Goal: Book appointment/travel/reservation

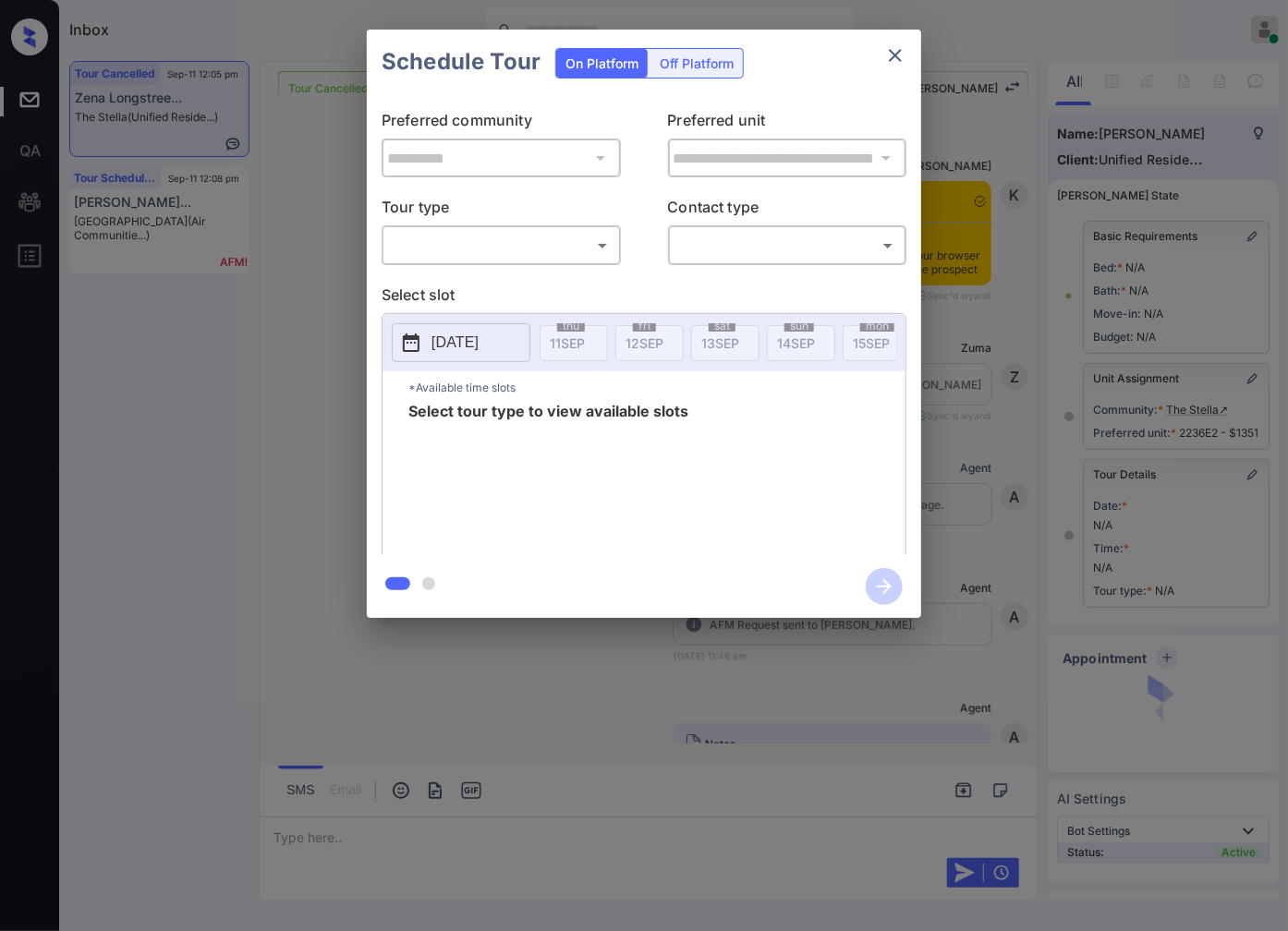
scroll to position [7357, 0]
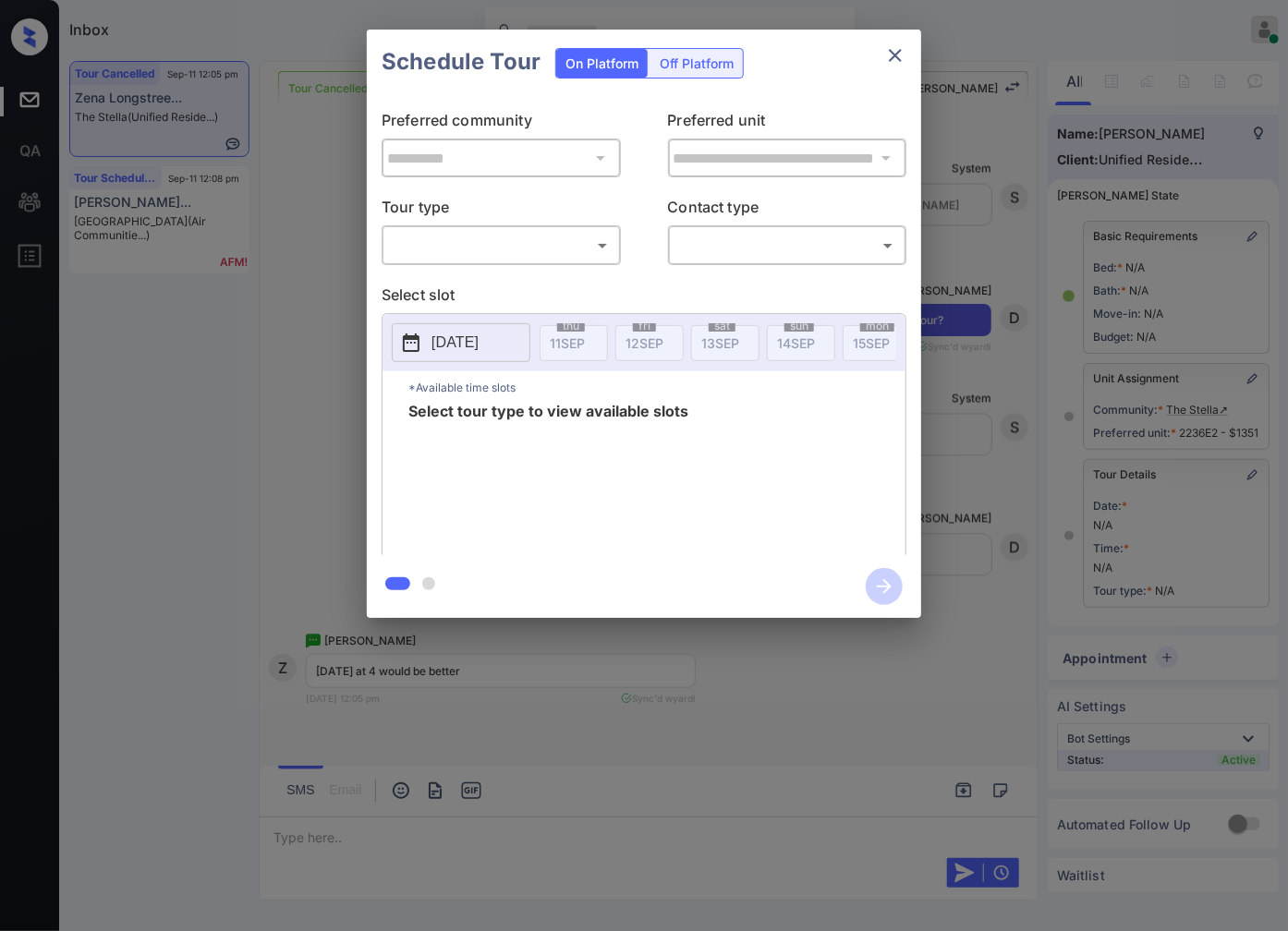
click at [607, 236] on body "Inbox Caroline Dacanay Online Set yourself offline Set yourself on break Profil…" at bounding box center [644, 466] width 1288 height 931
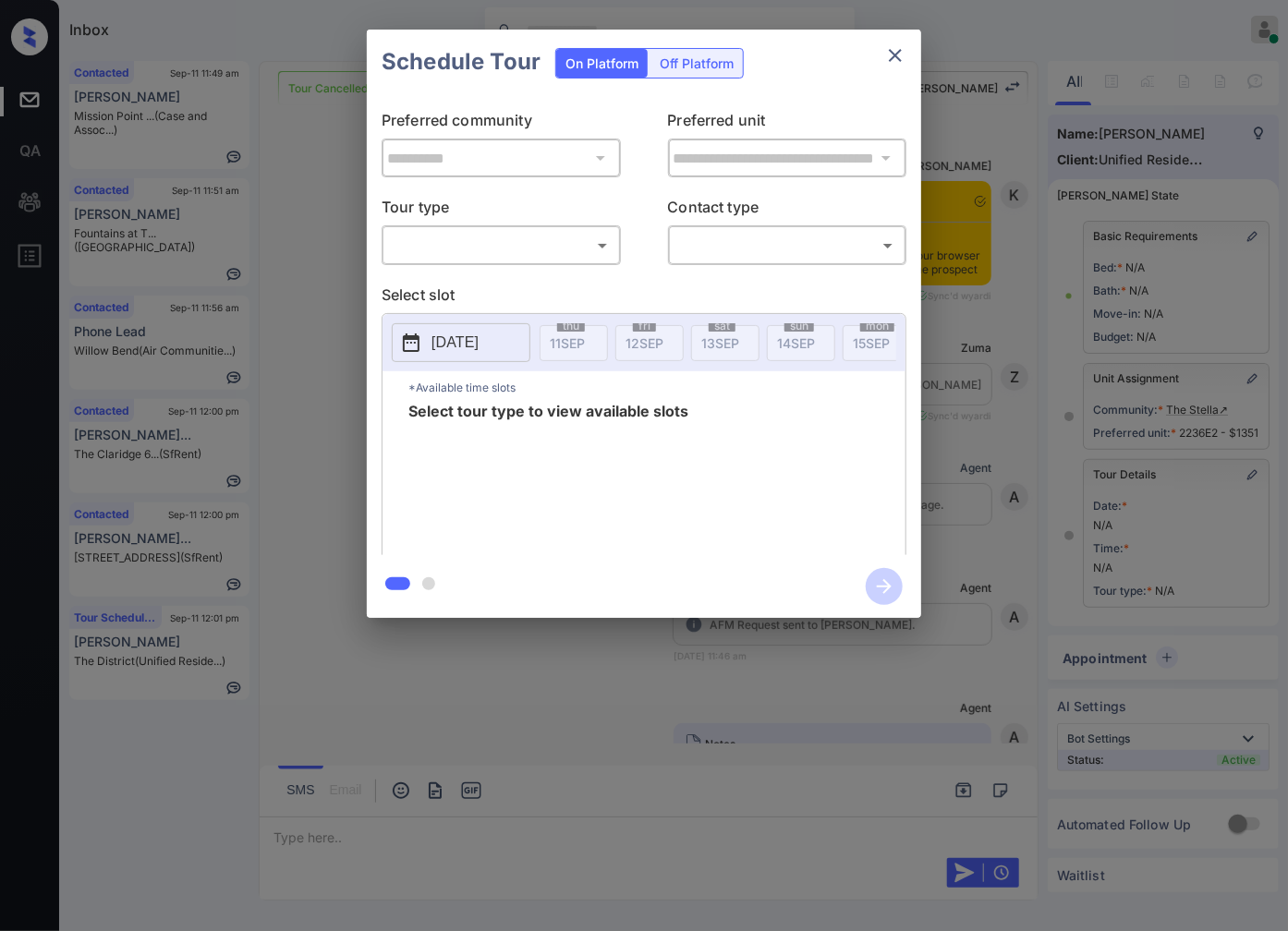
scroll to position [7871, 0]
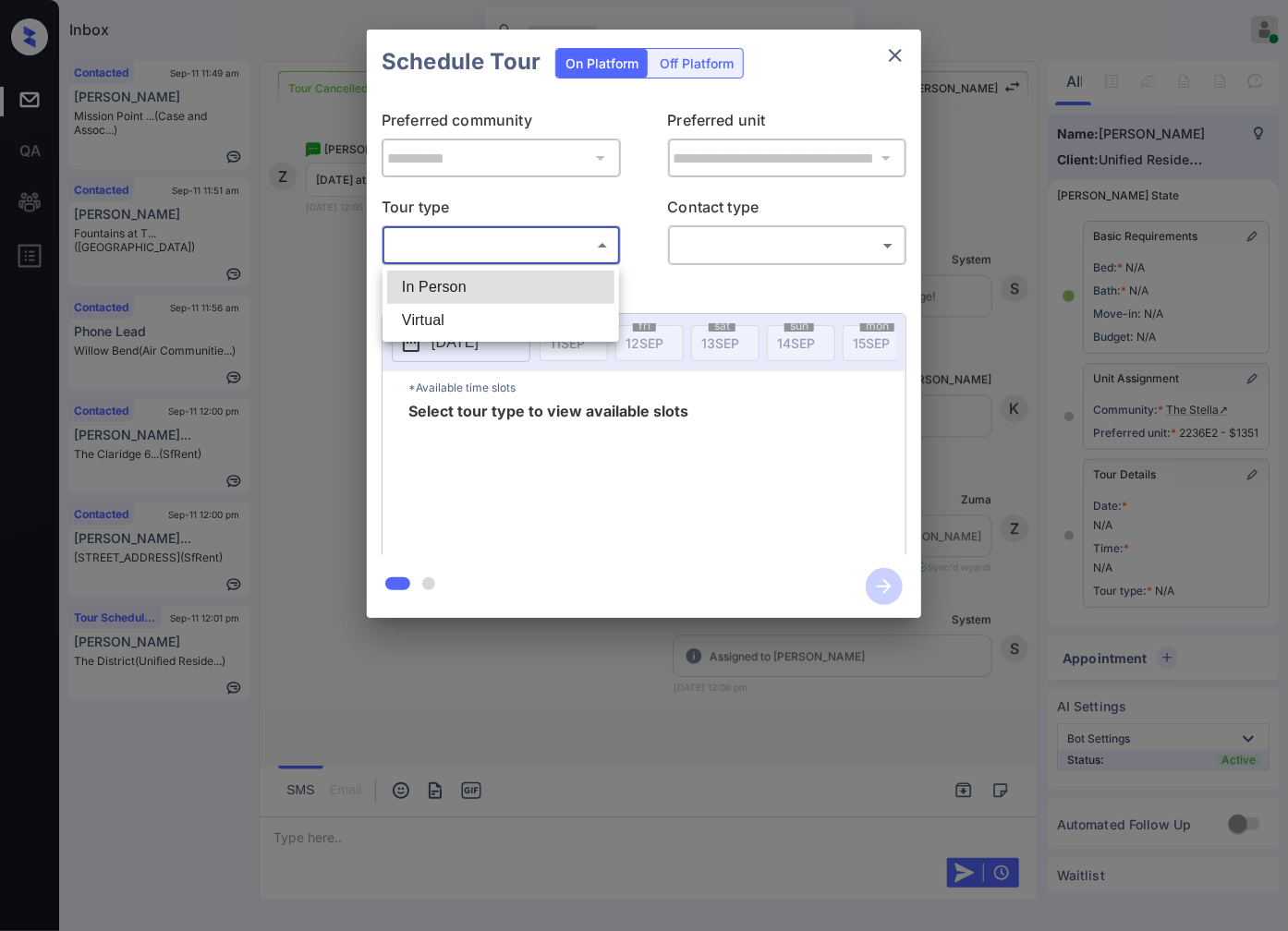
click at [573, 242] on body "Inbox Caroline Dacanay Online Set yourself offline Set yourself on break Profil…" at bounding box center [644, 466] width 1288 height 931
click at [567, 283] on li "In Person" at bounding box center [501, 286] width 228 height 33
type input "********"
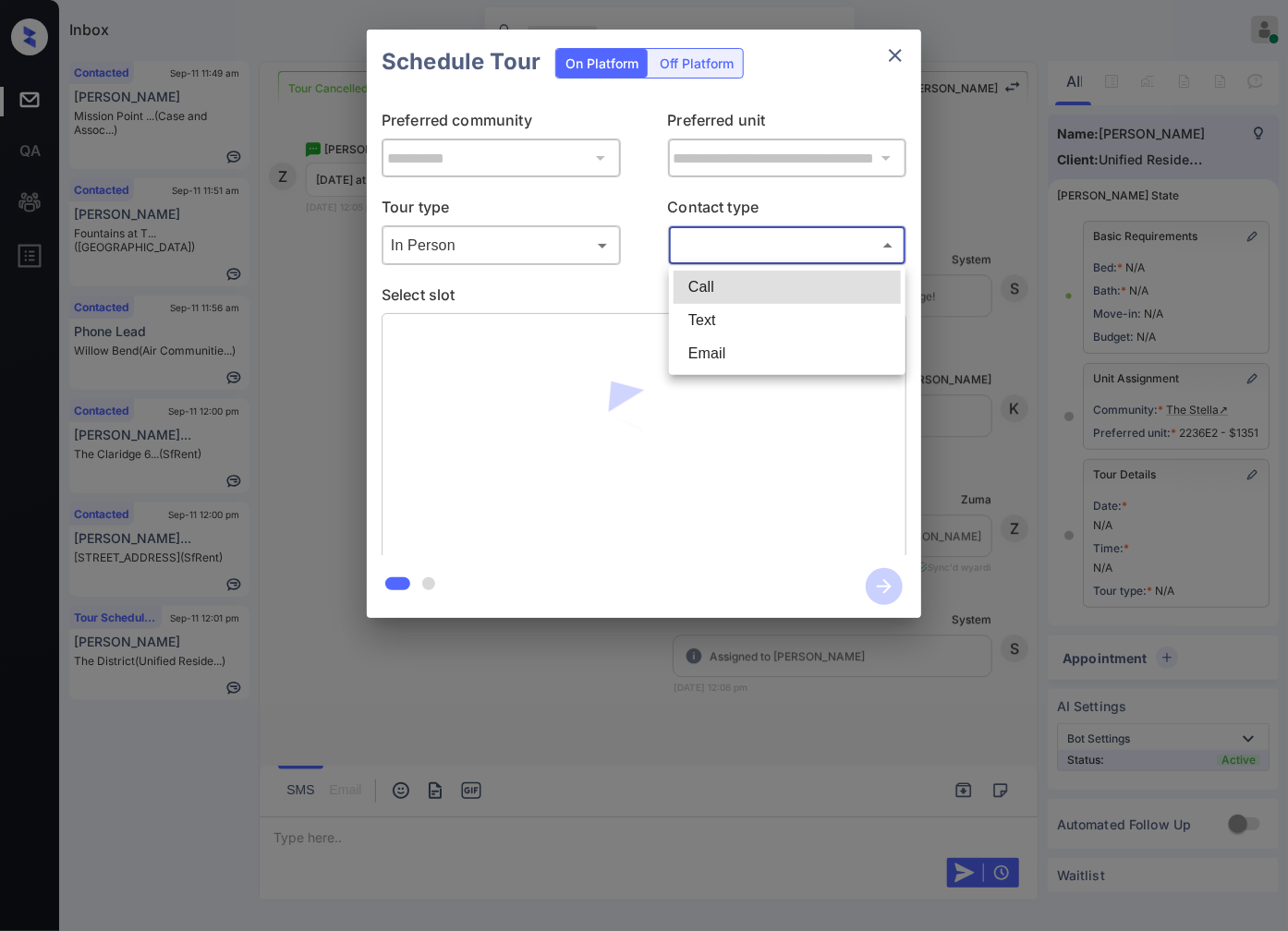
click at [697, 234] on body "Inbox Caroline Dacanay Online Set yourself offline Set yourself on break Profil…" at bounding box center [644, 466] width 1288 height 931
click at [702, 314] on li "Text" at bounding box center [787, 319] width 228 height 33
type input "****"
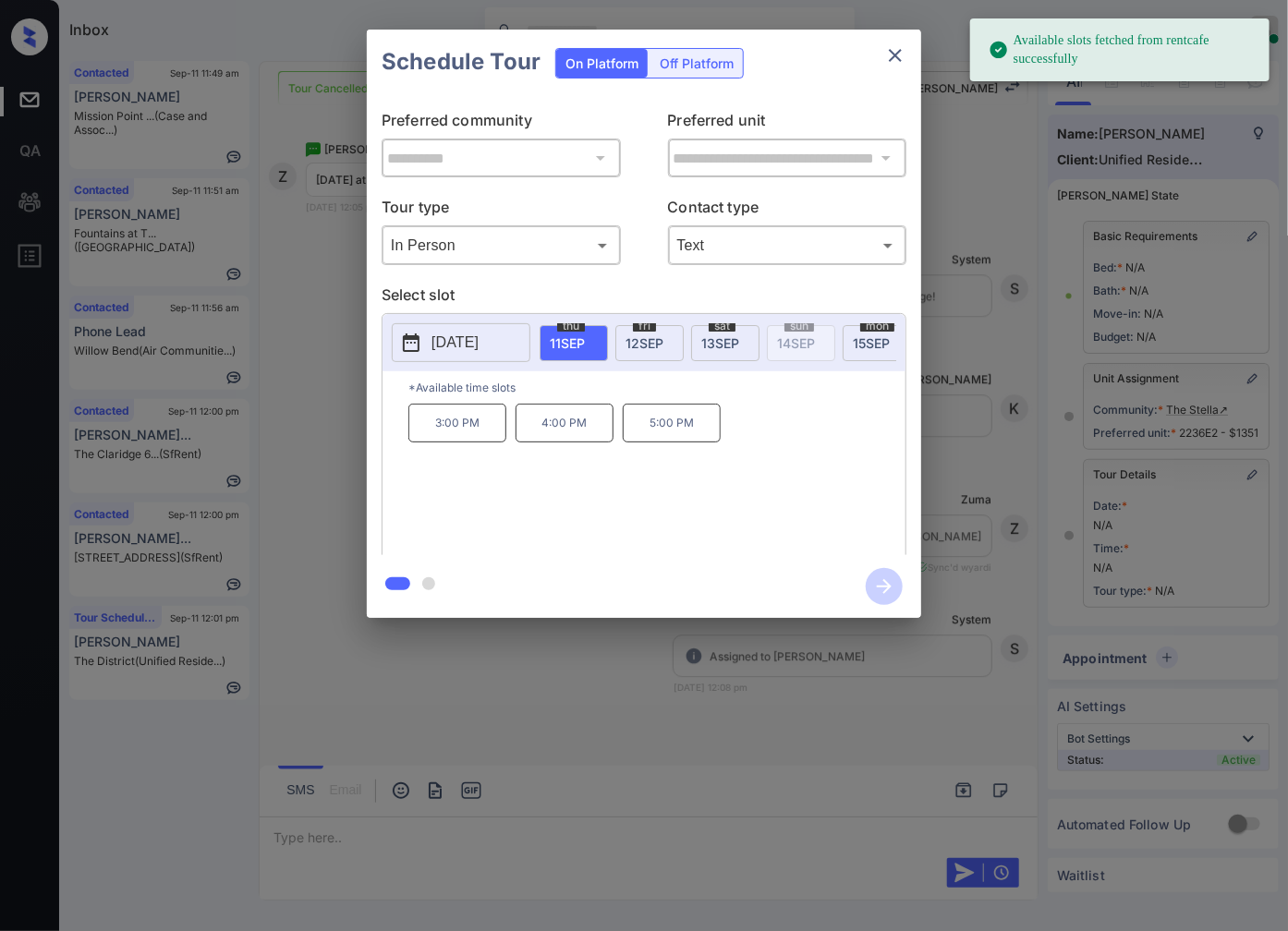
click at [657, 356] on div "fri 12 SEP" at bounding box center [650, 343] width 68 height 36
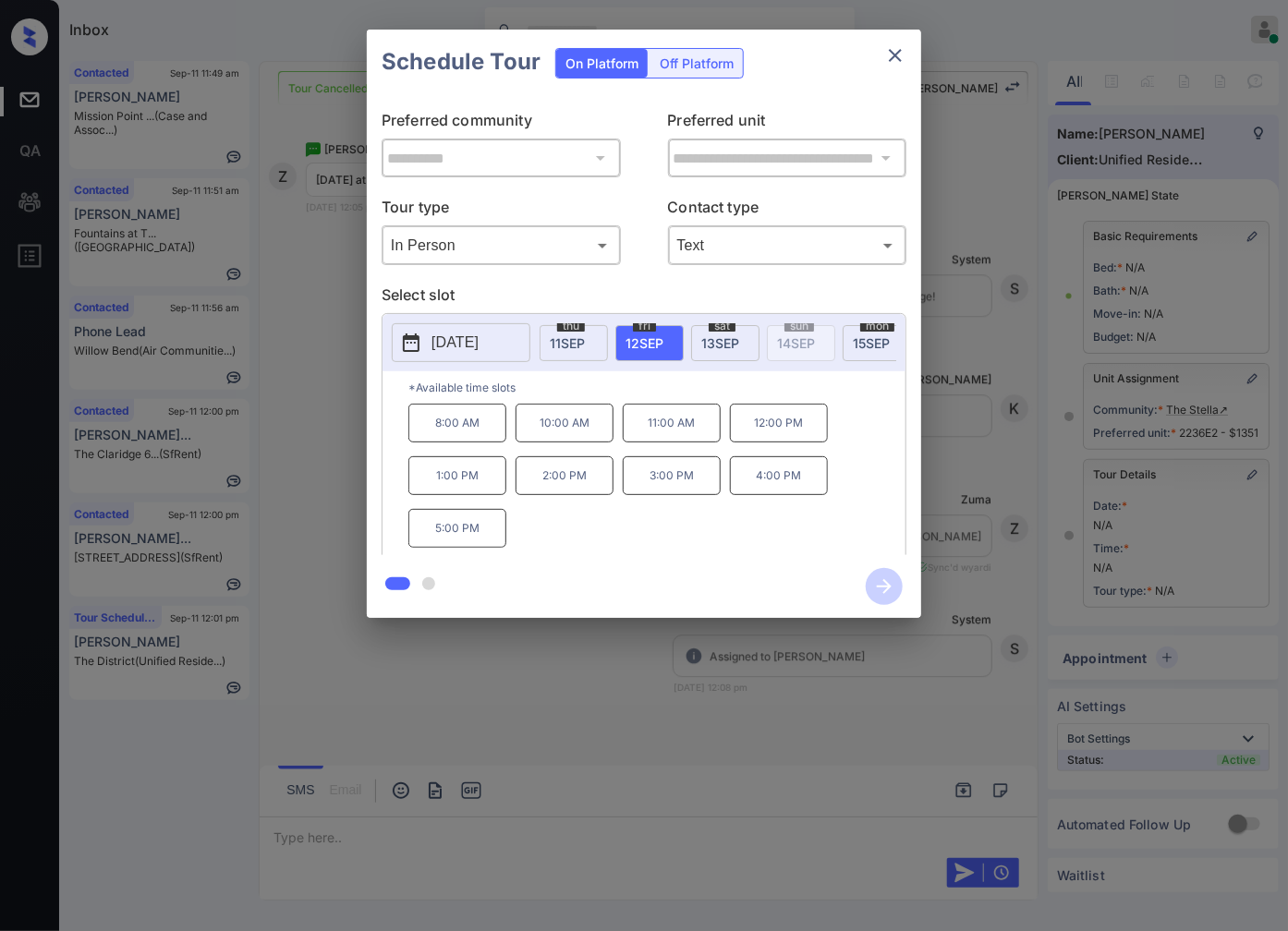
click at [423, 717] on div at bounding box center [644, 466] width 1288 height 931
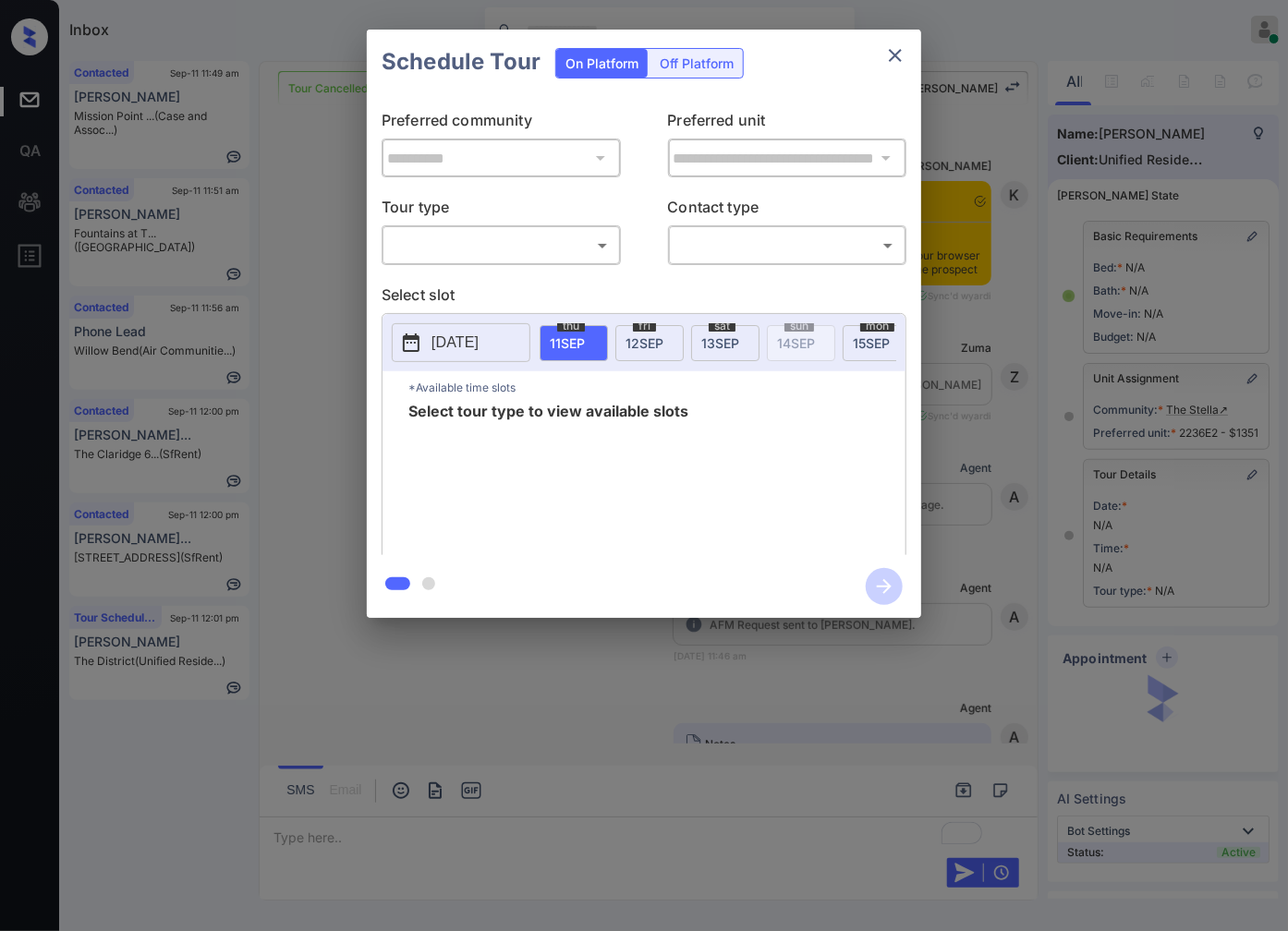
scroll to position [7584, 0]
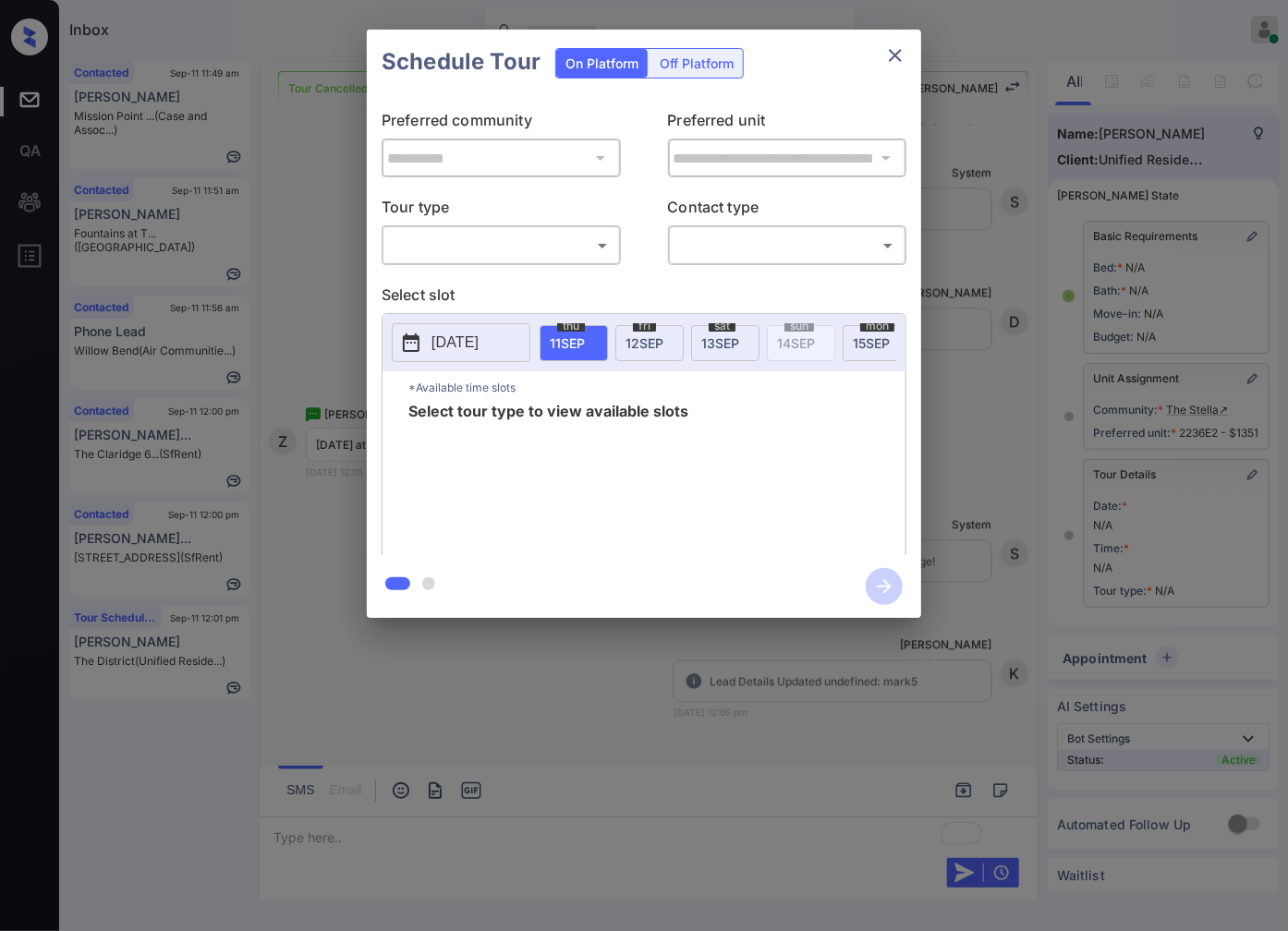
click at [604, 236] on body "Inbox Caroline Dacanay Online Set yourself offline Set yourself on break Profil…" at bounding box center [644, 466] width 1288 height 931
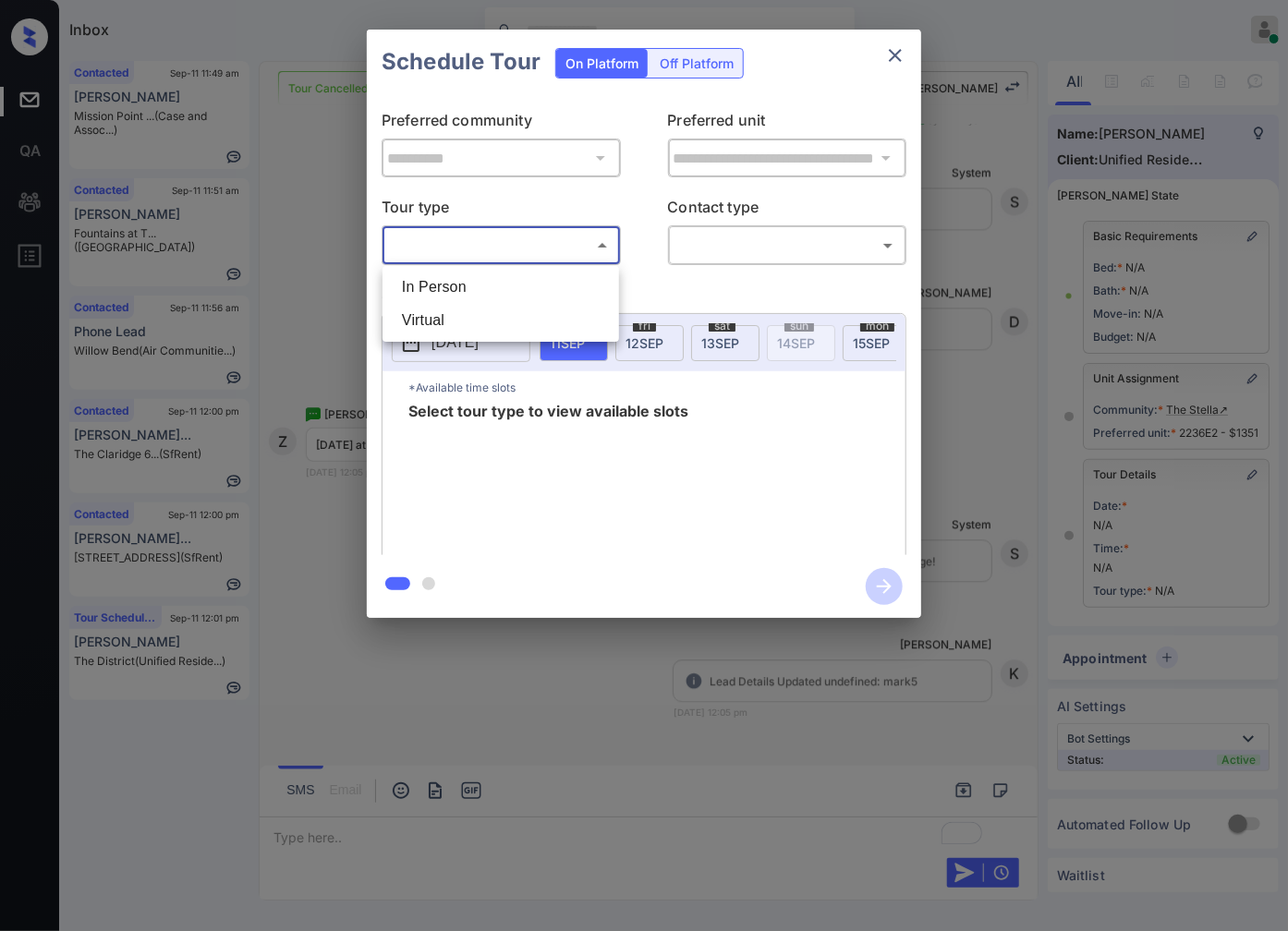
click at [579, 290] on li "In Person" at bounding box center [501, 286] width 228 height 33
type input "********"
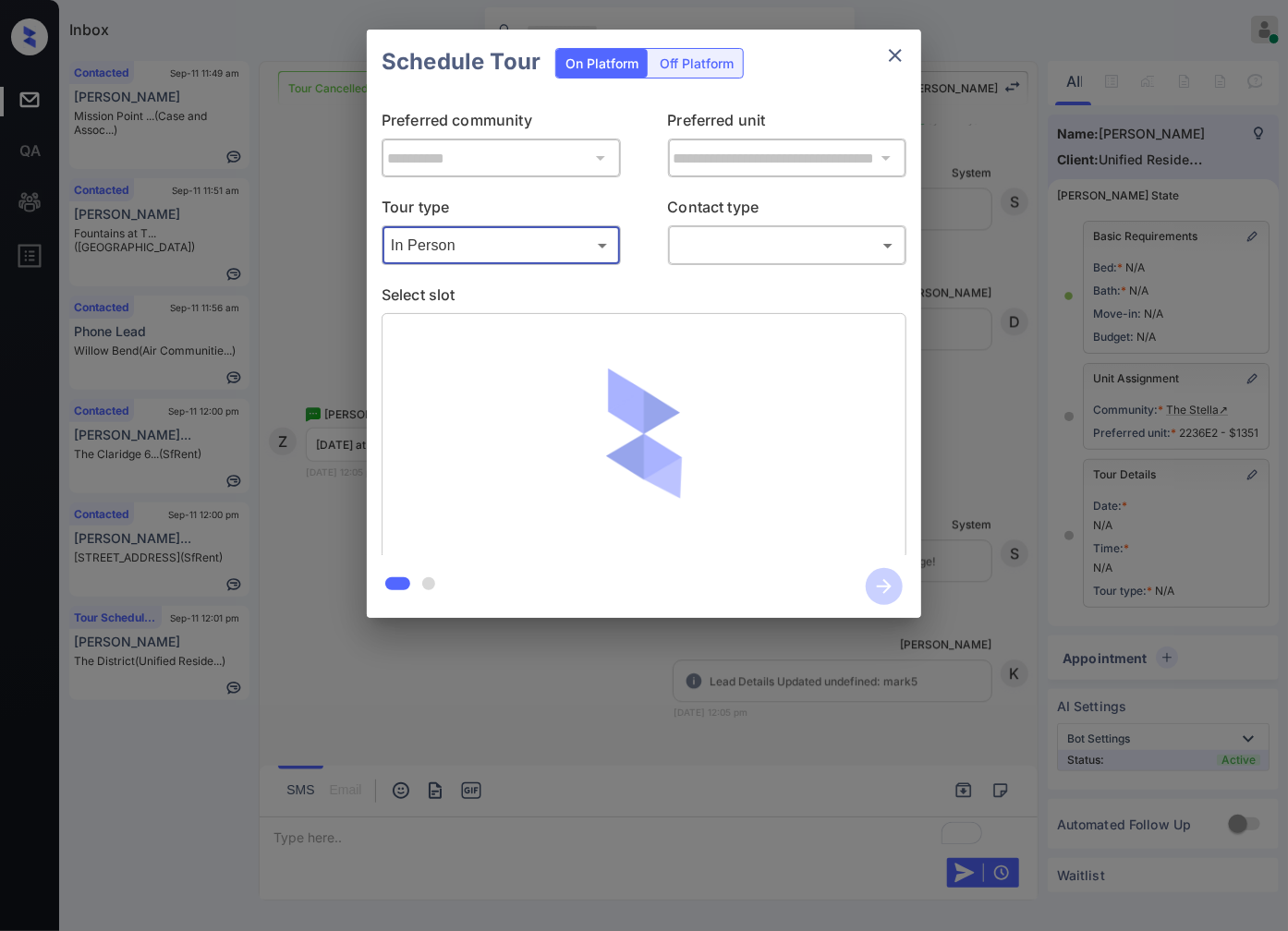
click at [727, 251] on body "Inbox Caroline Dacanay Online Set yourself offline Set yourself on break Profil…" at bounding box center [644, 466] width 1288 height 931
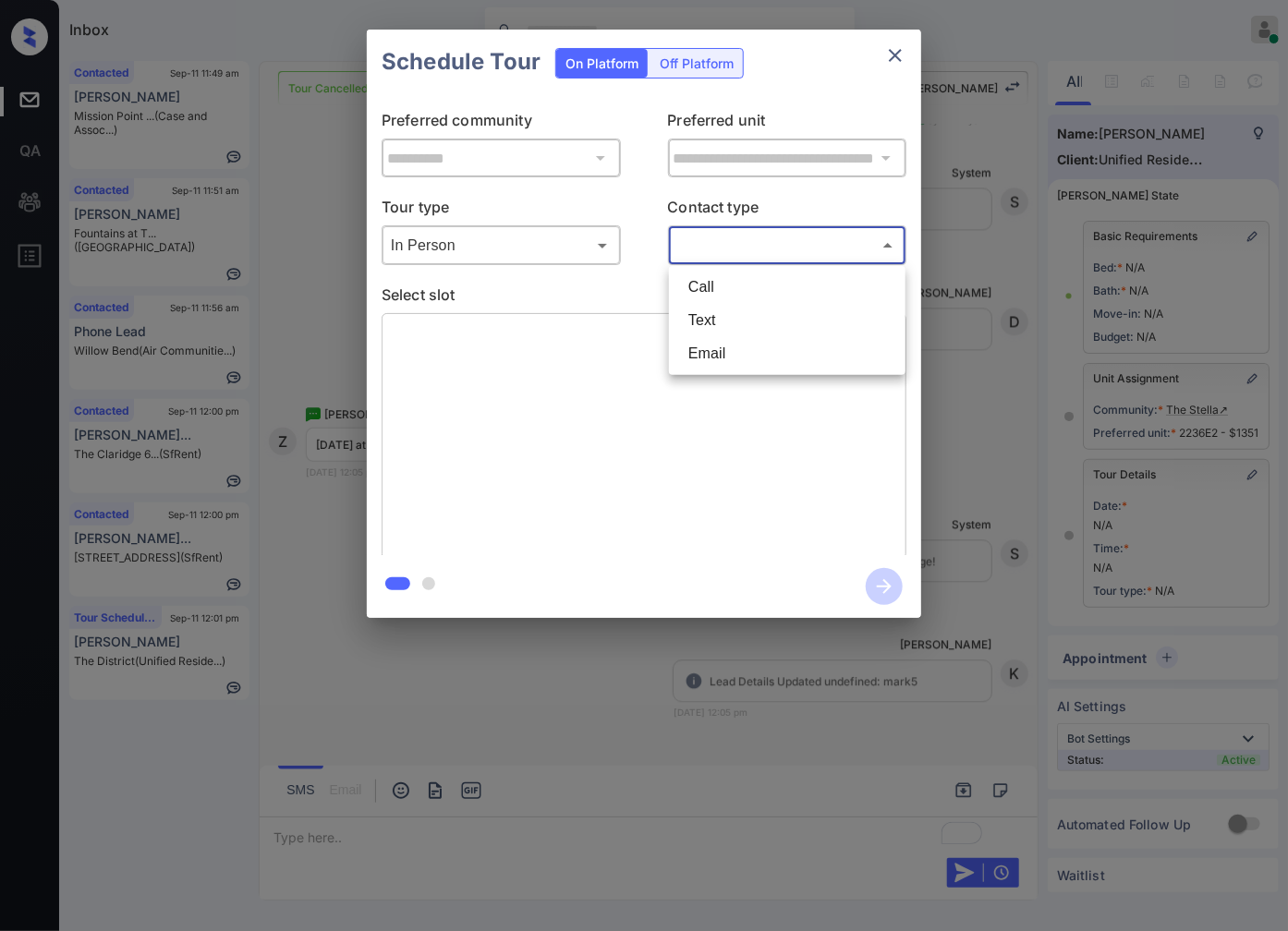
click at [718, 318] on li "Text" at bounding box center [787, 319] width 228 height 33
type input "****"
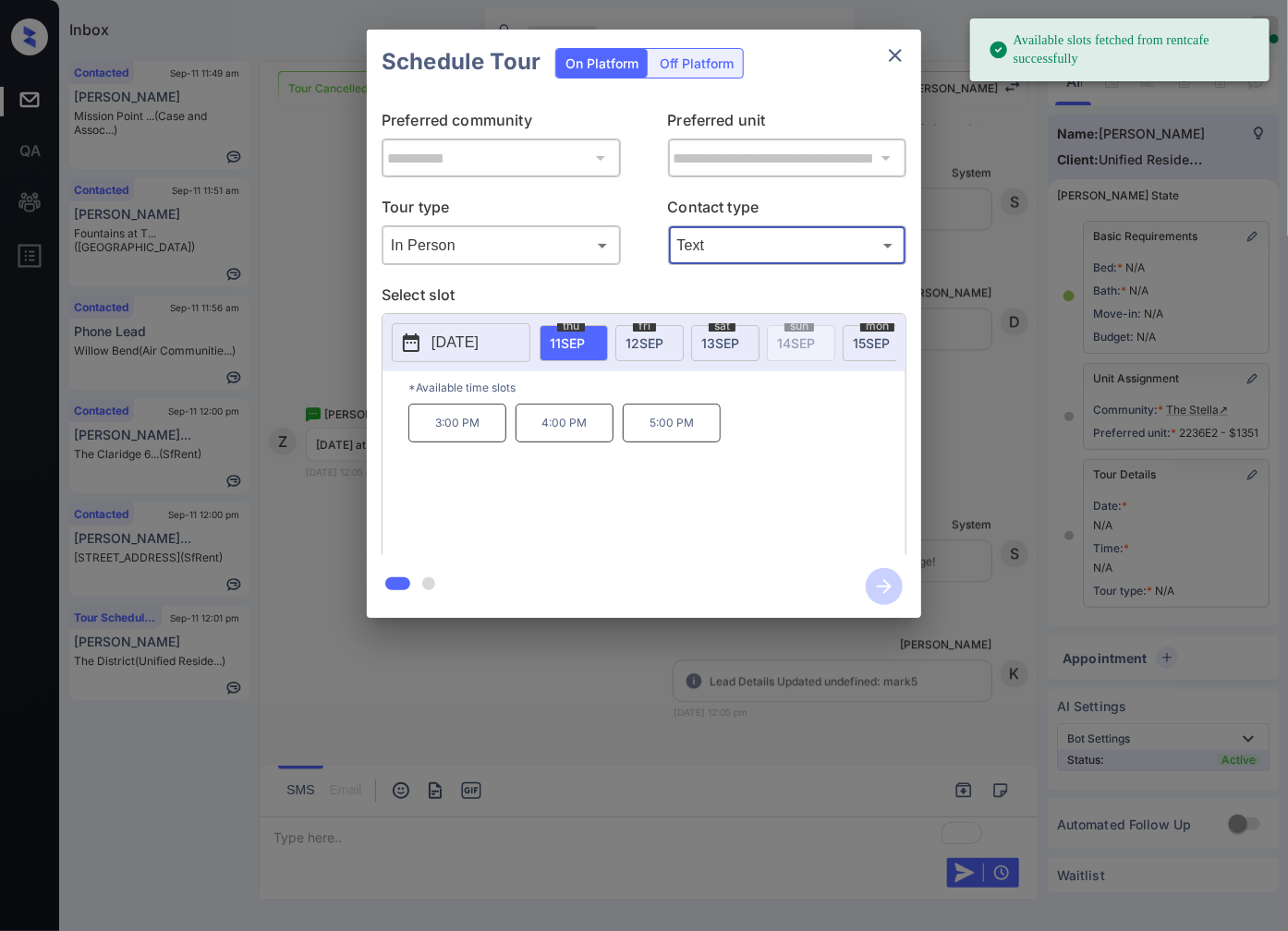
click at [668, 339] on div "fri 12 SEP" at bounding box center [650, 343] width 68 height 36
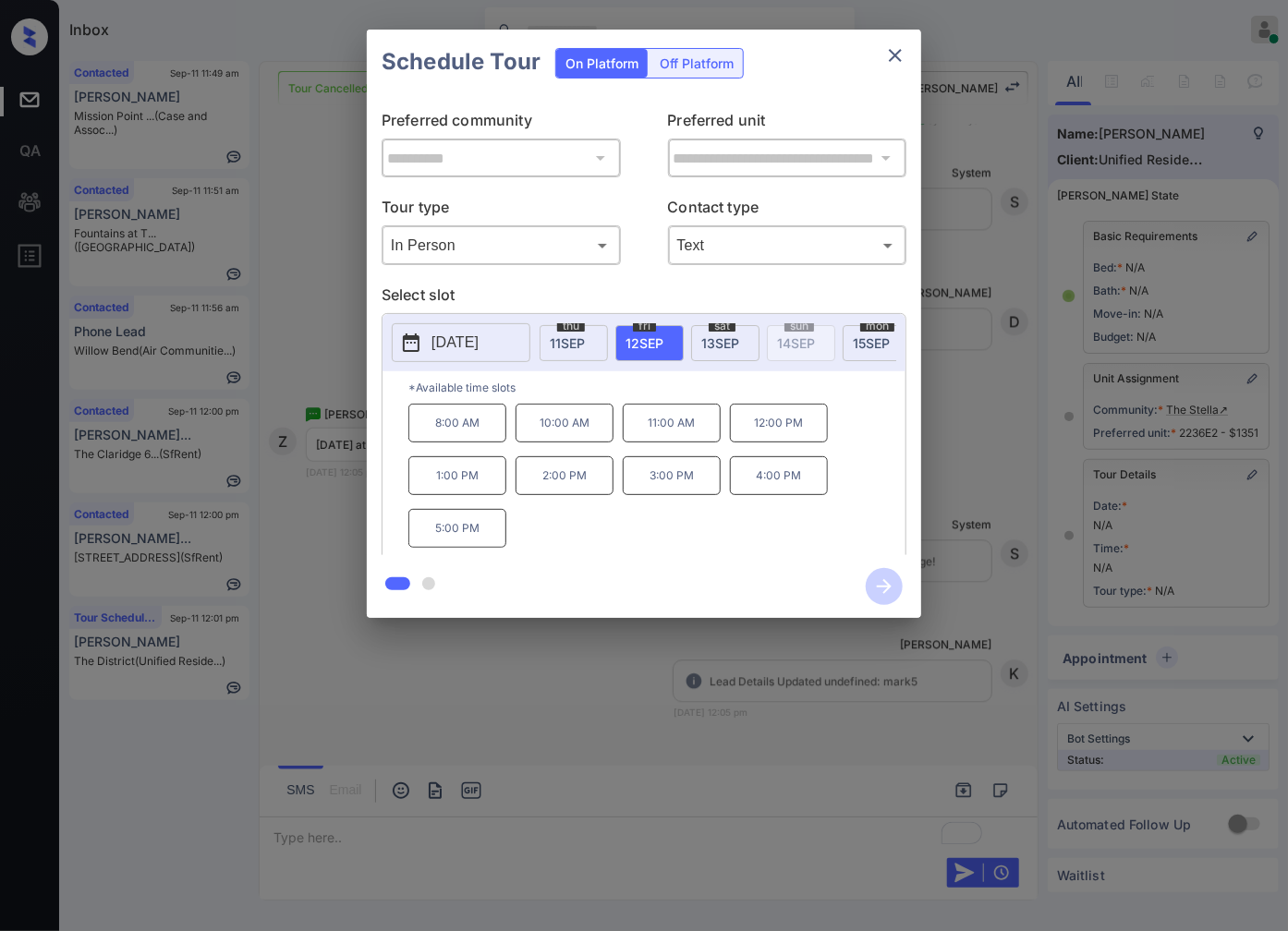
click at [785, 493] on p "4:00 PM" at bounding box center [778, 475] width 98 height 39
click at [887, 584] on icon "button" at bounding box center [884, 587] width 15 height 15
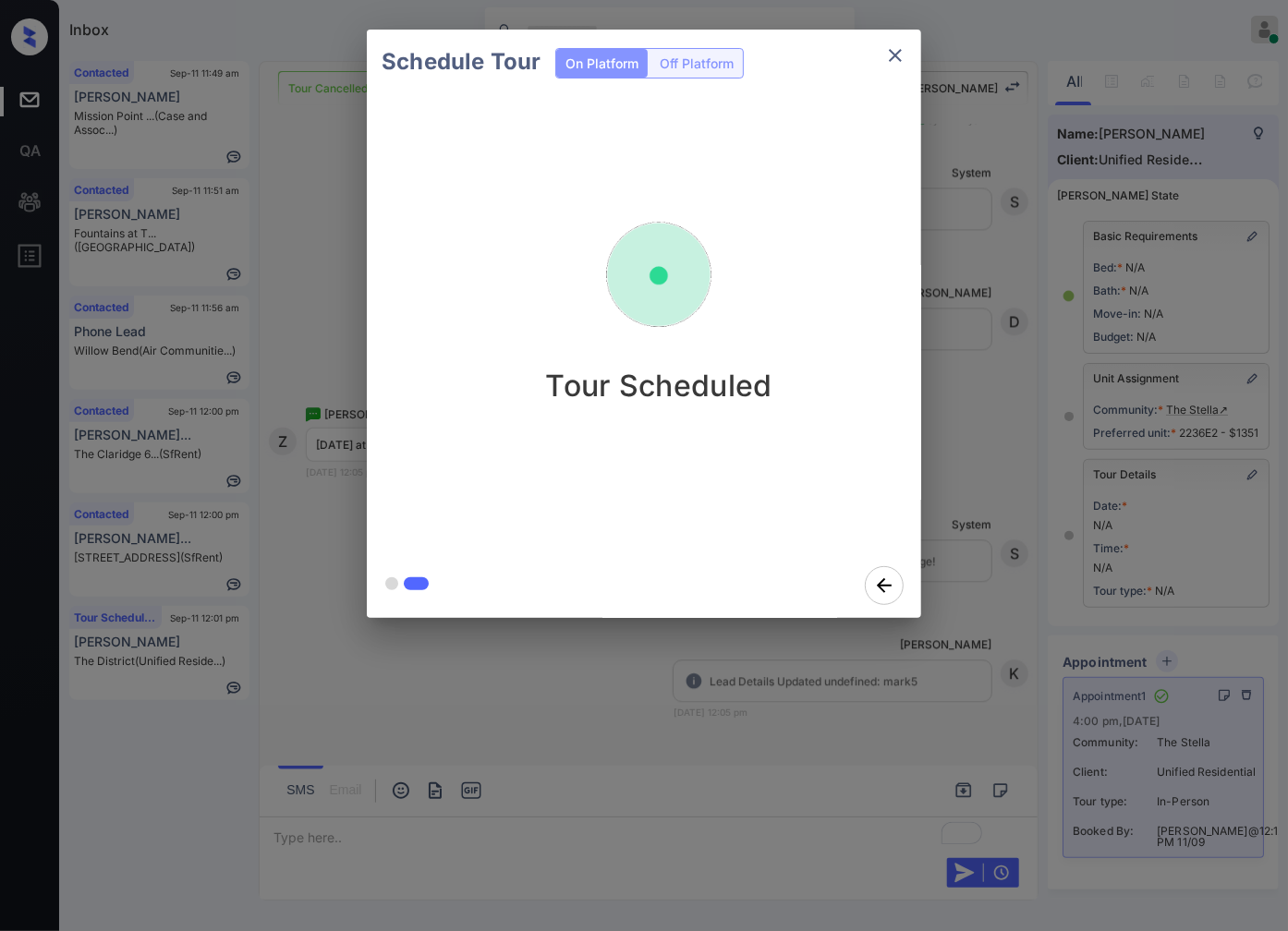
click at [823, 688] on div at bounding box center [644, 466] width 1288 height 931
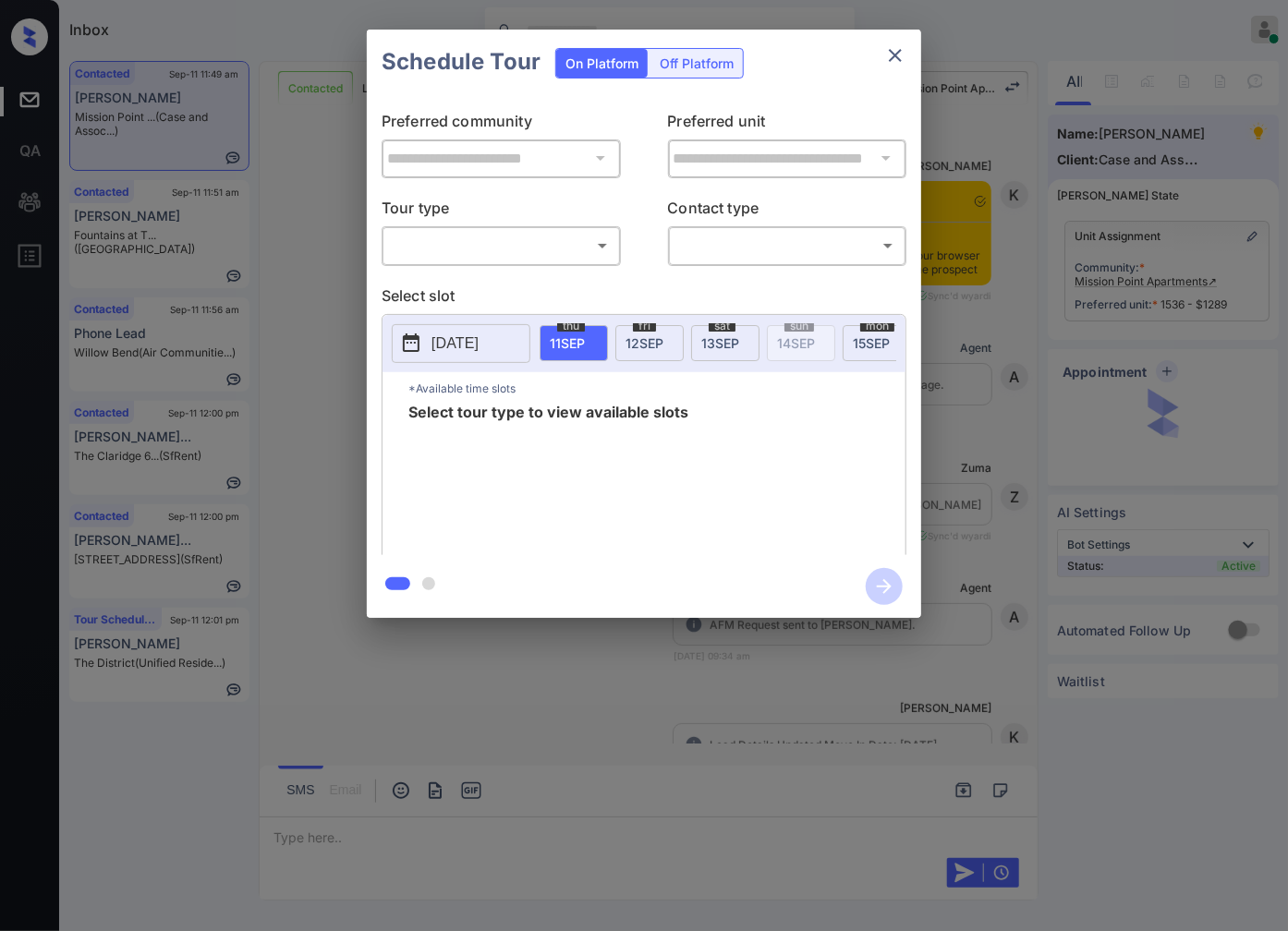
scroll to position [13147, 0]
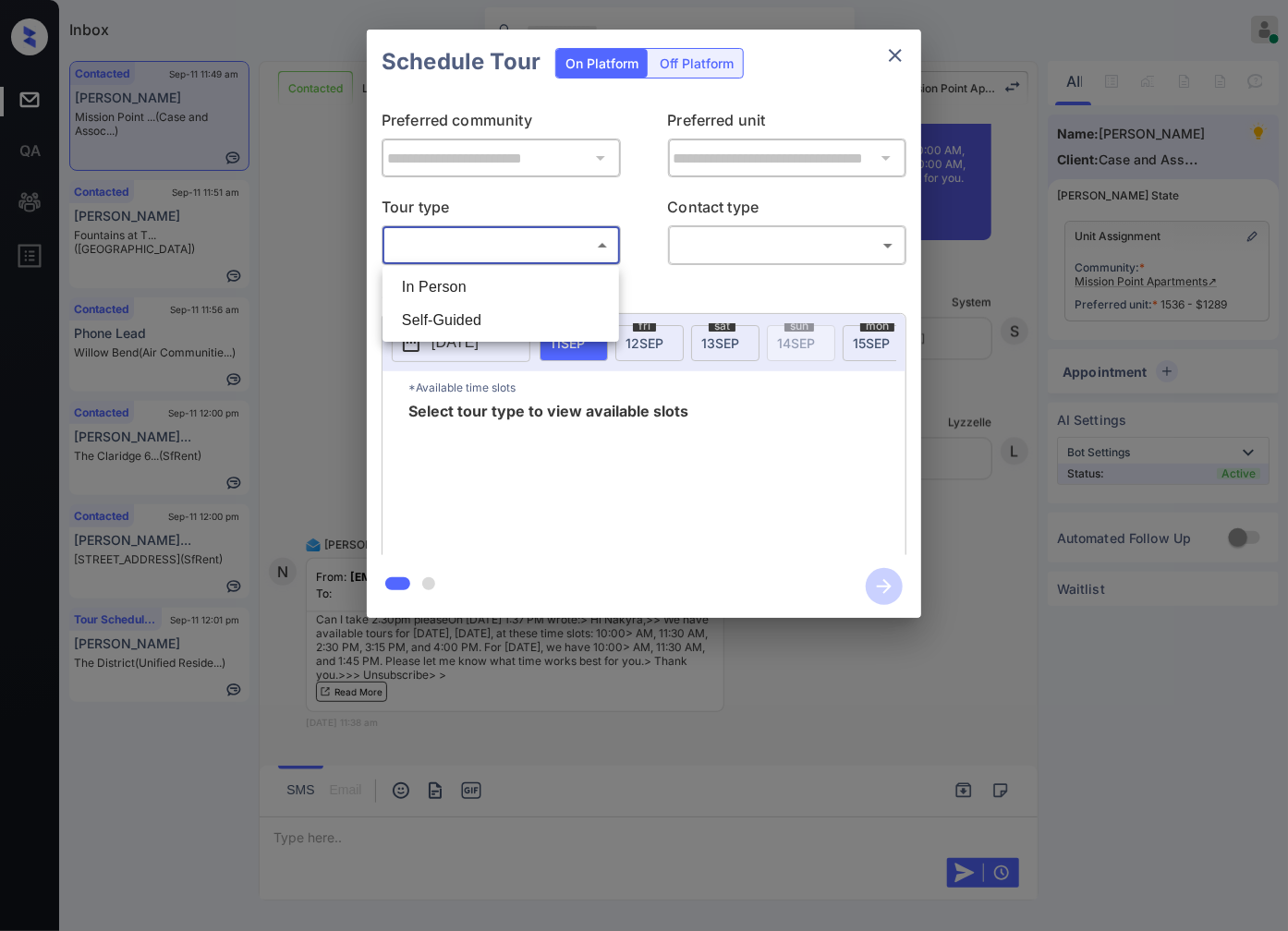
click at [564, 251] on body "Inbox Caroline Dacanay Online Set yourself offline Set yourself on break Profil…" at bounding box center [644, 466] width 1288 height 931
click at [585, 290] on li "In Person" at bounding box center [501, 286] width 228 height 33
type input "********"
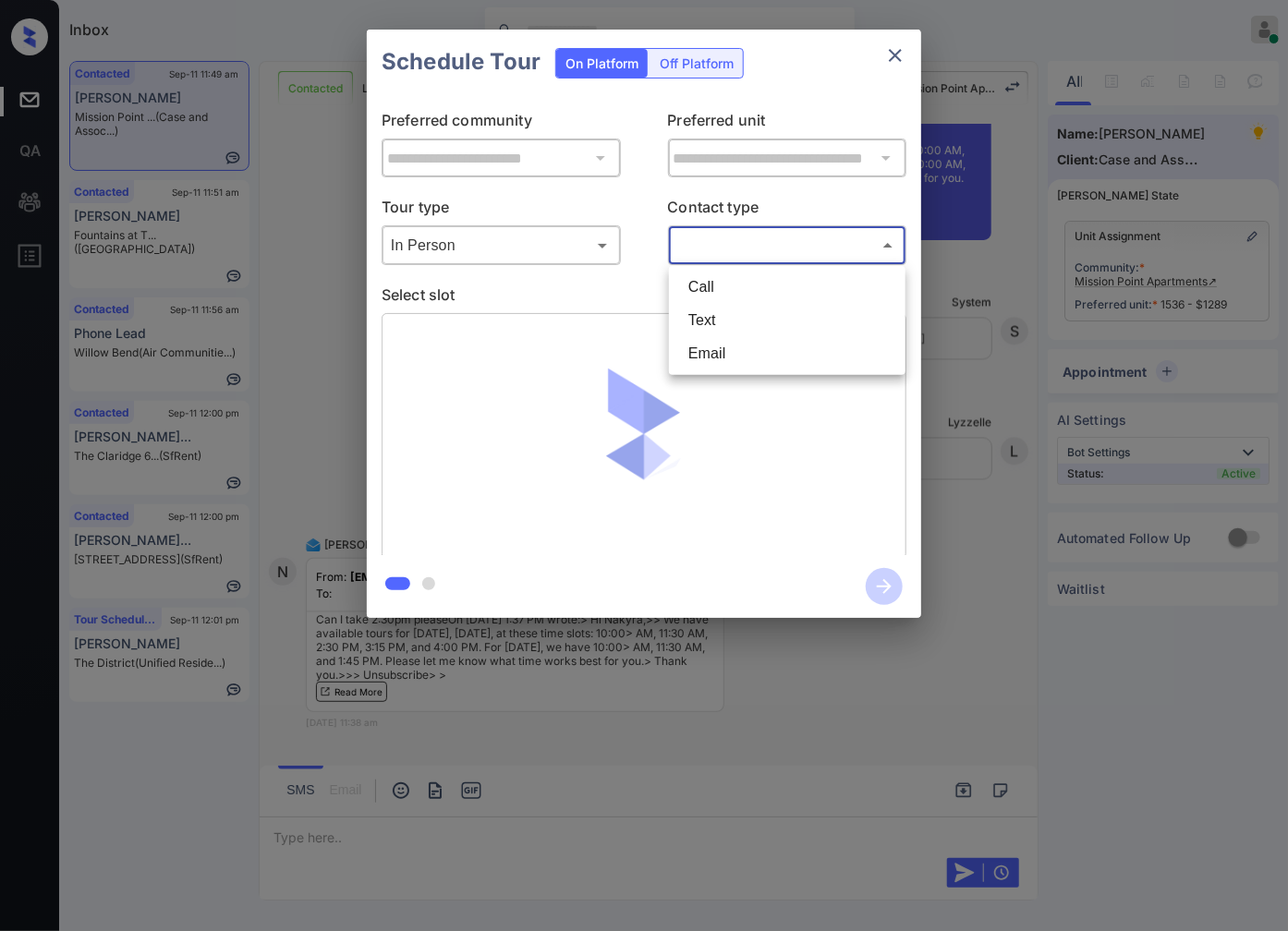
click at [729, 256] on body "Inbox Caroline Dacanay Online Set yourself offline Set yourself on break Profil…" at bounding box center [644, 466] width 1288 height 931
click at [751, 329] on li "Text" at bounding box center [787, 319] width 228 height 33
type input "****"
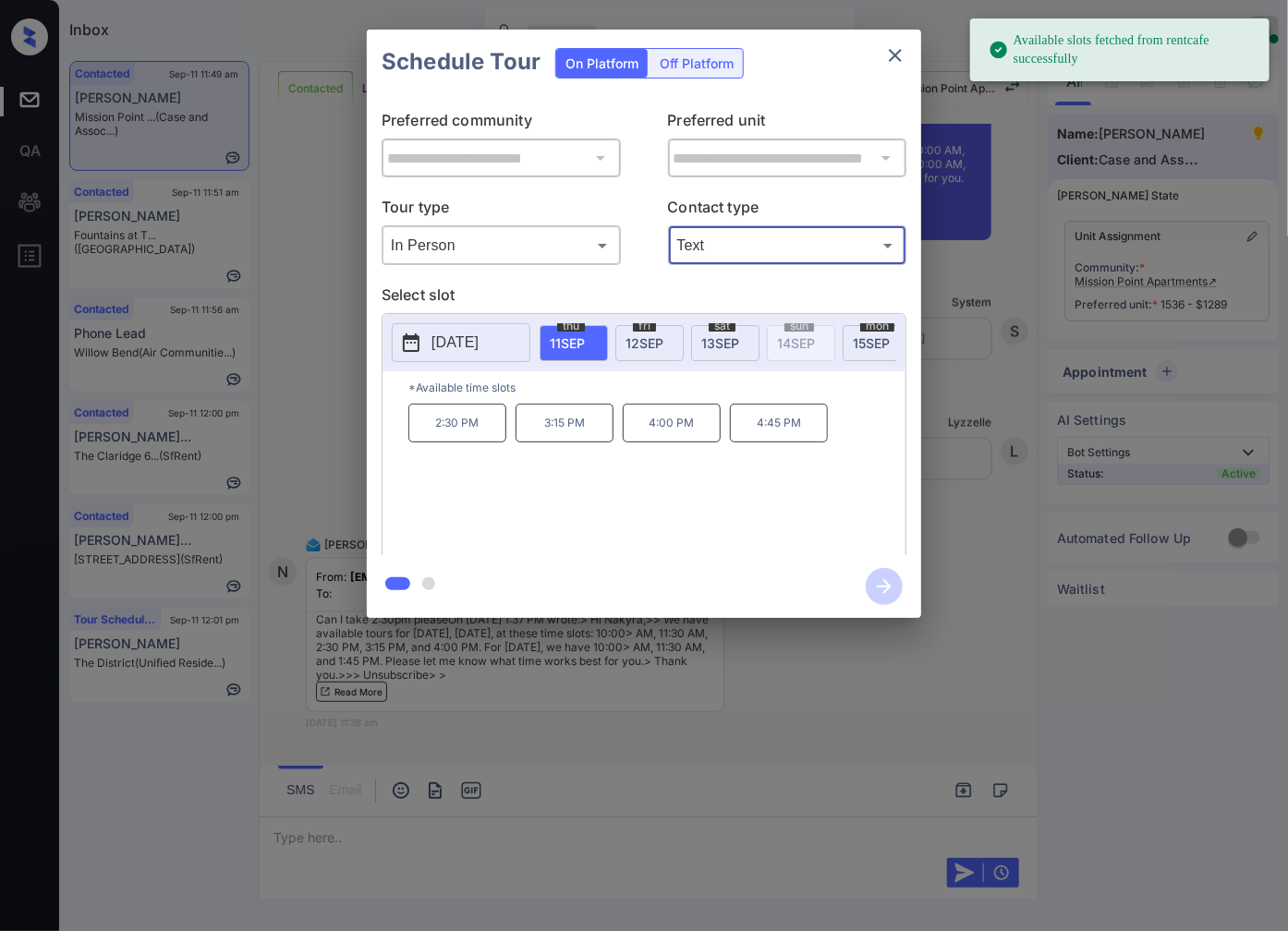
click at [651, 328] on span "fri" at bounding box center [644, 326] width 23 height 11
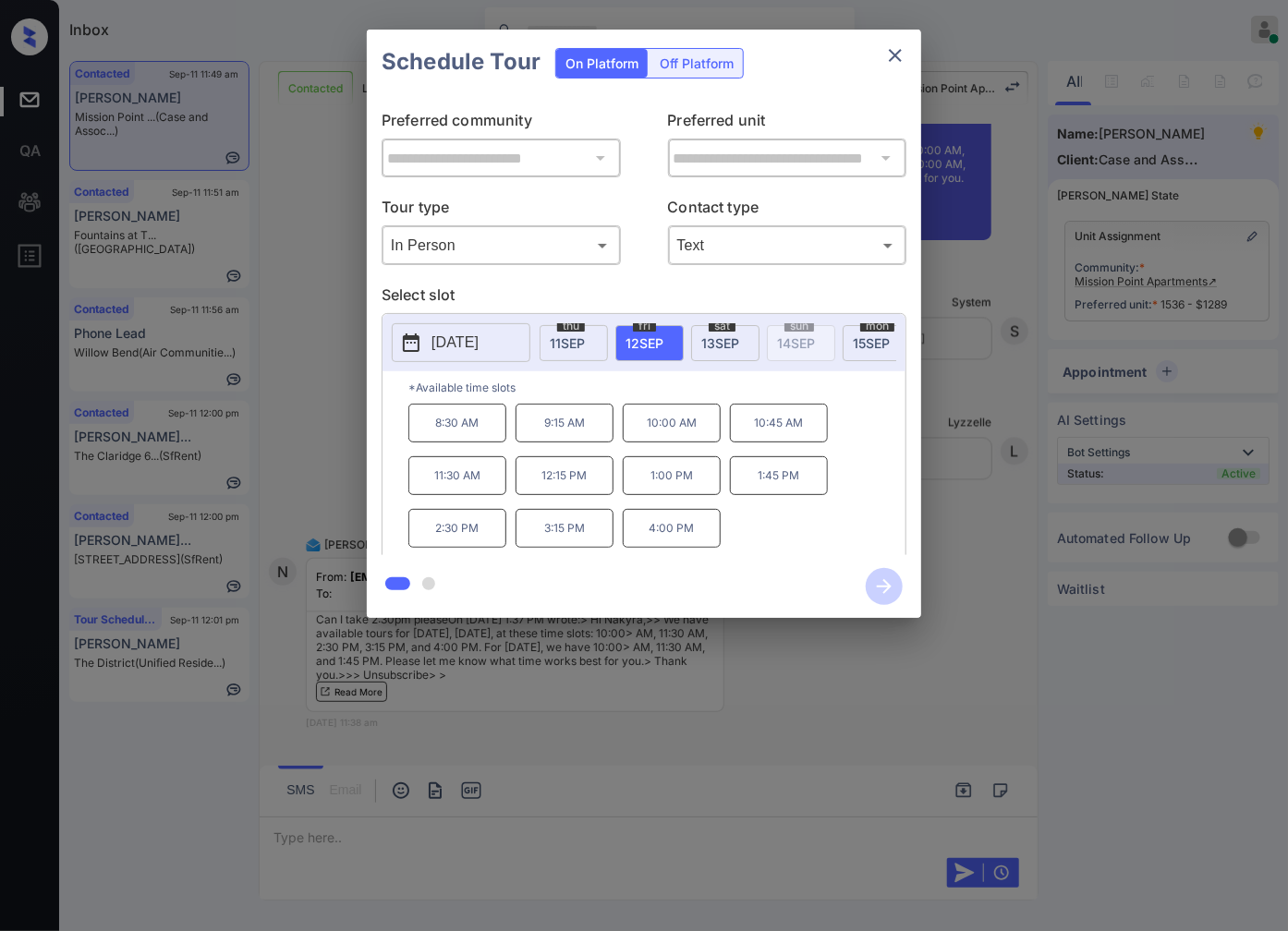
click at [538, 702] on div at bounding box center [644, 466] width 1288 height 931
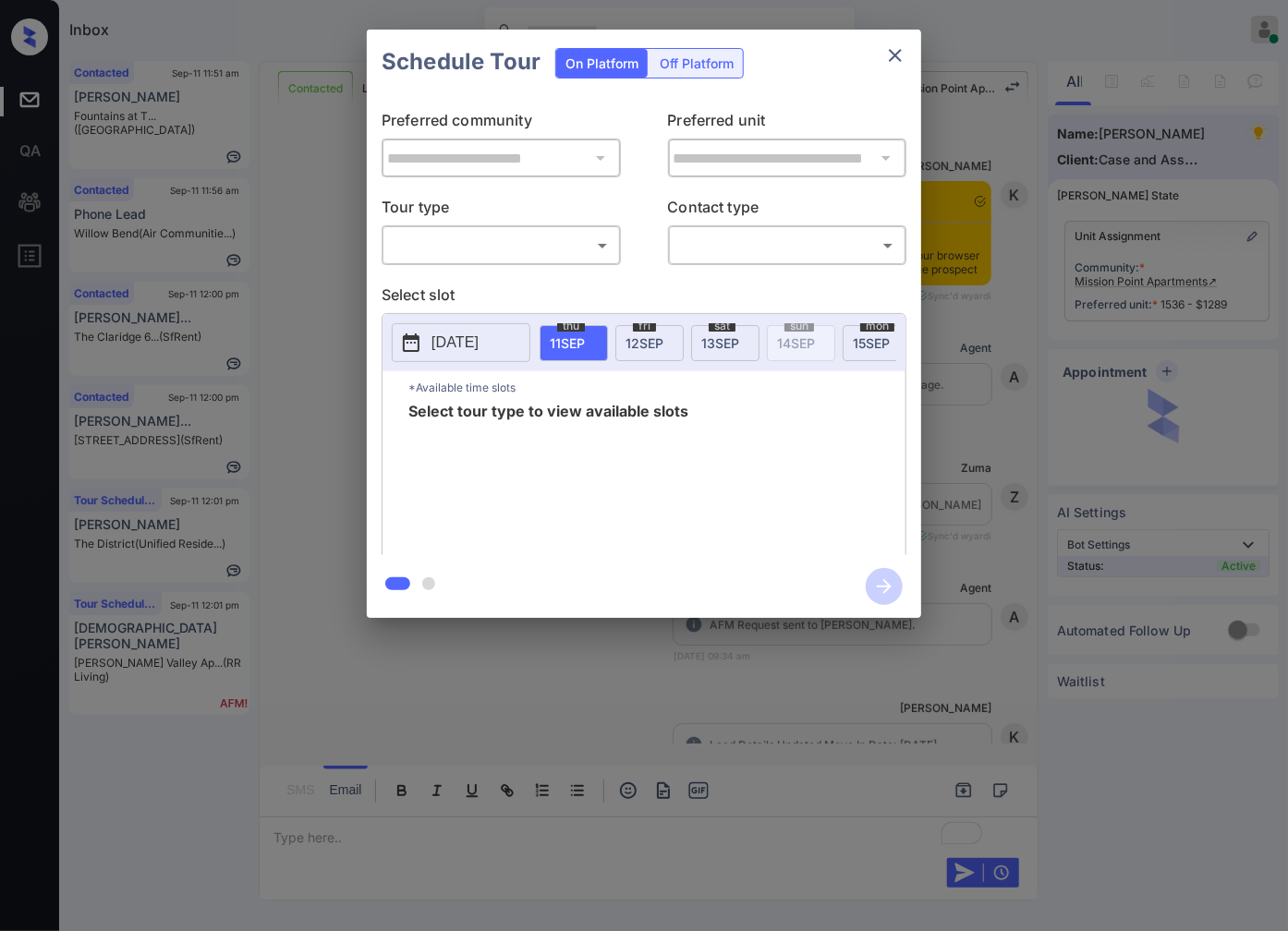
scroll to position [16133, 0]
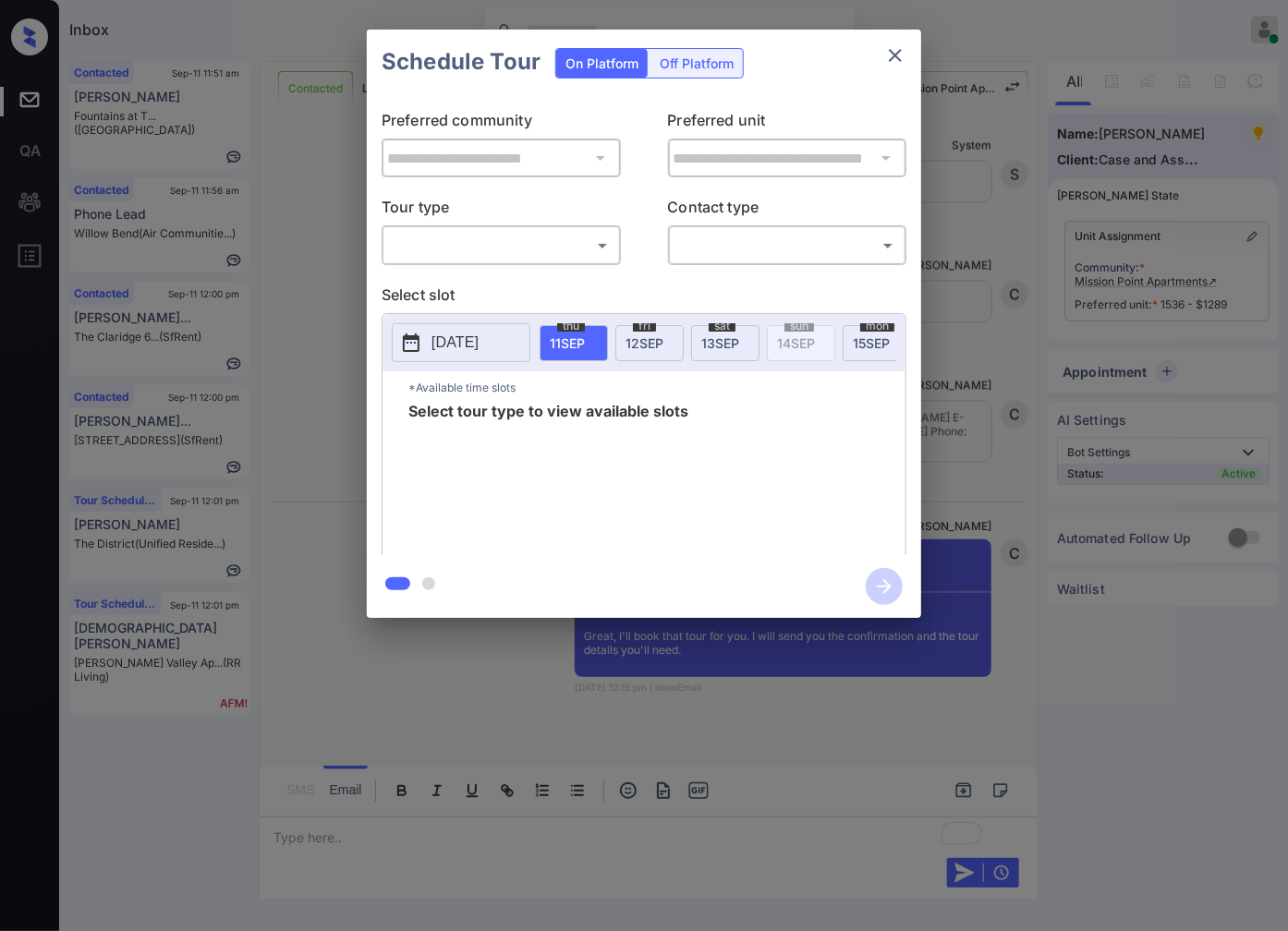
click at [552, 264] on div "​ ​" at bounding box center [501, 246] width 239 height 40
click at [567, 246] on body "Inbox [PERSON_NAME] Online Set yourself offline Set yourself on break Profile S…" at bounding box center [644, 466] width 1288 height 931
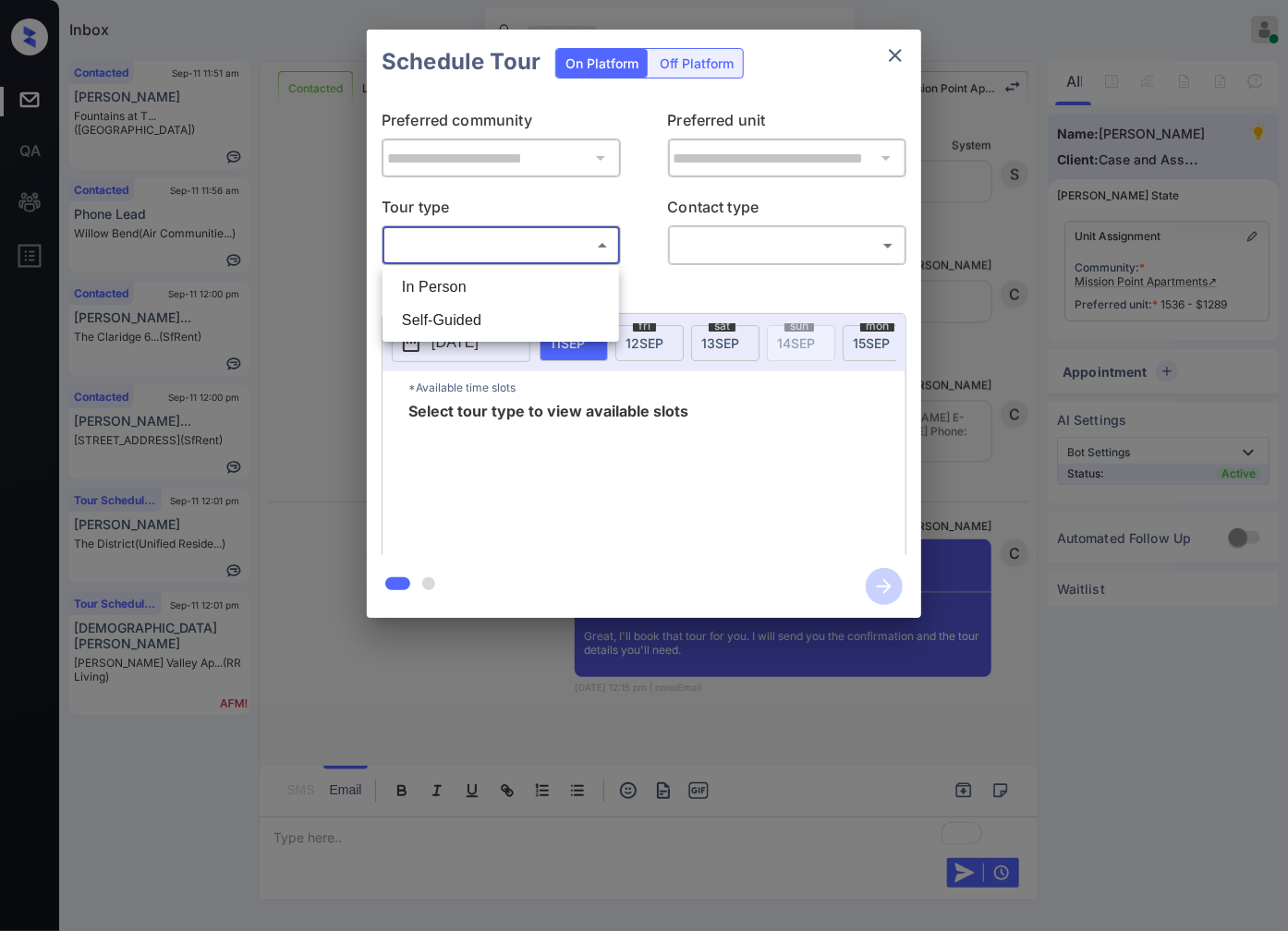
click at [397, 711] on div at bounding box center [644, 466] width 1288 height 931
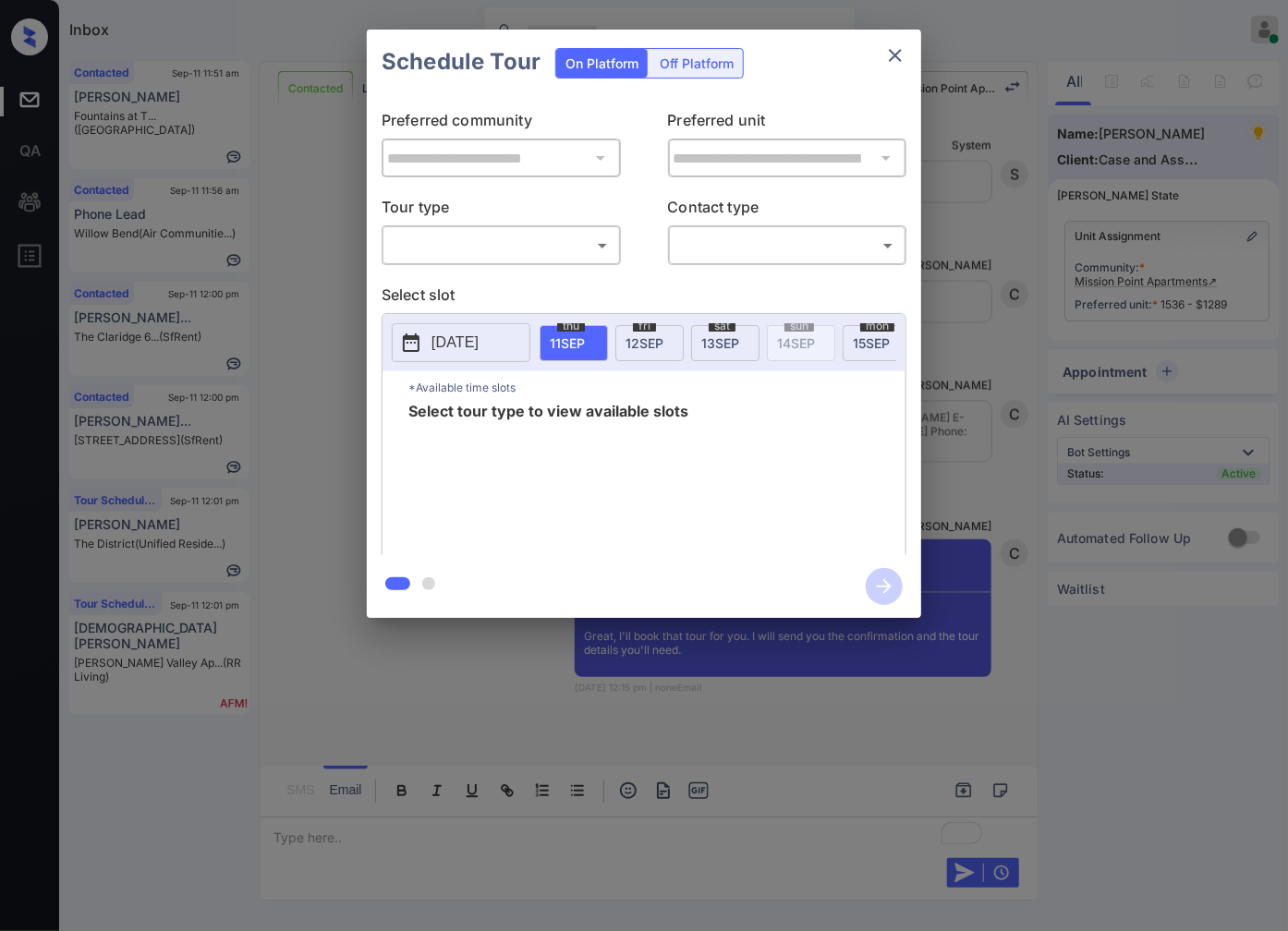
click at [302, 792] on div at bounding box center [644, 466] width 1288 height 931
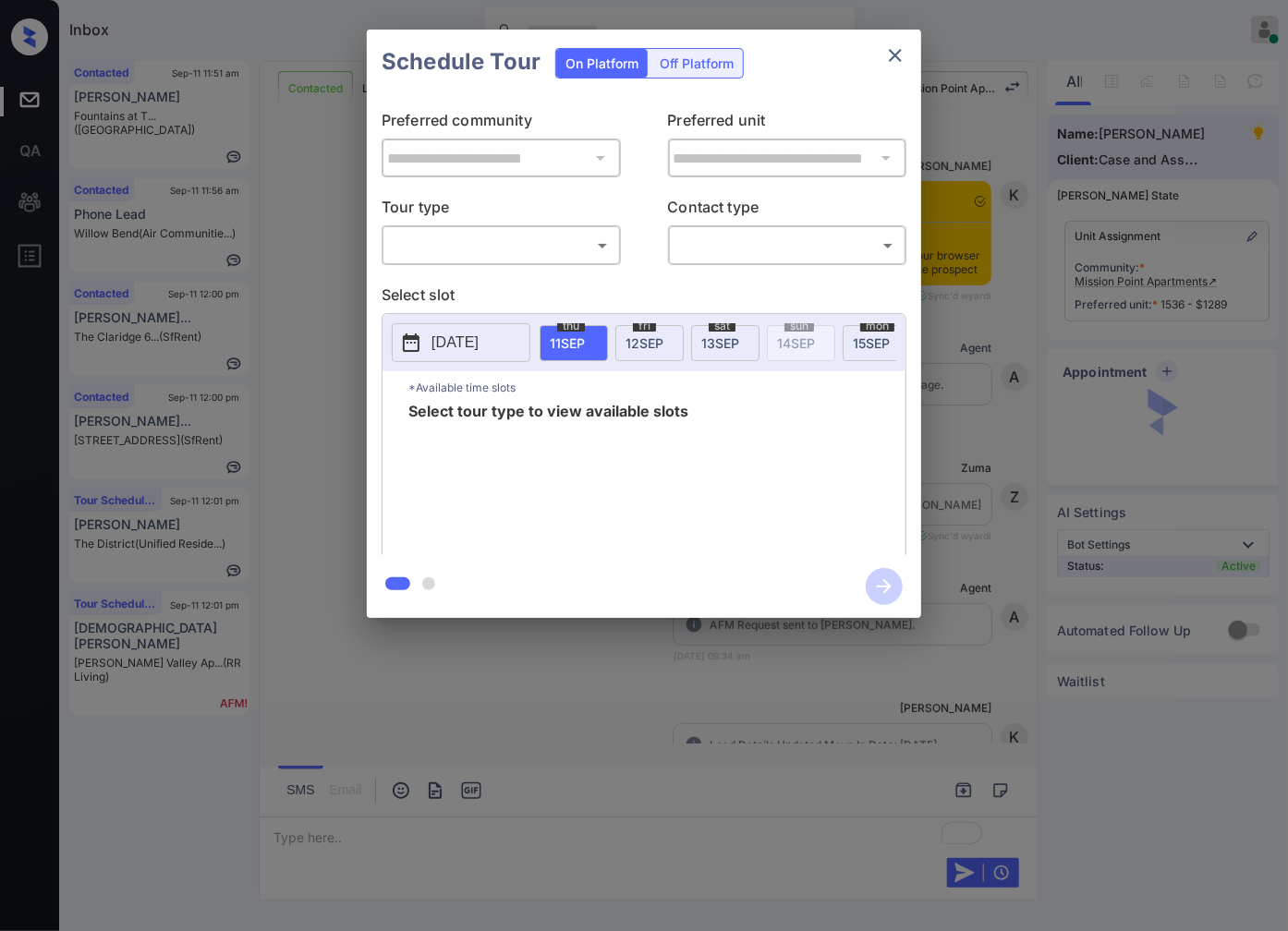
scroll to position [14491, 0]
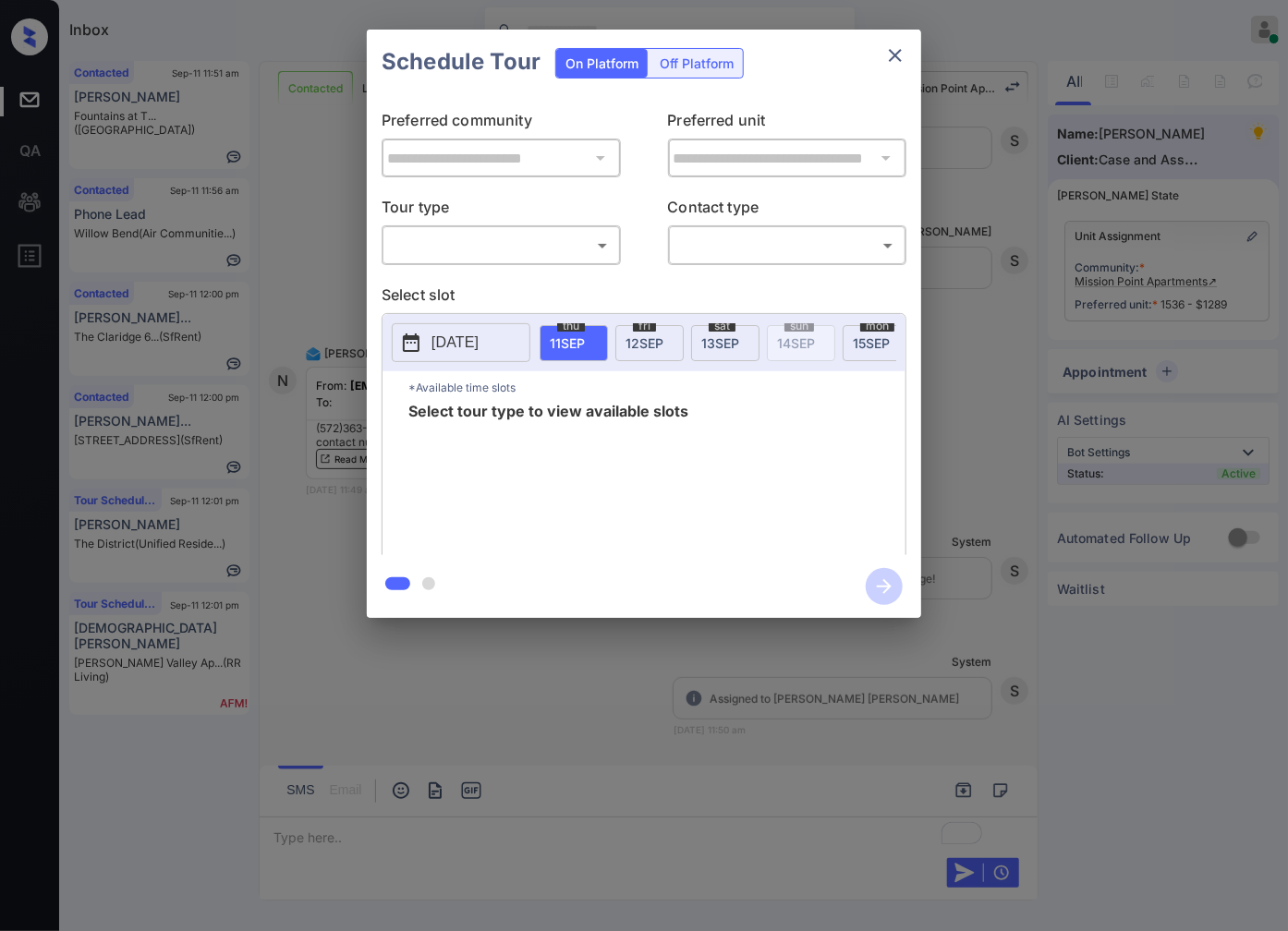
click at [538, 246] on body "Inbox Caroline Dacanay Online Set yourself offline Set yourself on break Profil…" at bounding box center [644, 466] width 1288 height 931
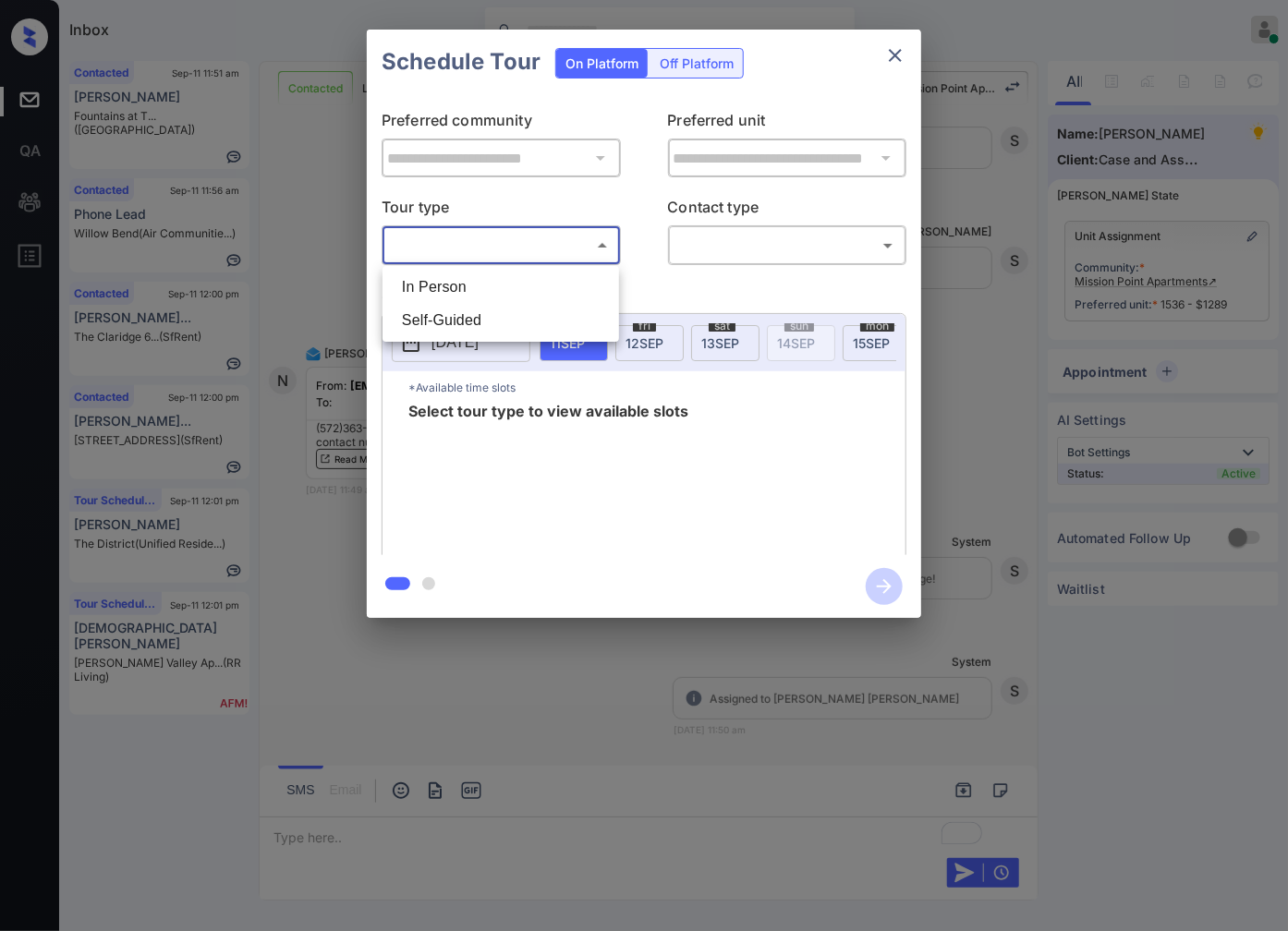
click at [538, 274] on li "In Person" at bounding box center [501, 286] width 228 height 33
type input "********"
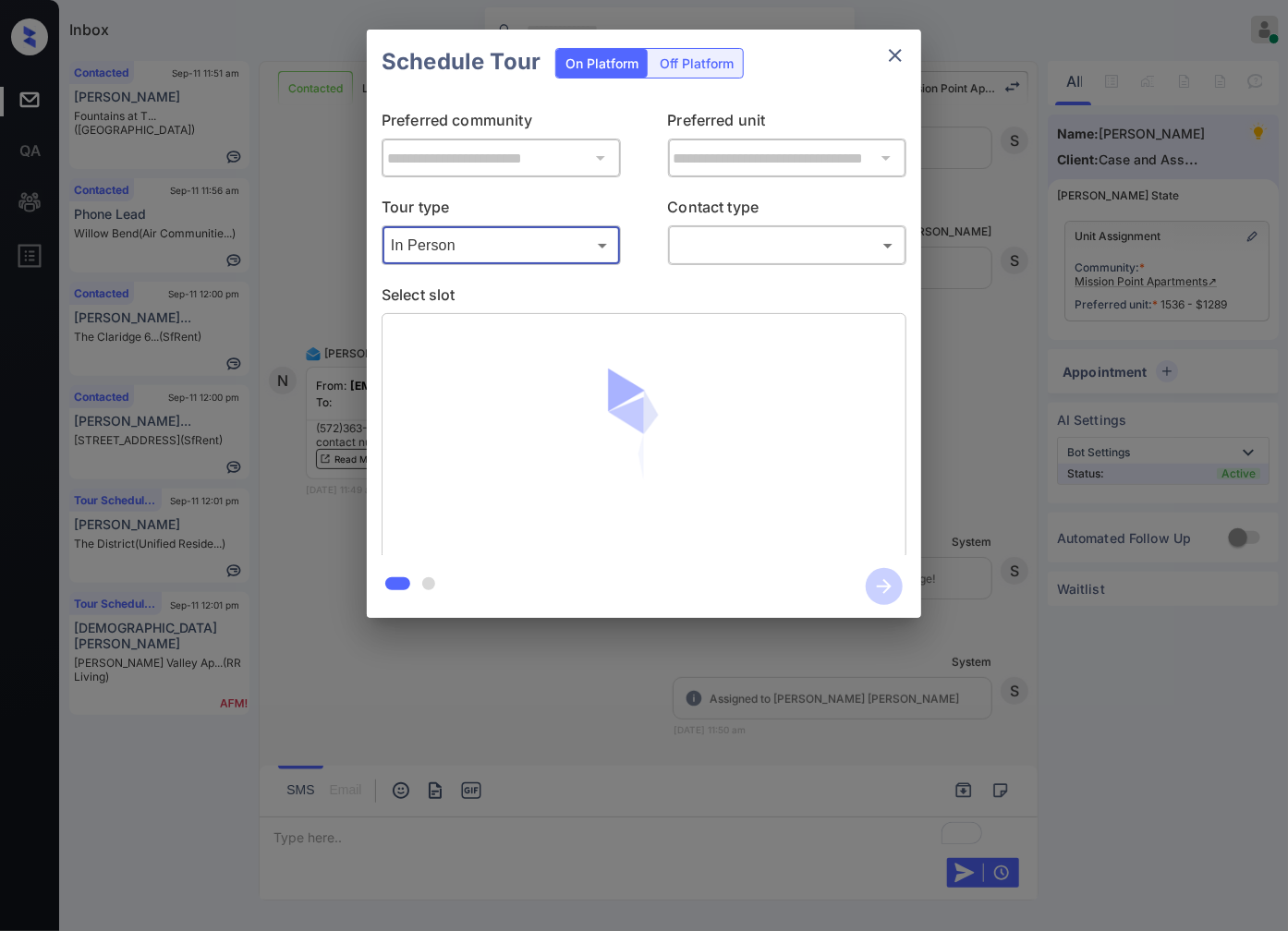
click at [763, 230] on body "Inbox Caroline Dacanay Online Set yourself offline Set yourself on break Profil…" at bounding box center [644, 466] width 1288 height 931
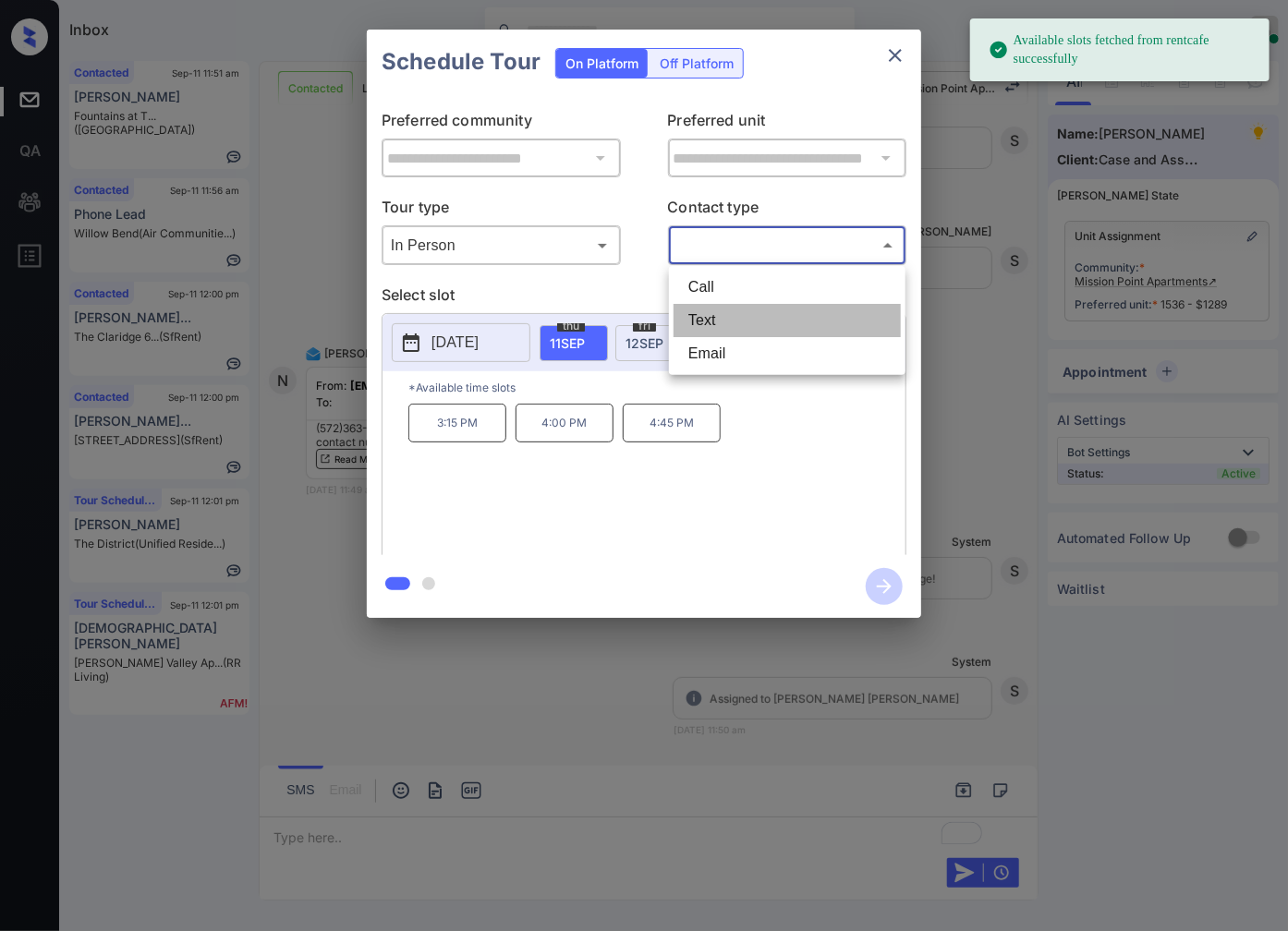
click at [766, 314] on li "Text" at bounding box center [787, 319] width 228 height 33
type input "****"
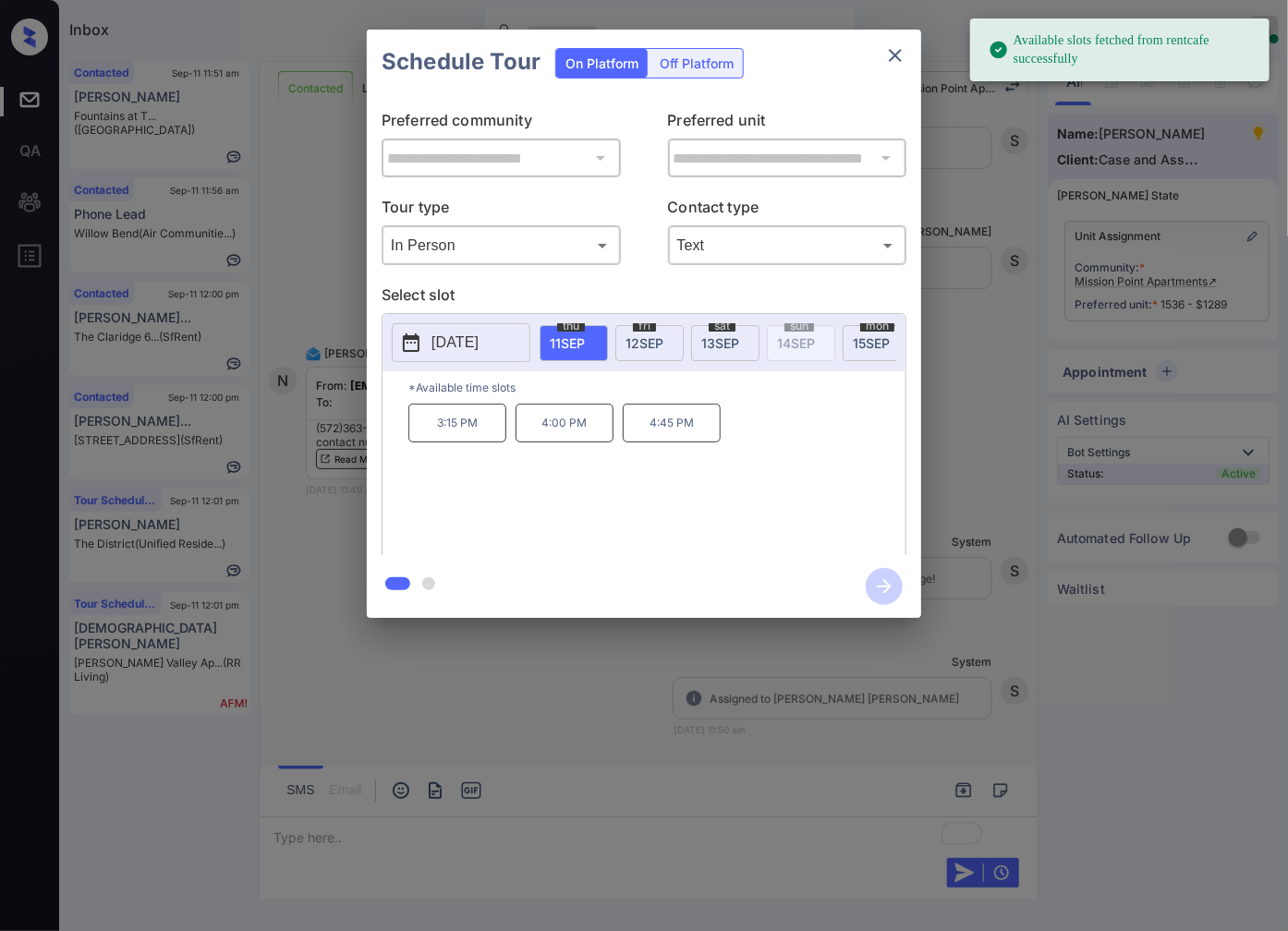
click at [638, 338] on span "12 SEP" at bounding box center [644, 343] width 38 height 16
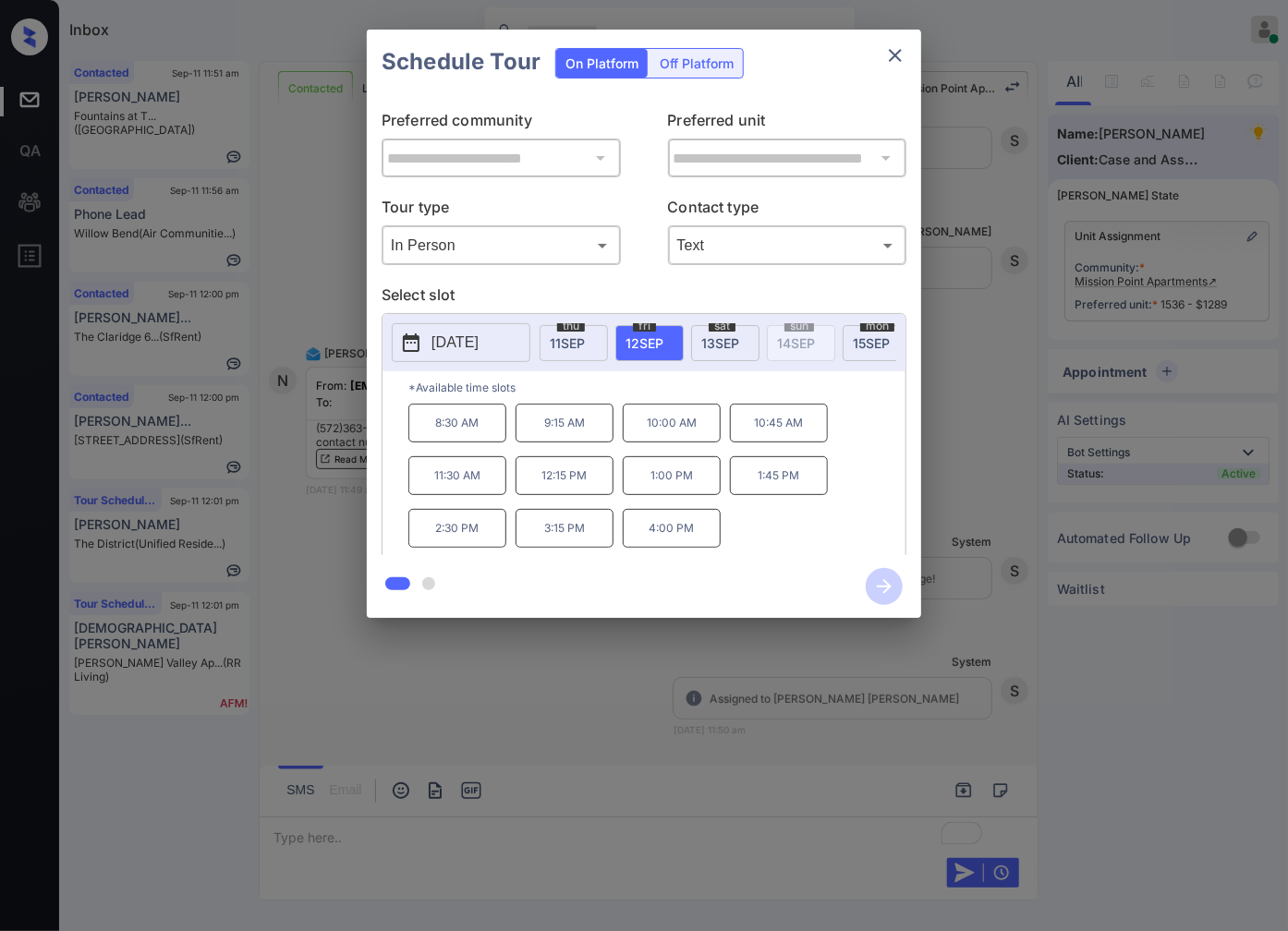
click at [495, 538] on p "2:30 PM" at bounding box center [456, 528] width 98 height 39
click at [892, 587] on icon "button" at bounding box center [884, 586] width 37 height 37
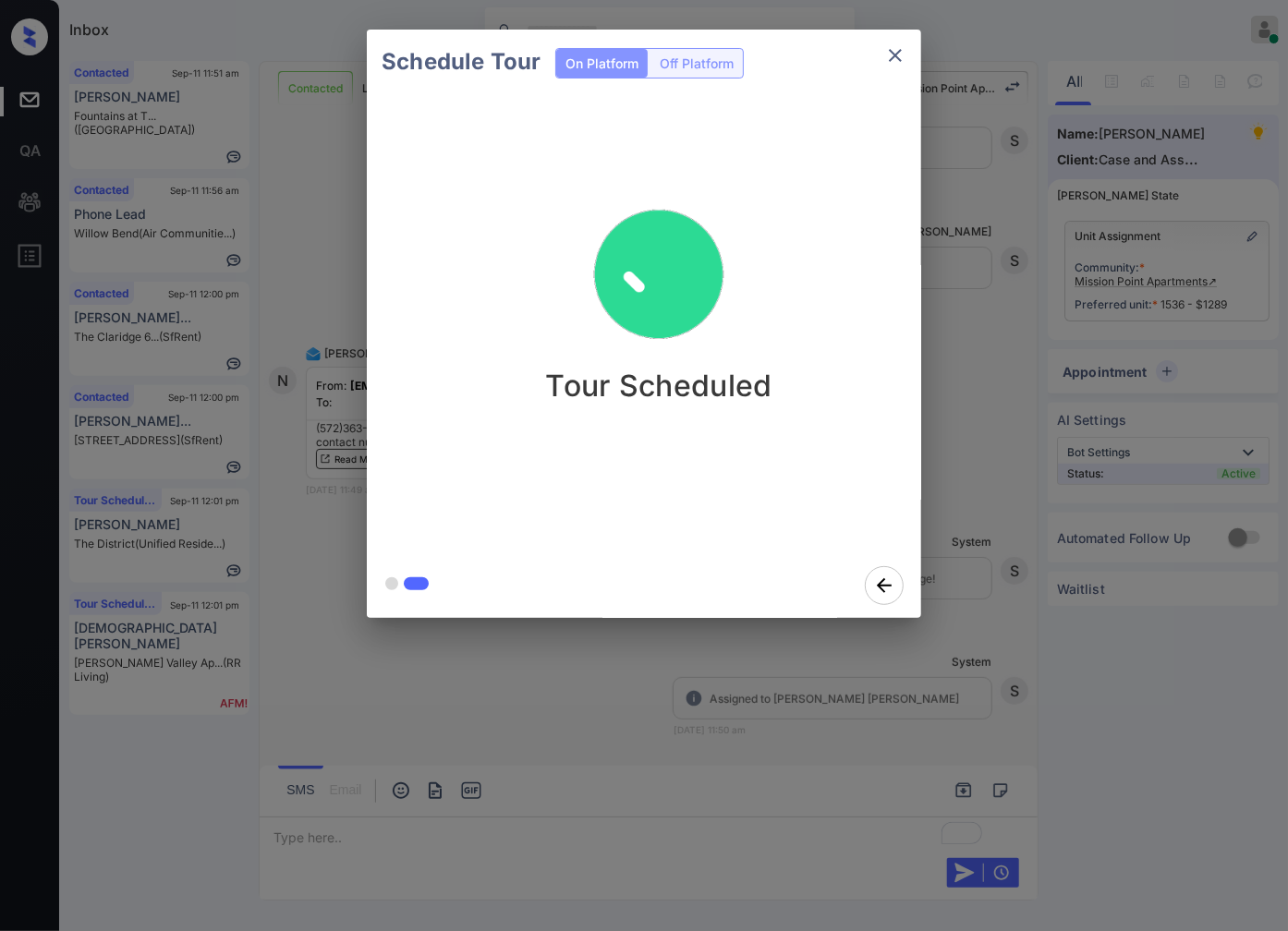
click at [970, 612] on div "Schedule Tour On Platform Off Platform Tour Scheduled" at bounding box center [644, 323] width 1288 height 648
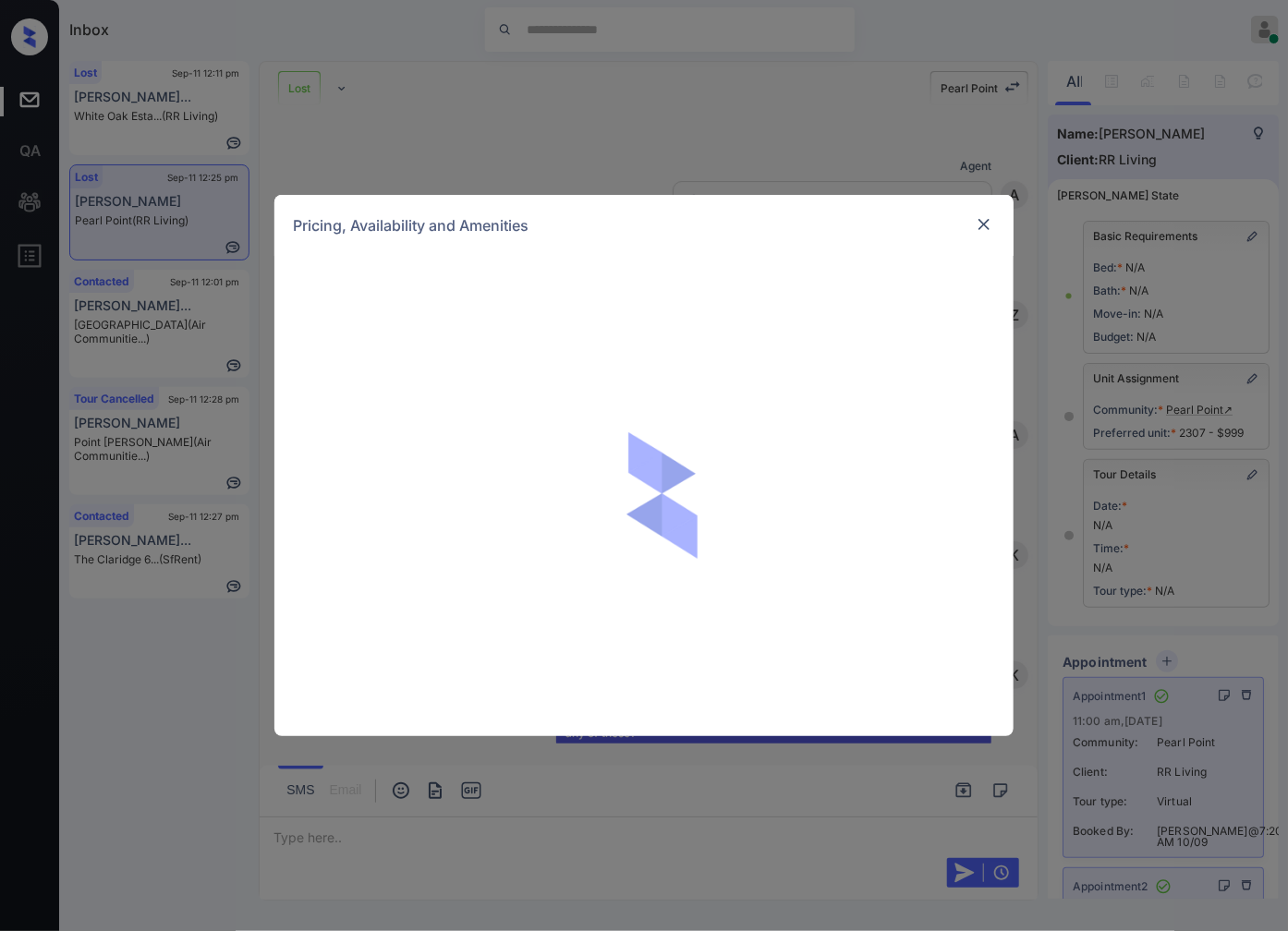
scroll to position [13257, 0]
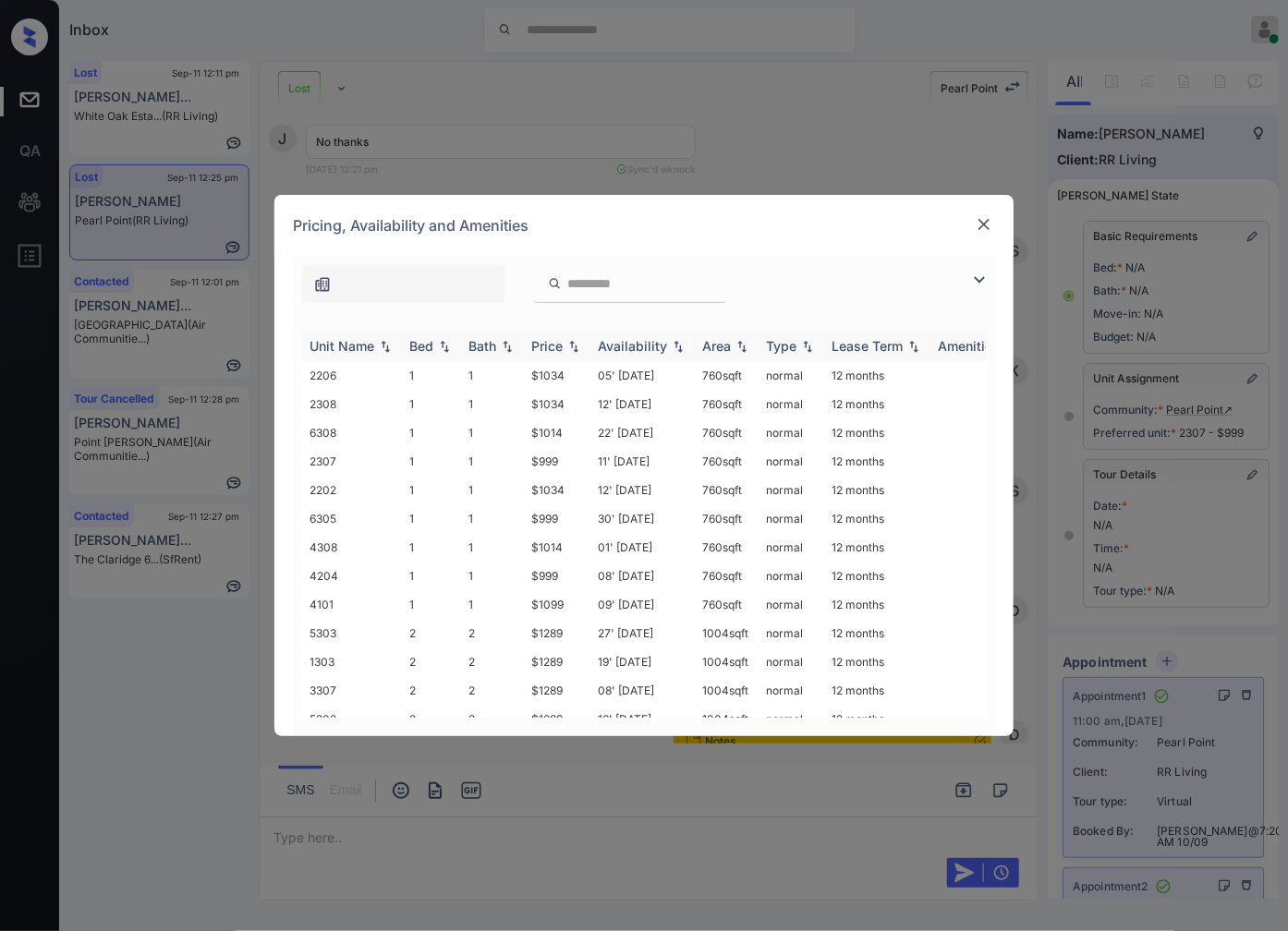
click at [569, 343] on img at bounding box center [573, 346] width 18 height 13
click at [569, 343] on img at bounding box center [573, 345] width 18 height 14
click at [981, 225] on img at bounding box center [984, 224] width 18 height 18
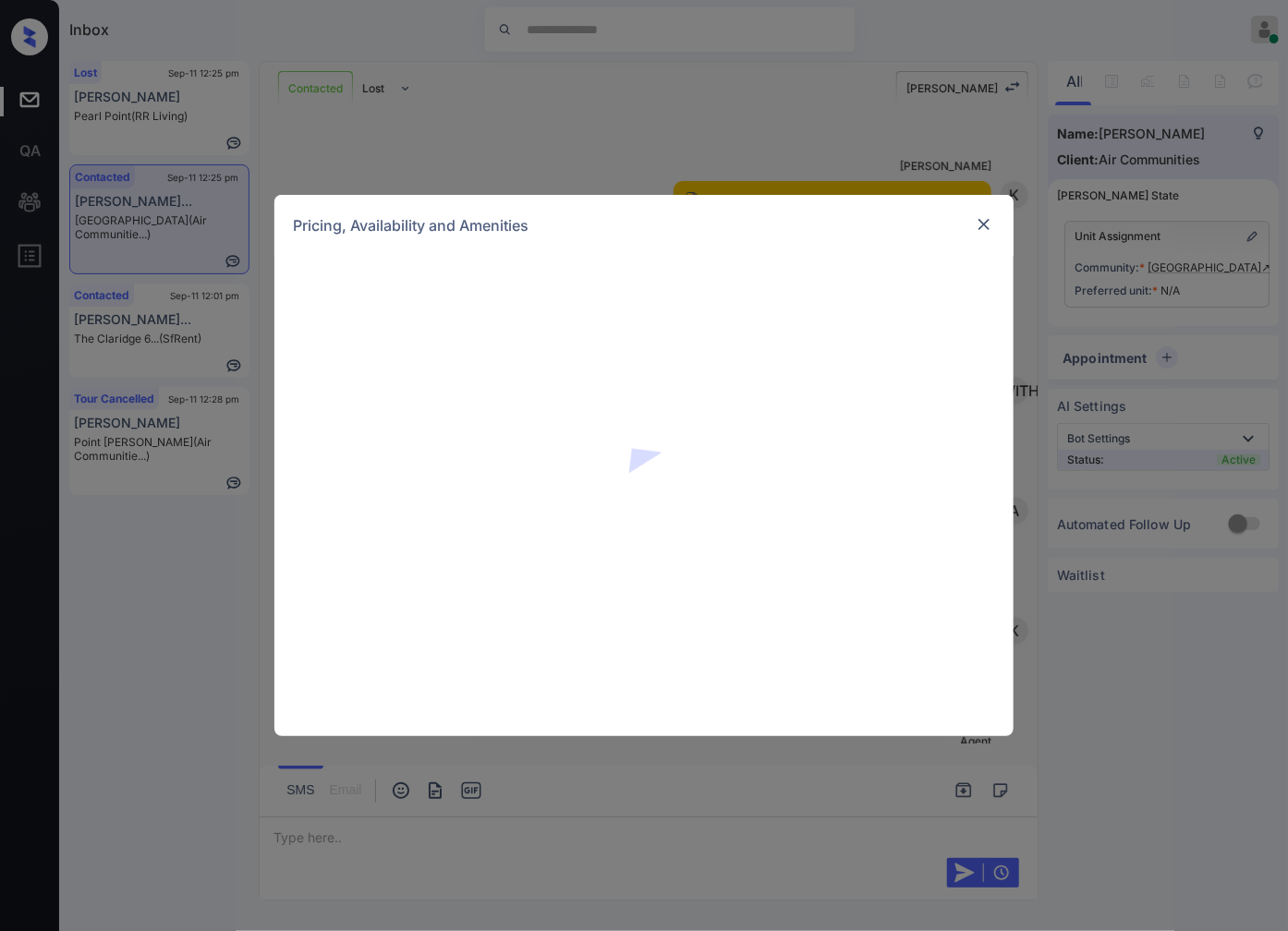
scroll to position [2509, 0]
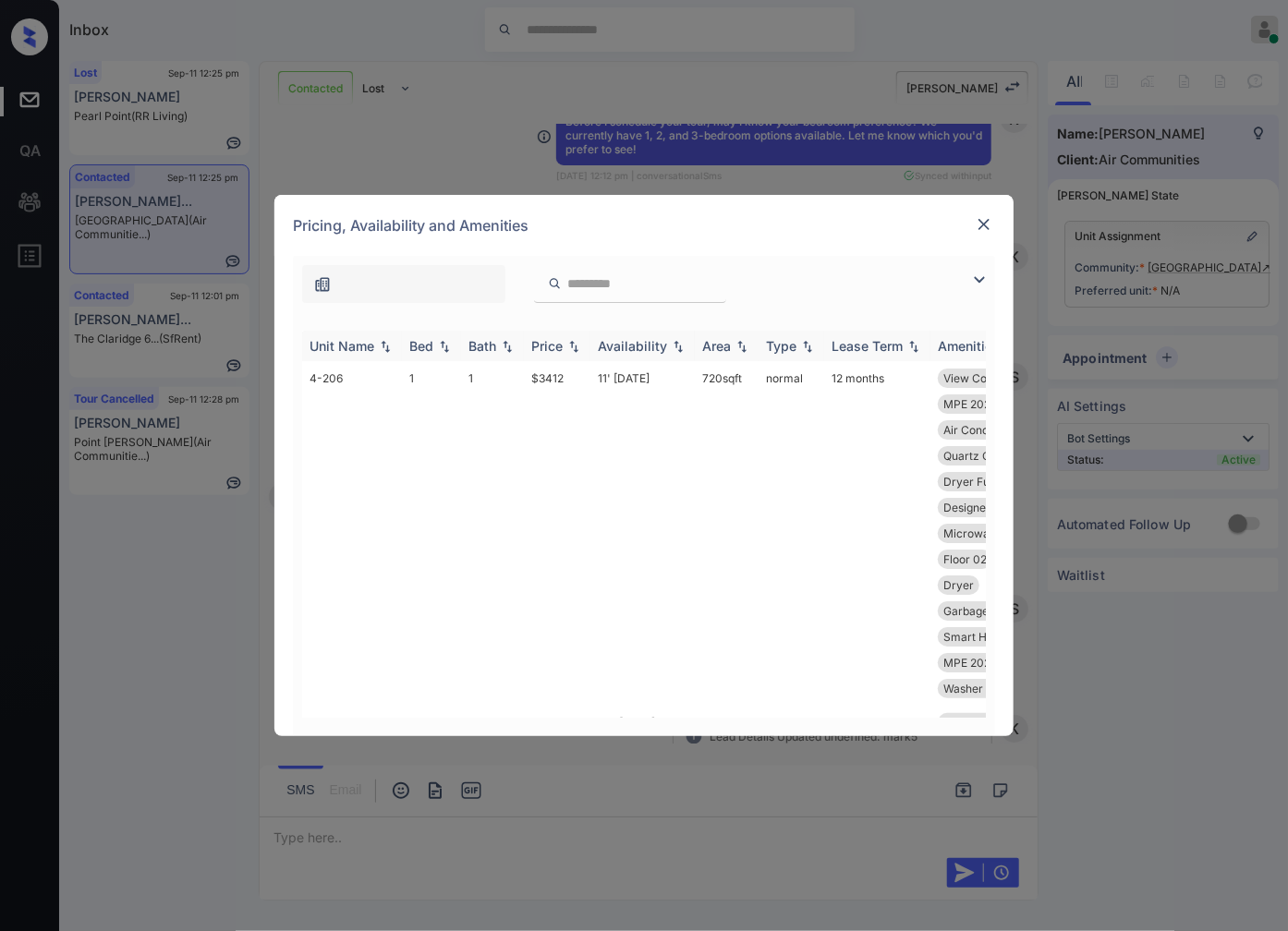
click at [568, 339] on img at bounding box center [573, 346] width 18 height 13
click at [566, 373] on td "$3212" at bounding box center [557, 507] width 66 height 293
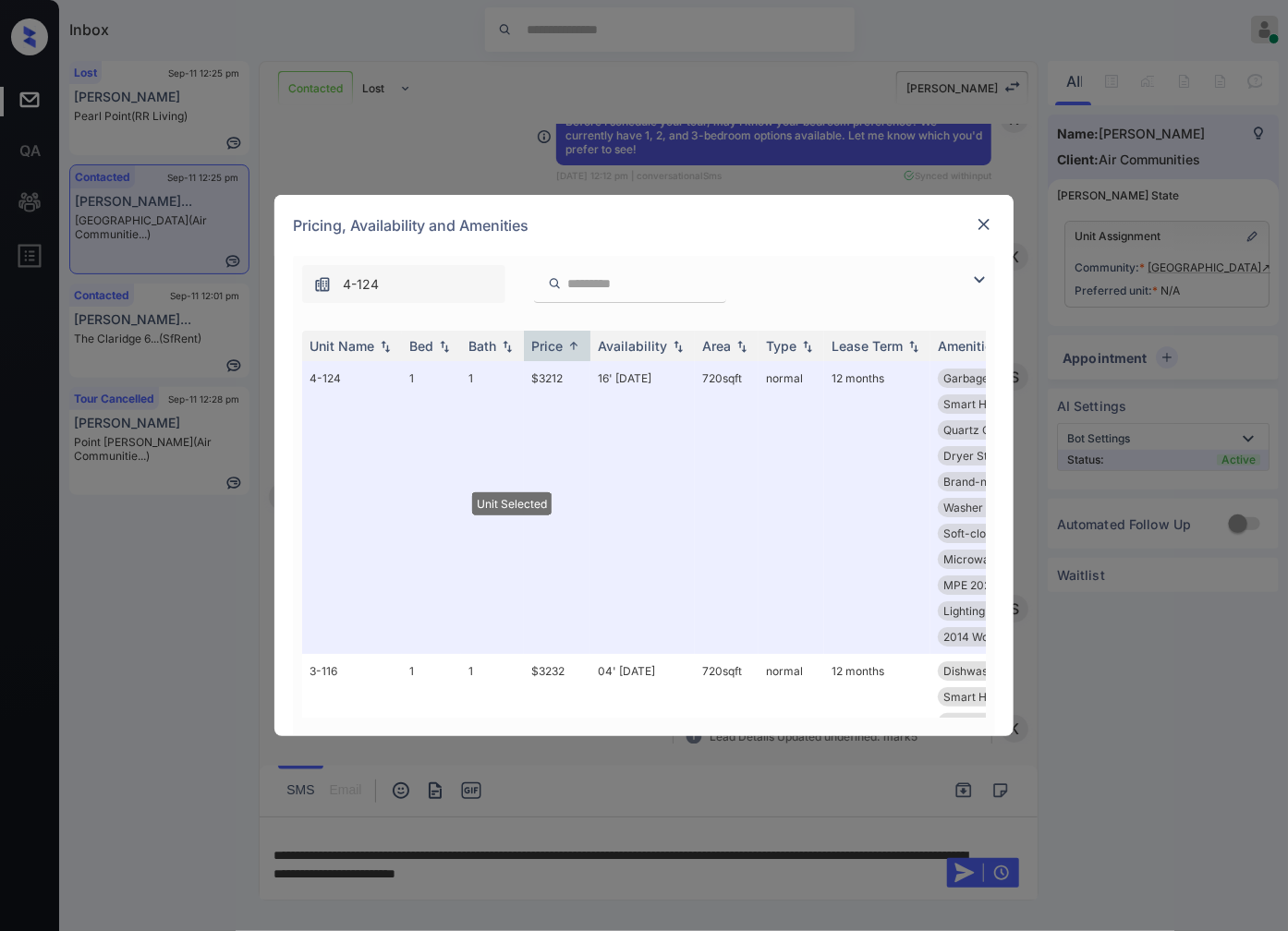
click at [991, 226] on img at bounding box center [984, 224] width 18 height 18
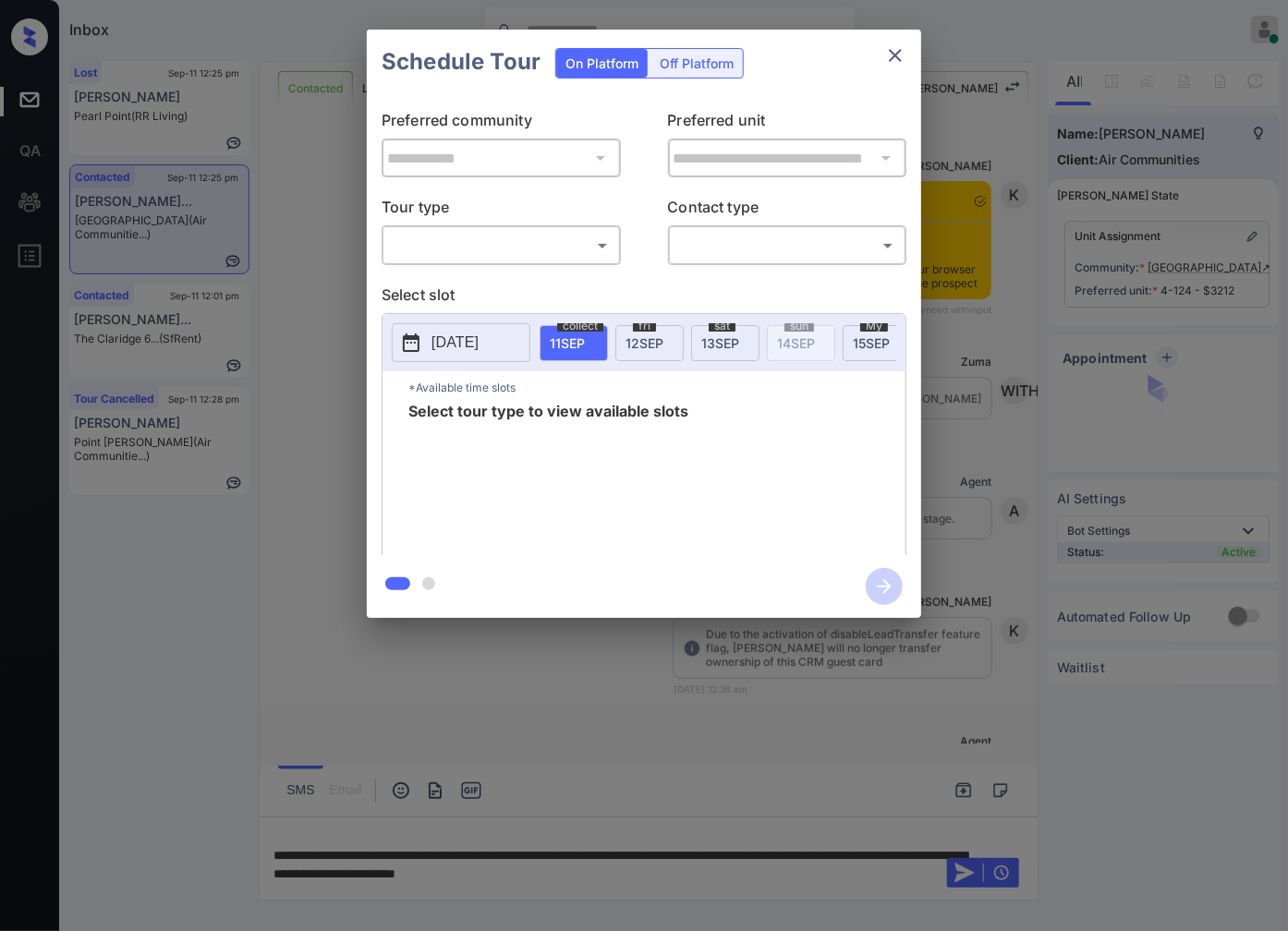
scroll to position [1688, 0]
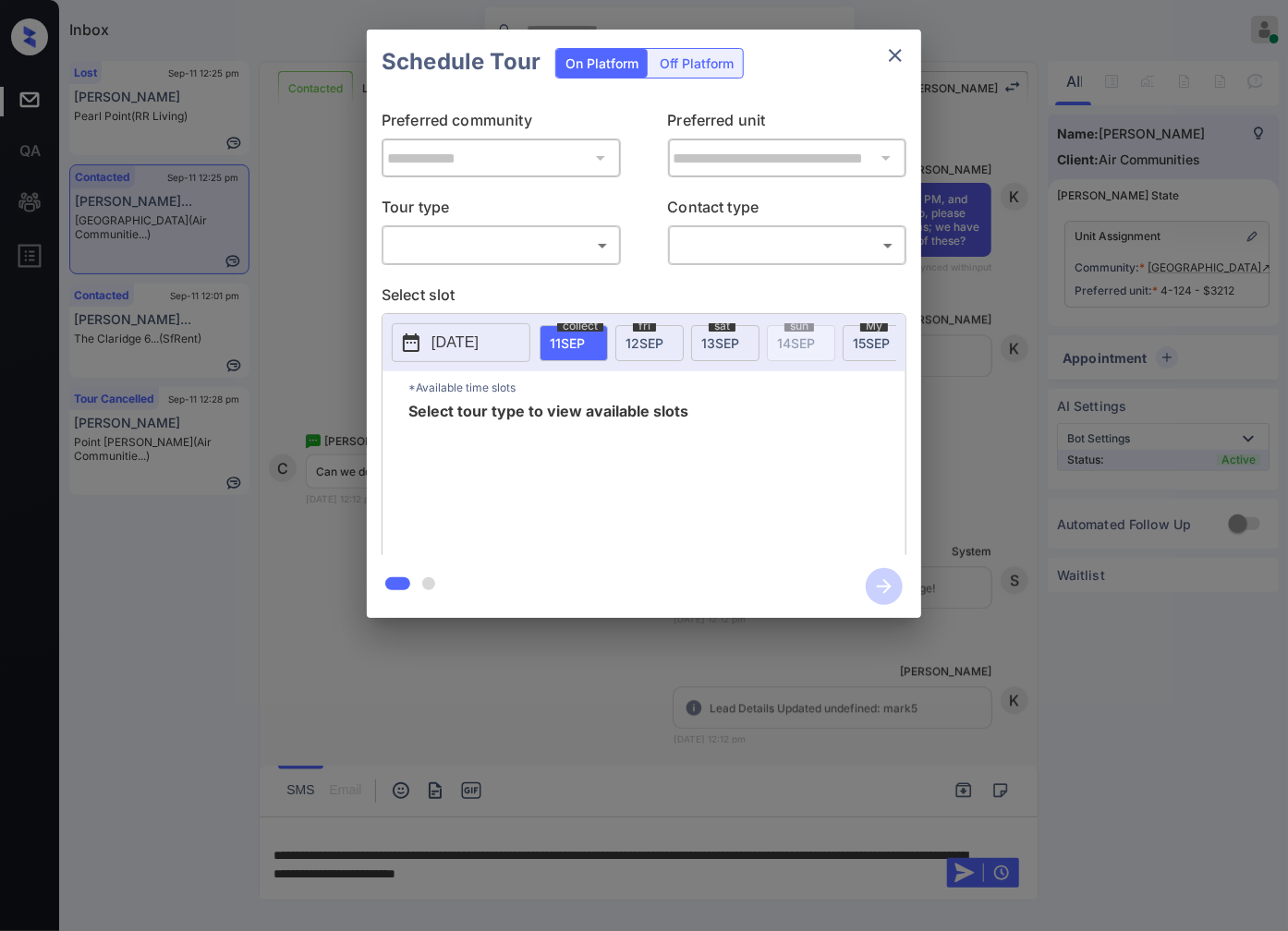
click at [564, 247] on body "Inbox [PERSON_NAME] Online Set yourself offline Set yourself on break Profile S…" at bounding box center [644, 466] width 1288 height 931
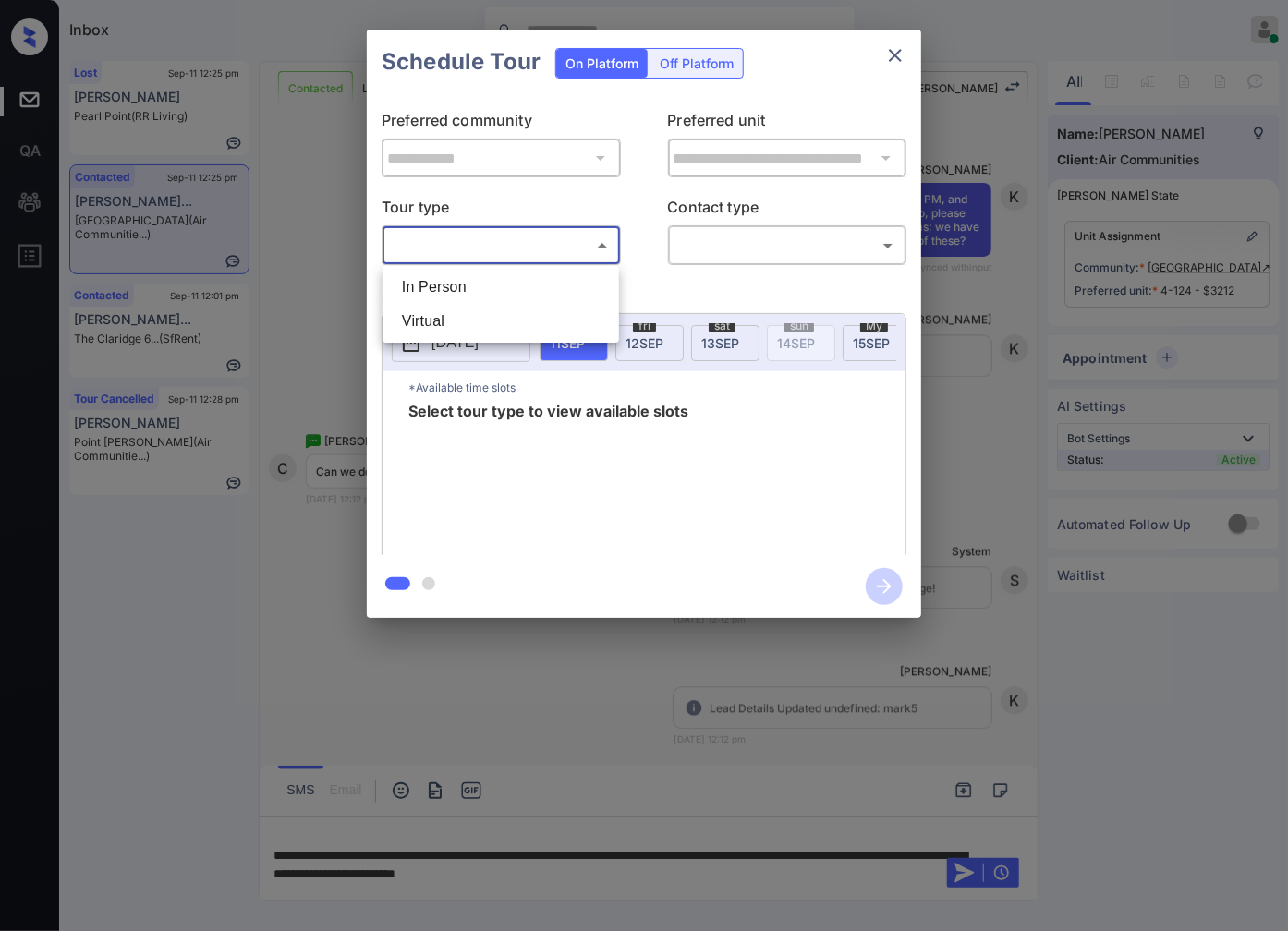
click at [564, 286] on li "In Person" at bounding box center [501, 286] width 228 height 33
type input "********"
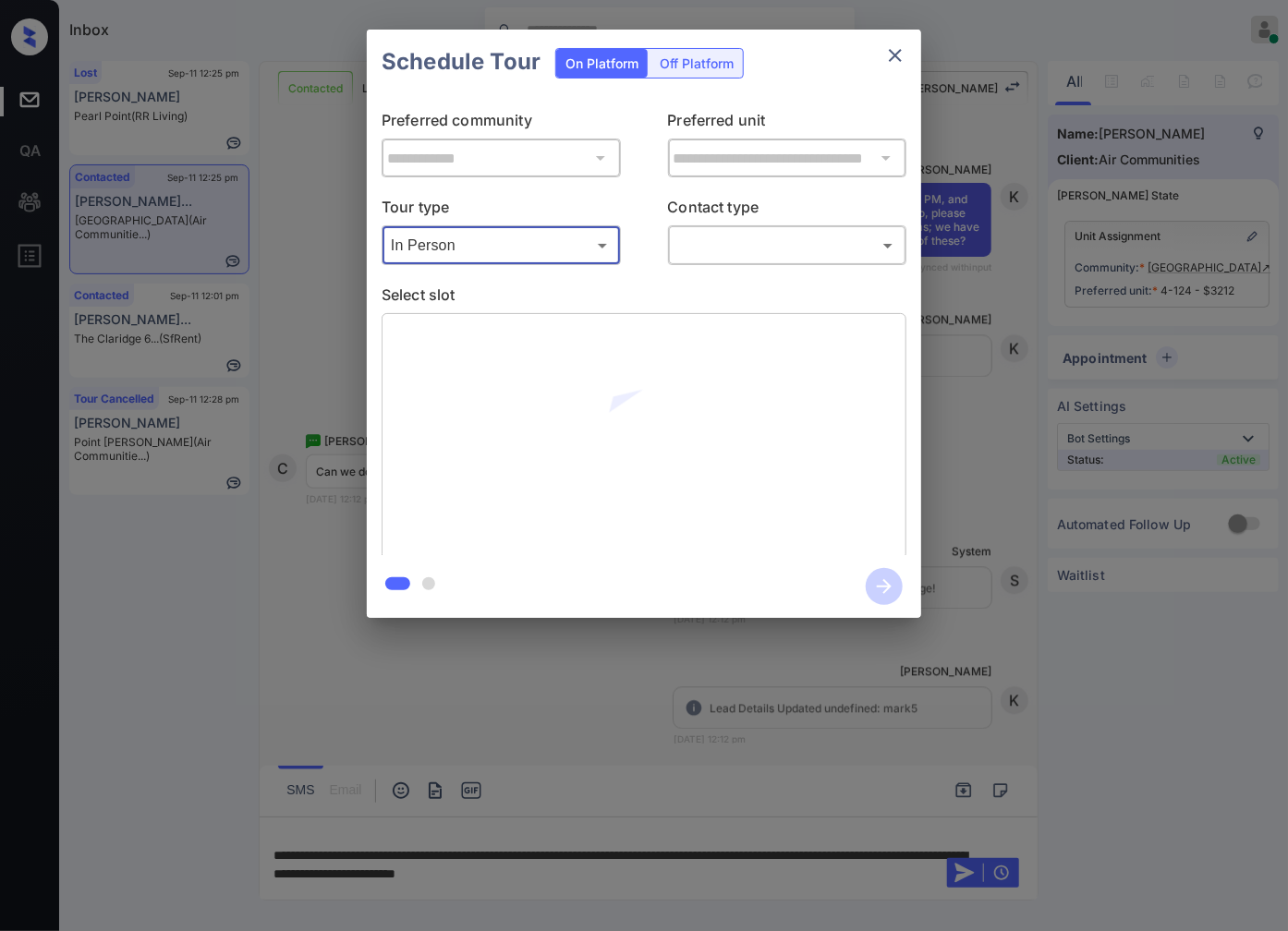
click at [734, 254] on body "Inbox [PERSON_NAME] Online Set yourself offline Set yourself on break Profile S…" at bounding box center [644, 466] width 1288 height 931
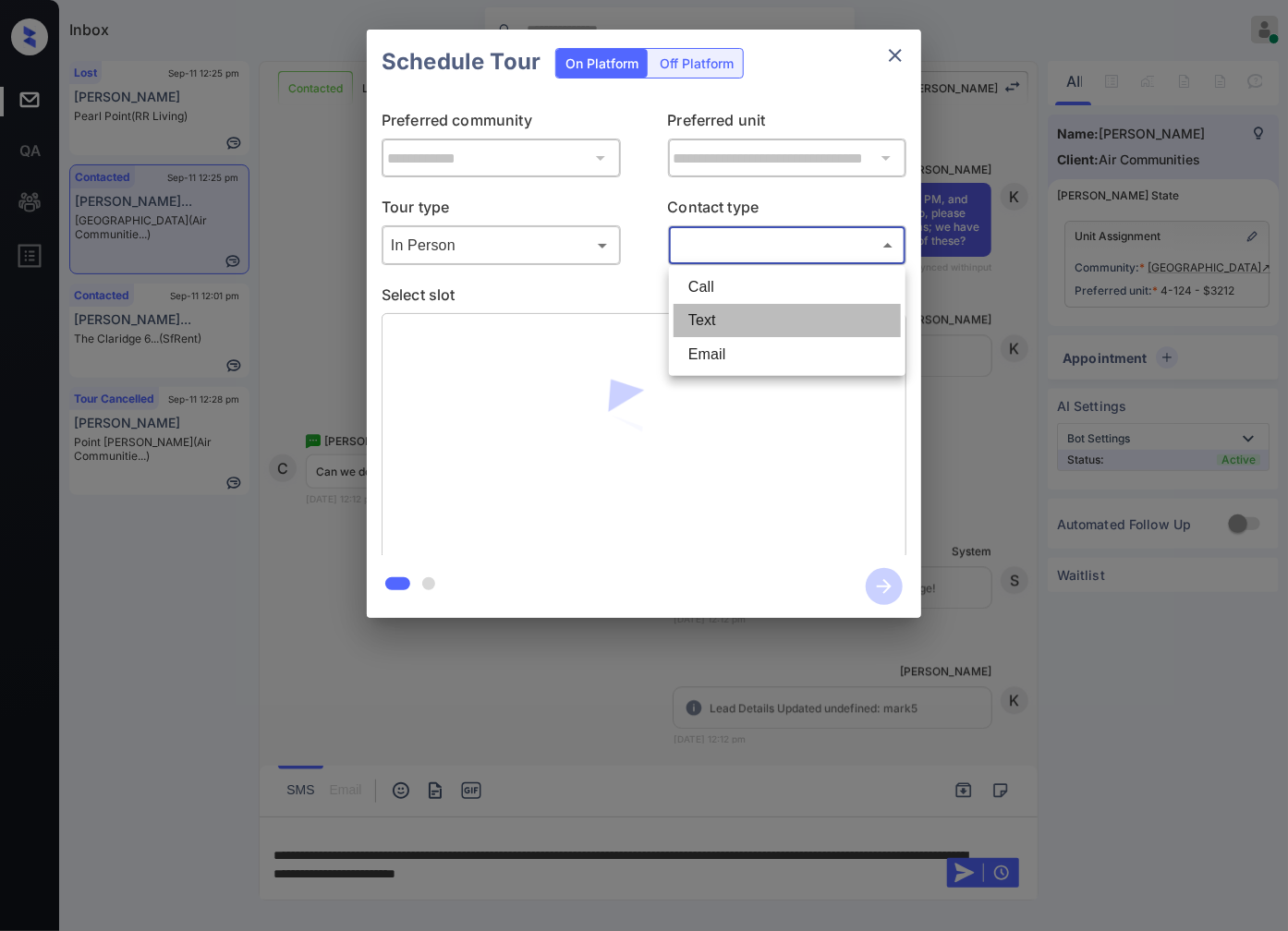
click at [730, 323] on li "Text" at bounding box center [787, 319] width 228 height 33
type input "****"
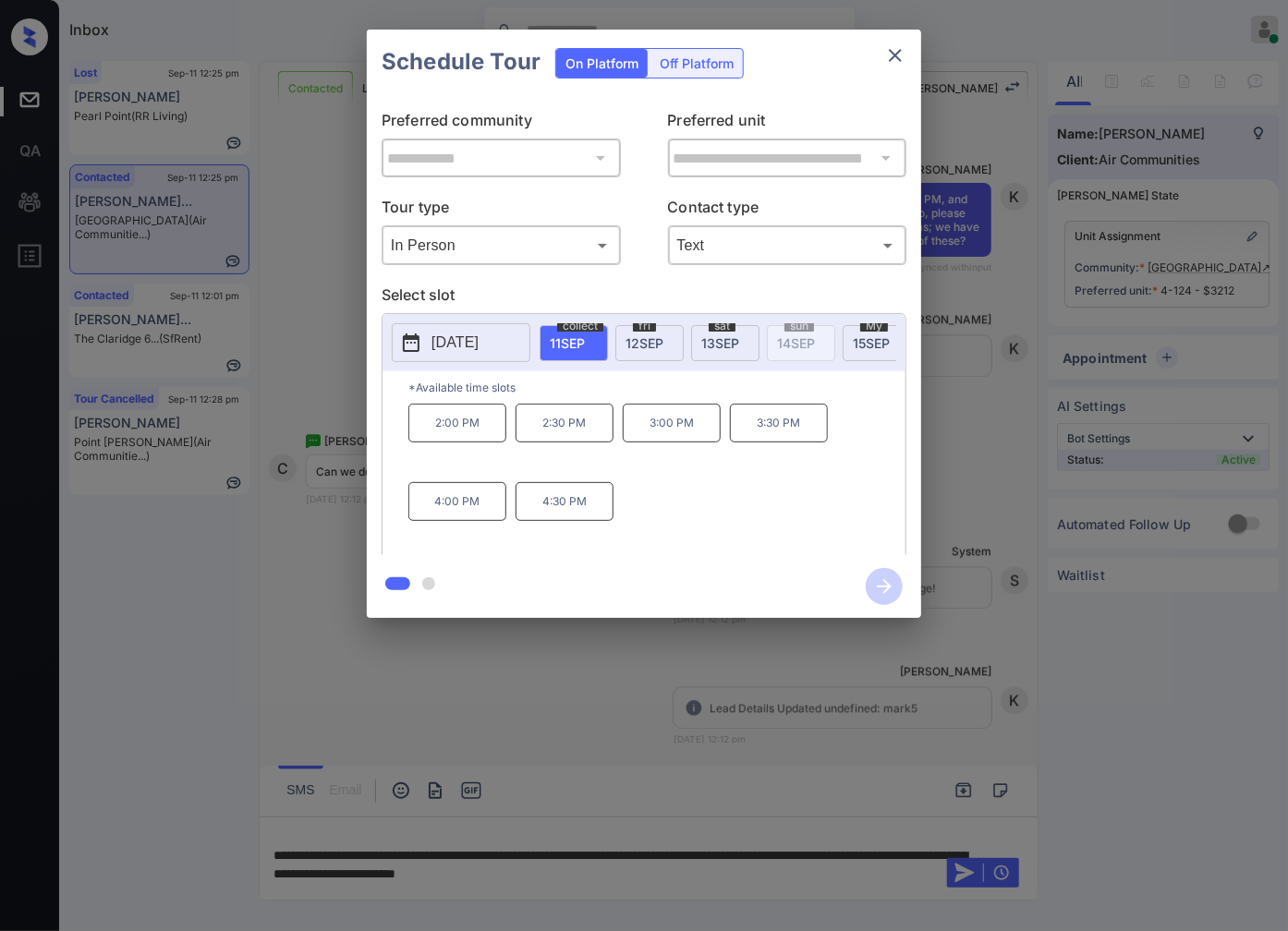
click at [727, 687] on div at bounding box center [644, 466] width 1288 height 931
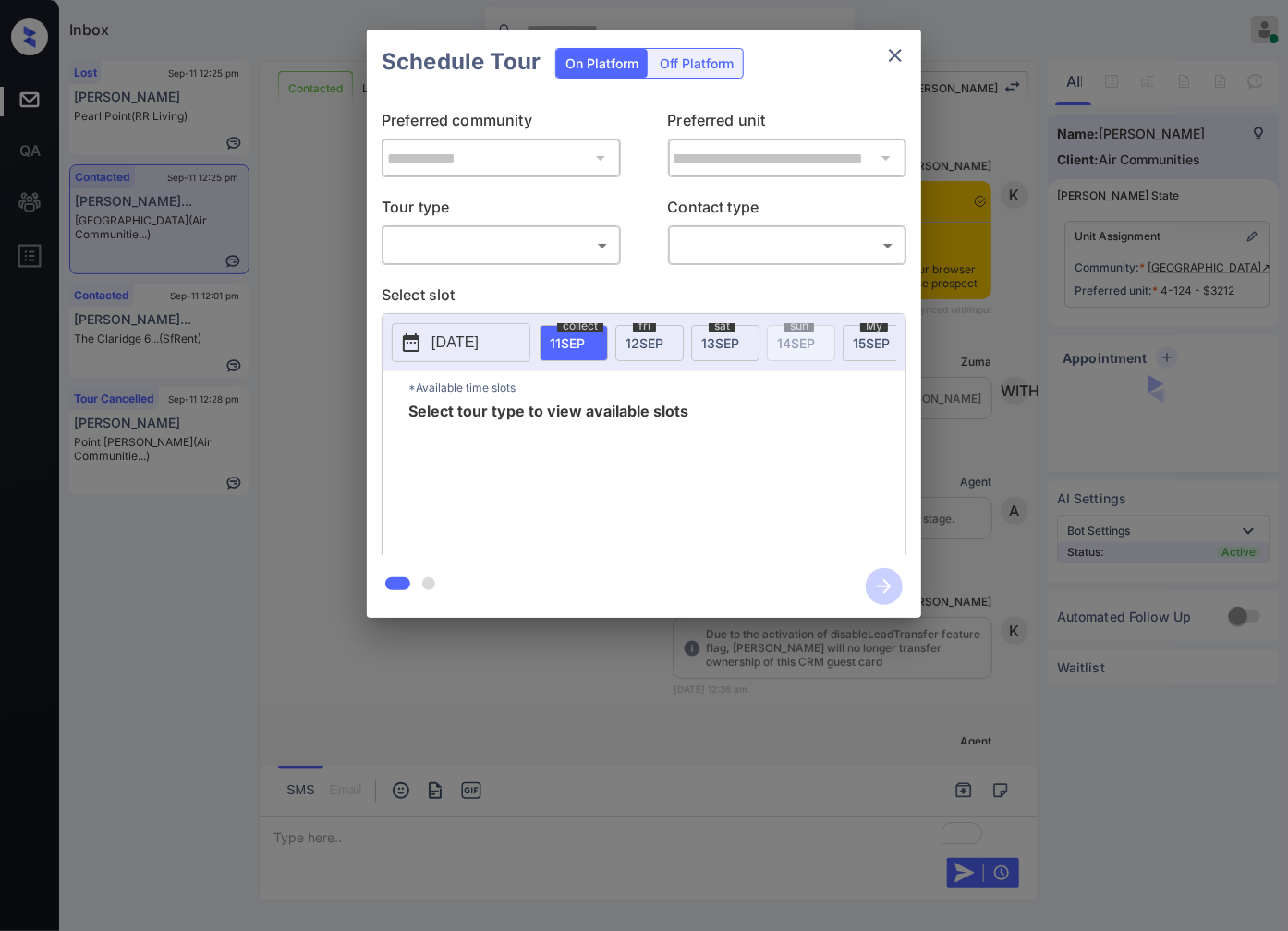
scroll to position [1688, 0]
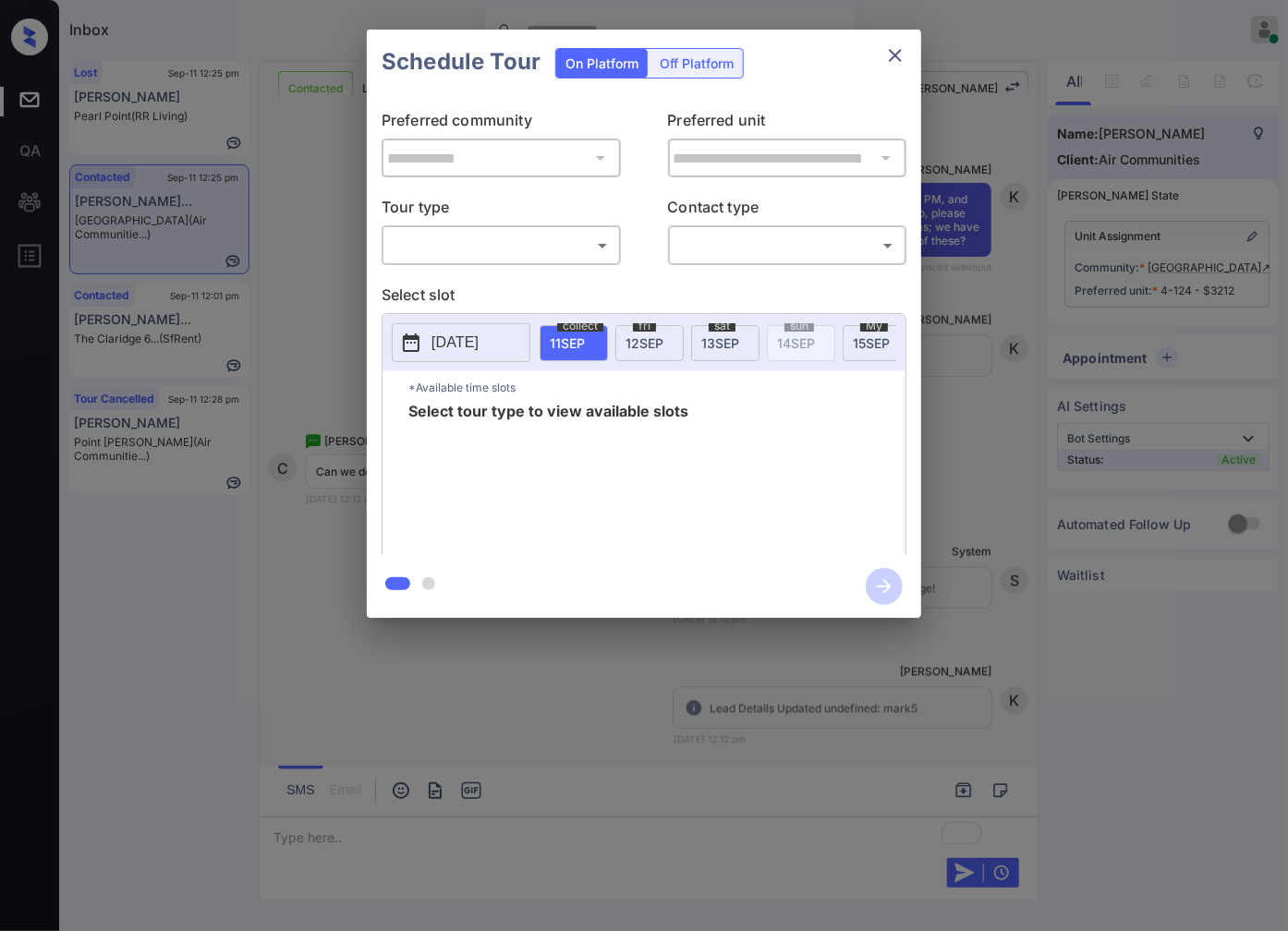
click at [512, 243] on body "Inbox Caroline Dacanay Online Set yourself offline Set yourself on break Profil…" at bounding box center [644, 466] width 1288 height 931
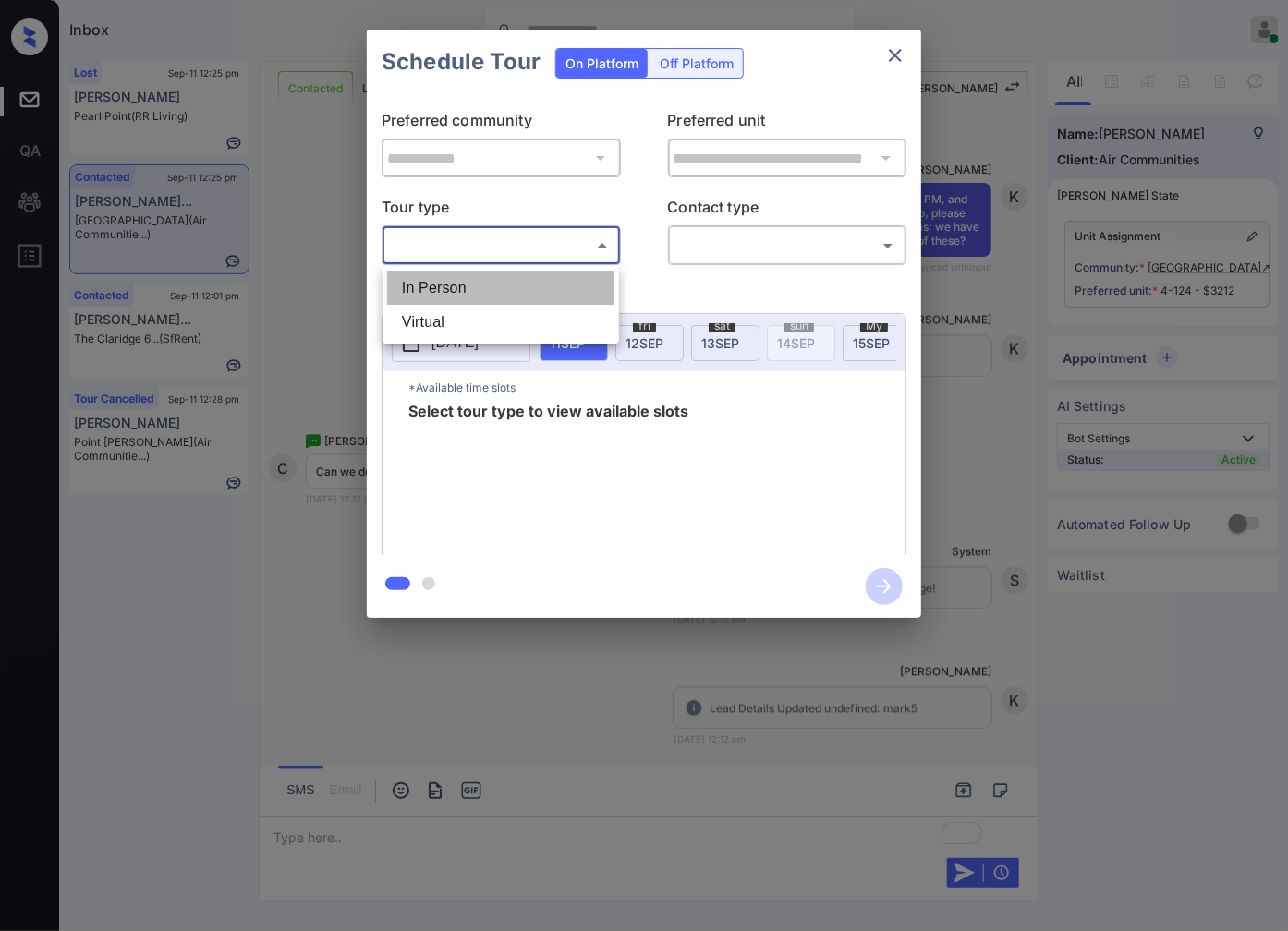
click at [495, 281] on li "In Person" at bounding box center [501, 287] width 228 height 34
type input "********"
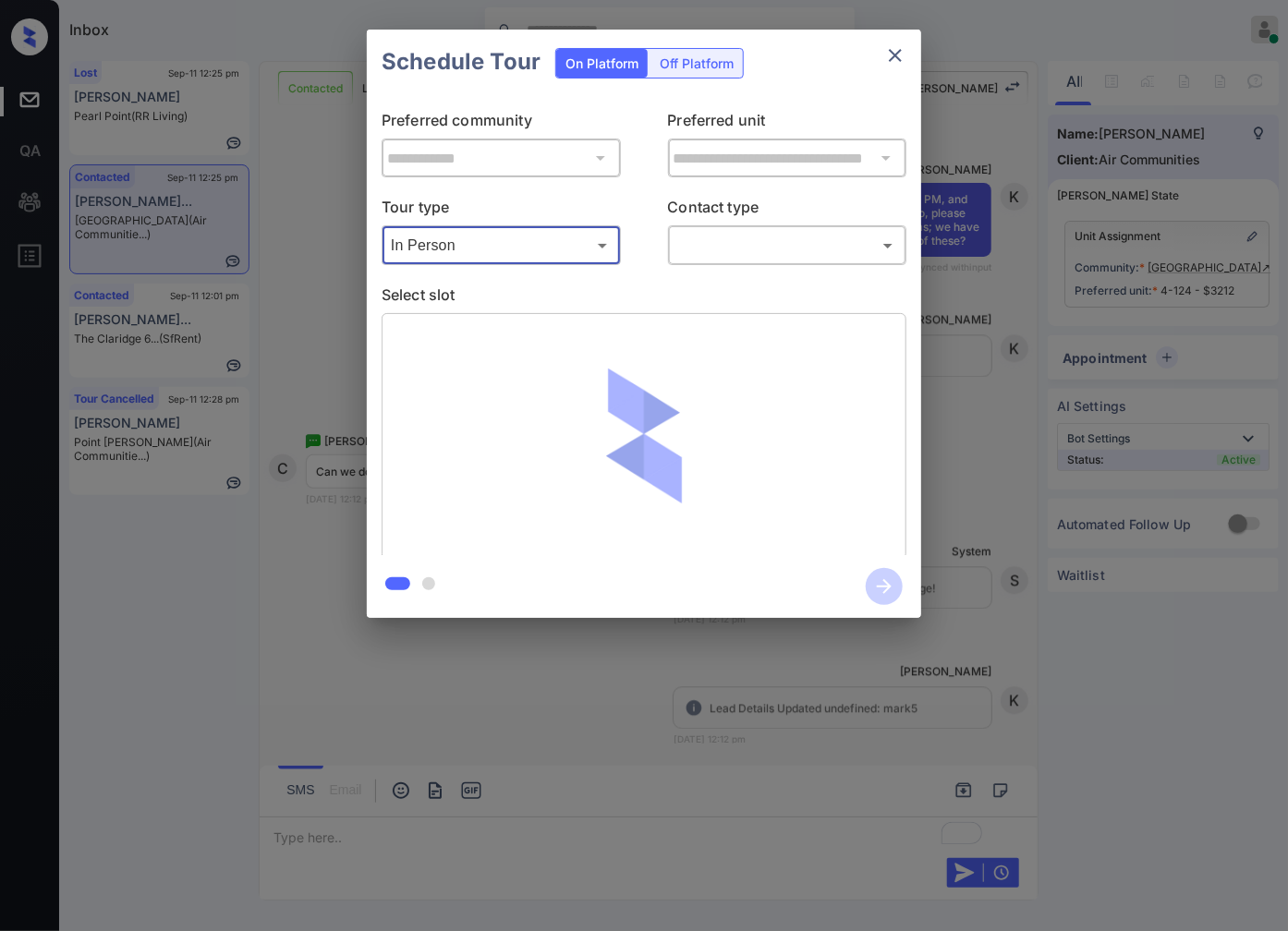
click at [756, 245] on body "Inbox Caroline Dacanay Online Set yourself offline Set yourself on break Profil…" at bounding box center [644, 466] width 1288 height 931
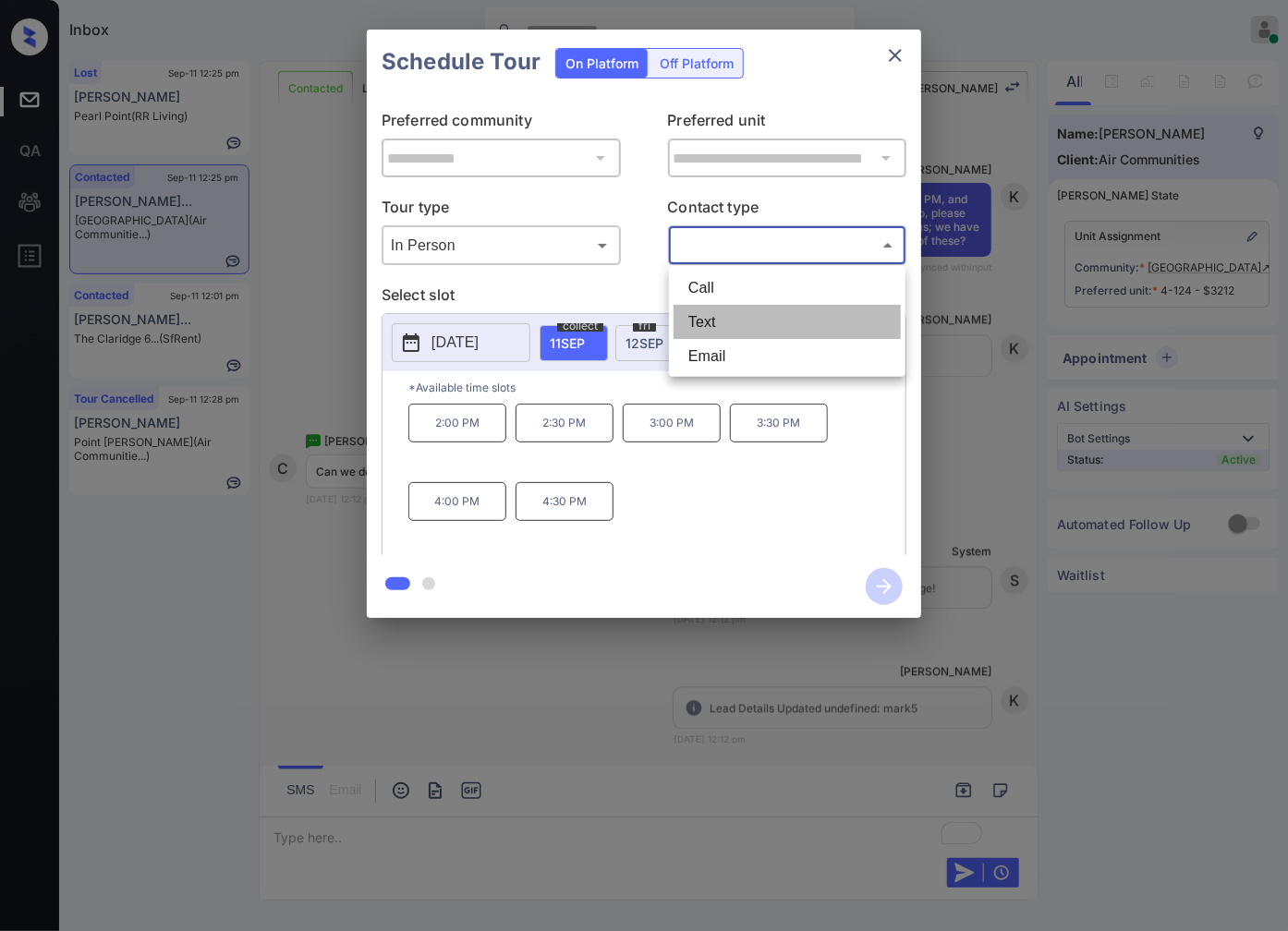
click at [708, 325] on font "Text" at bounding box center [702, 321] width 28 height 16
type input "****"
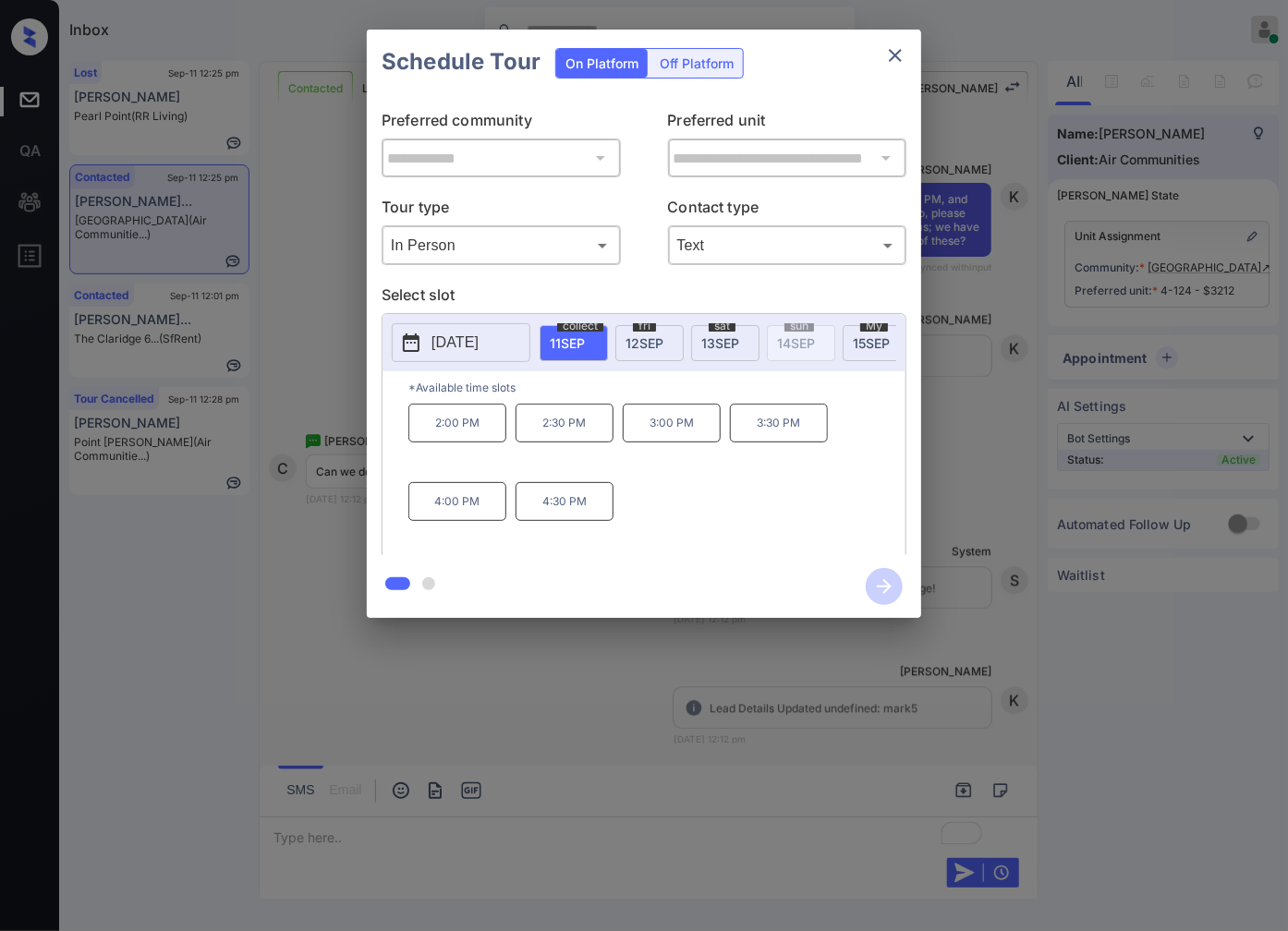
click at [487, 501] on p "4:00 PM" at bounding box center [456, 501] width 98 height 39
click at [874, 586] on icon "button" at bounding box center [884, 586] width 37 height 37
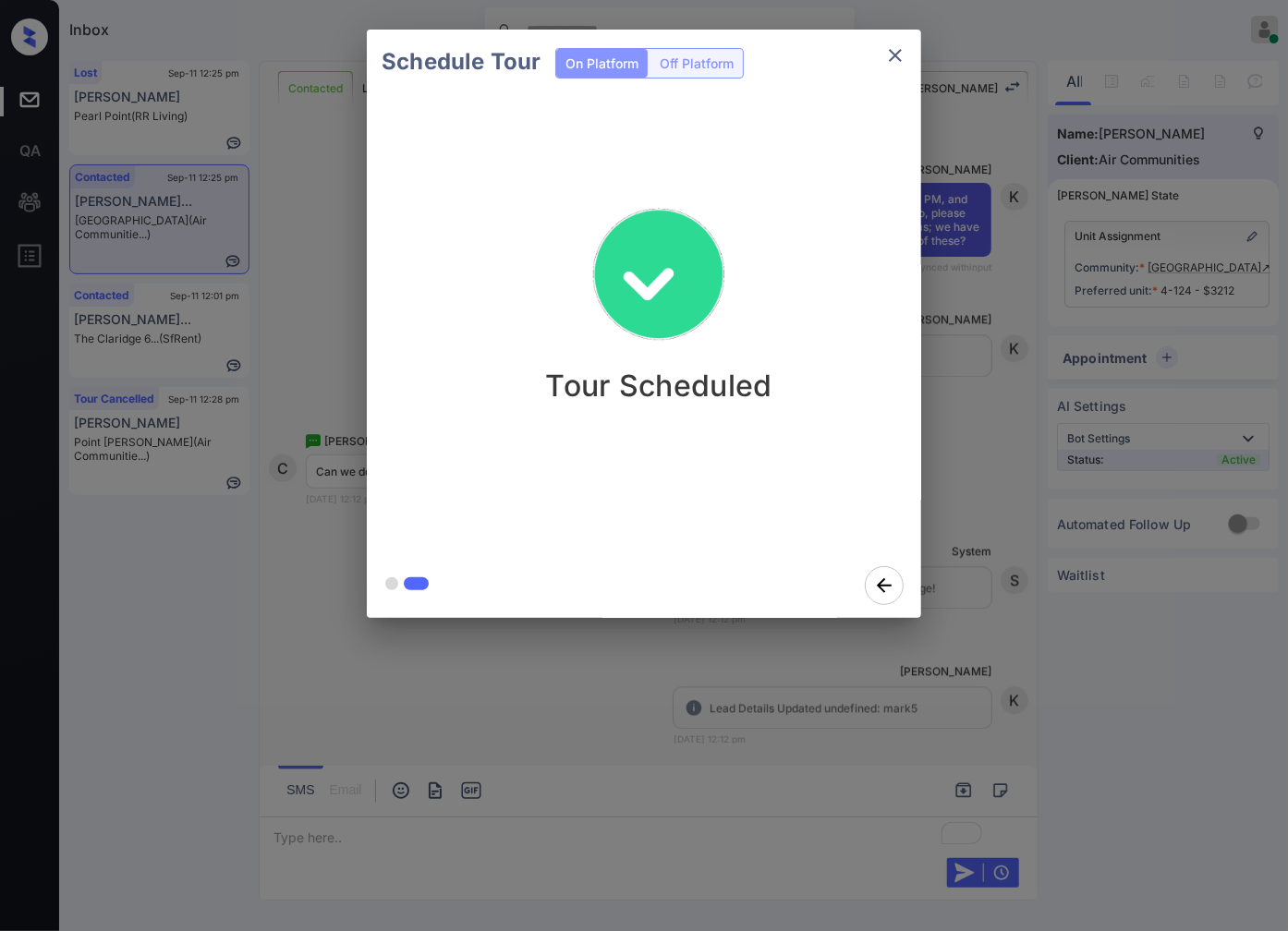
click at [1099, 38] on div "Schedule Tour On Platform Off Platform Tour Scheduled" at bounding box center [644, 323] width 1288 height 648
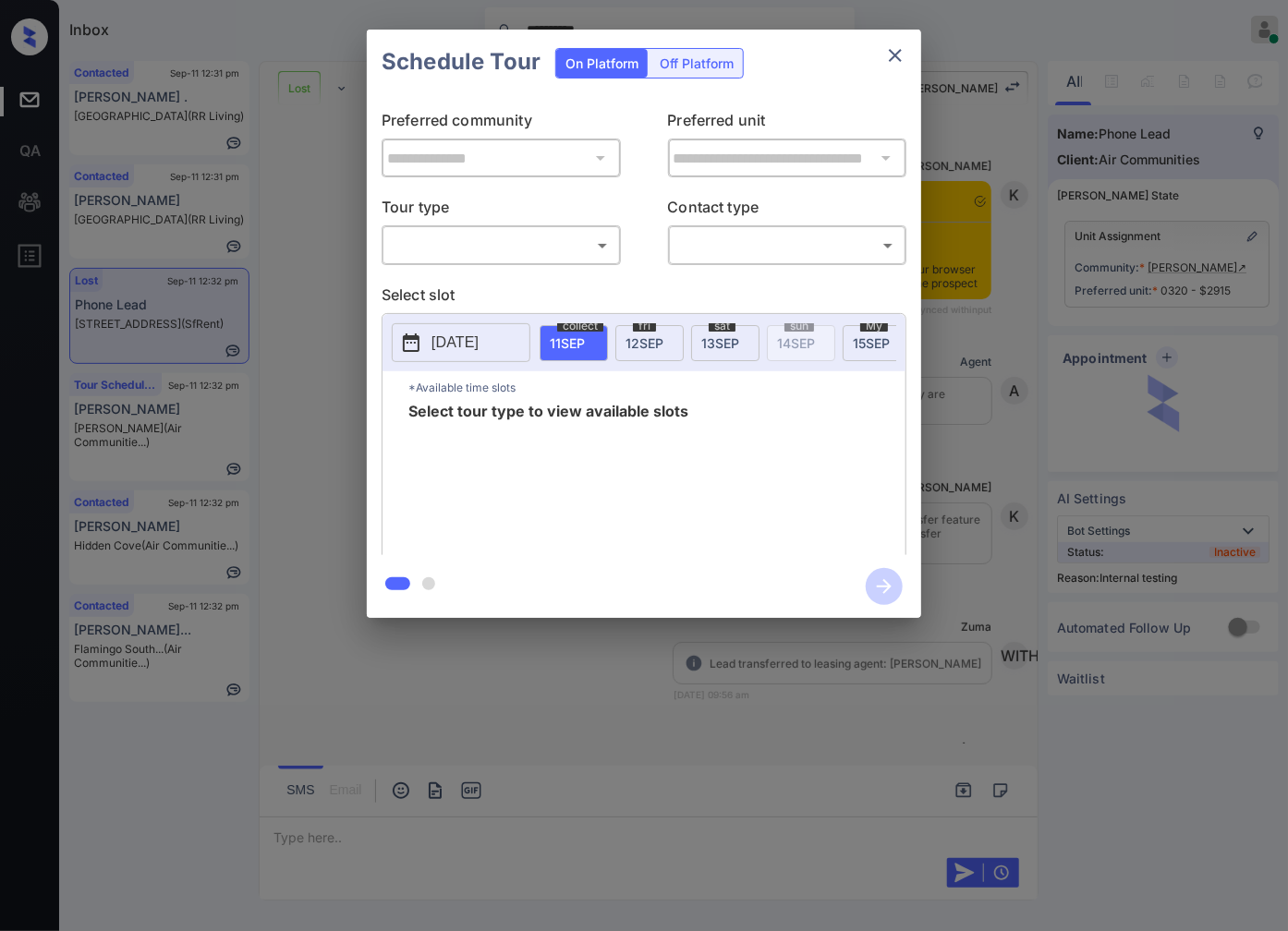
scroll to position [5630, 0]
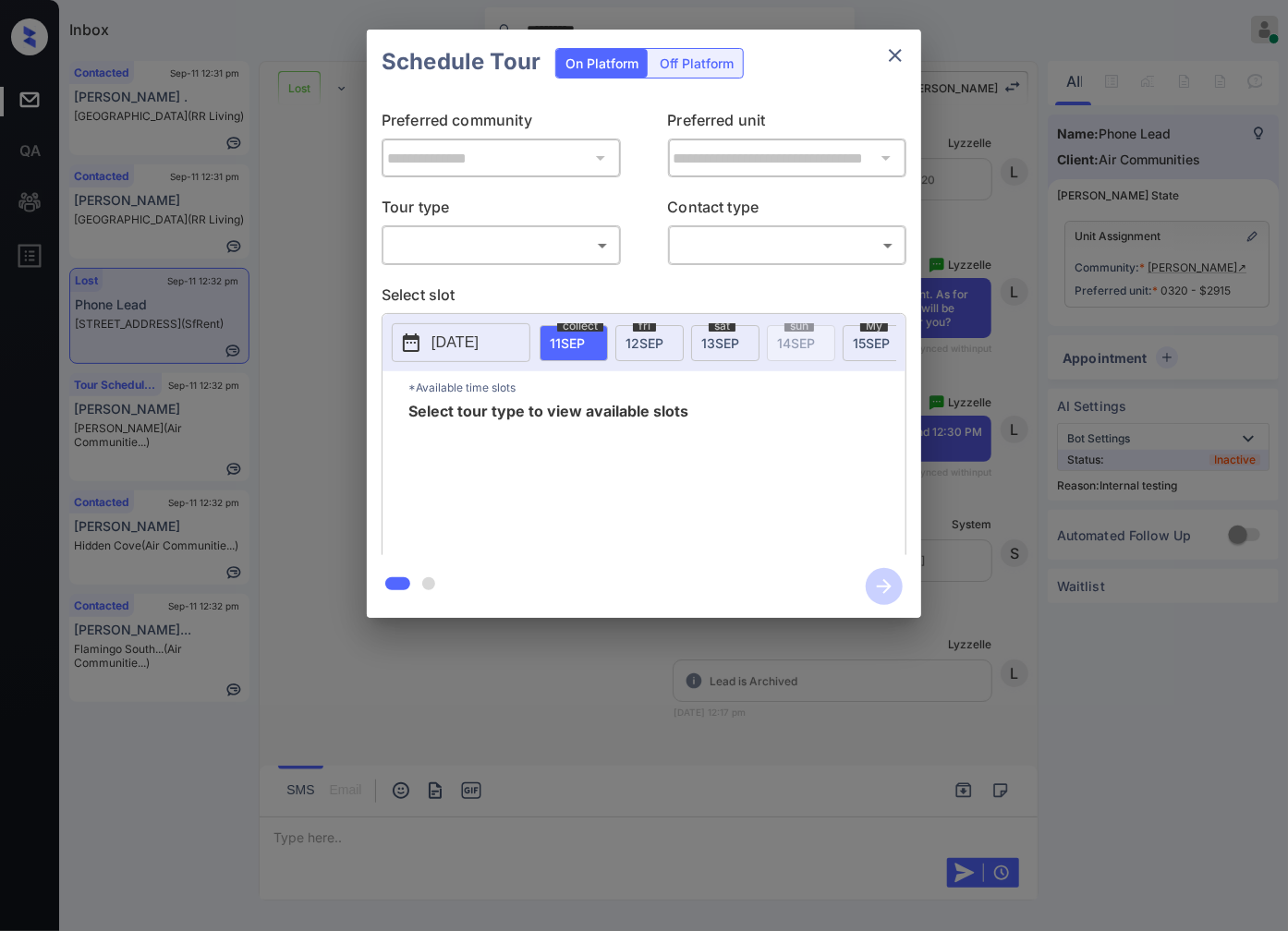
click at [1057, 337] on div "**********" at bounding box center [644, 323] width 1288 height 648
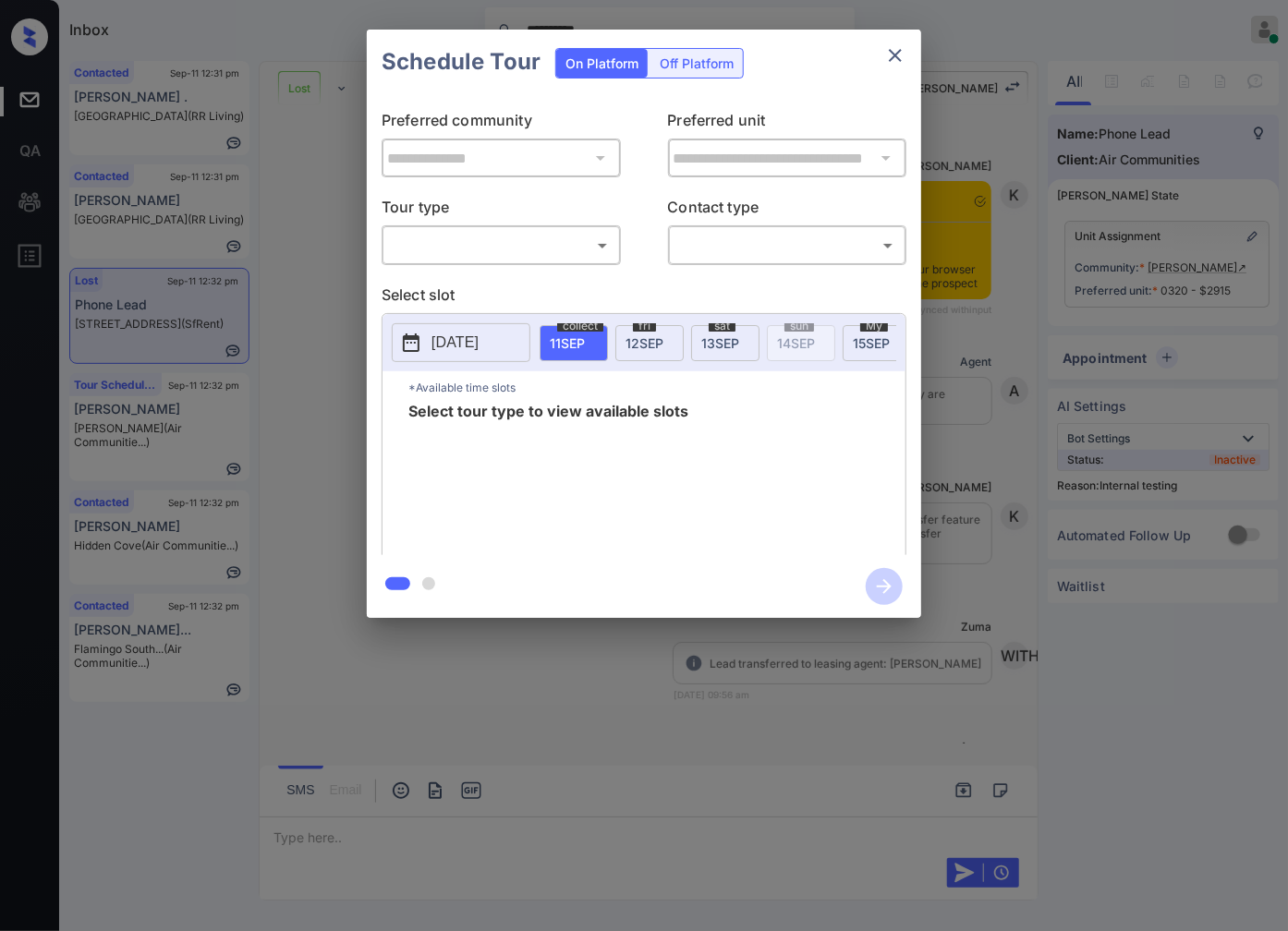
scroll to position [5630, 0]
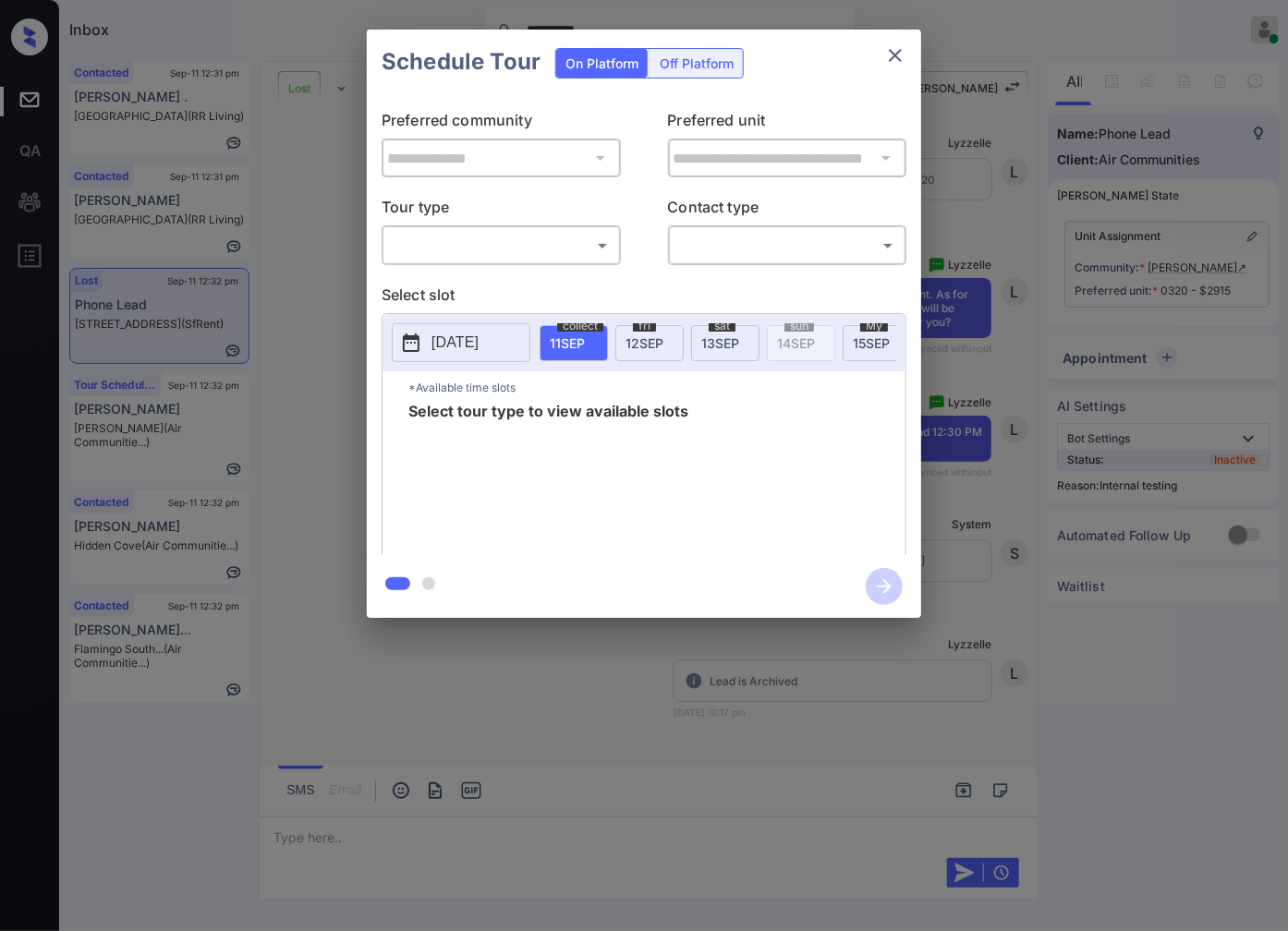
click at [1083, 399] on div "**********" at bounding box center [644, 323] width 1288 height 648
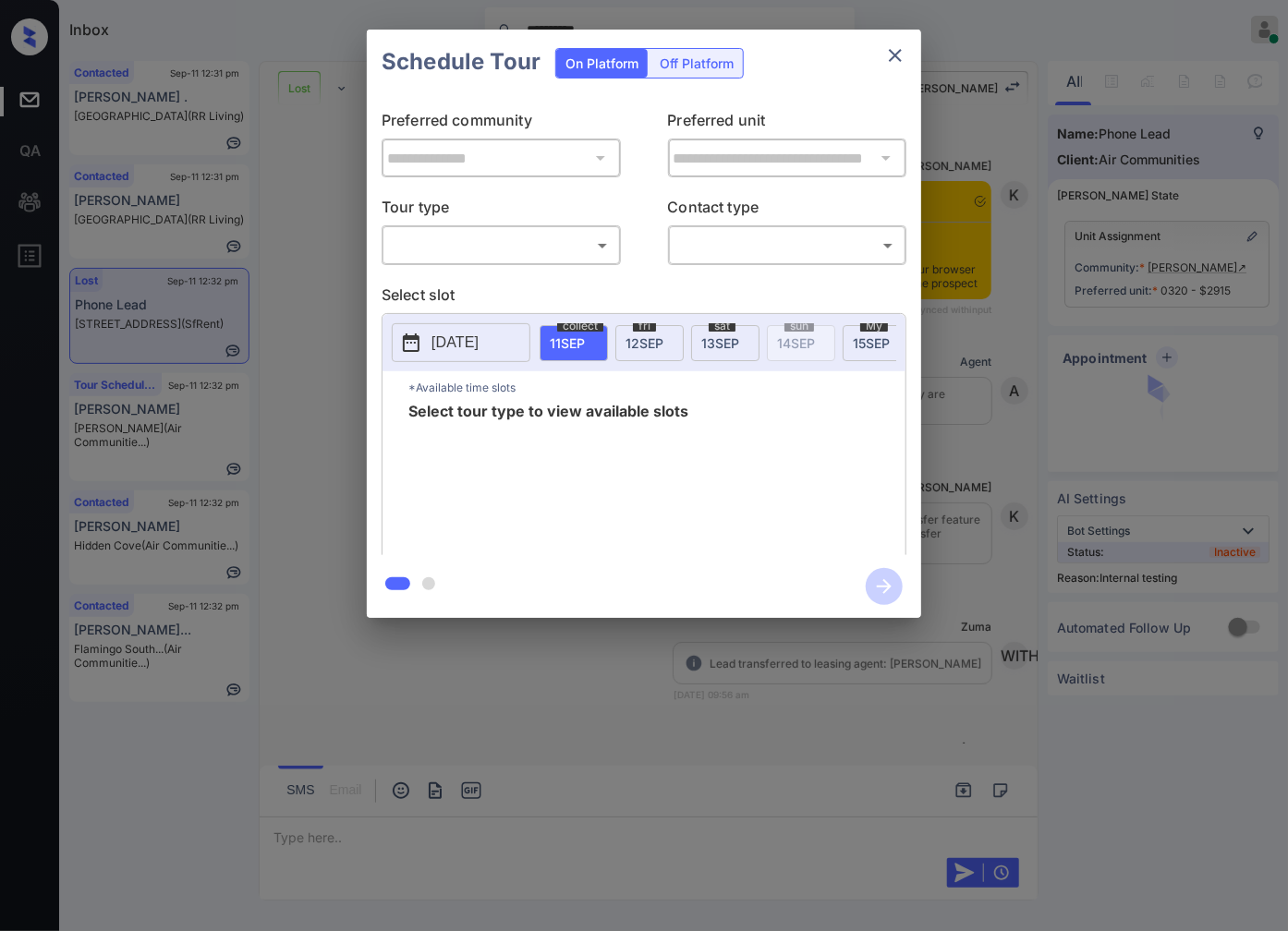
scroll to position [6040, 0]
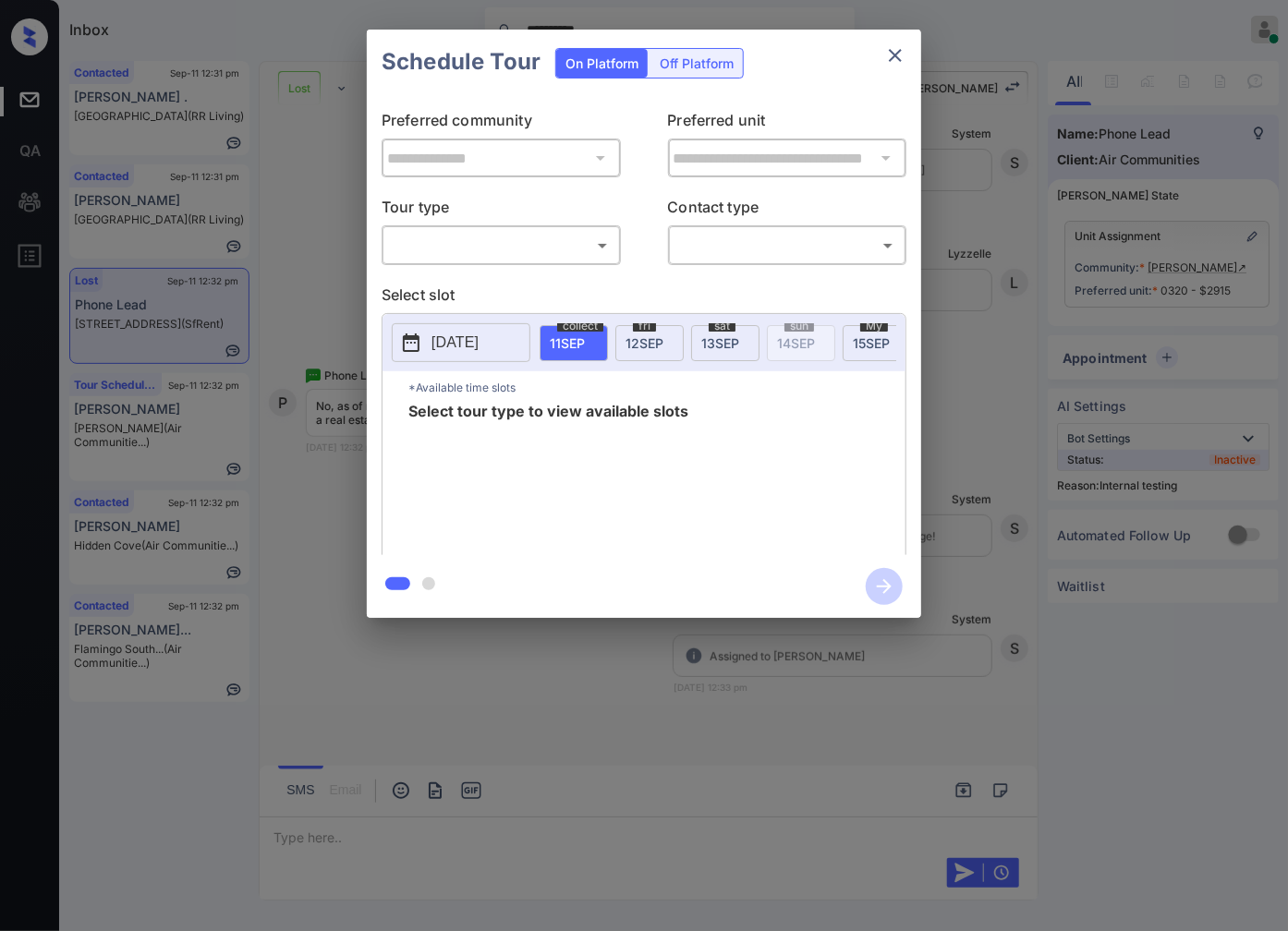
click at [575, 243] on body "**********" at bounding box center [644, 466] width 1288 height 931
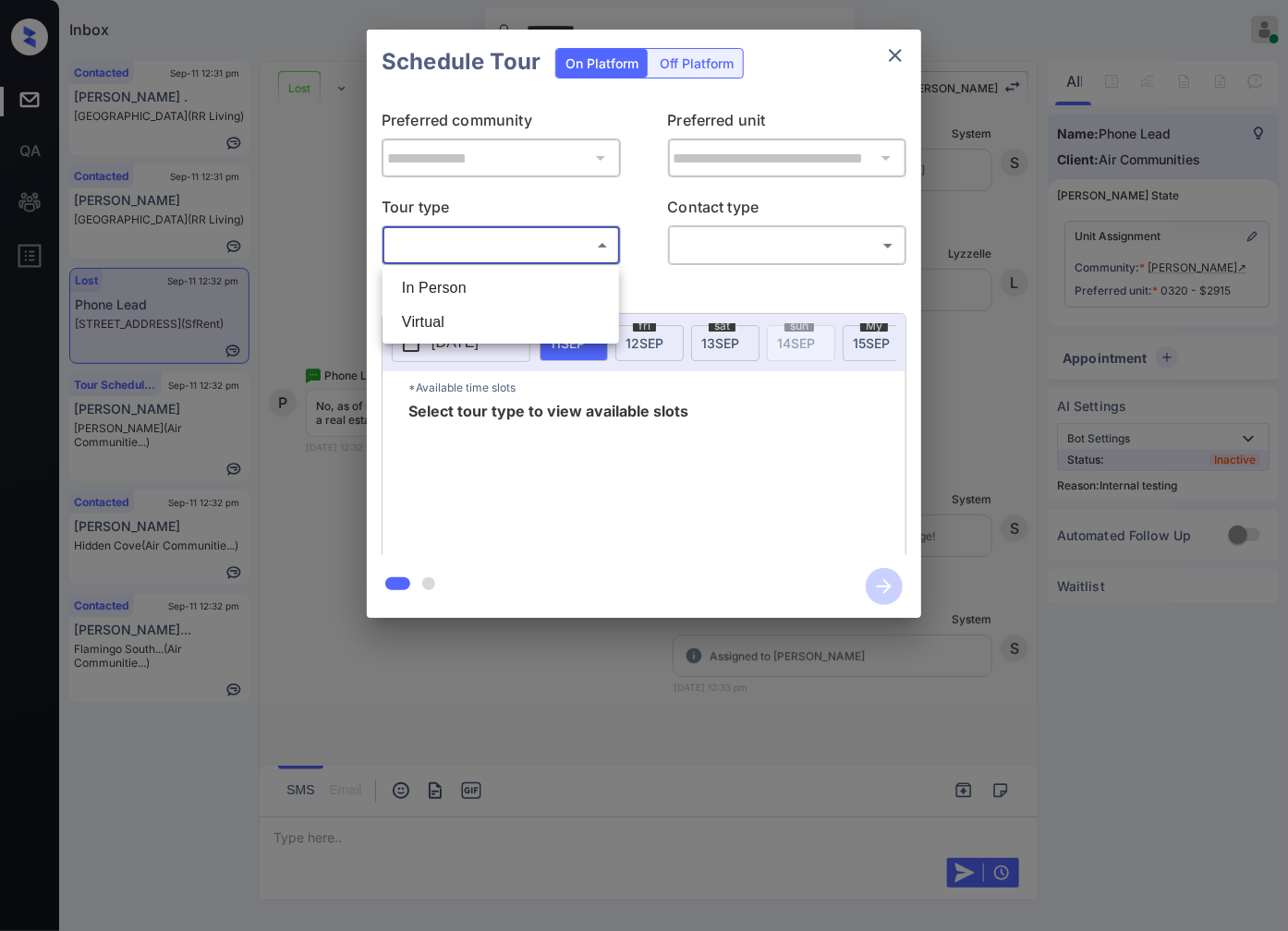
click at [551, 289] on li "In Person" at bounding box center [501, 287] width 228 height 34
type input "********"
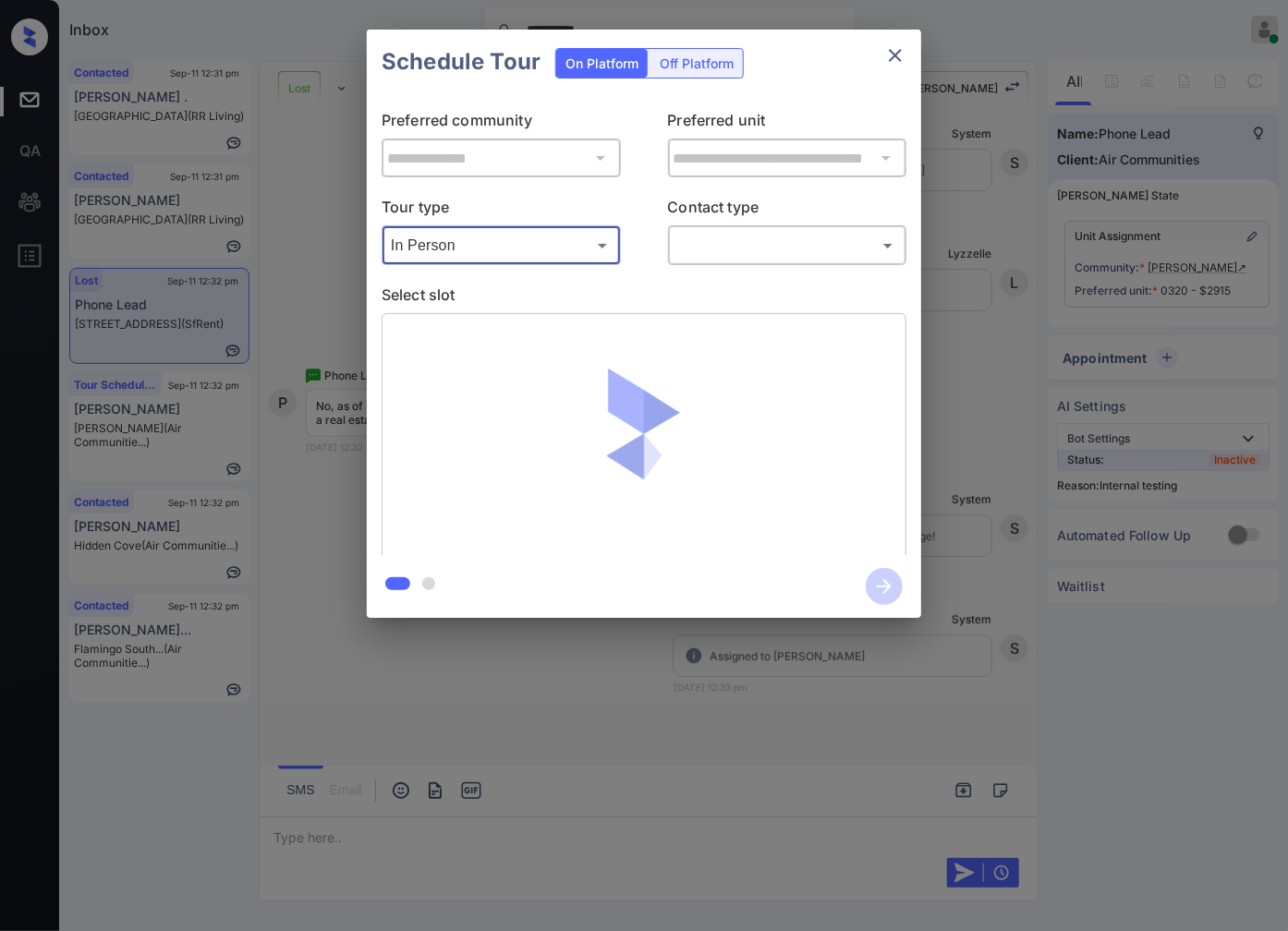
click at [743, 241] on body "**********" at bounding box center [644, 466] width 1288 height 931
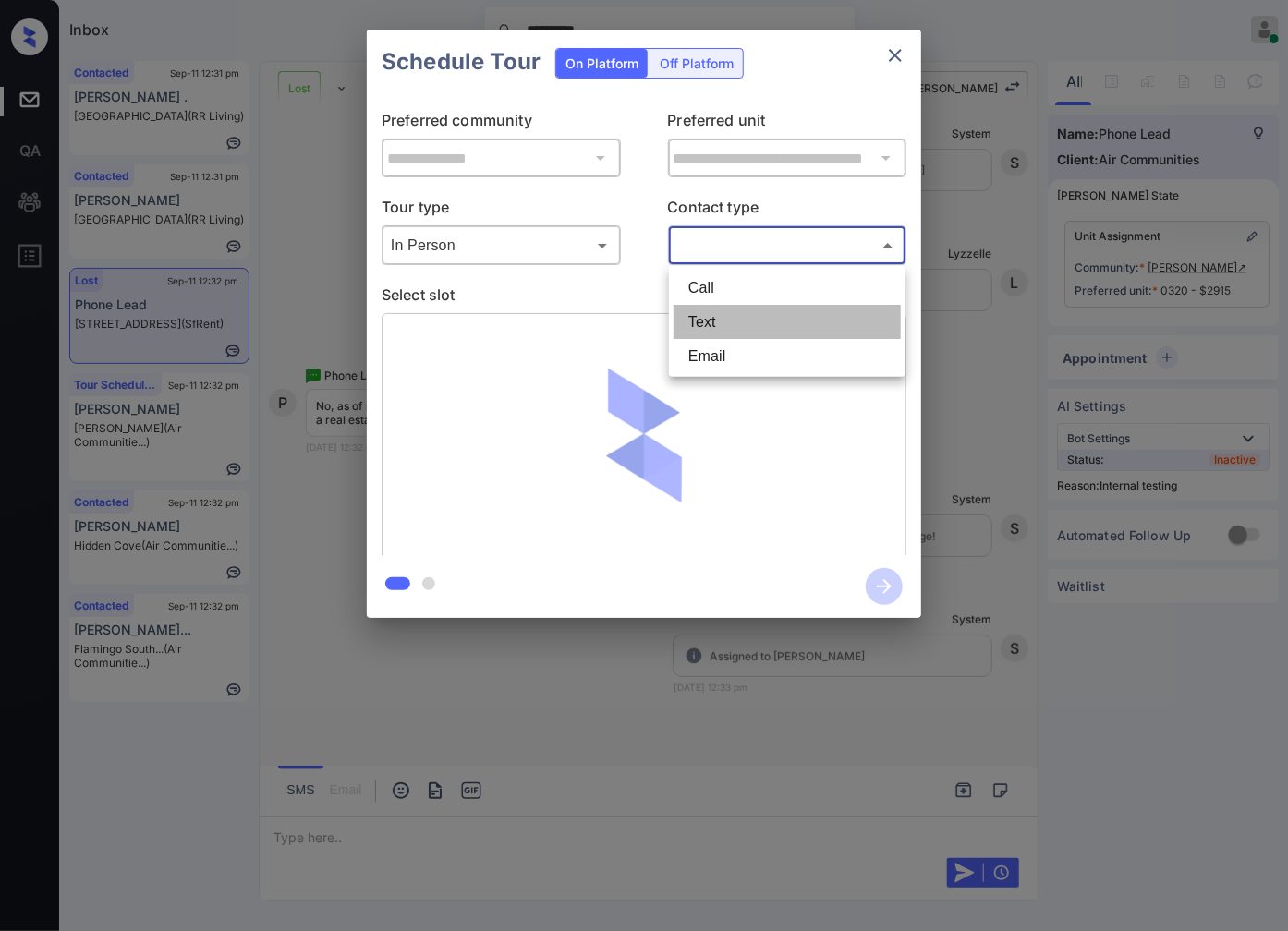
click at [746, 318] on li "Text" at bounding box center [787, 321] width 228 height 34
type input "****"
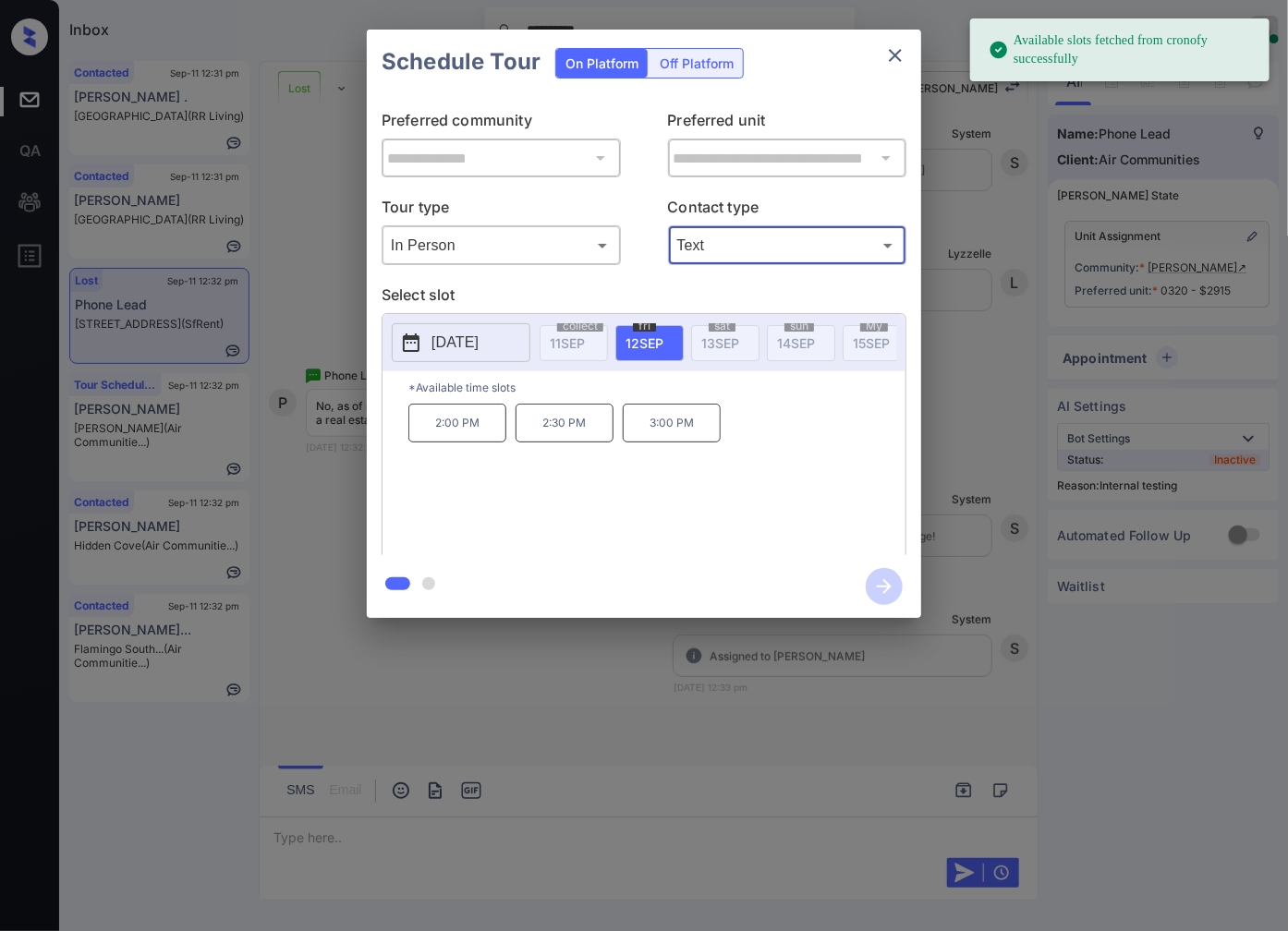
click at [479, 339] on p "2025-09-12" at bounding box center [455, 342] width 47 height 22
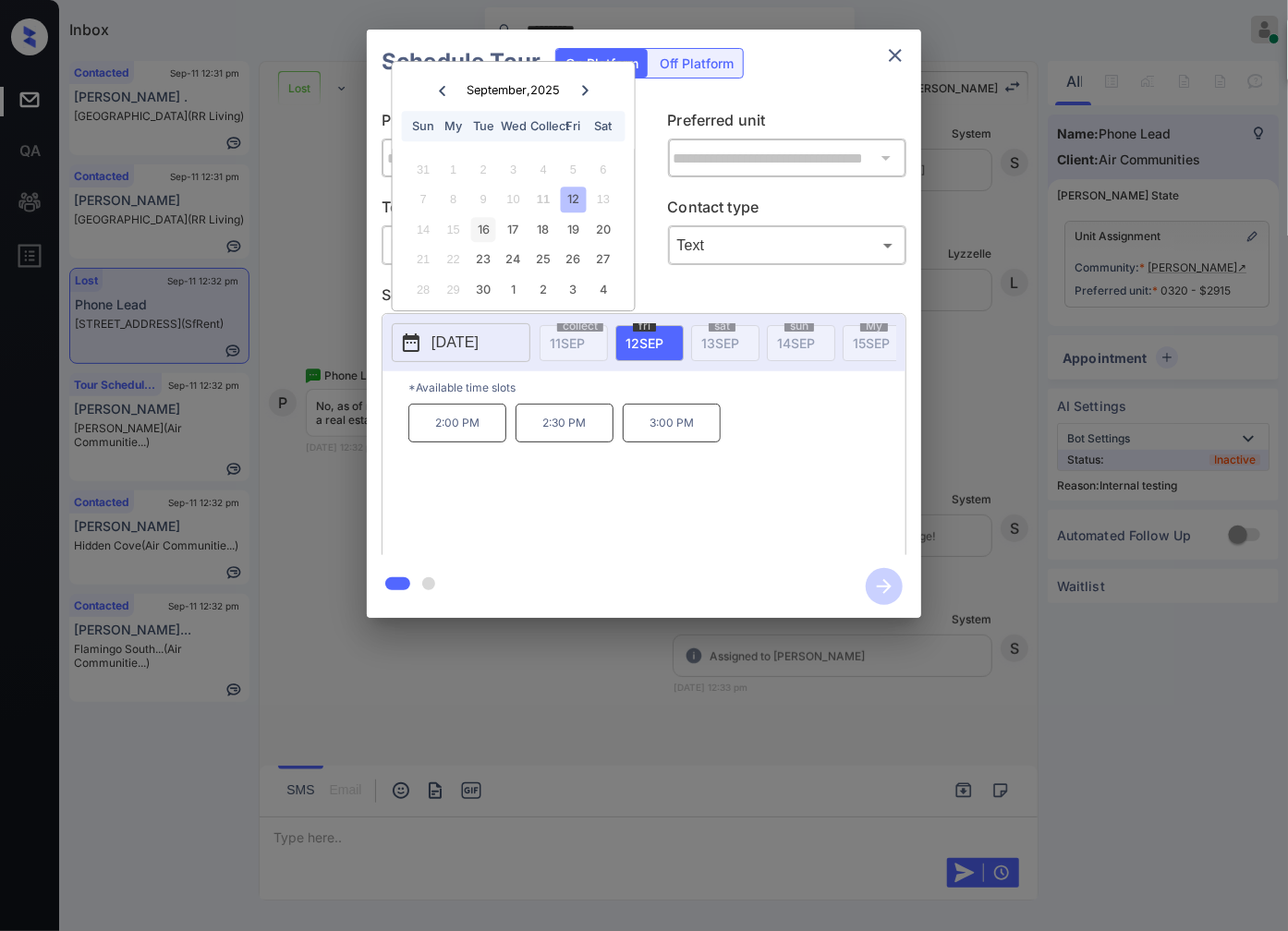
click at [488, 231] on font "16" at bounding box center [484, 229] width 12 height 14
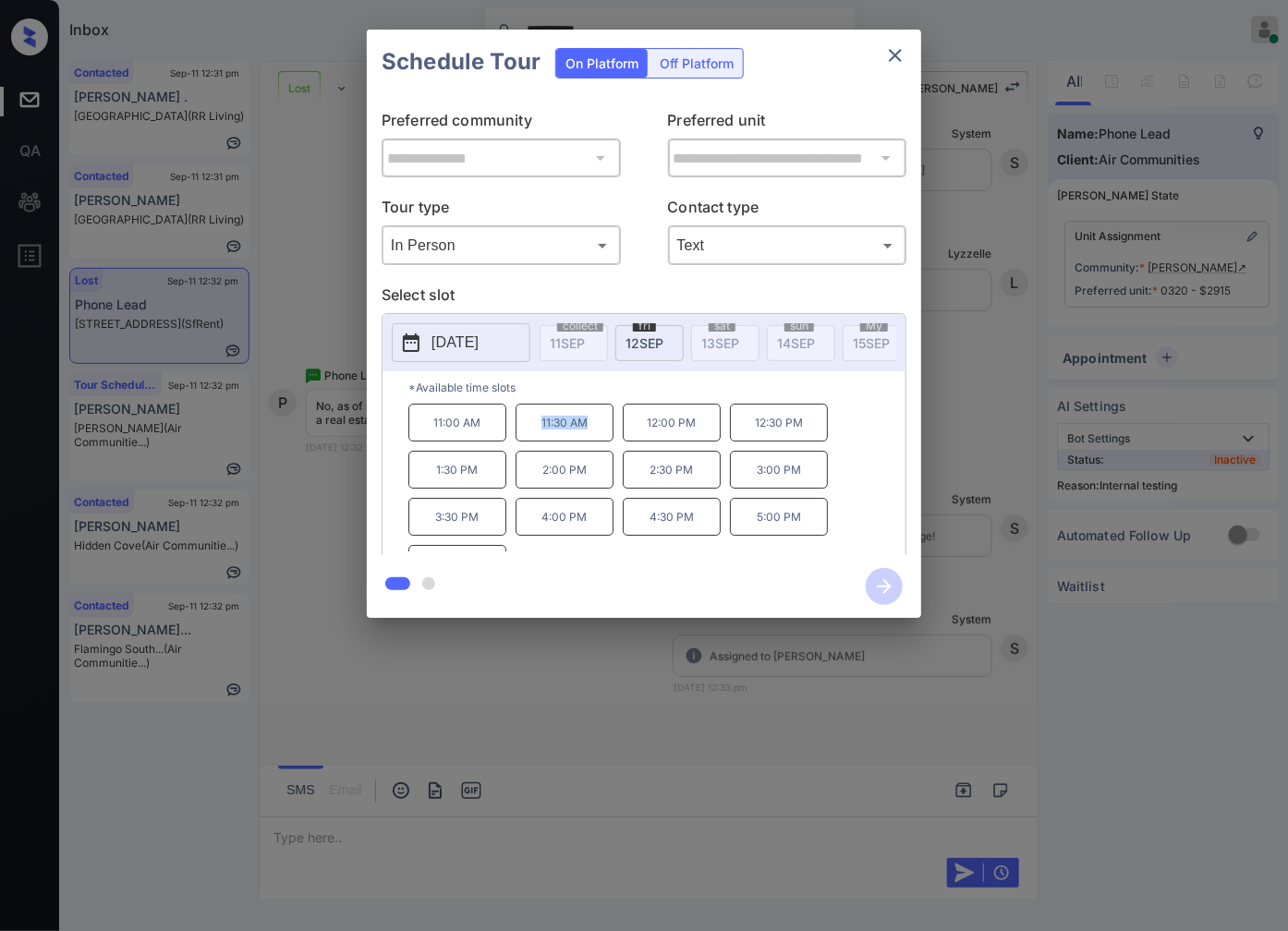
drag, startPoint x: 600, startPoint y: 440, endPoint x: 530, endPoint y: 434, distance: 70.3
click at [530, 434] on p "11:30 AM" at bounding box center [563, 423] width 98 height 38
copy font "11:30 AM"
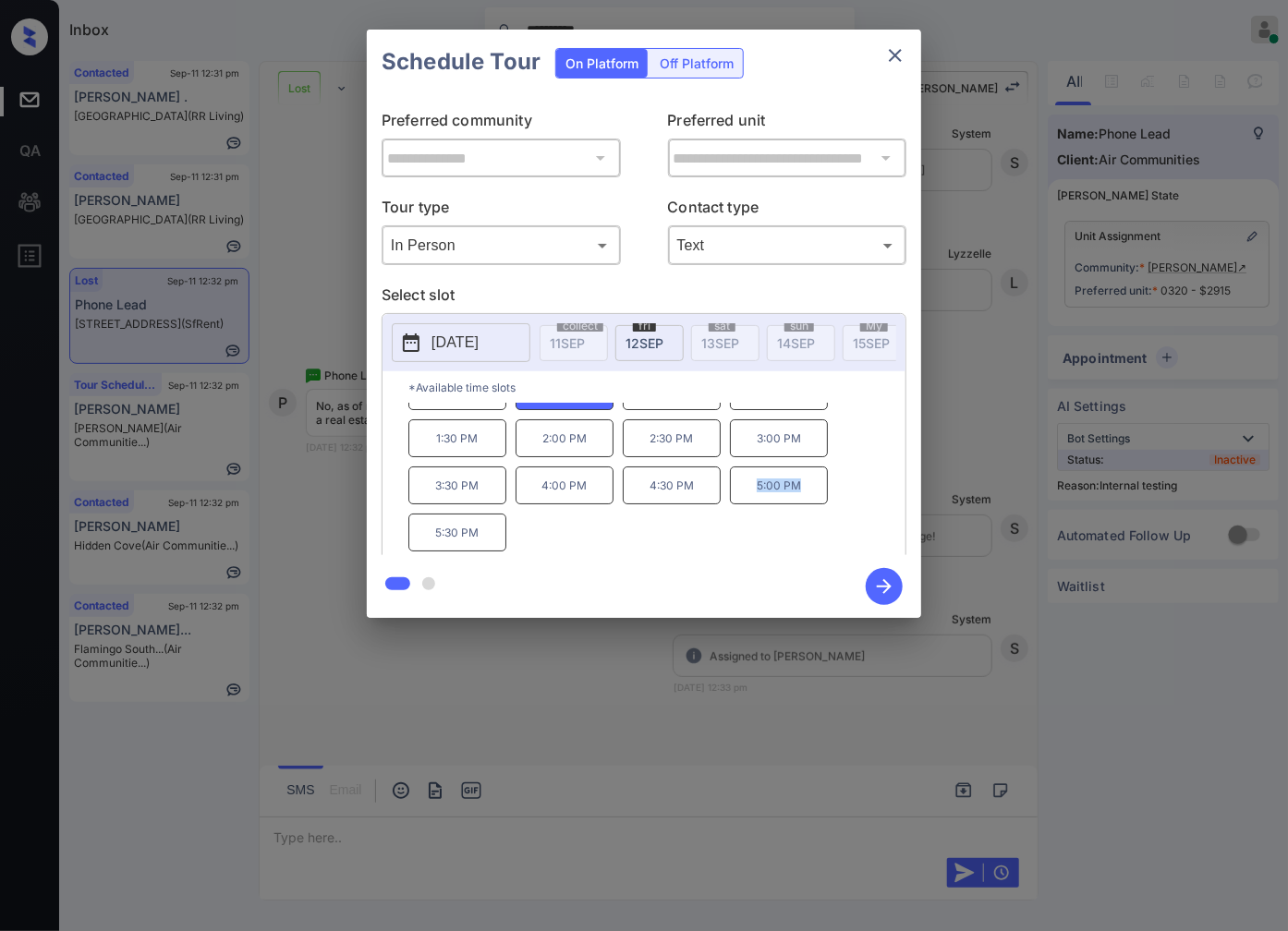
drag, startPoint x: 813, startPoint y: 500, endPoint x: 754, endPoint y: 496, distance: 59.1
click at [754, 496] on p "5:00 PM" at bounding box center [778, 485] width 98 height 38
copy font "5:00 PM"
click at [554, 713] on div at bounding box center [644, 466] width 1288 height 931
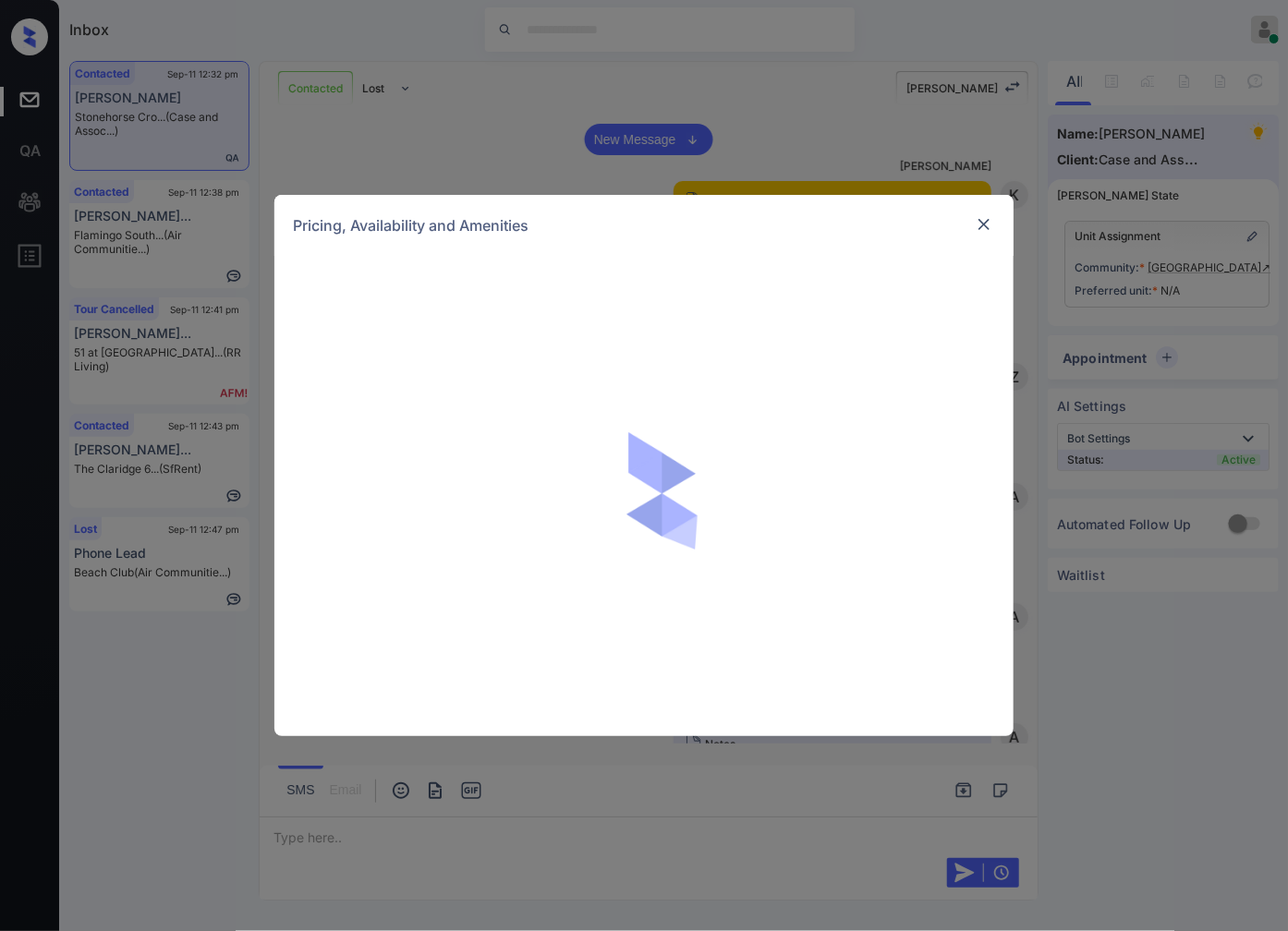
scroll to position [1155, 0]
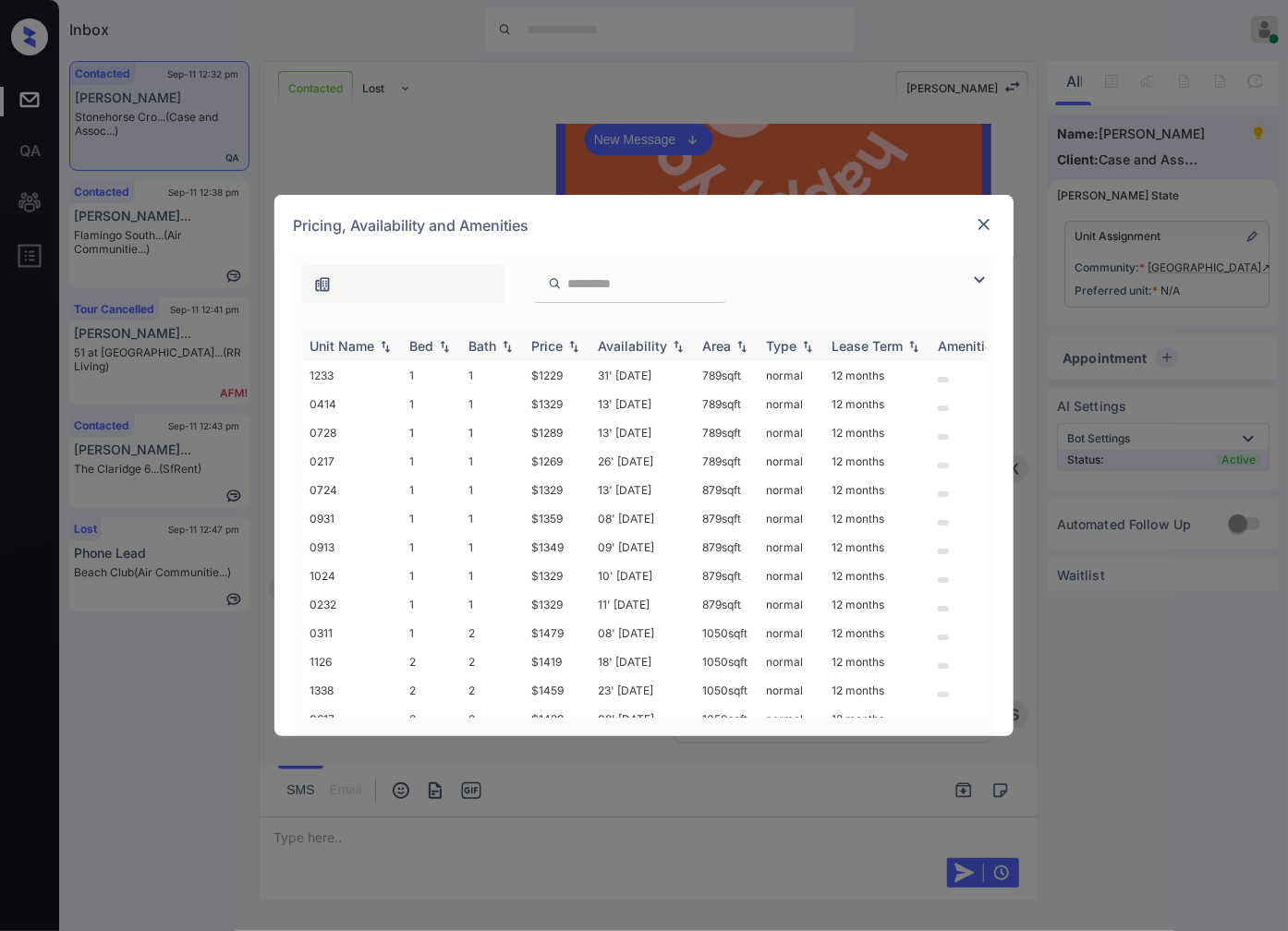
click at [579, 345] on img at bounding box center [573, 346] width 18 height 13
click at [579, 345] on img at bounding box center [573, 345] width 18 height 14
click at [992, 218] on img at bounding box center [984, 224] width 18 height 18
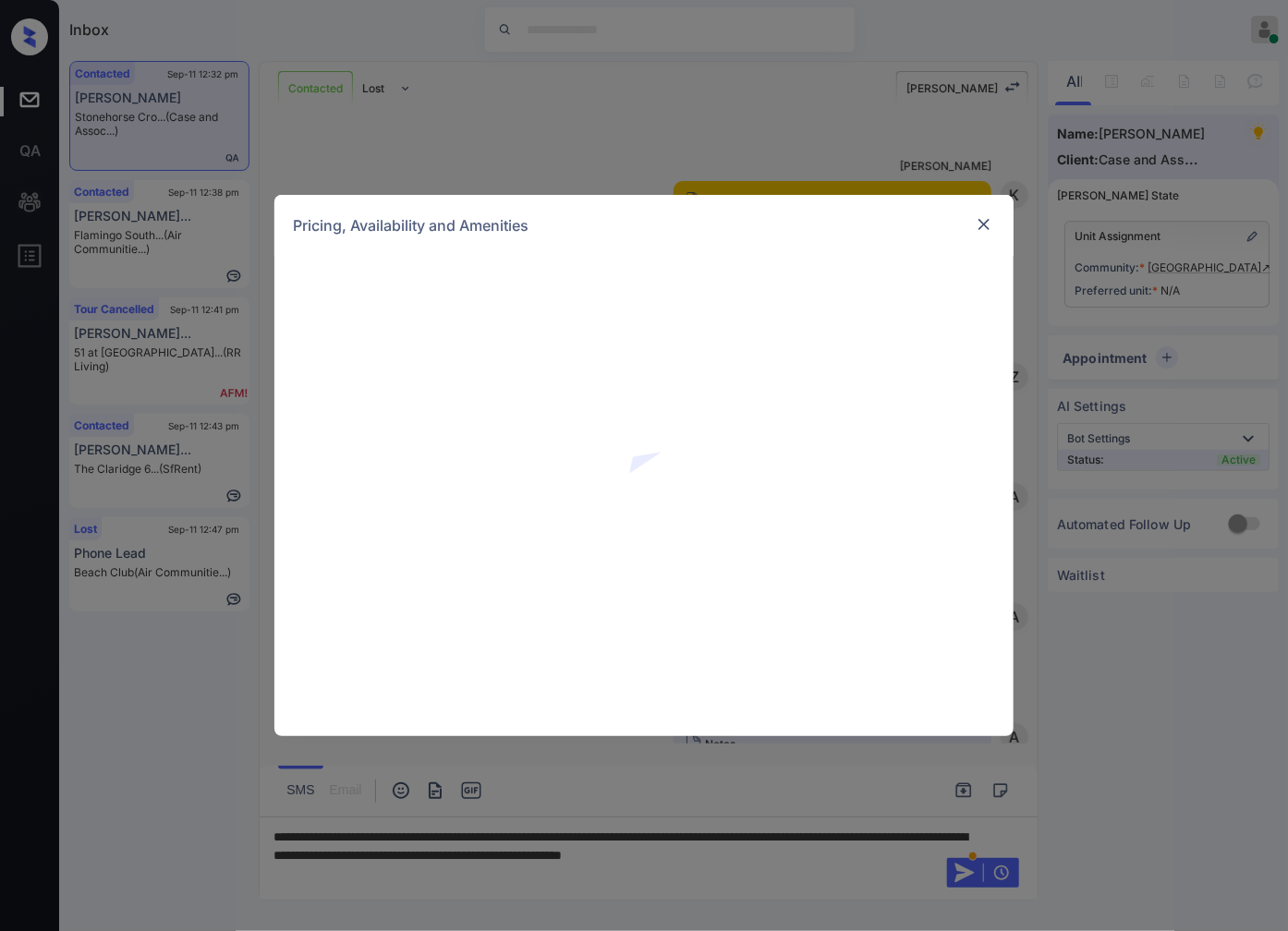
scroll to position [1872, 0]
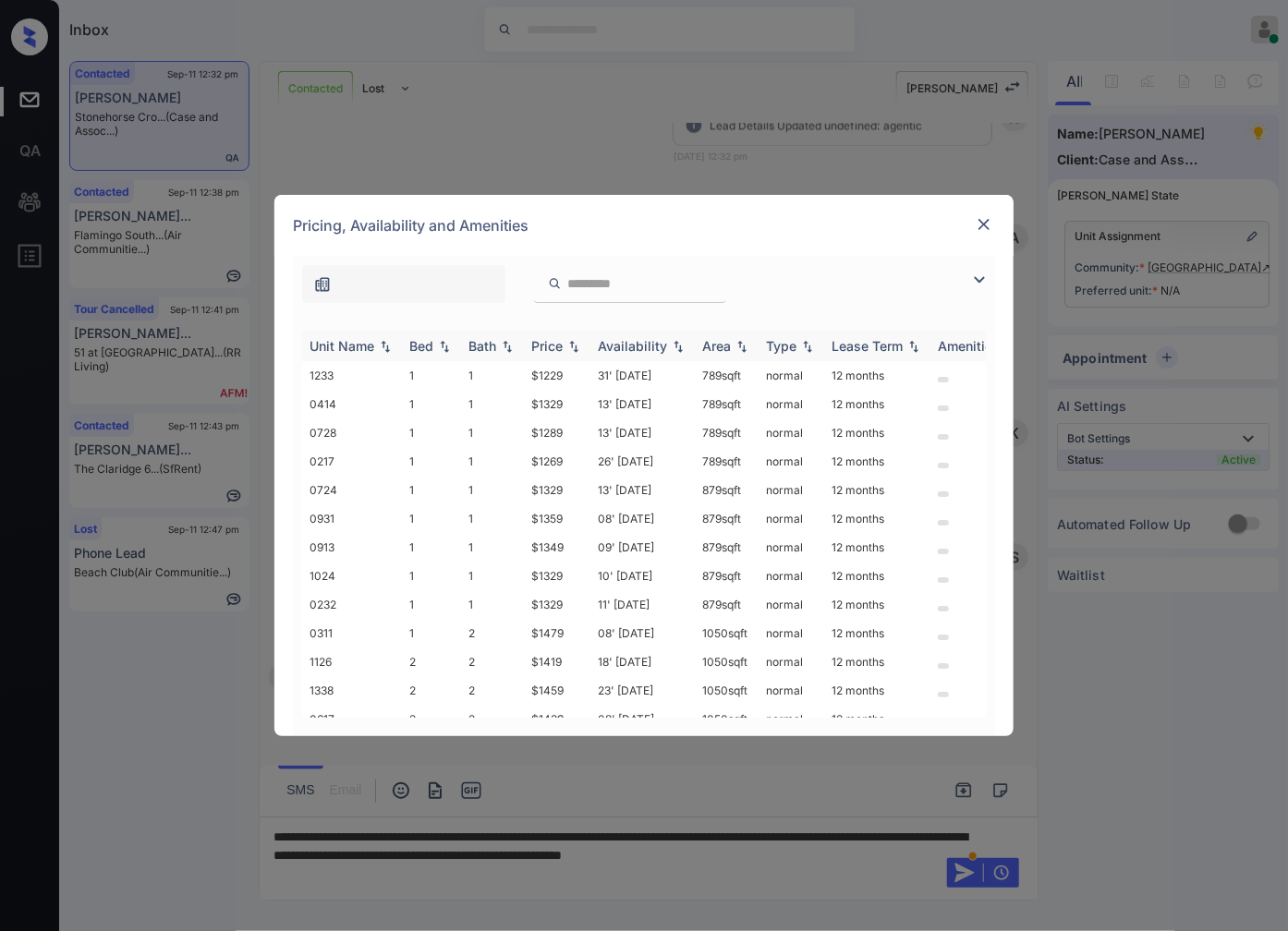
click at [573, 349] on img at bounding box center [573, 346] width 18 height 13
click at [573, 349] on img at bounding box center [573, 345] width 18 height 14
drag, startPoint x: 567, startPoint y: 373, endPoint x: 523, endPoint y: 374, distance: 44.0
click at [524, 374] on td "$1229" at bounding box center [557, 375] width 66 height 28
copy td "$1229"
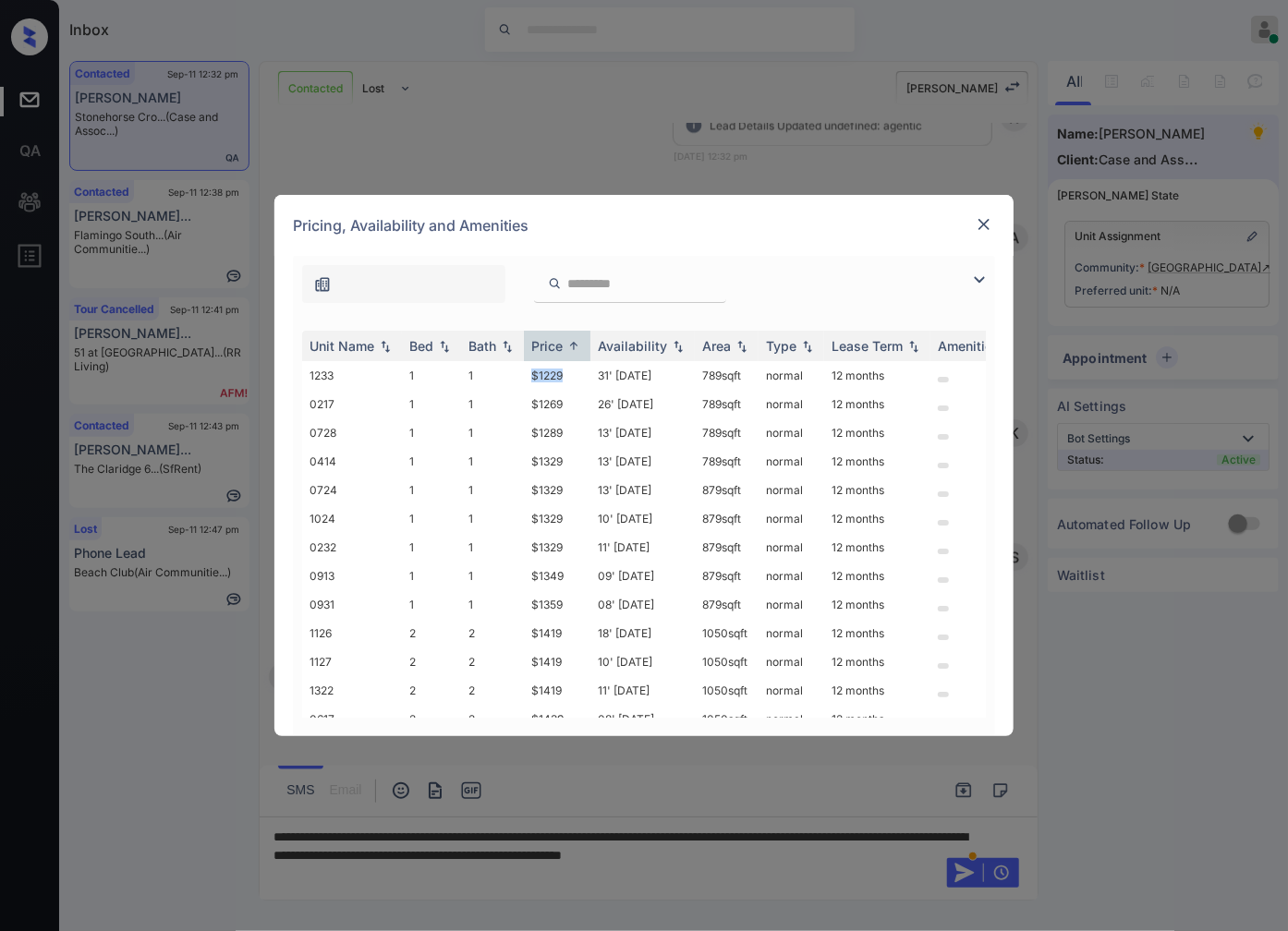
click at [981, 219] on img at bounding box center [984, 224] width 18 height 18
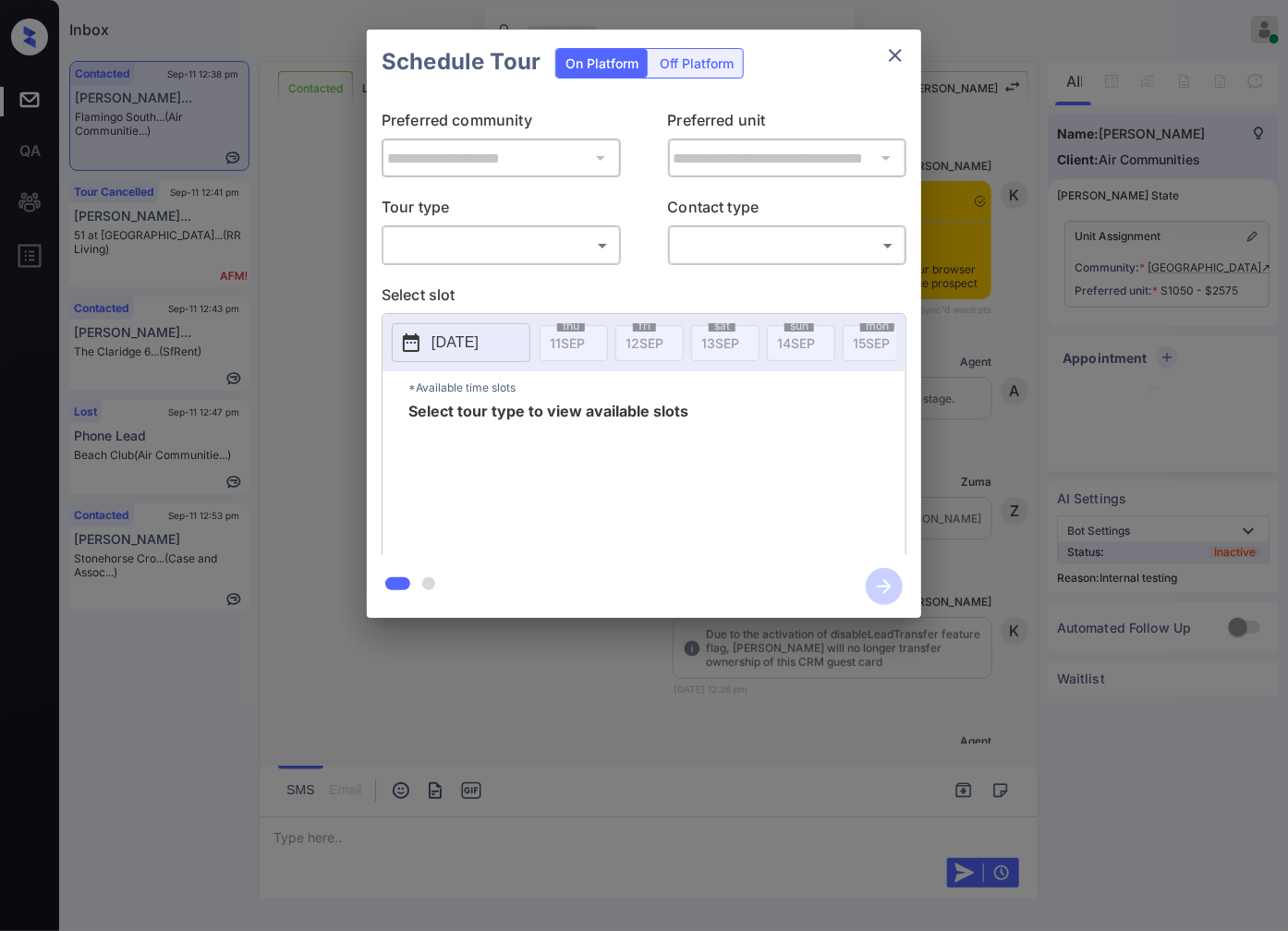
scroll to position [90, 0]
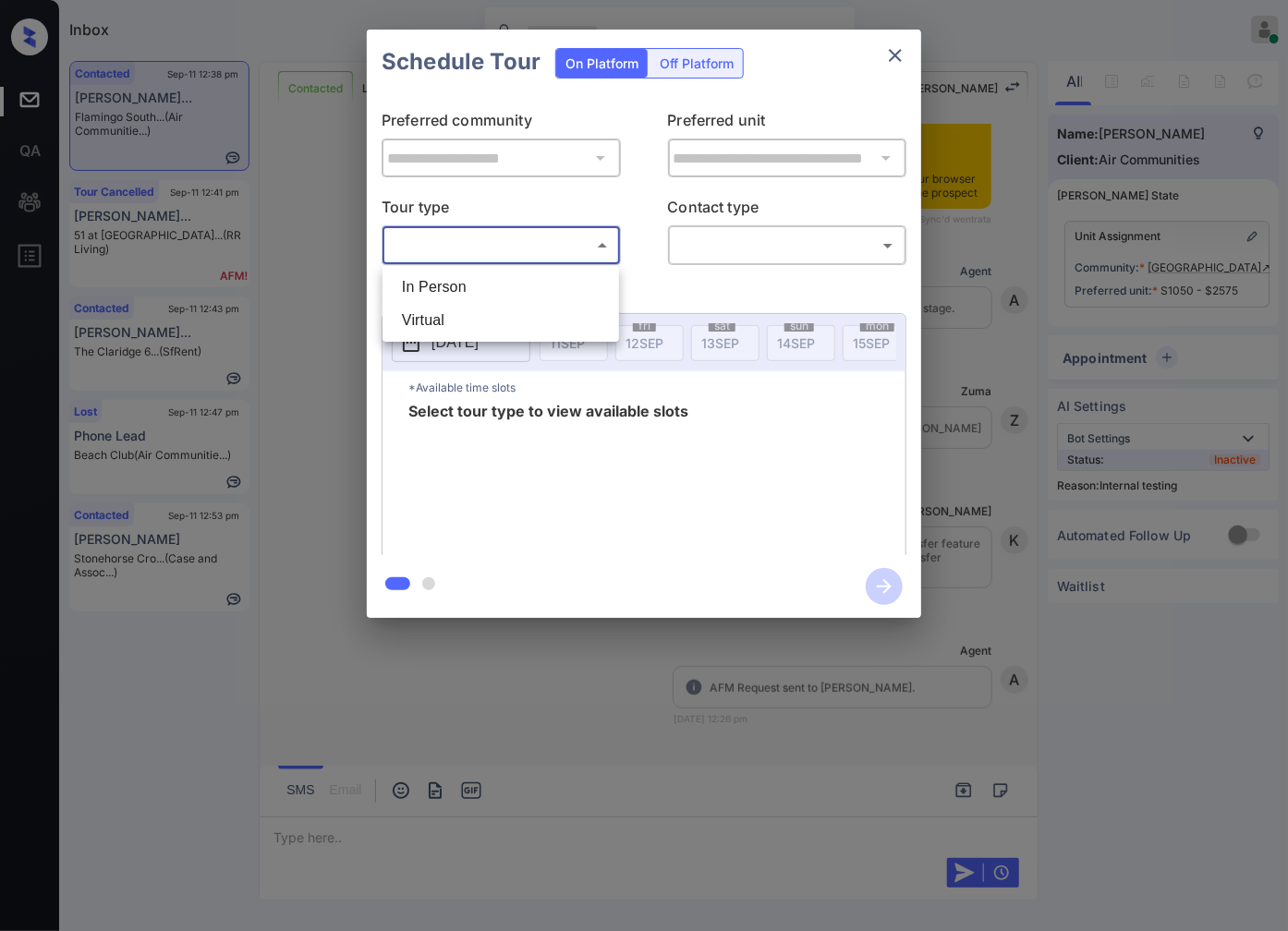
click at [585, 237] on body "Inbox [PERSON_NAME] Online Set yourself offline Set yourself on break Profile S…" at bounding box center [644, 466] width 1288 height 931
click at [564, 280] on li "In Person" at bounding box center [501, 286] width 228 height 33
type input "********"
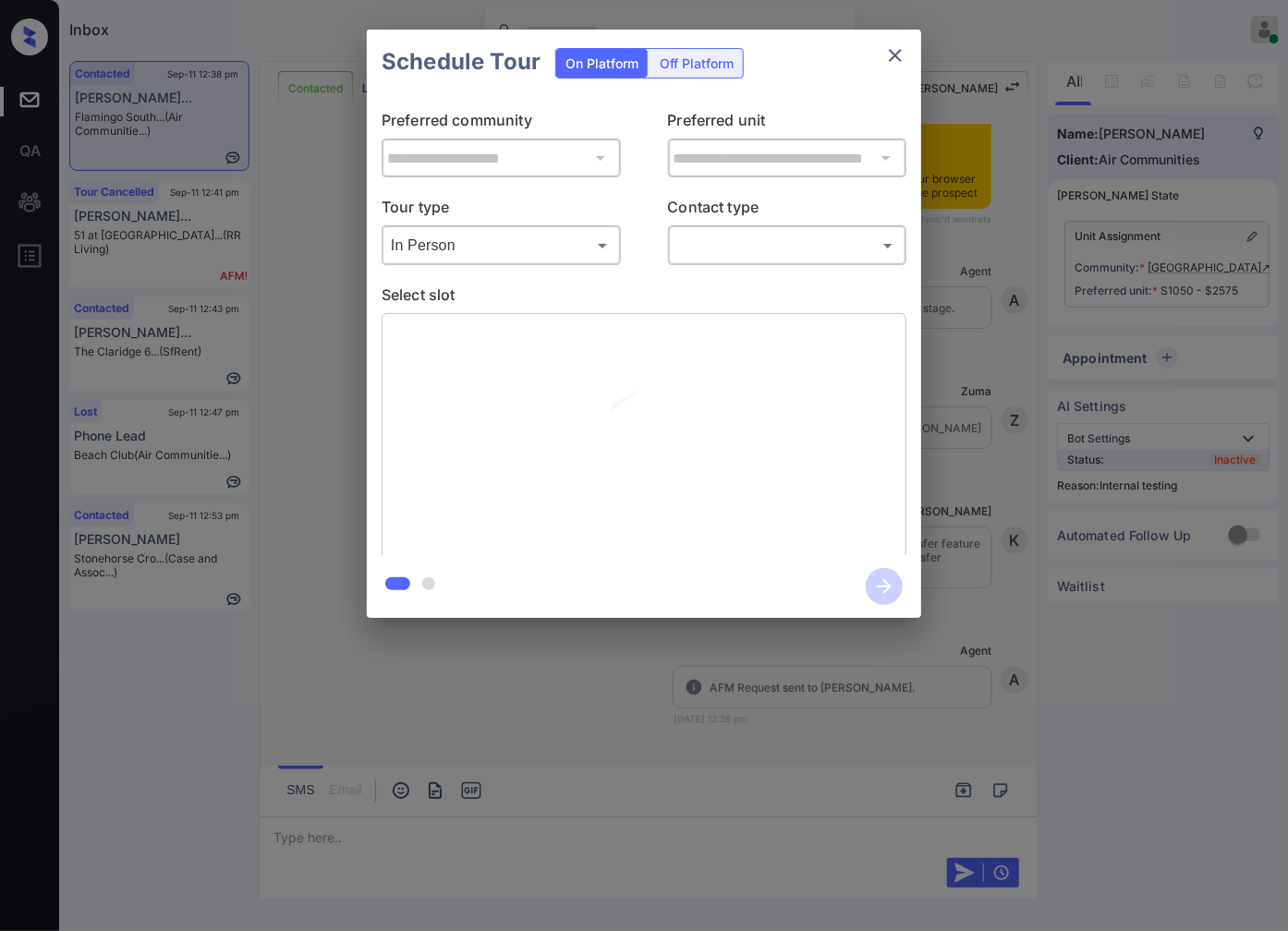
click at [753, 263] on div "​ ​" at bounding box center [787, 246] width 239 height 40
click at [753, 255] on body "Inbox [PERSON_NAME] Online Set yourself offline Set yourself on break Profile S…" at bounding box center [644, 466] width 1288 height 931
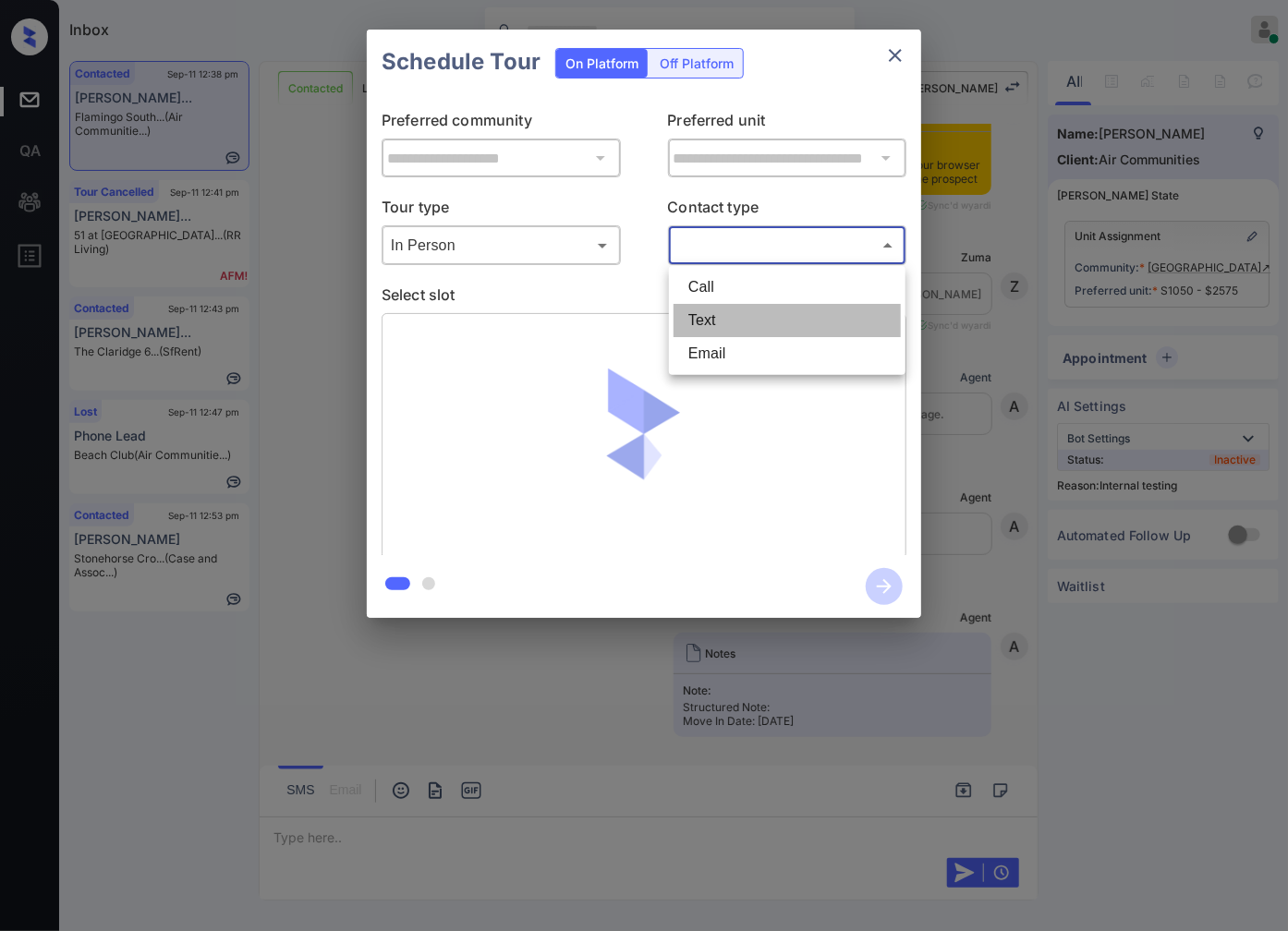
click at [753, 310] on li "Text" at bounding box center [787, 319] width 228 height 33
type input "****"
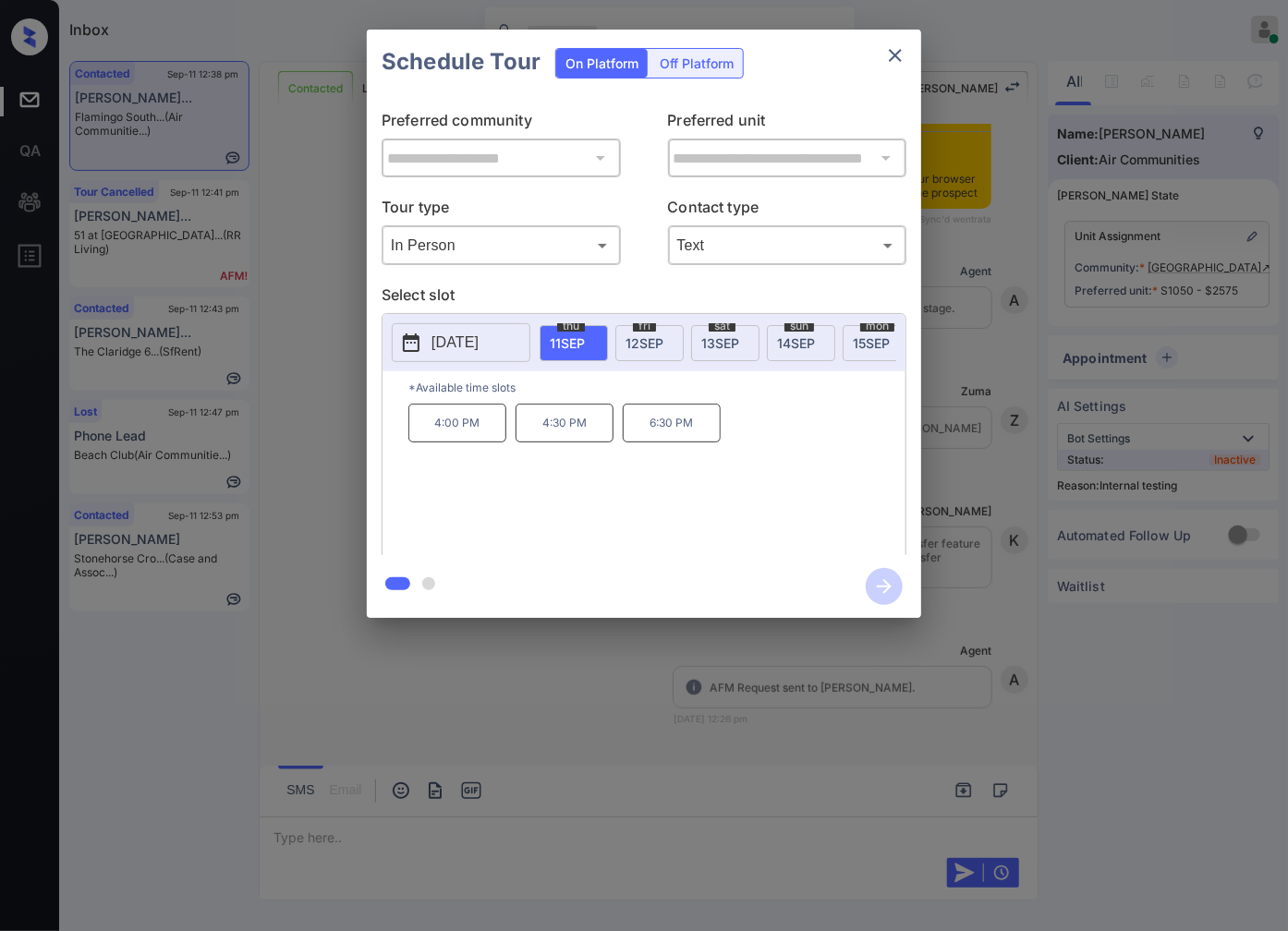
click at [1023, 196] on div "**********" at bounding box center [644, 323] width 1288 height 648
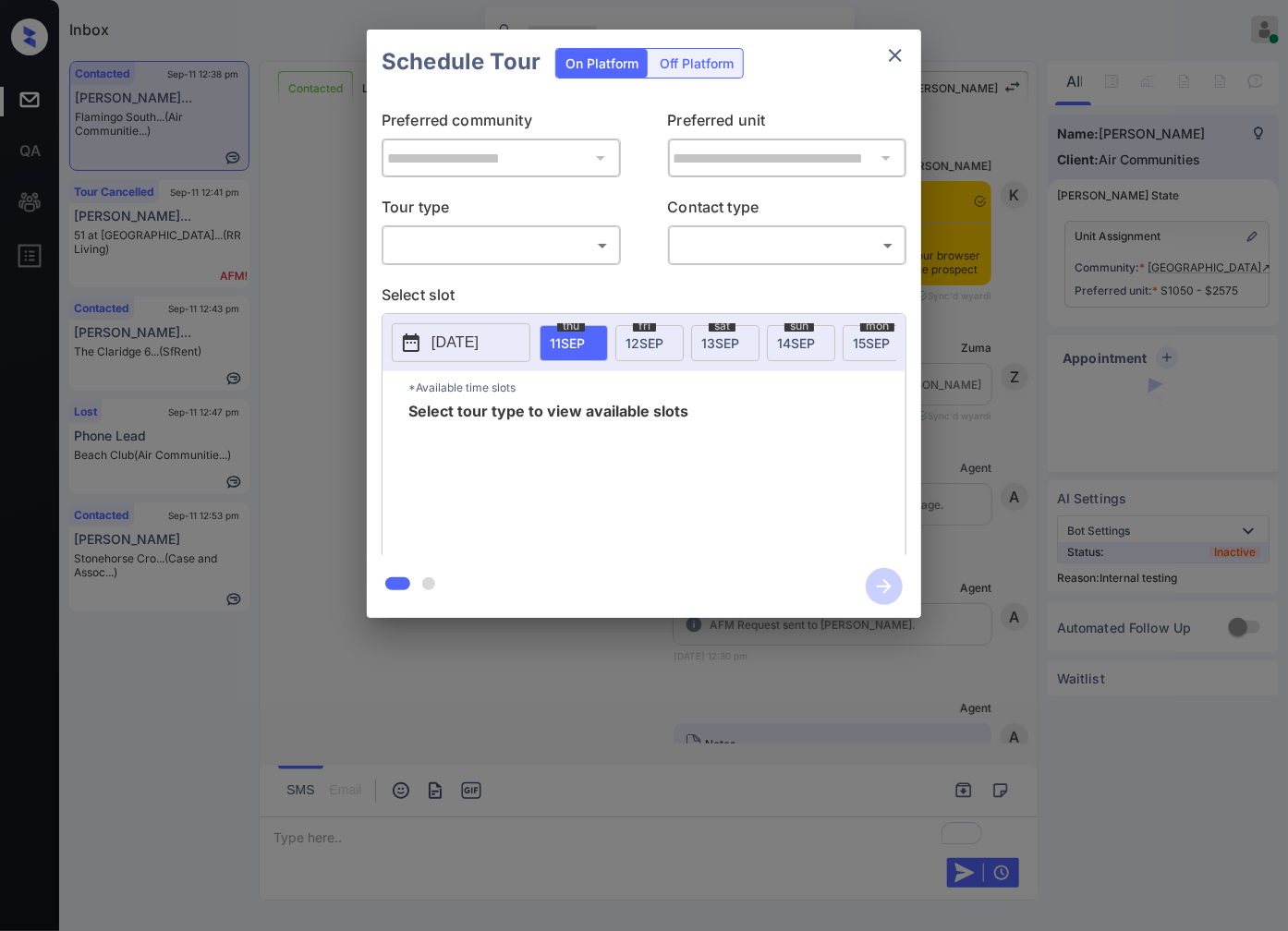
scroll to position [4010, 0]
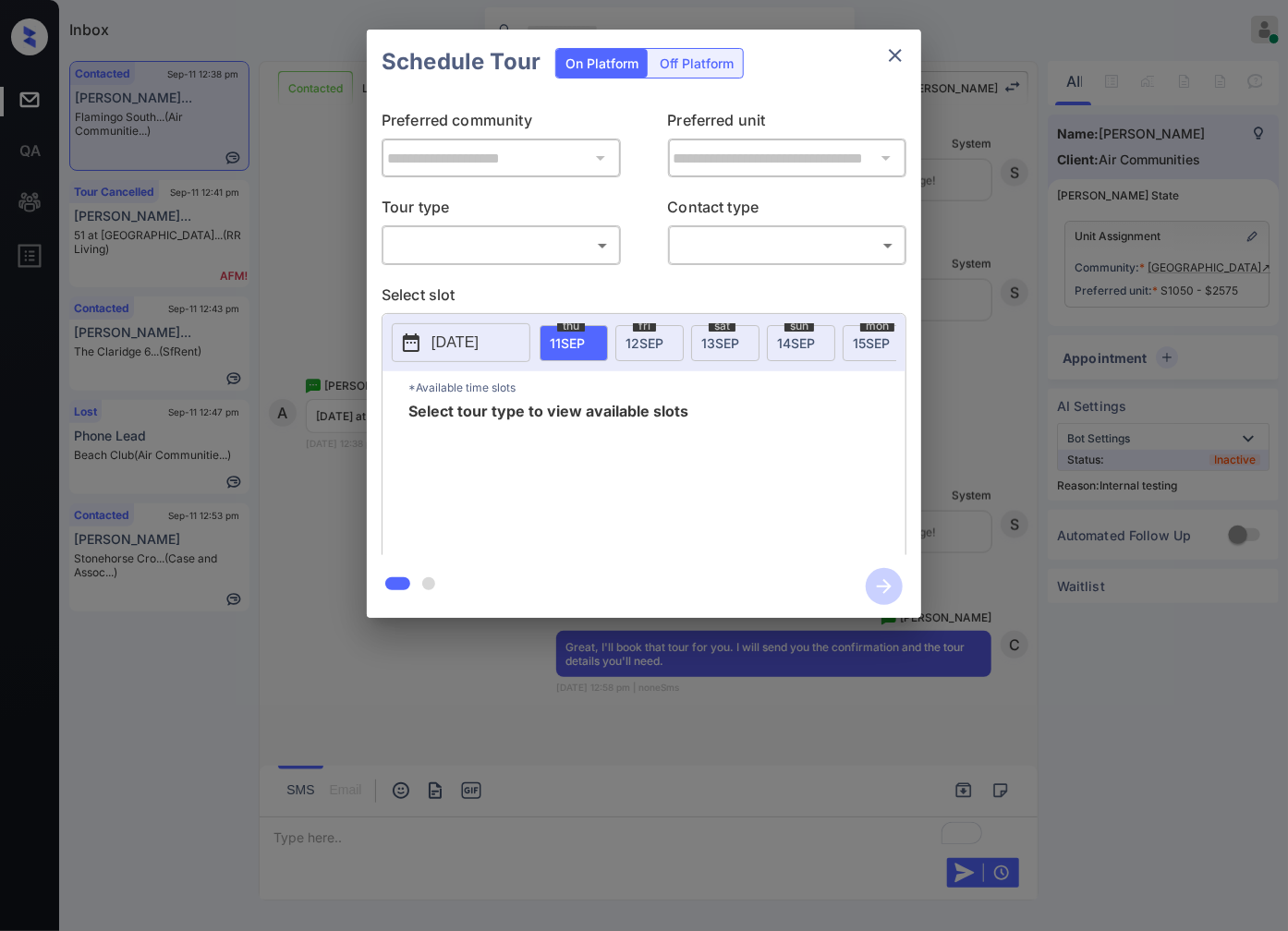
click at [509, 236] on body "Inbox [PERSON_NAME] Online Set yourself offline Set yourself on break Profile S…" at bounding box center [644, 466] width 1288 height 931
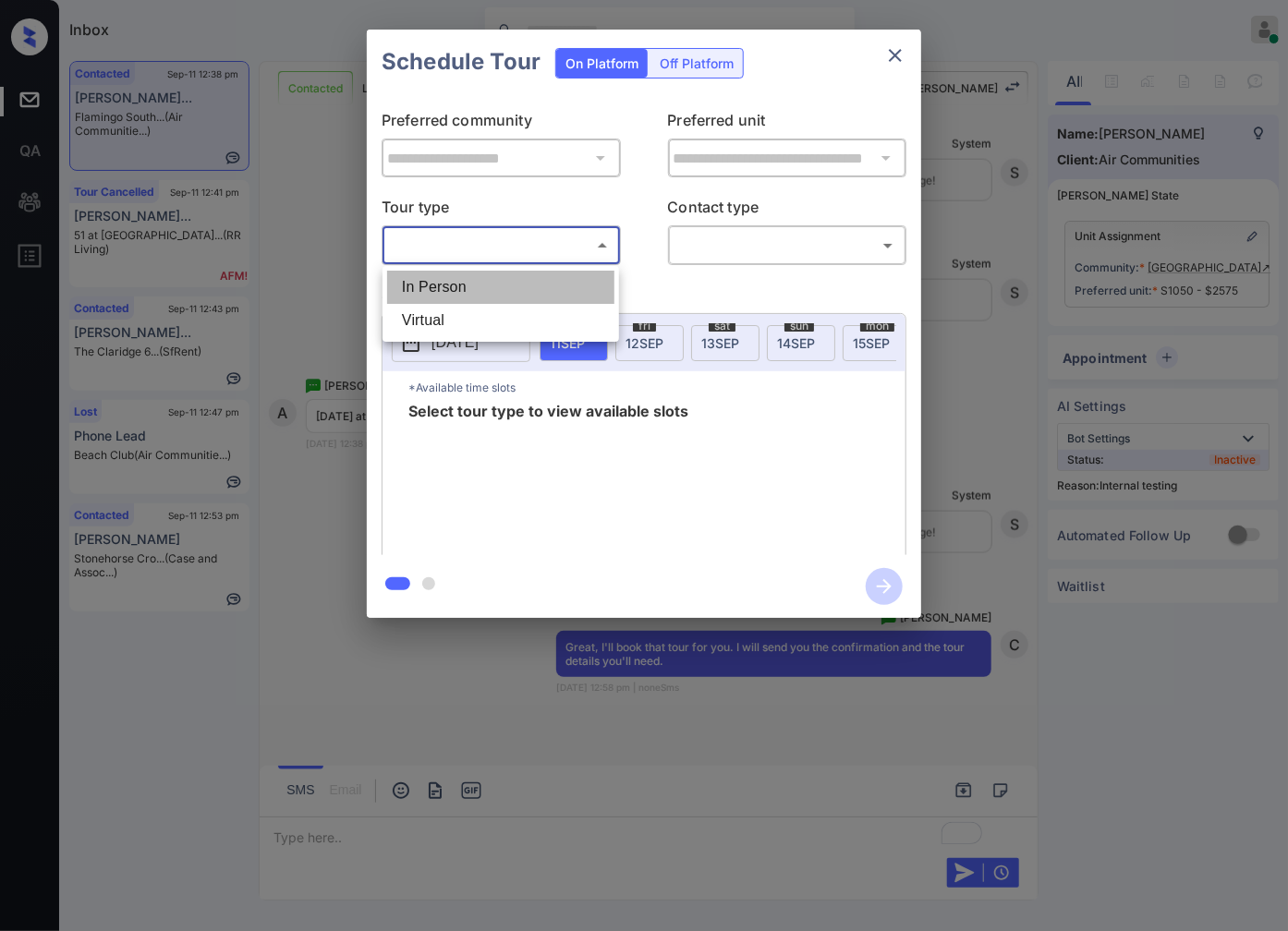
click at [502, 282] on li "In Person" at bounding box center [501, 286] width 228 height 33
type input "********"
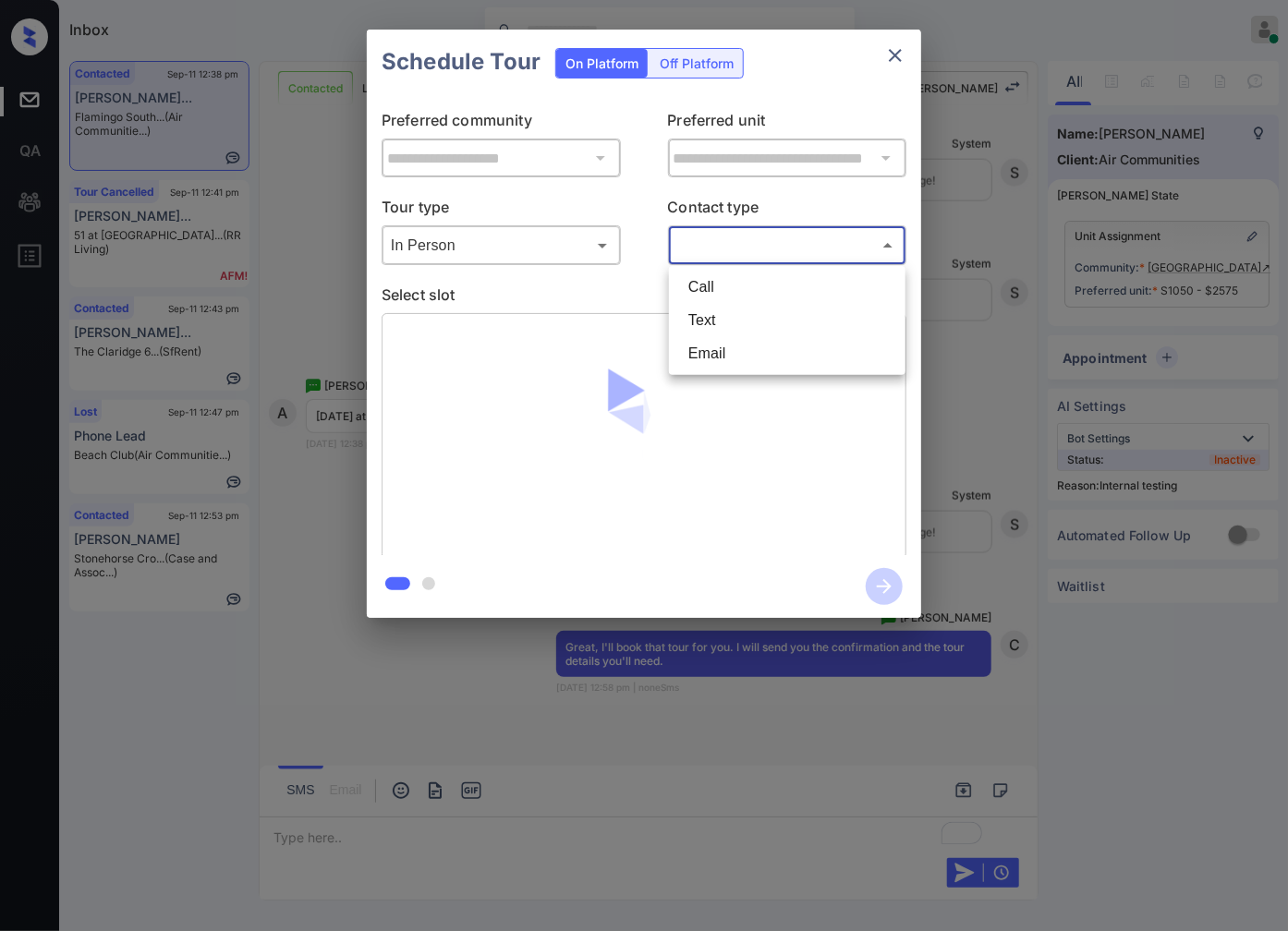
click at [727, 246] on body "Inbox [PERSON_NAME] Online Set yourself offline Set yourself on break Profile S…" at bounding box center [644, 466] width 1288 height 931
click at [705, 329] on li "Text" at bounding box center [787, 319] width 228 height 33
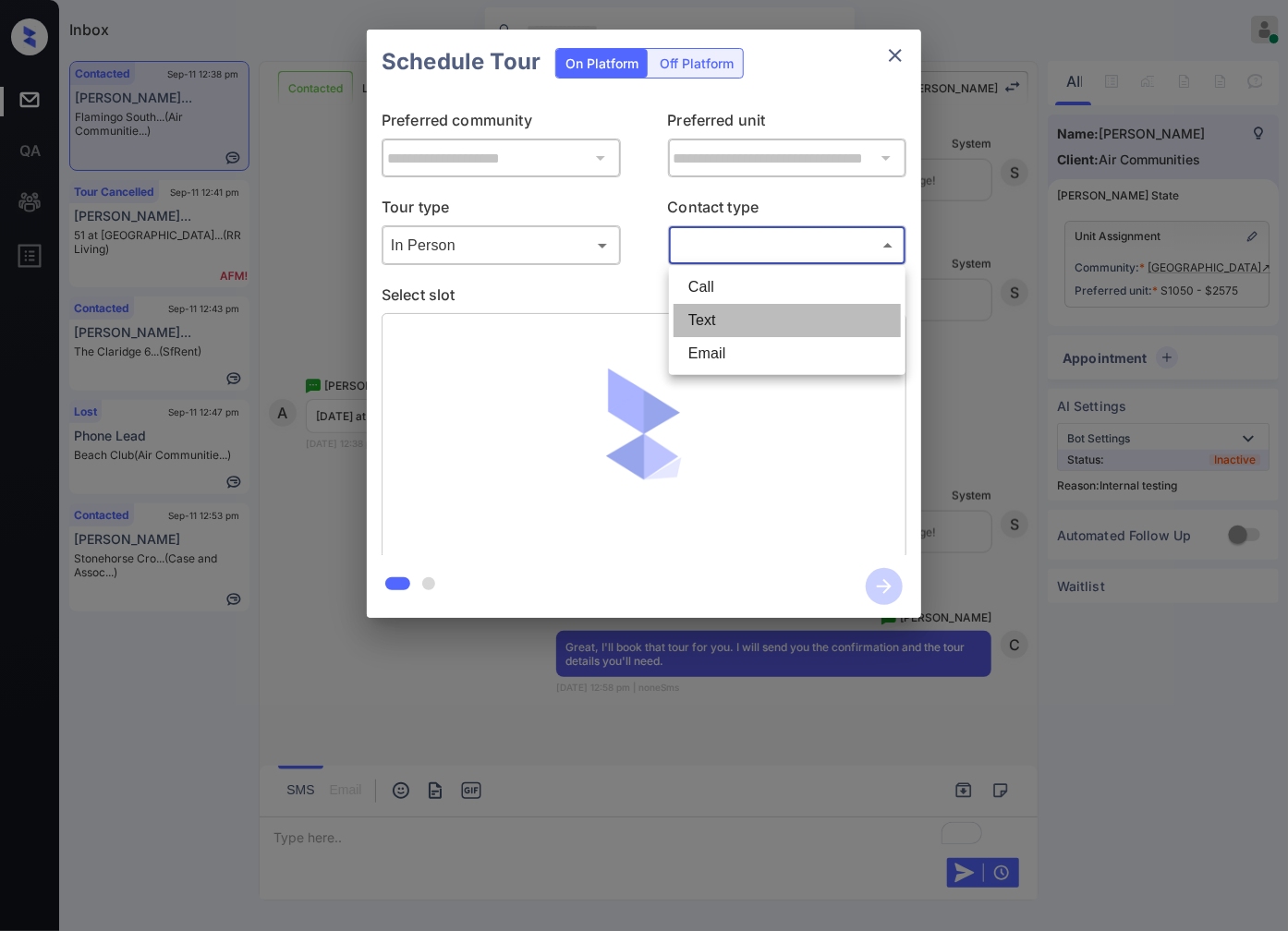
type input "****"
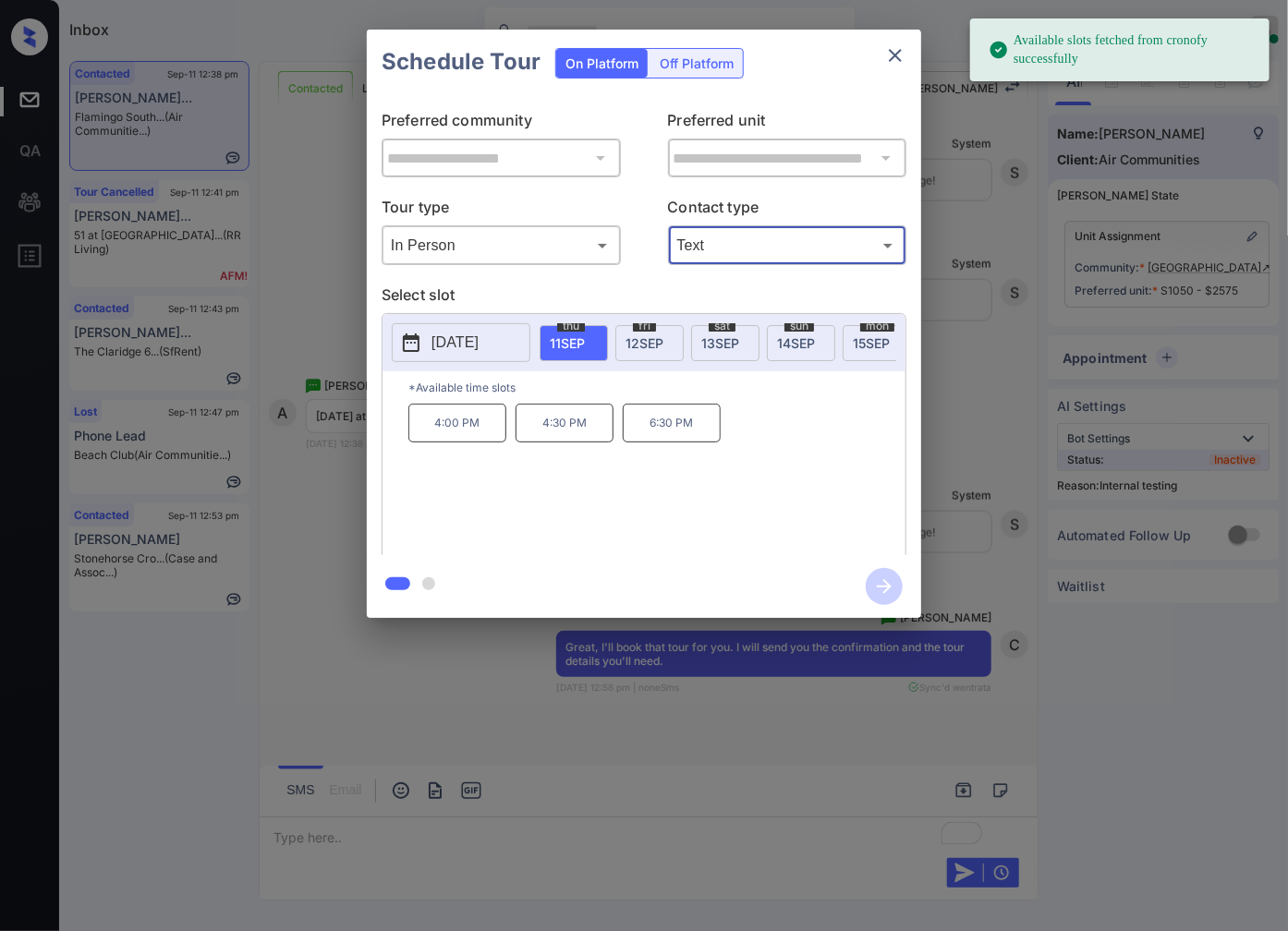
click at [656, 351] on div "fri 12 SEP" at bounding box center [650, 343] width 68 height 36
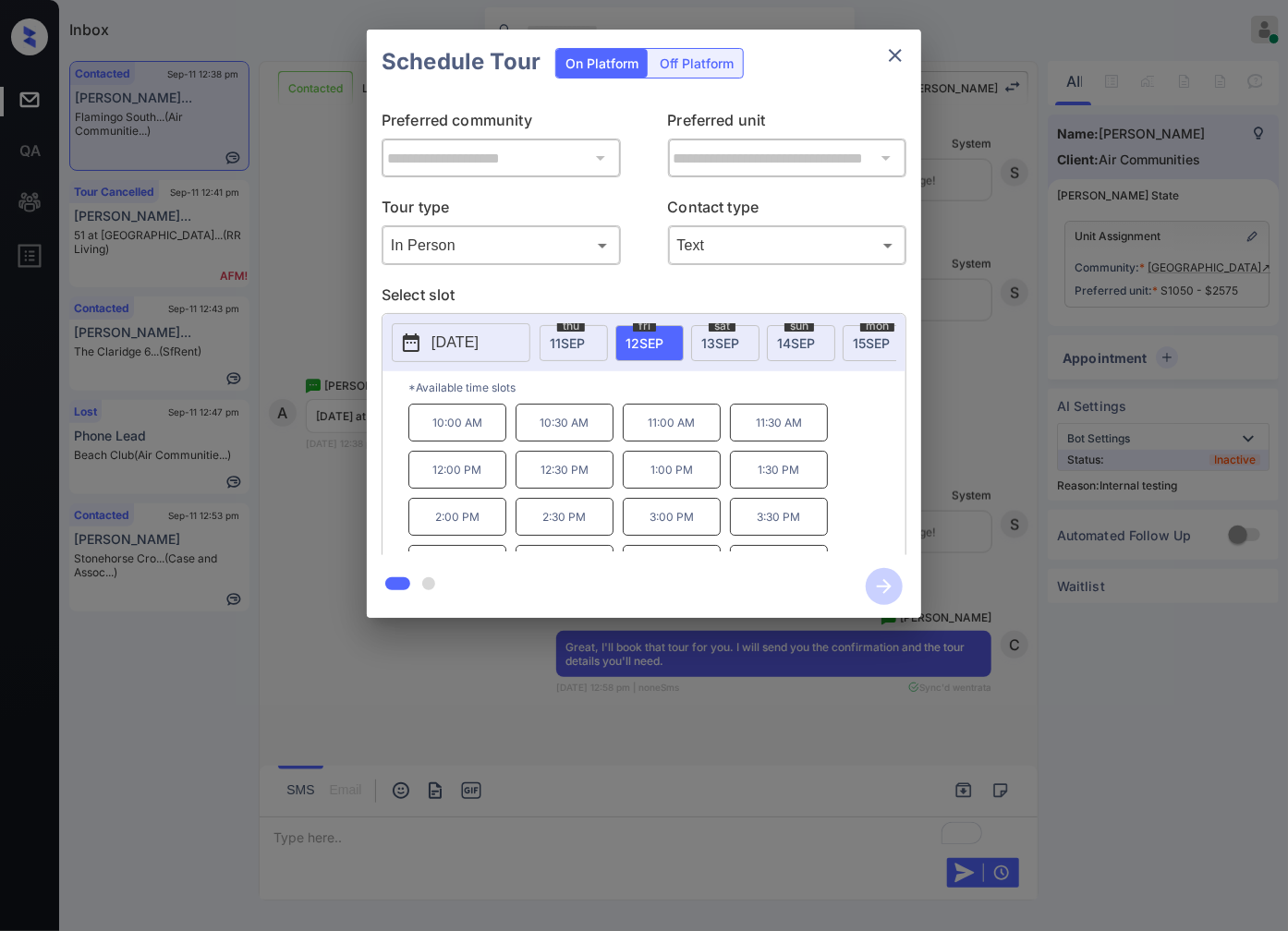
click at [472, 478] on p "12:00 PM" at bounding box center [456, 469] width 98 height 38
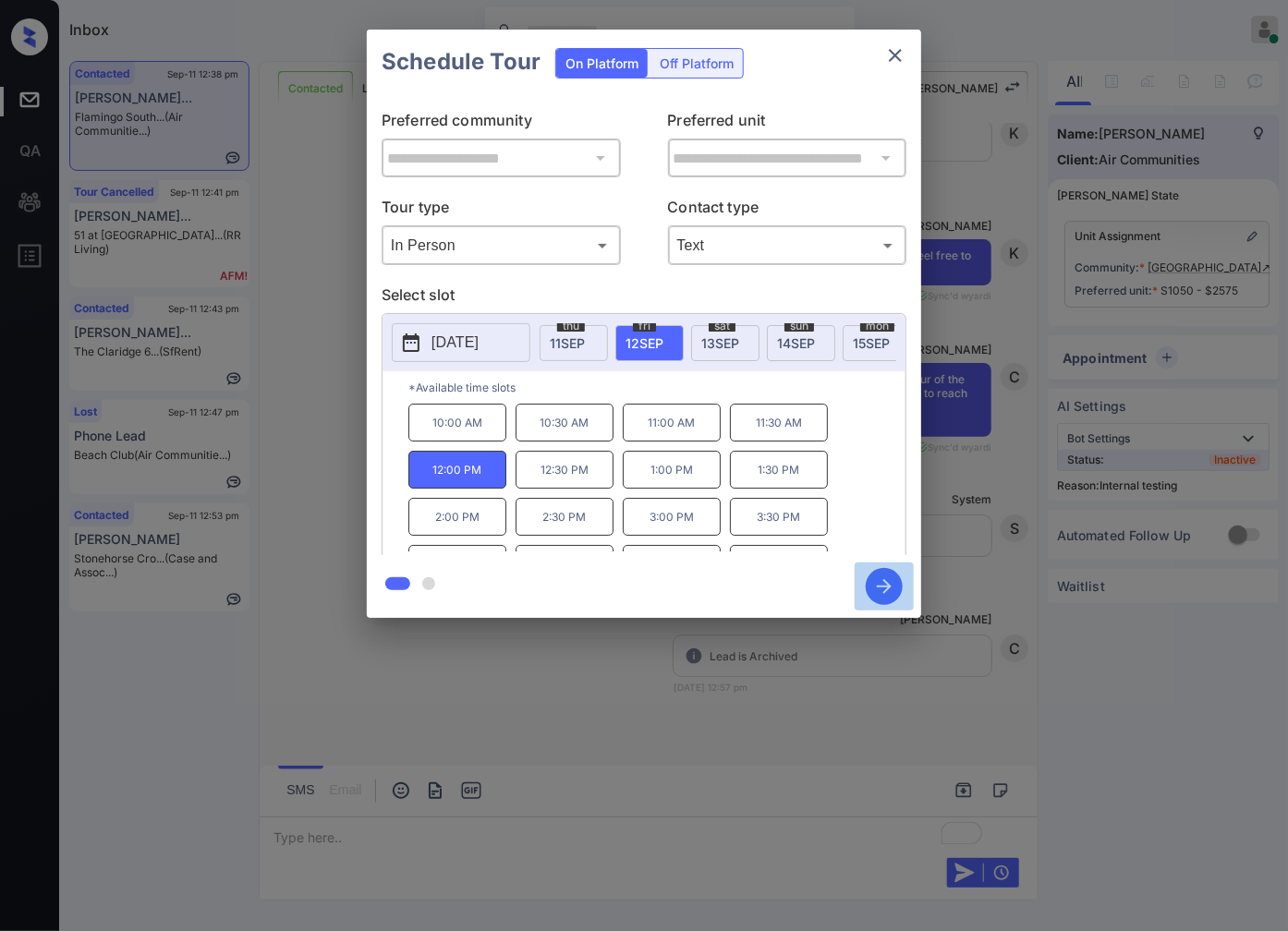
click at [891, 584] on icon "button" at bounding box center [884, 586] width 37 height 37
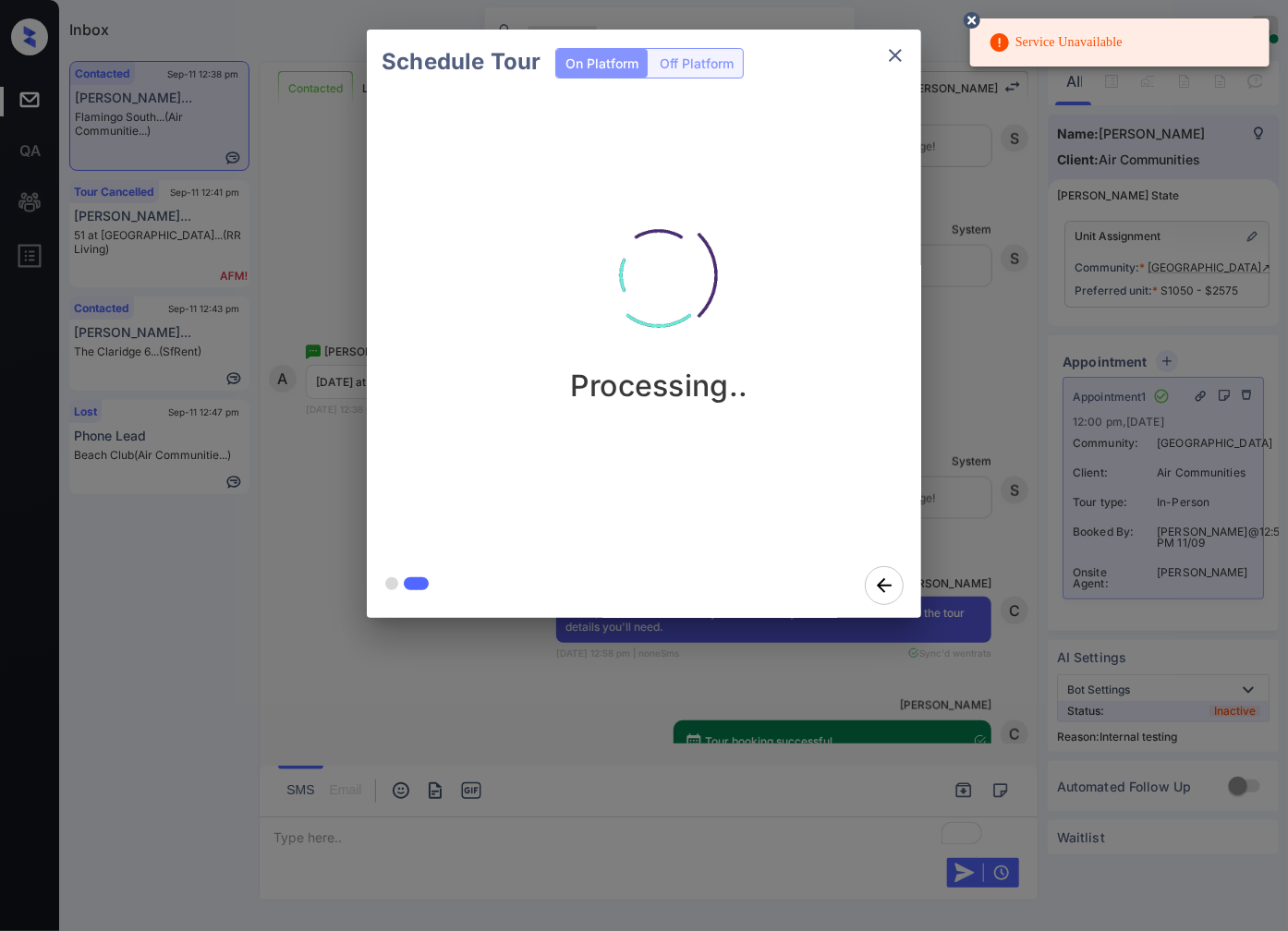
click at [1005, 475] on div "Schedule Tour On Platform Off Platform Processing.." at bounding box center [644, 323] width 1288 height 648
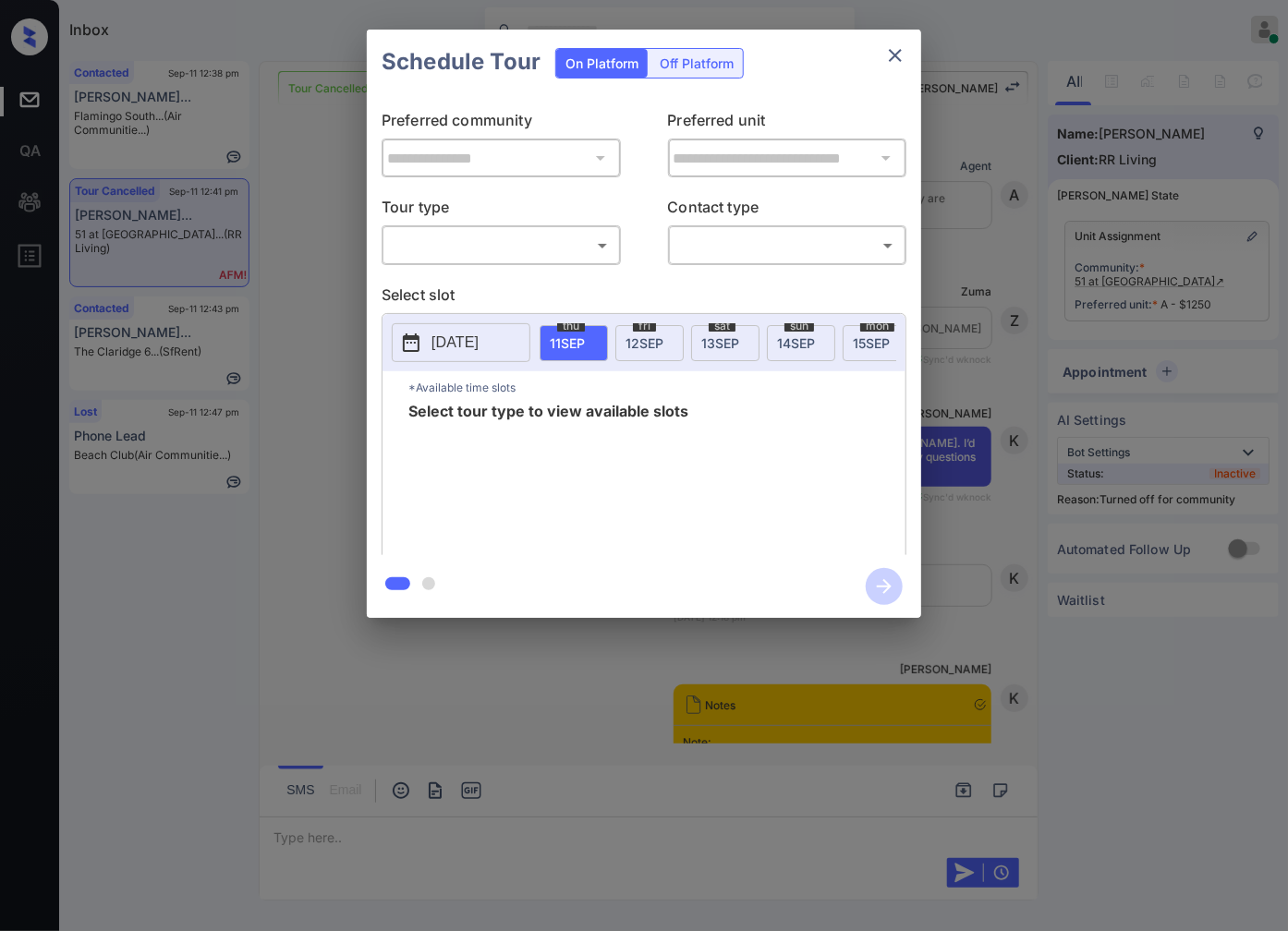
scroll to position [19185, 0]
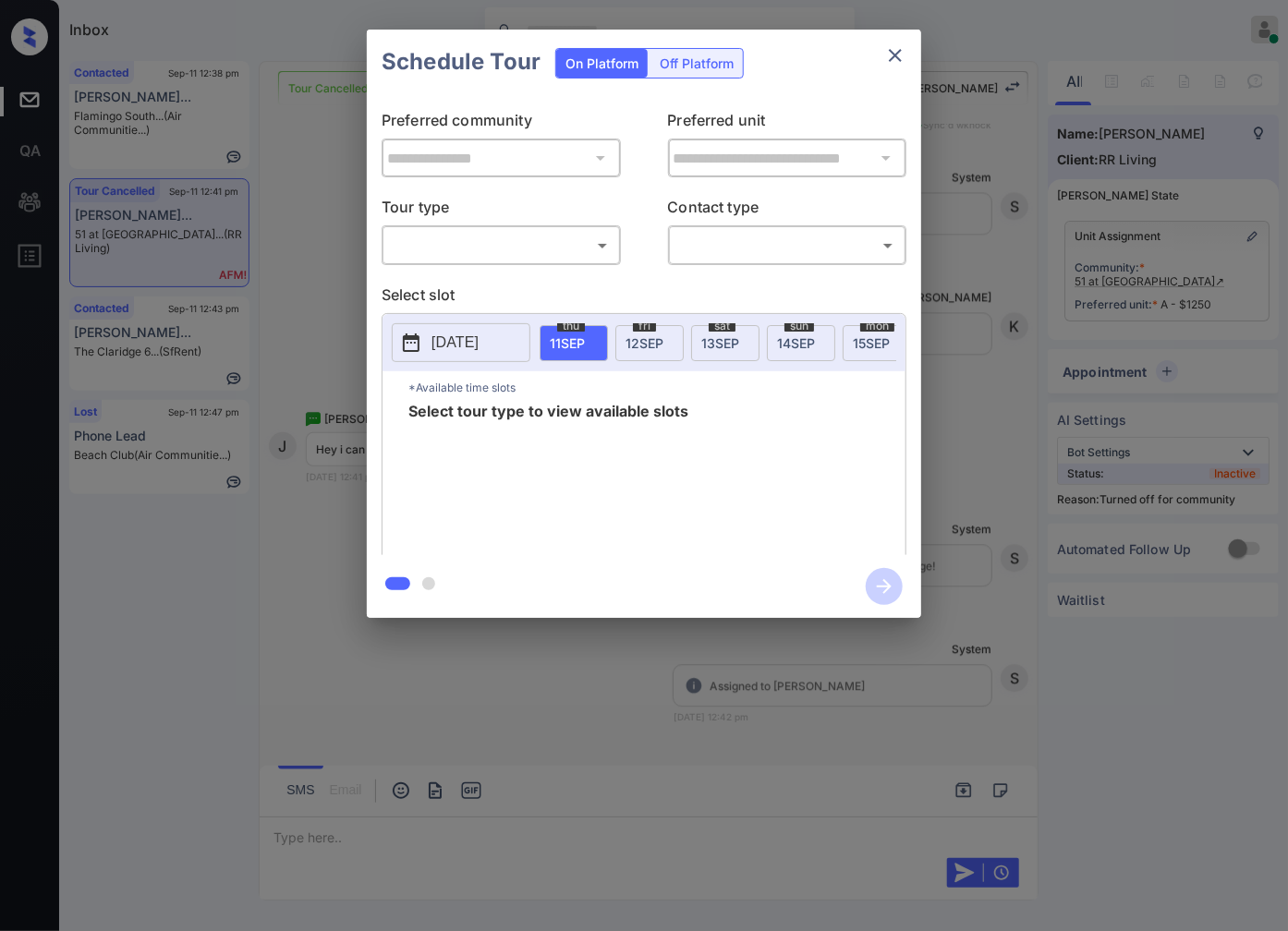
click at [505, 245] on body "Inbox Caroline Dacanay Online Set yourself offline Set yourself on break Profil…" at bounding box center [644, 466] width 1288 height 931
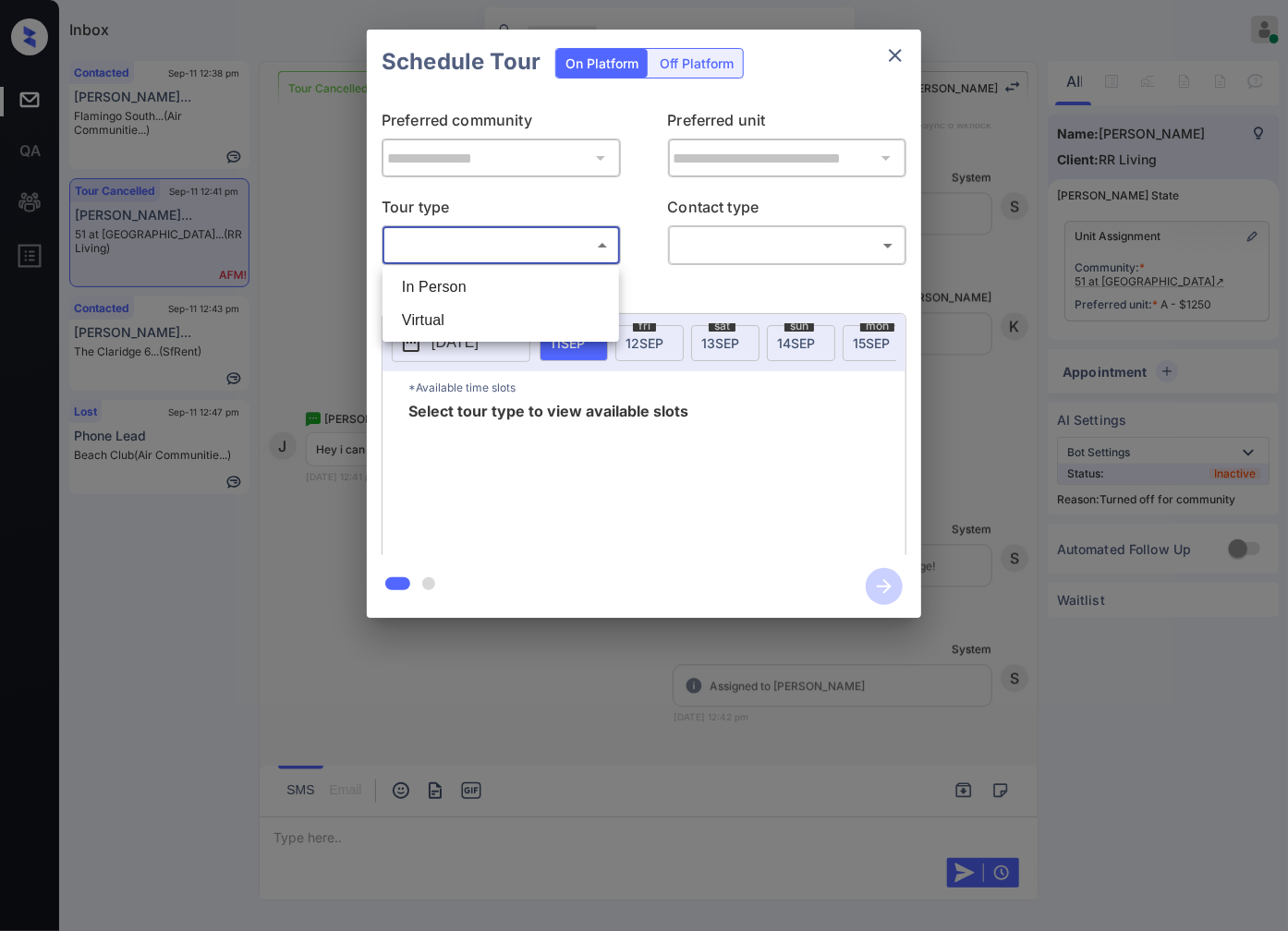
click at [499, 265] on ul "In Person Virtual" at bounding box center [500, 303] width 236 height 76
click at [528, 270] on li "In Person" at bounding box center [501, 286] width 228 height 33
type input "********"
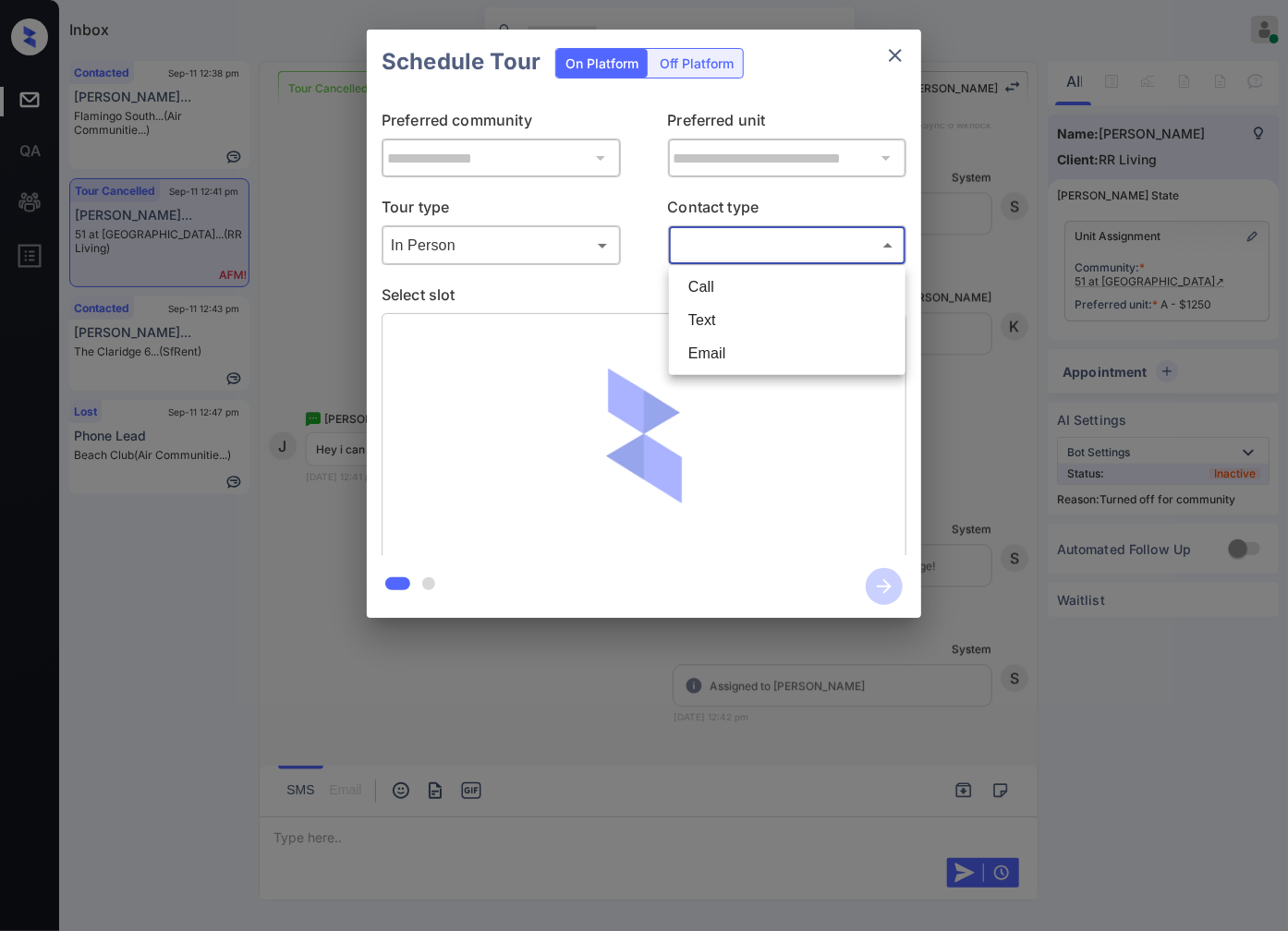
click at [783, 232] on body "Inbox Caroline Dacanay Online Set yourself offline Set yourself on break Profil…" at bounding box center [644, 466] width 1288 height 931
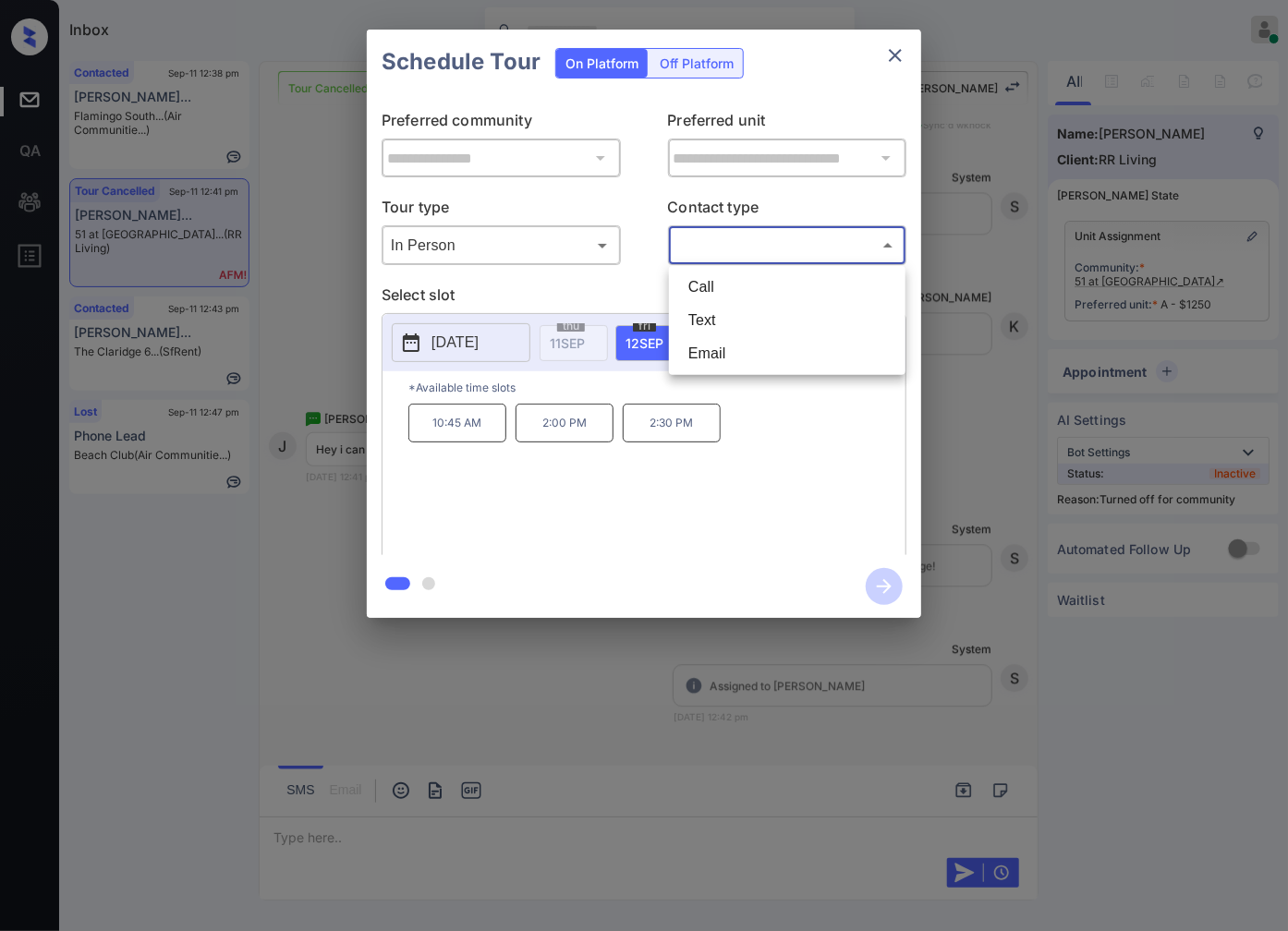
click at [665, 439] on div at bounding box center [644, 466] width 1288 height 931
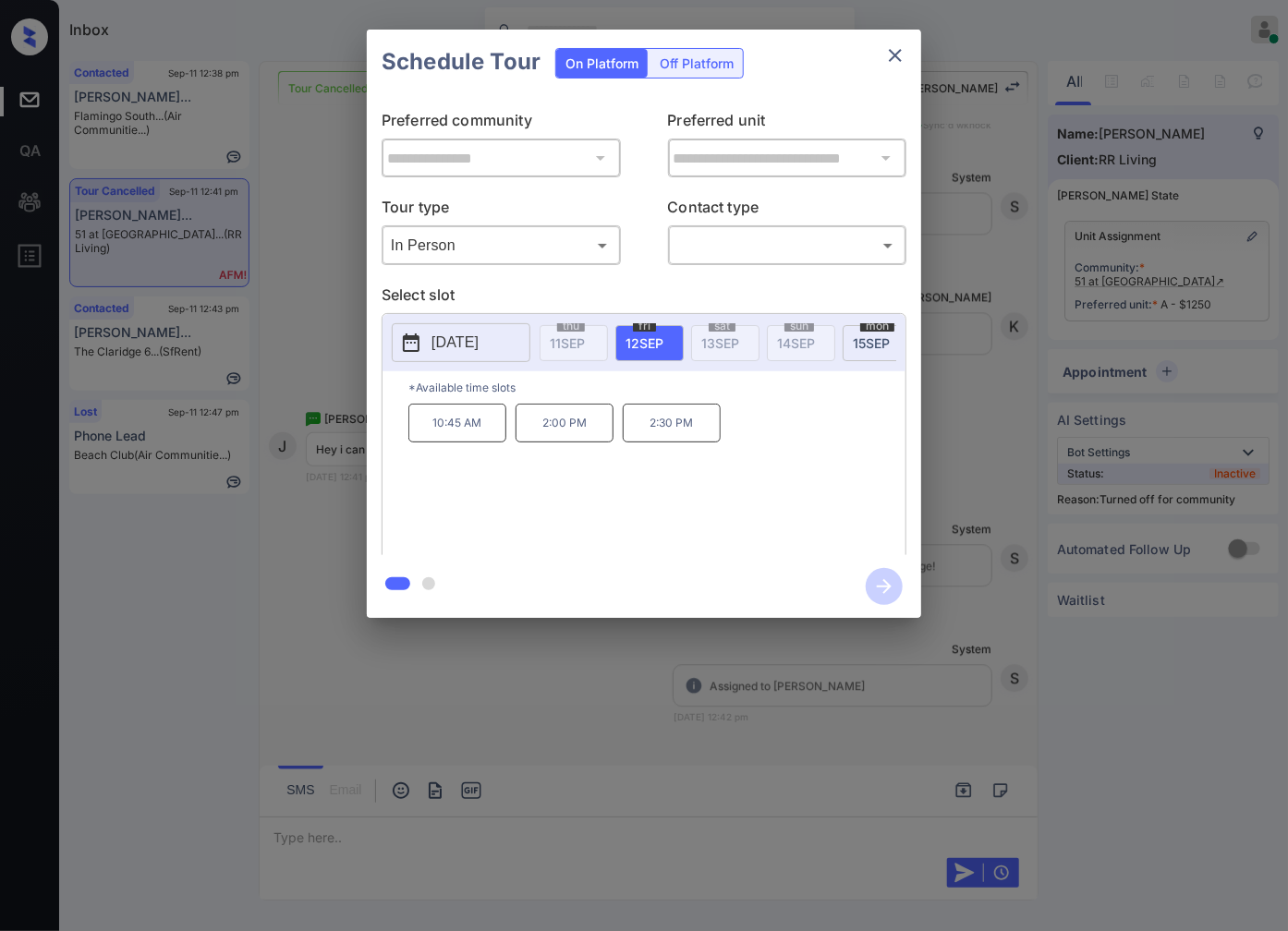
click at [658, 435] on p "2:30 PM" at bounding box center [671, 423] width 98 height 39
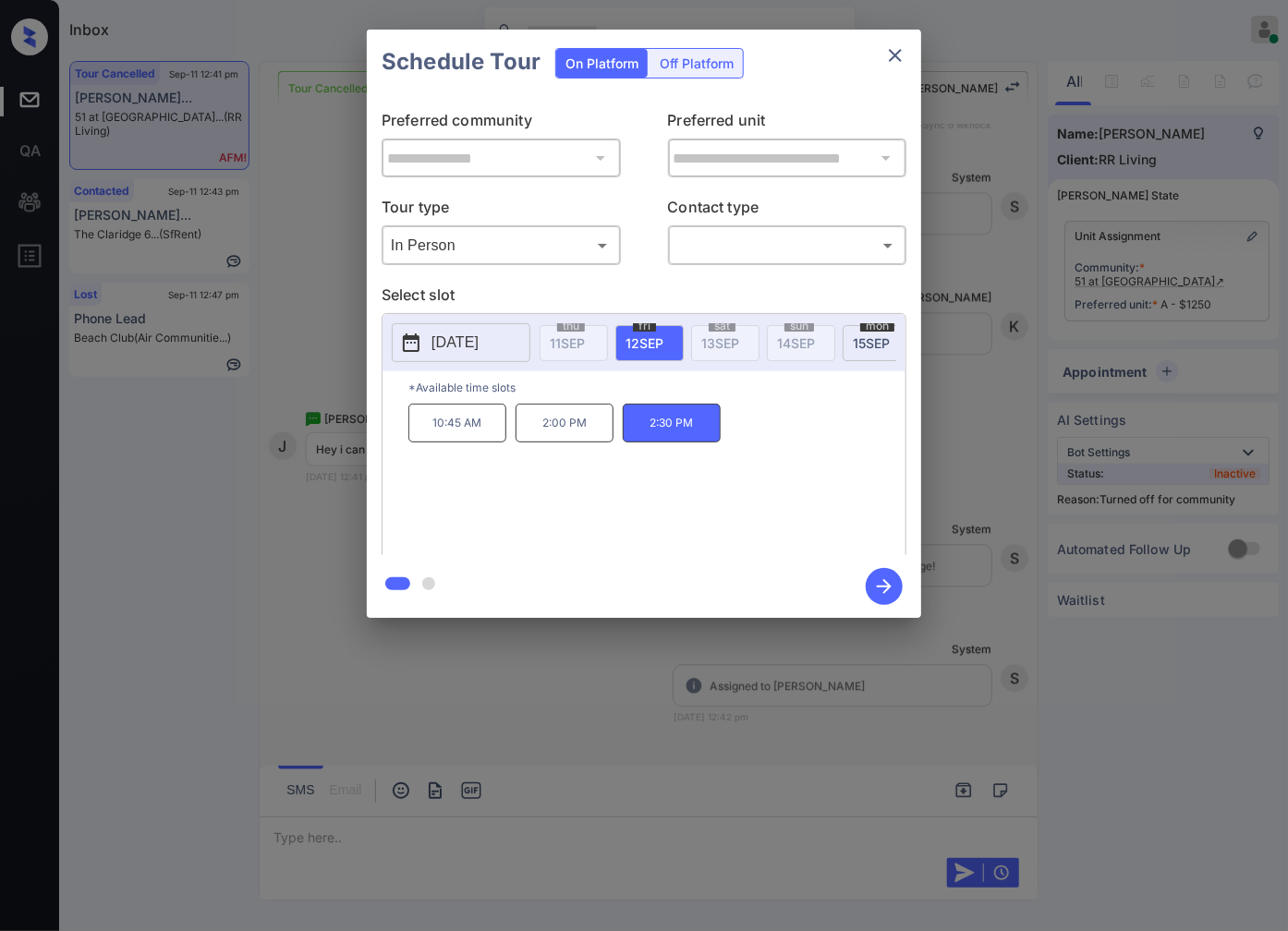
click at [319, 472] on div "**********" at bounding box center [644, 323] width 1288 height 648
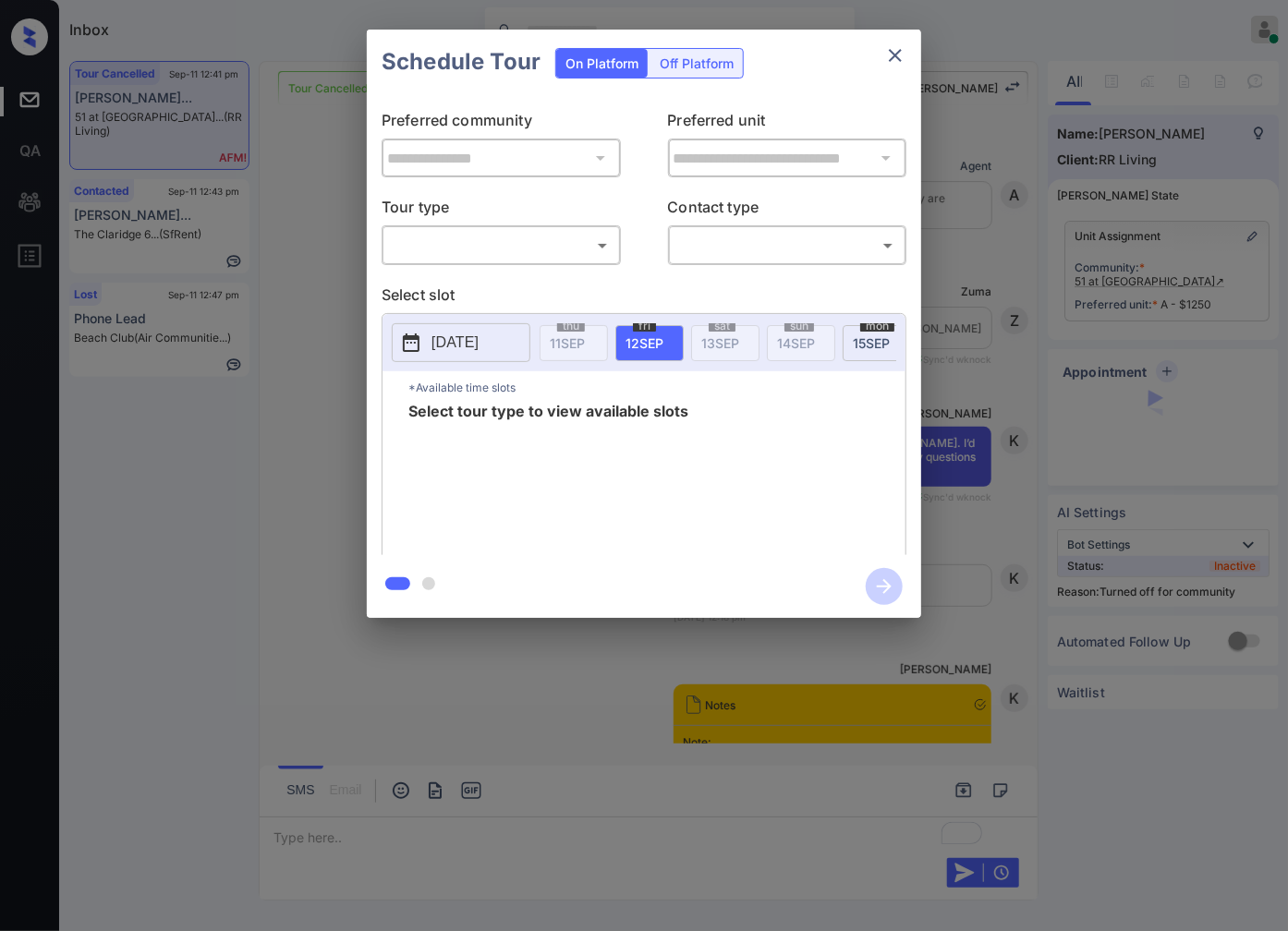
scroll to position [19308, 0]
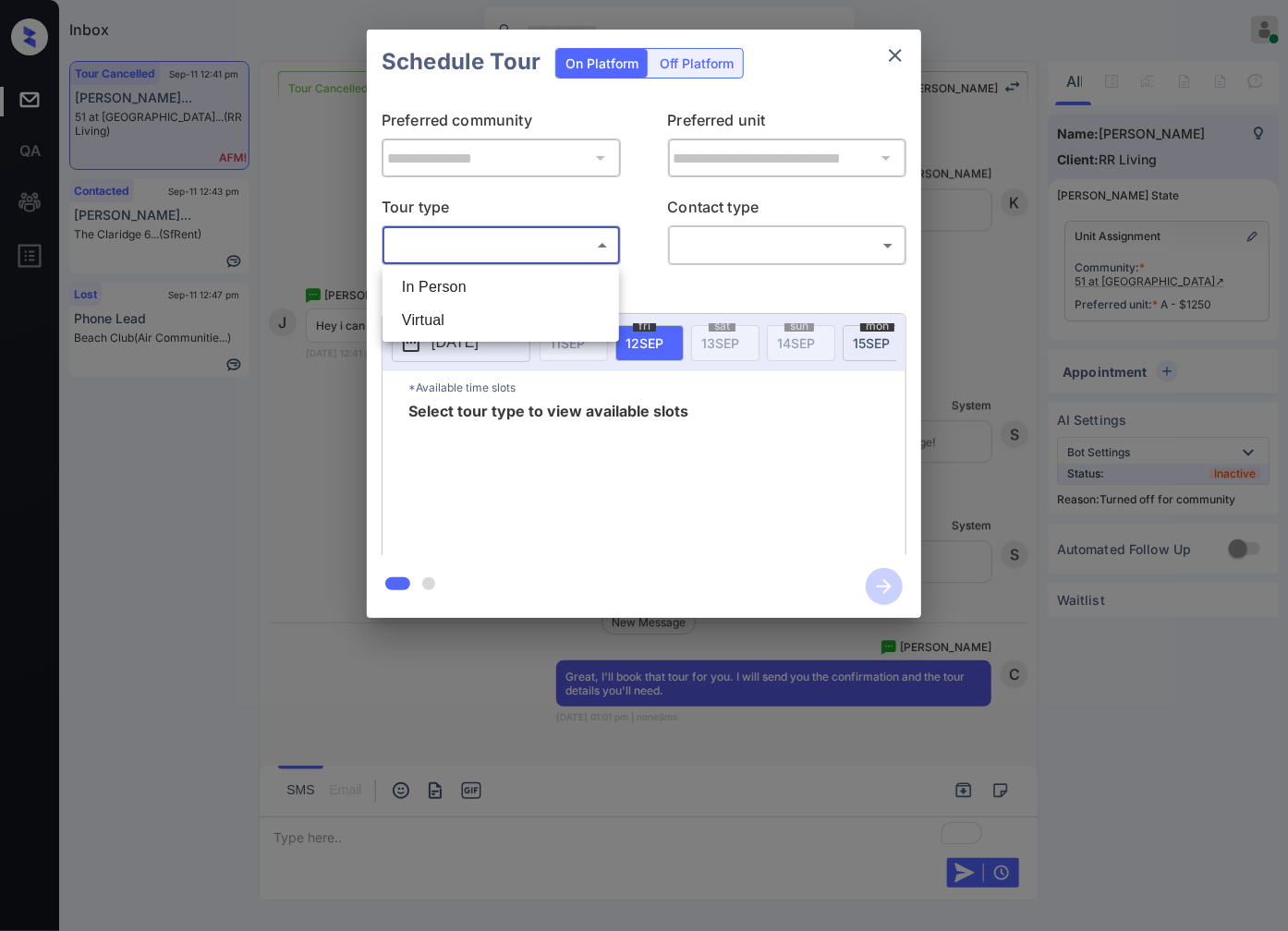
click at [565, 246] on body "Inbox [PERSON_NAME] Online Set yourself offline Set yourself on break Profile S…" at bounding box center [644, 466] width 1288 height 931
click at [559, 301] on li "In Person" at bounding box center [501, 286] width 228 height 33
type input "********"
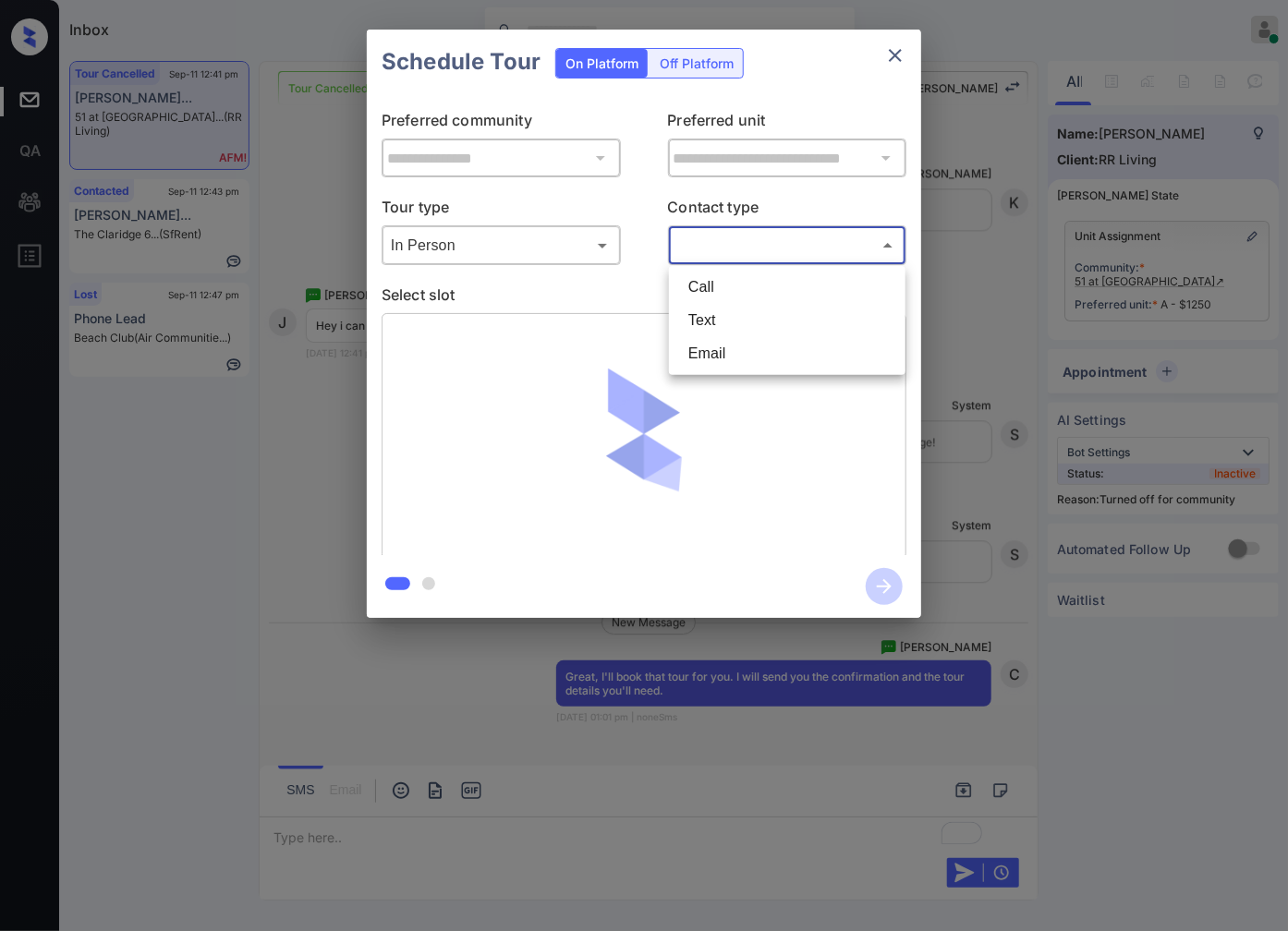
click at [727, 250] on body "Inbox Caroline Dacanay Online Set yourself offline Set yourself on break Profil…" at bounding box center [644, 466] width 1288 height 931
click at [713, 319] on li "Text" at bounding box center [787, 319] width 228 height 33
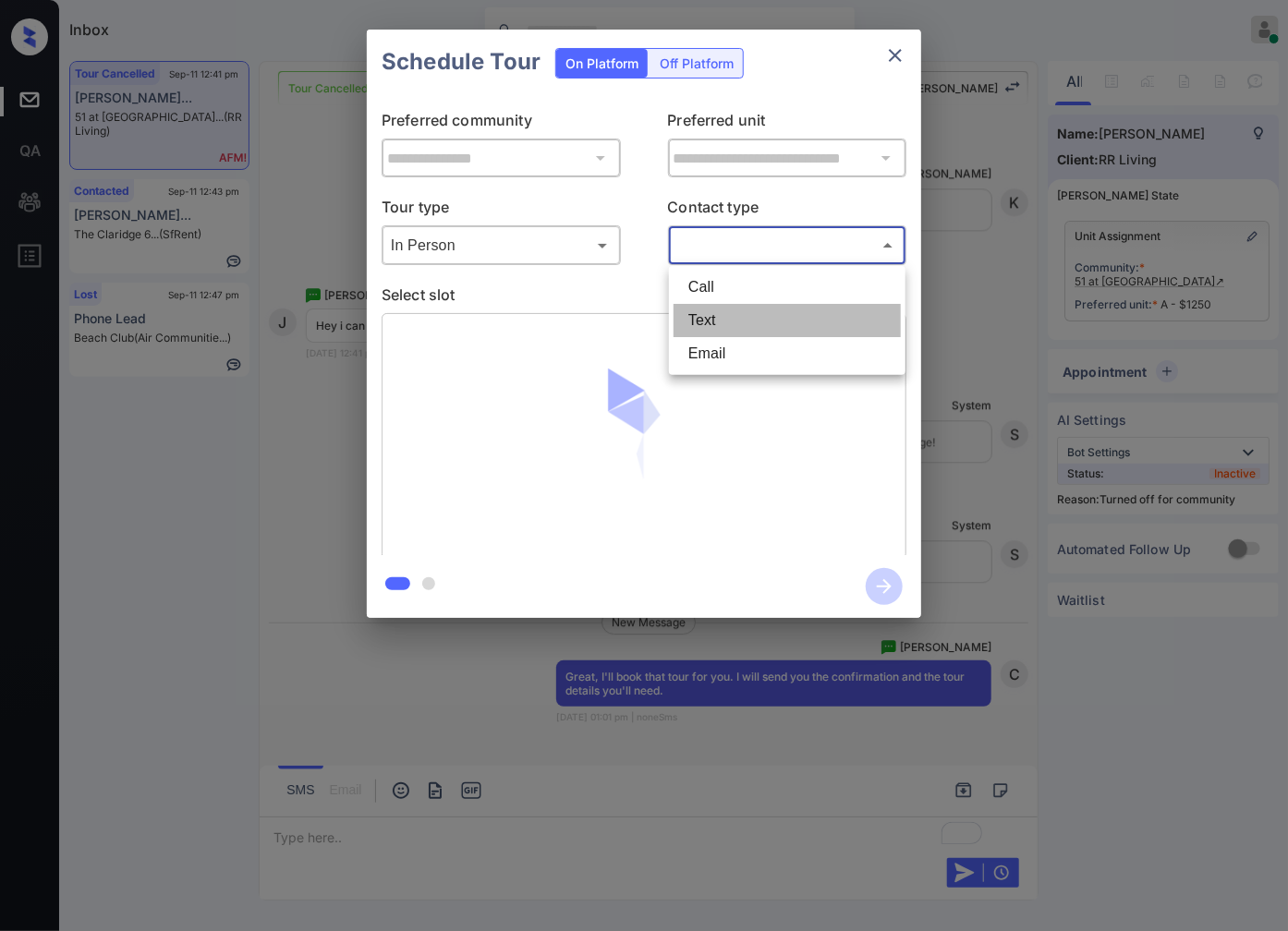
type input "****"
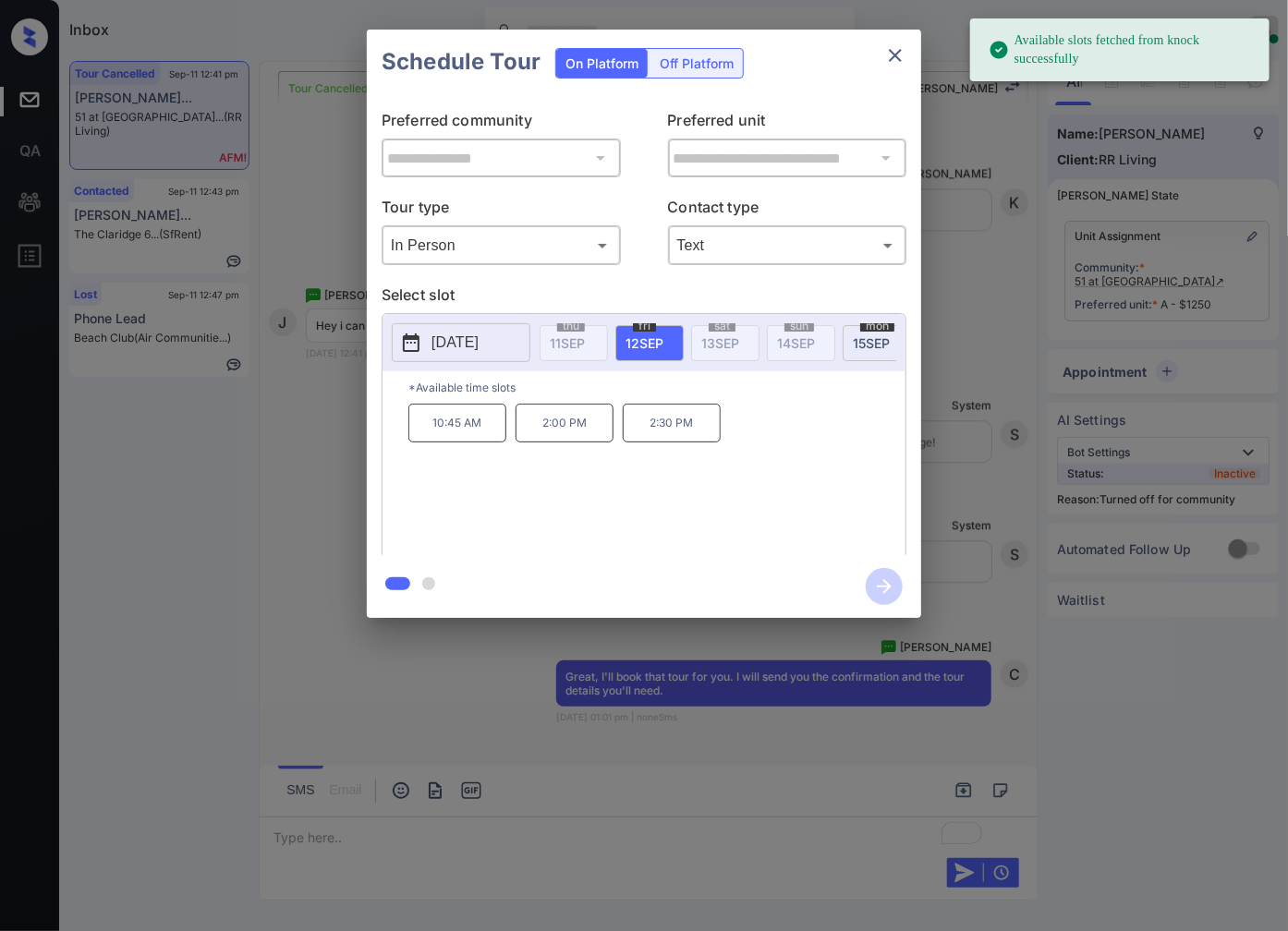
click at [669, 438] on p "2:30 PM" at bounding box center [671, 423] width 98 height 39
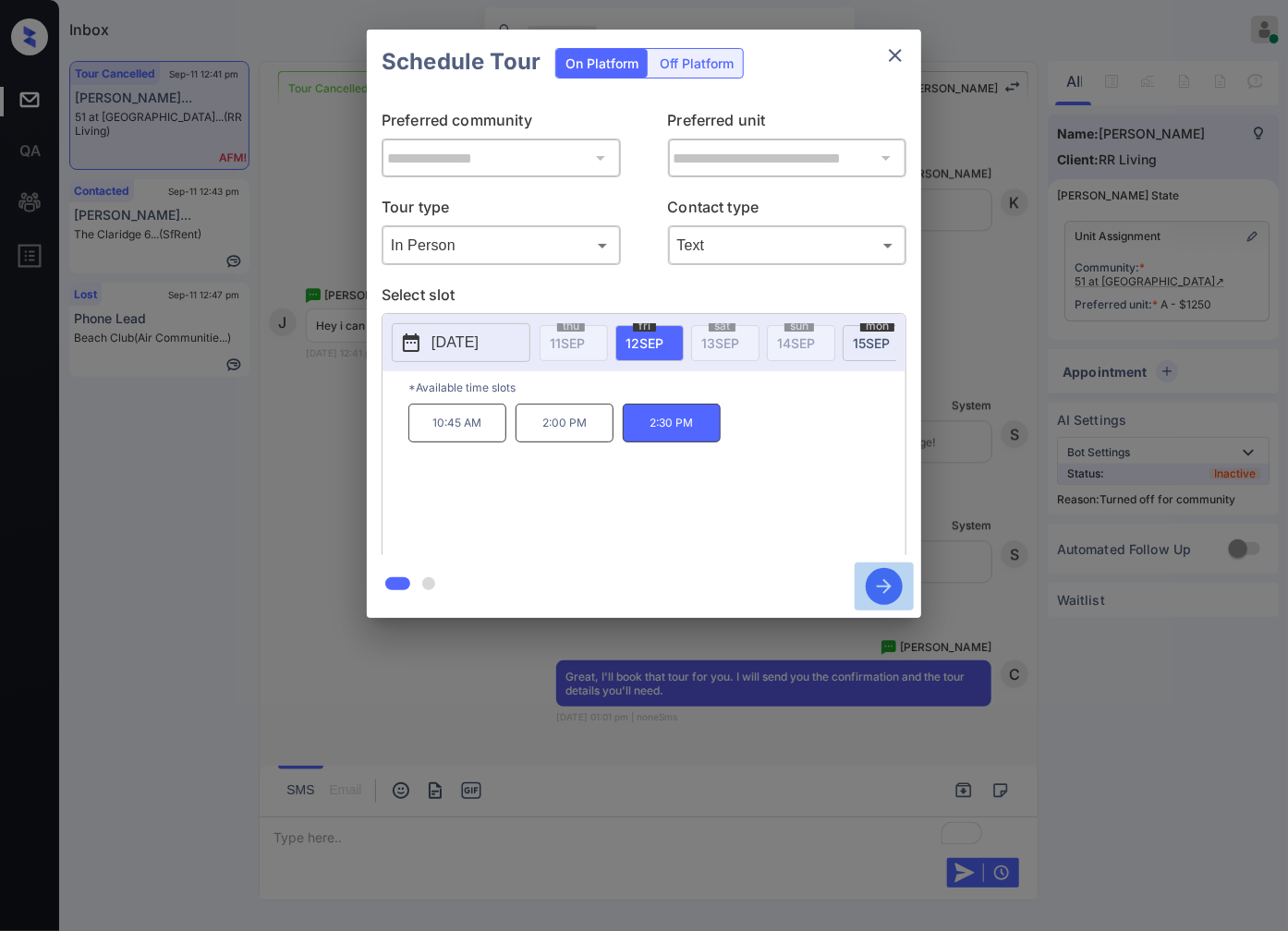
click at [887, 589] on icon "button" at bounding box center [884, 587] width 15 height 15
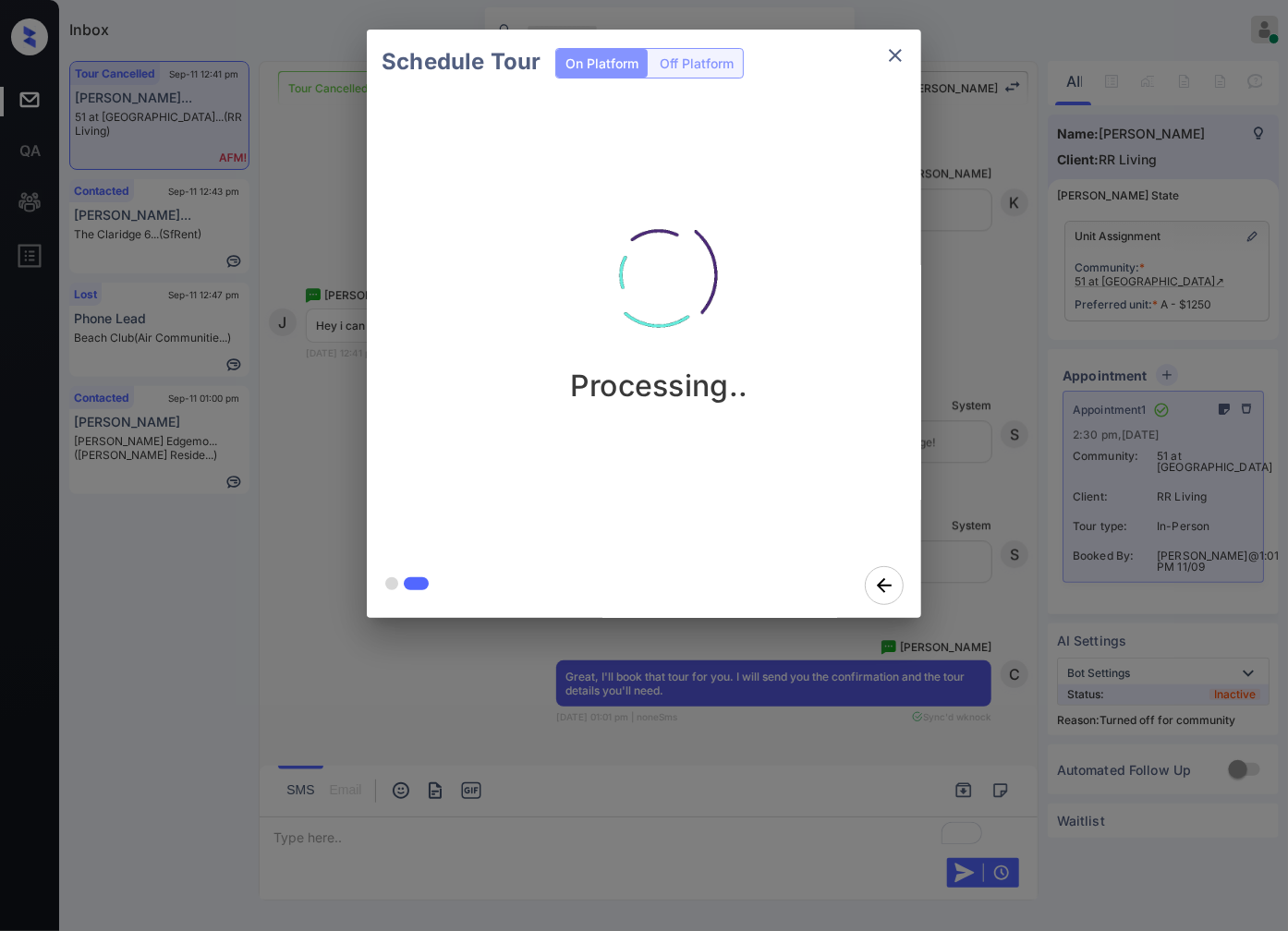
click at [1000, 484] on div "Schedule Tour On Platform Off Platform Processing.." at bounding box center [644, 323] width 1288 height 648
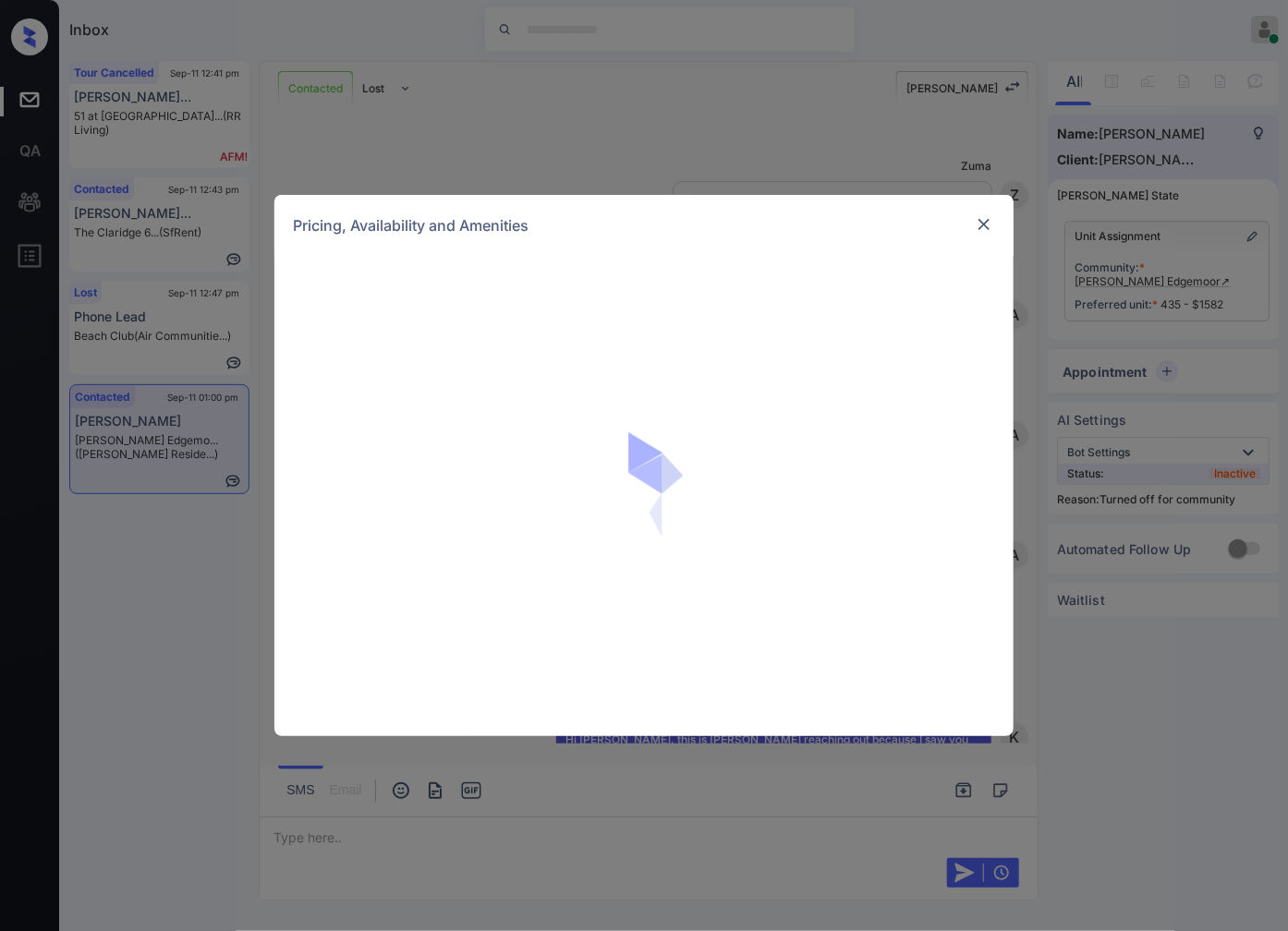
scroll to position [1277, 0]
click at [1168, 361] on div "Pricing, Availability and Amenities" at bounding box center [644, 466] width 1288 height 931
click at [984, 226] on img at bounding box center [984, 224] width 18 height 18
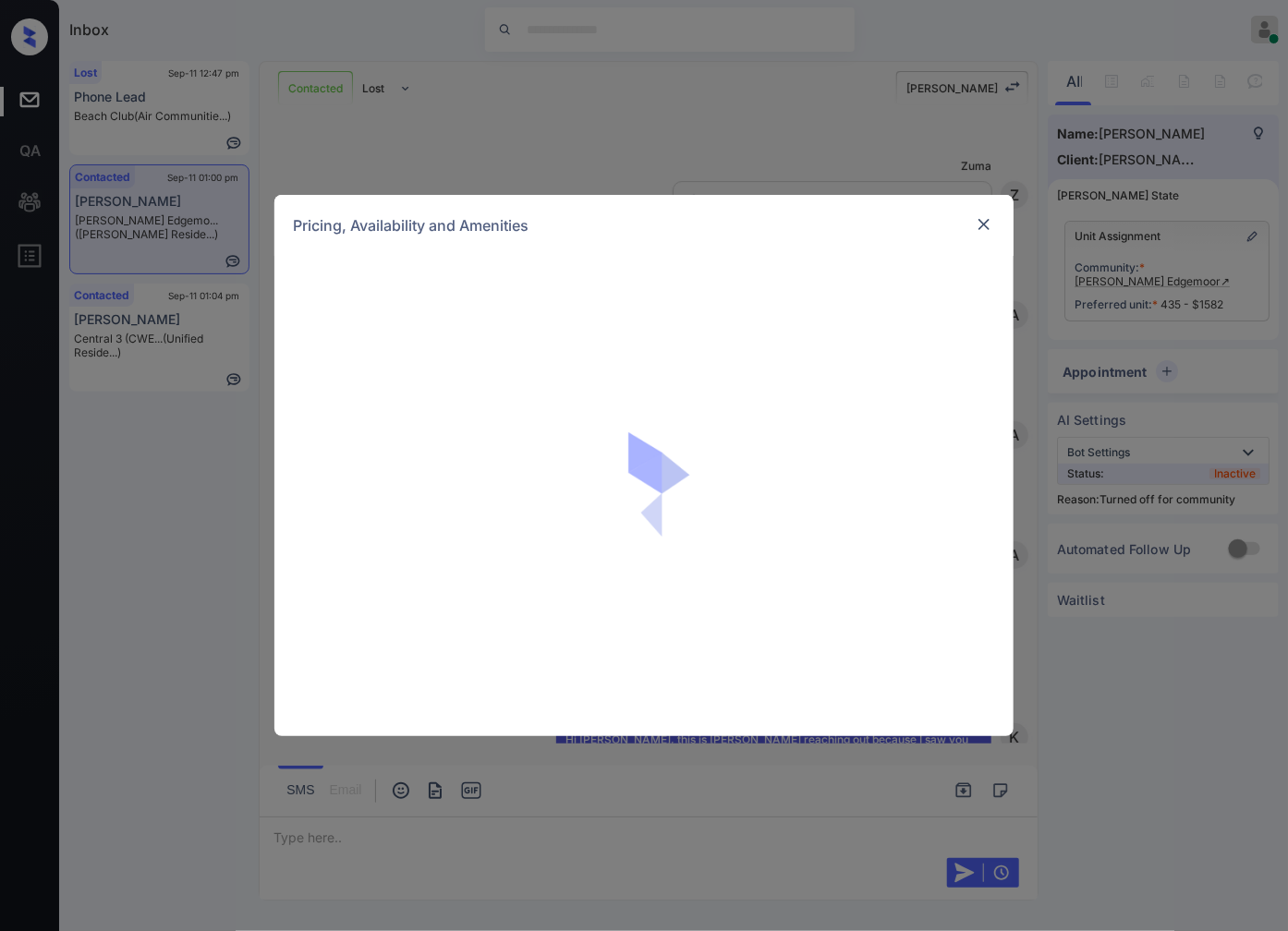
scroll to position [1277, 0]
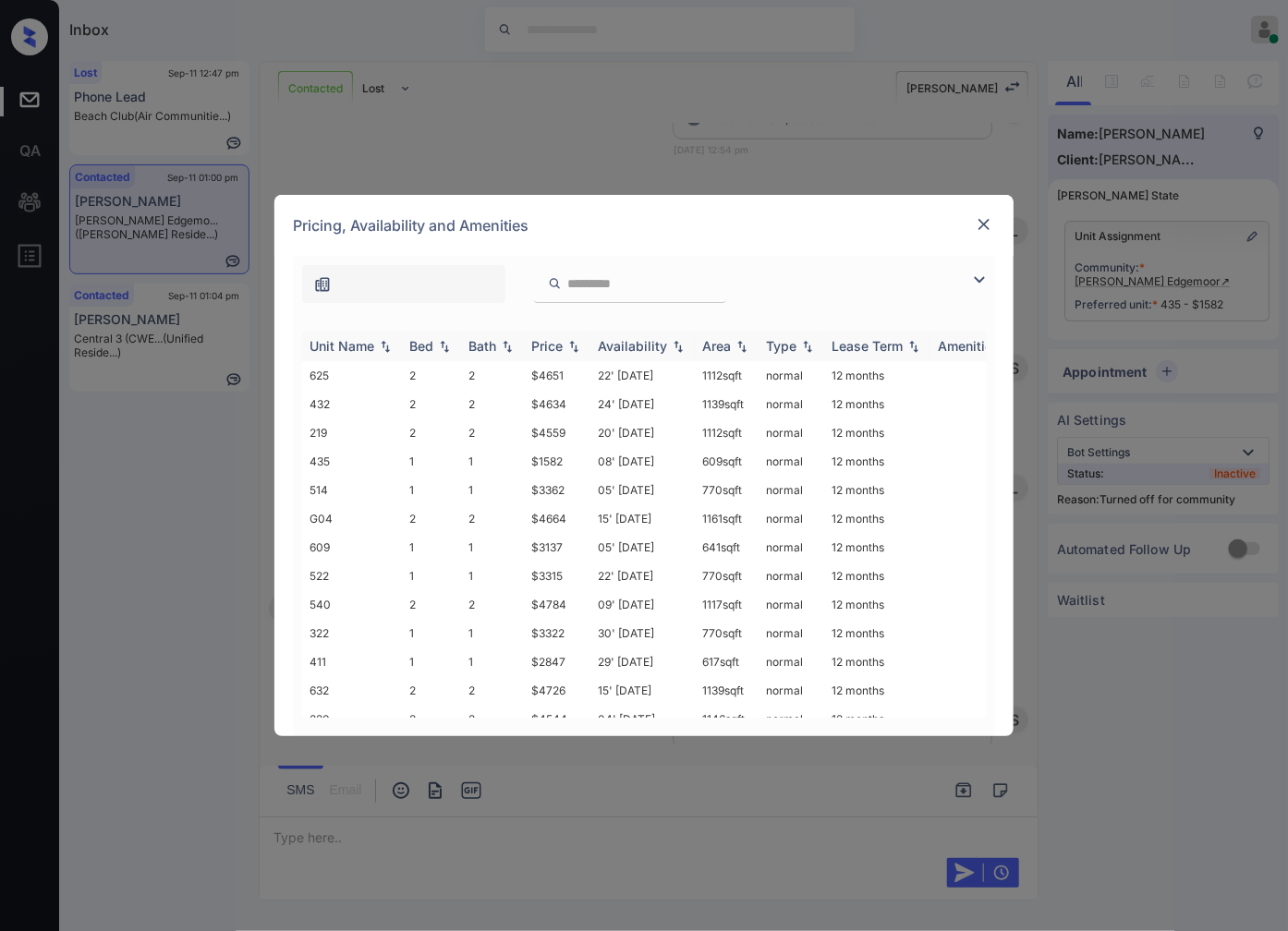
click at [577, 346] on img at bounding box center [573, 346] width 18 height 13
click at [577, 346] on img at bounding box center [573, 345] width 18 height 14
click at [781, 130] on div "**********" at bounding box center [644, 466] width 1288 height 931
click at [984, 223] on img at bounding box center [984, 224] width 18 height 18
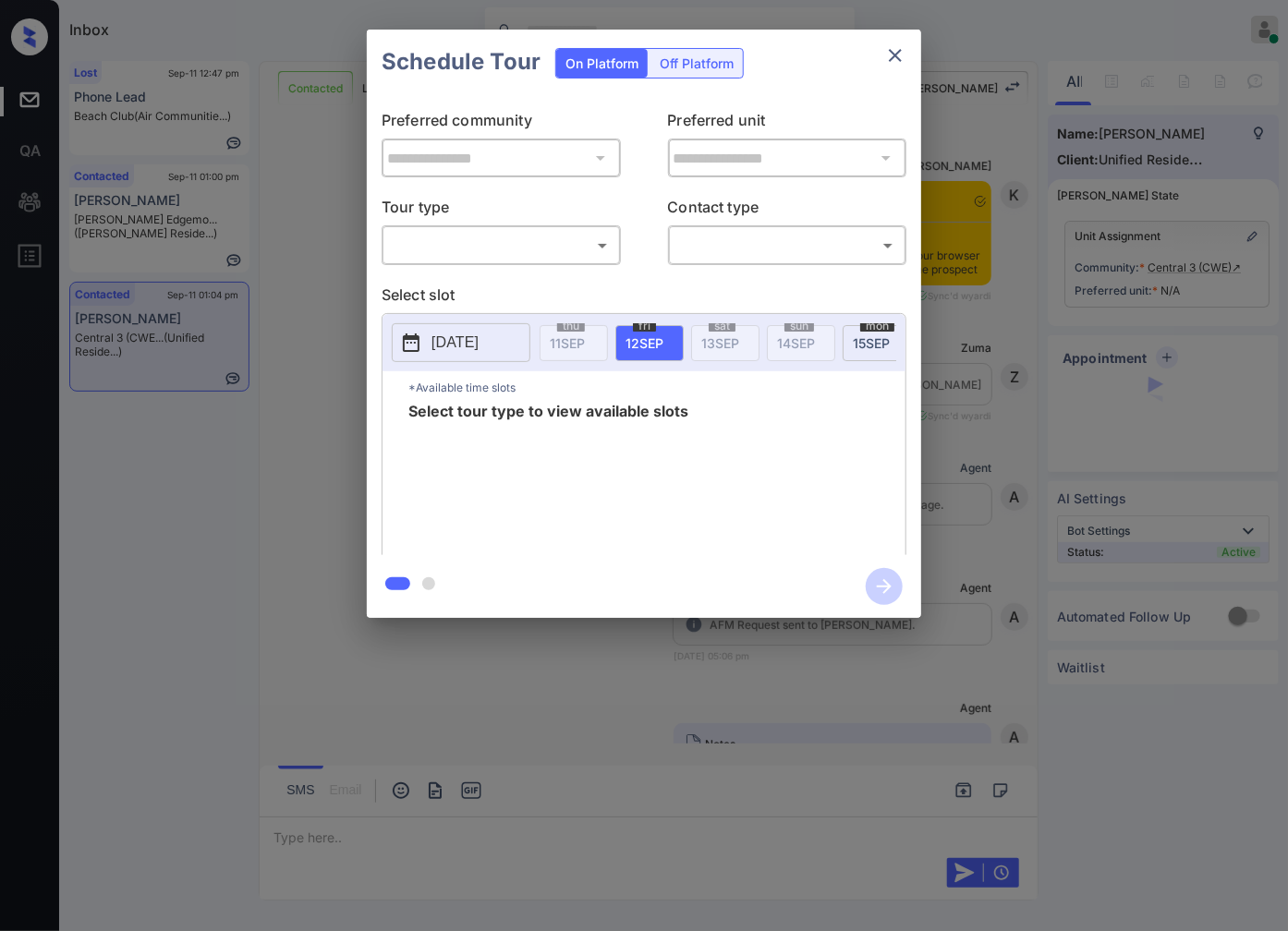
scroll to position [2650, 0]
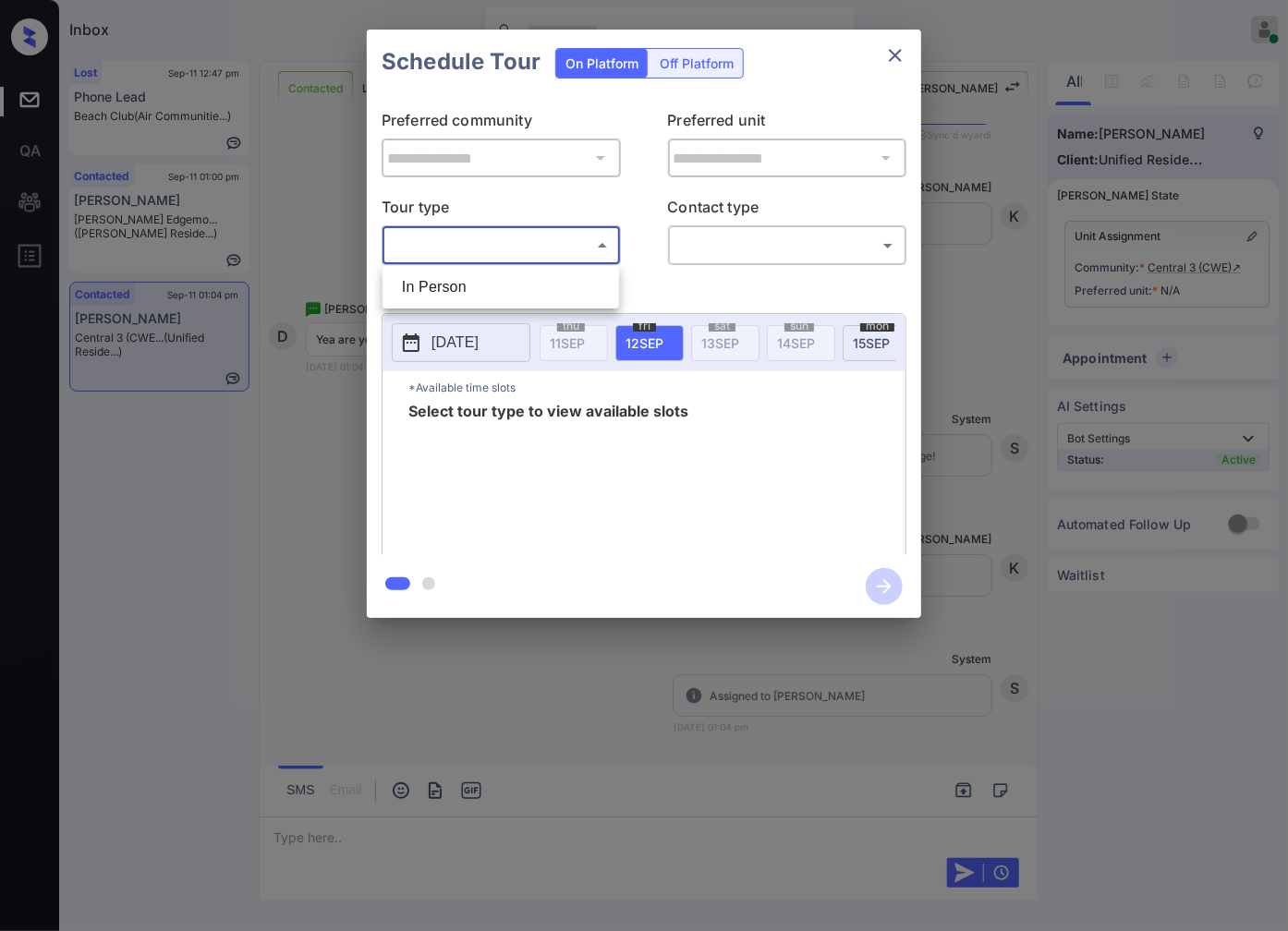
click at [555, 230] on body "Inbox Caroline Dacanay Online Set yourself offline Set yourself on break Profil…" at bounding box center [644, 466] width 1288 height 931
click at [556, 291] on li "In Person" at bounding box center [501, 286] width 228 height 33
type input "********"
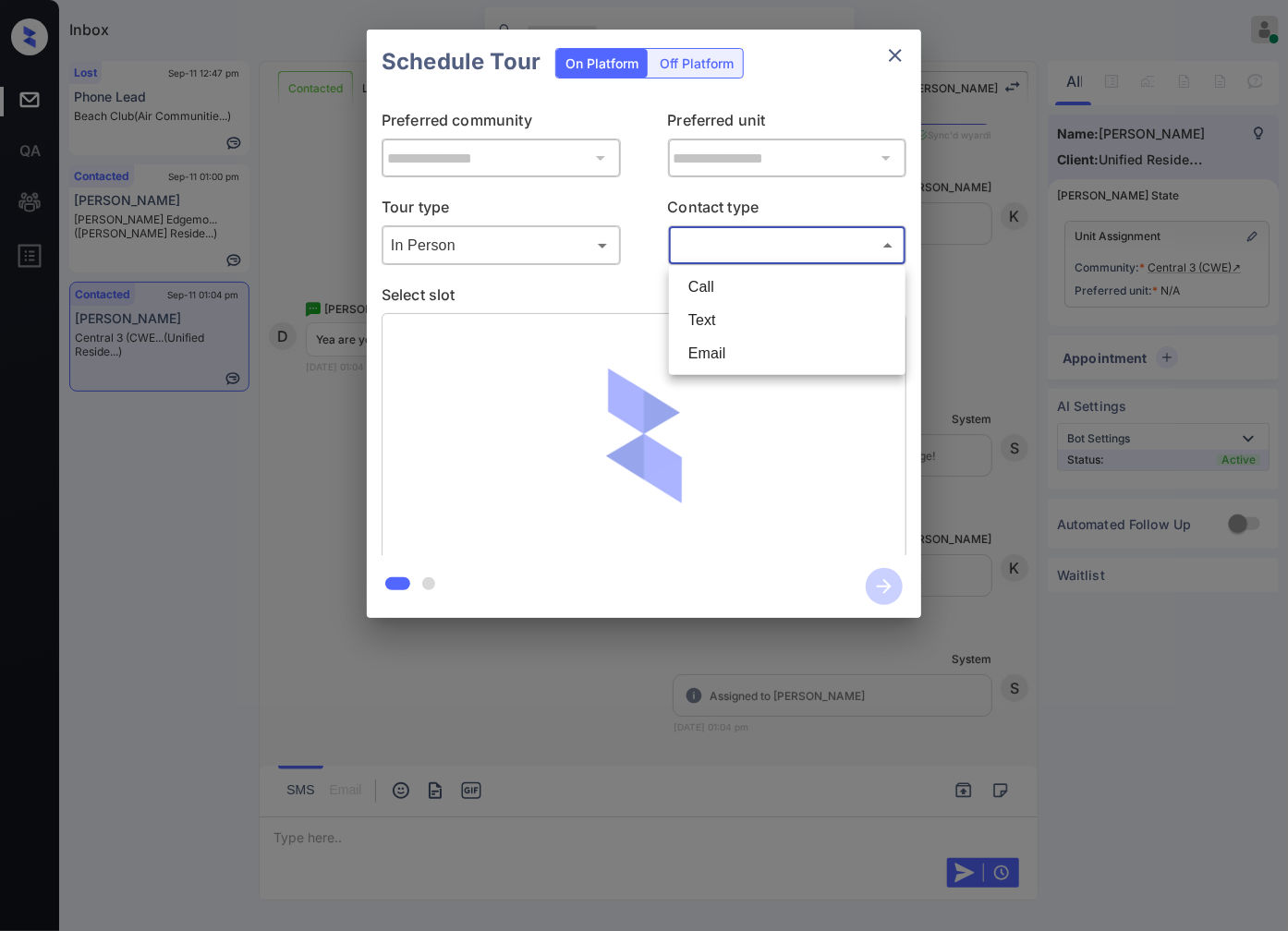
click at [769, 229] on body "Inbox Caroline Dacanay Online Set yourself offline Set yourself on break Profil…" at bounding box center [644, 466] width 1288 height 931
click at [763, 314] on li "Text" at bounding box center [787, 319] width 228 height 33
type input "****"
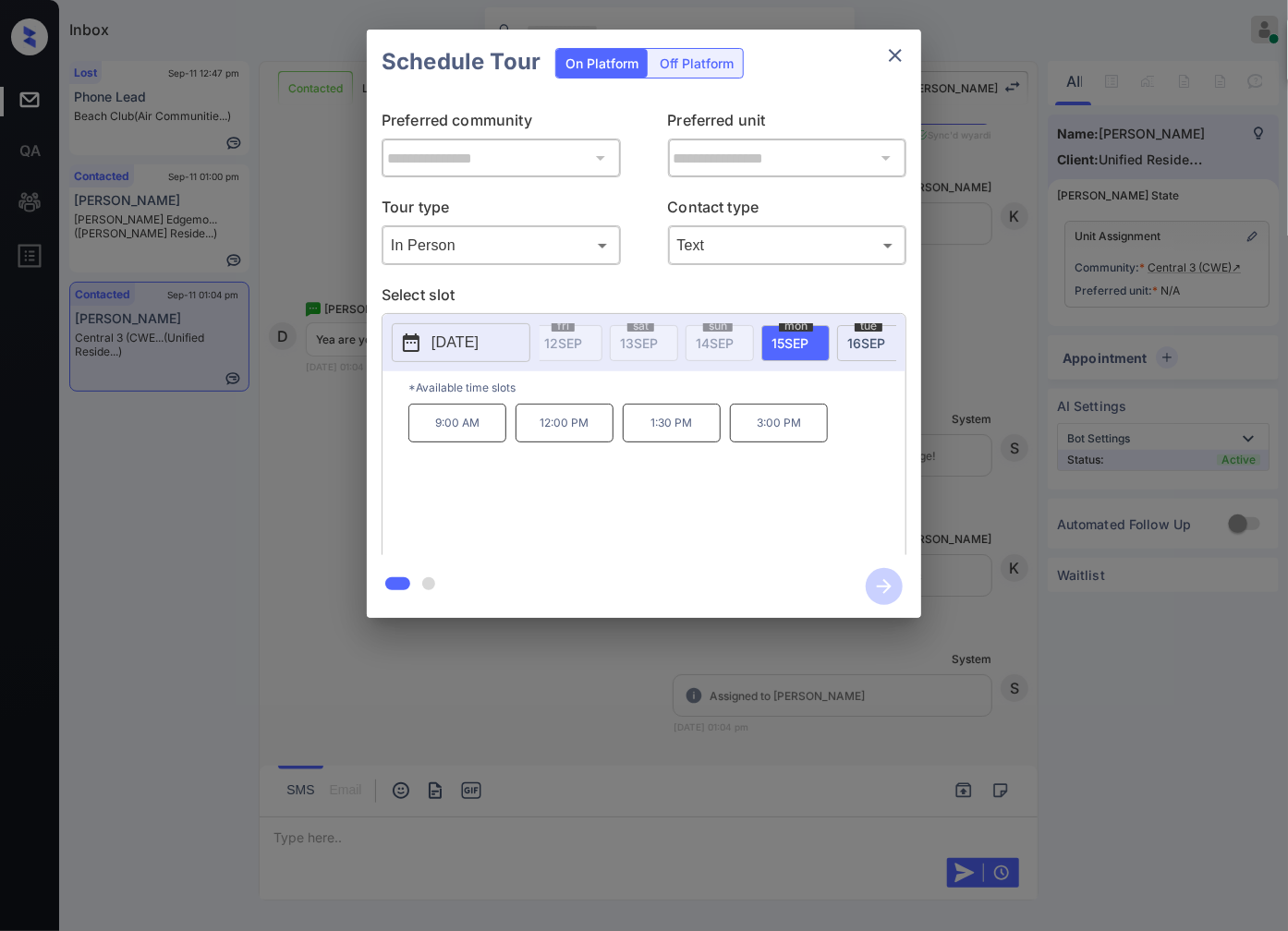
scroll to position [0, 123]
click at [819, 337] on span "16 SEP" at bounding box center [824, 343] width 38 height 16
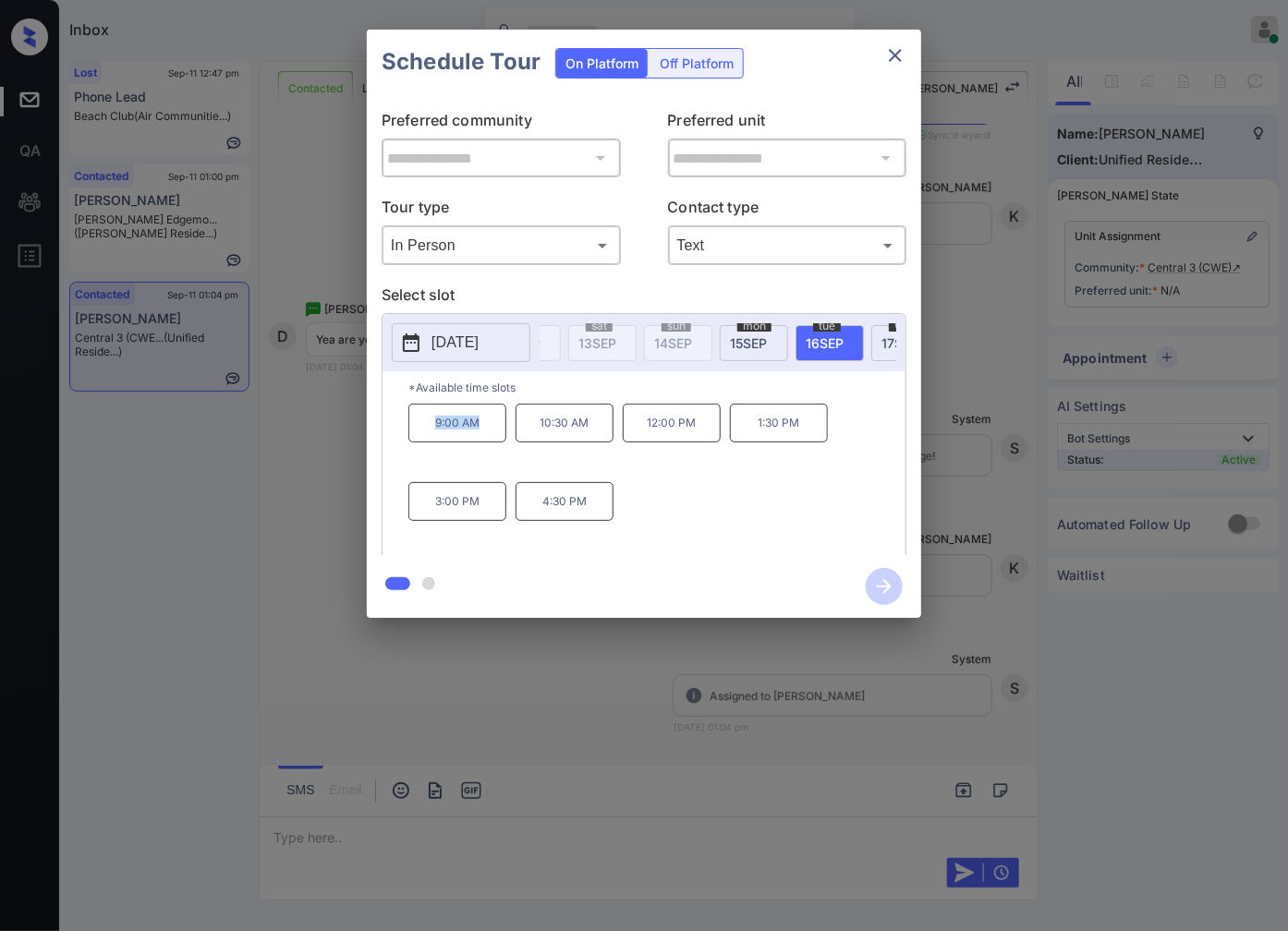
drag, startPoint x: 502, startPoint y: 442, endPoint x: 414, endPoint y: 442, distance: 88.0
click at [414, 442] on p "9:00 AM" at bounding box center [456, 423] width 98 height 39
copy p "9:00 AM"
drag, startPoint x: 601, startPoint y: 438, endPoint x: 529, endPoint y: 438, distance: 72.0
click at [529, 438] on p "10:30 AM" at bounding box center [563, 423] width 98 height 39
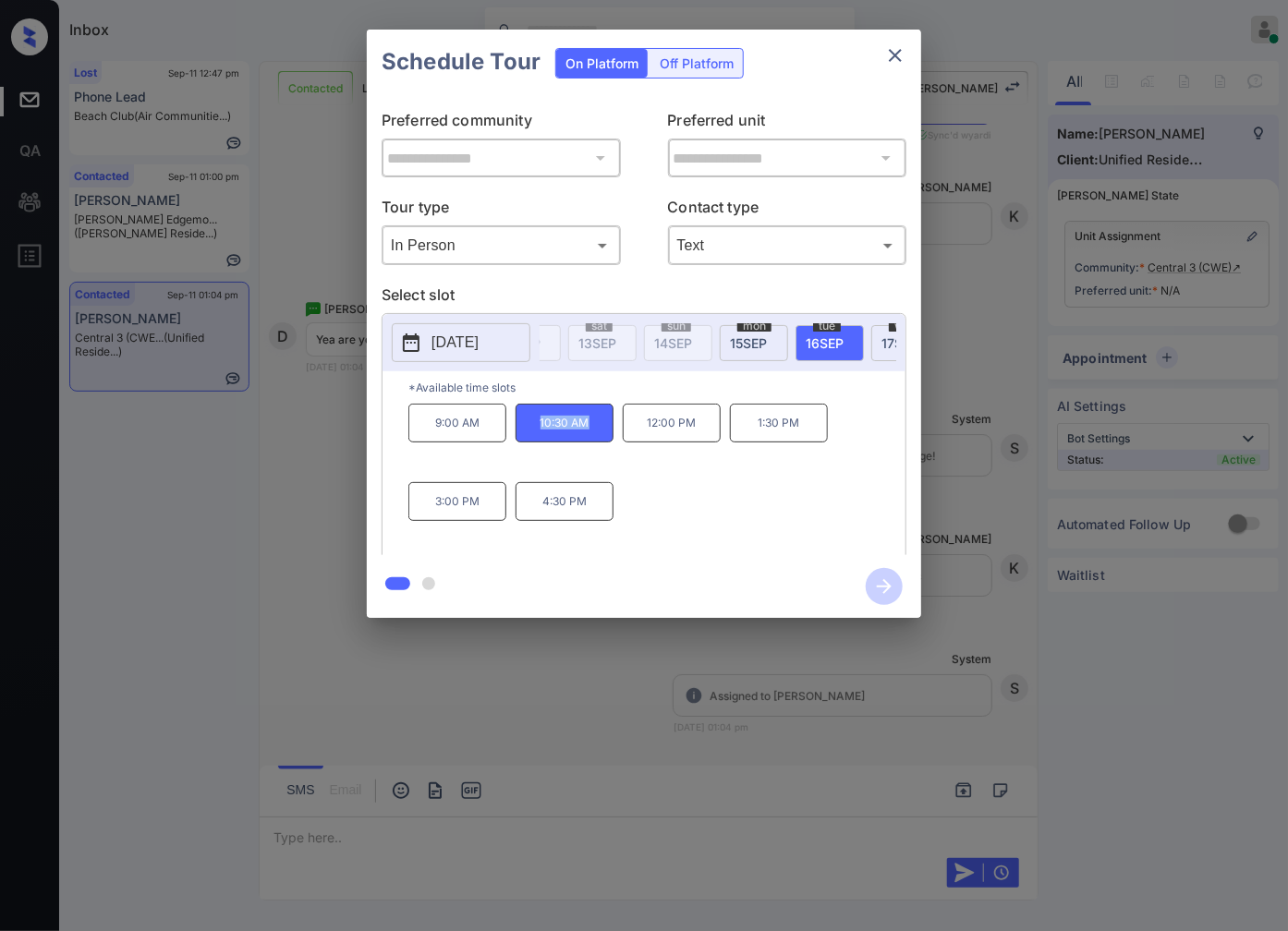
copy p "10:30 AM"
drag, startPoint x: 810, startPoint y: 437, endPoint x: 756, endPoint y: 438, distance: 54.0
click at [756, 438] on p "1:30 PM" at bounding box center [778, 423] width 98 height 39
copy p "1:30 PM"
drag, startPoint x: 592, startPoint y: 519, endPoint x: 537, endPoint y: 522, distance: 55.1
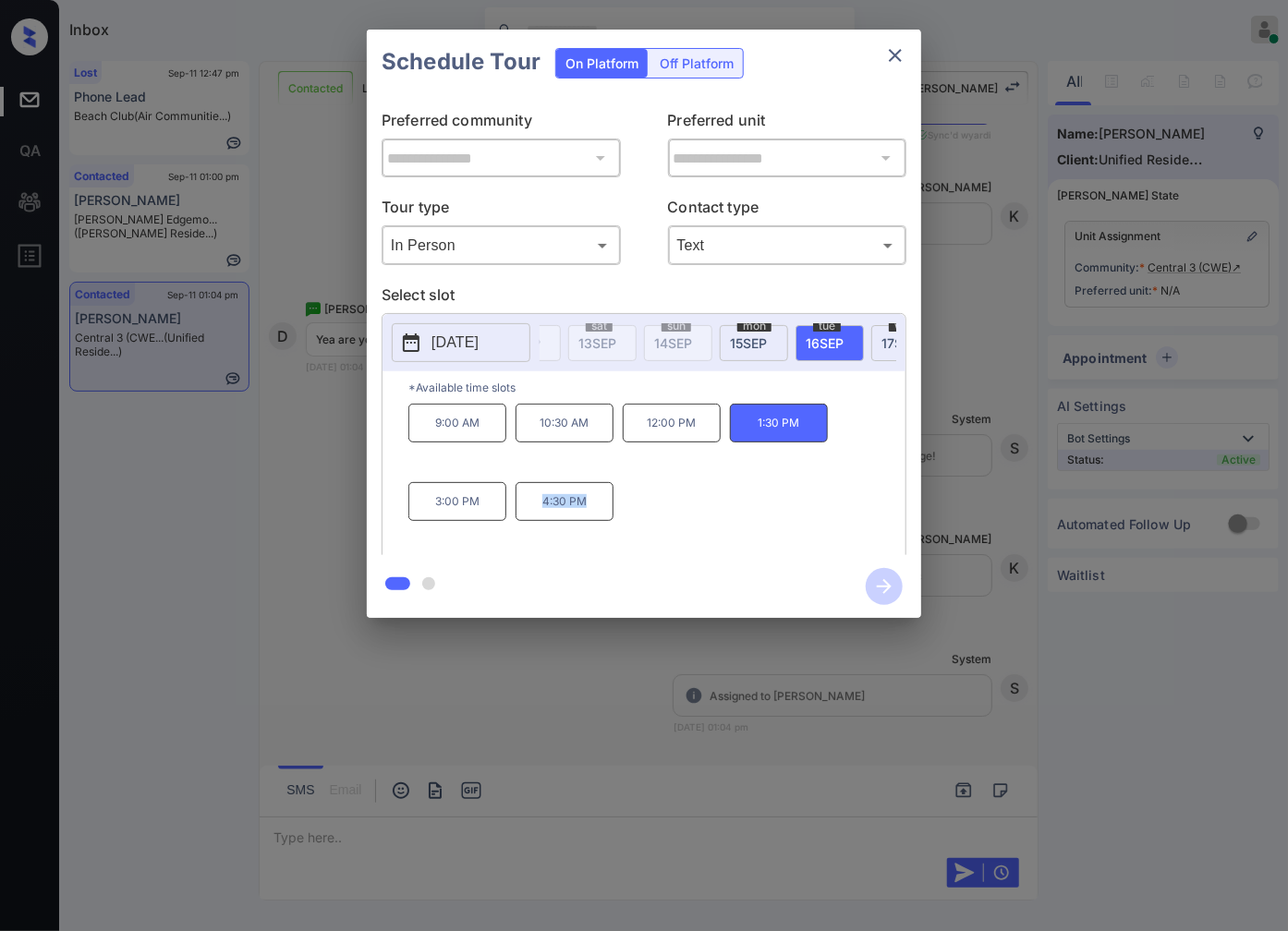
click at [537, 520] on p "4:30 PM" at bounding box center [563, 501] width 98 height 39
copy p "4:30 PM"
click at [321, 670] on div at bounding box center [644, 466] width 1288 height 931
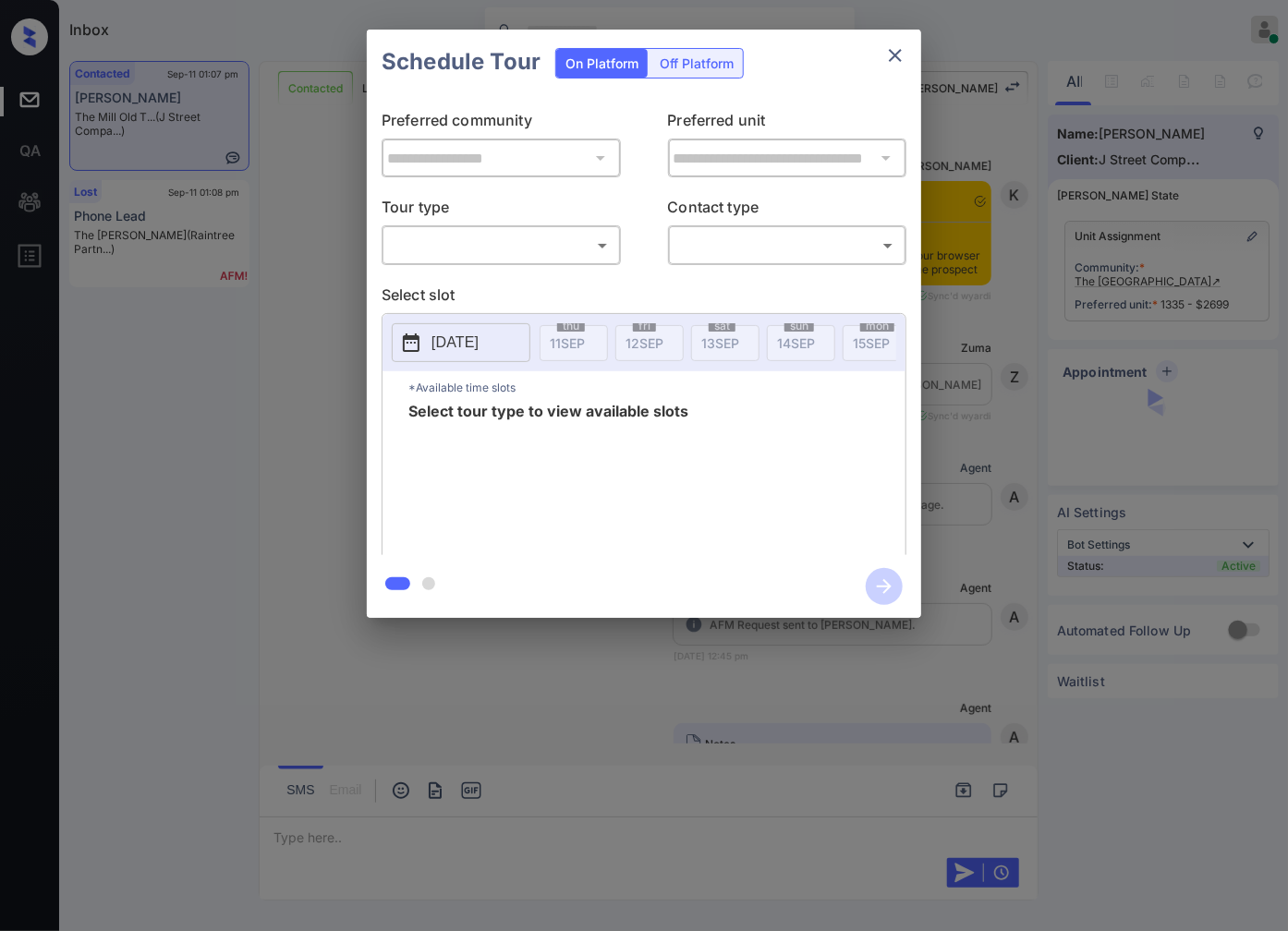
scroll to position [514, 0]
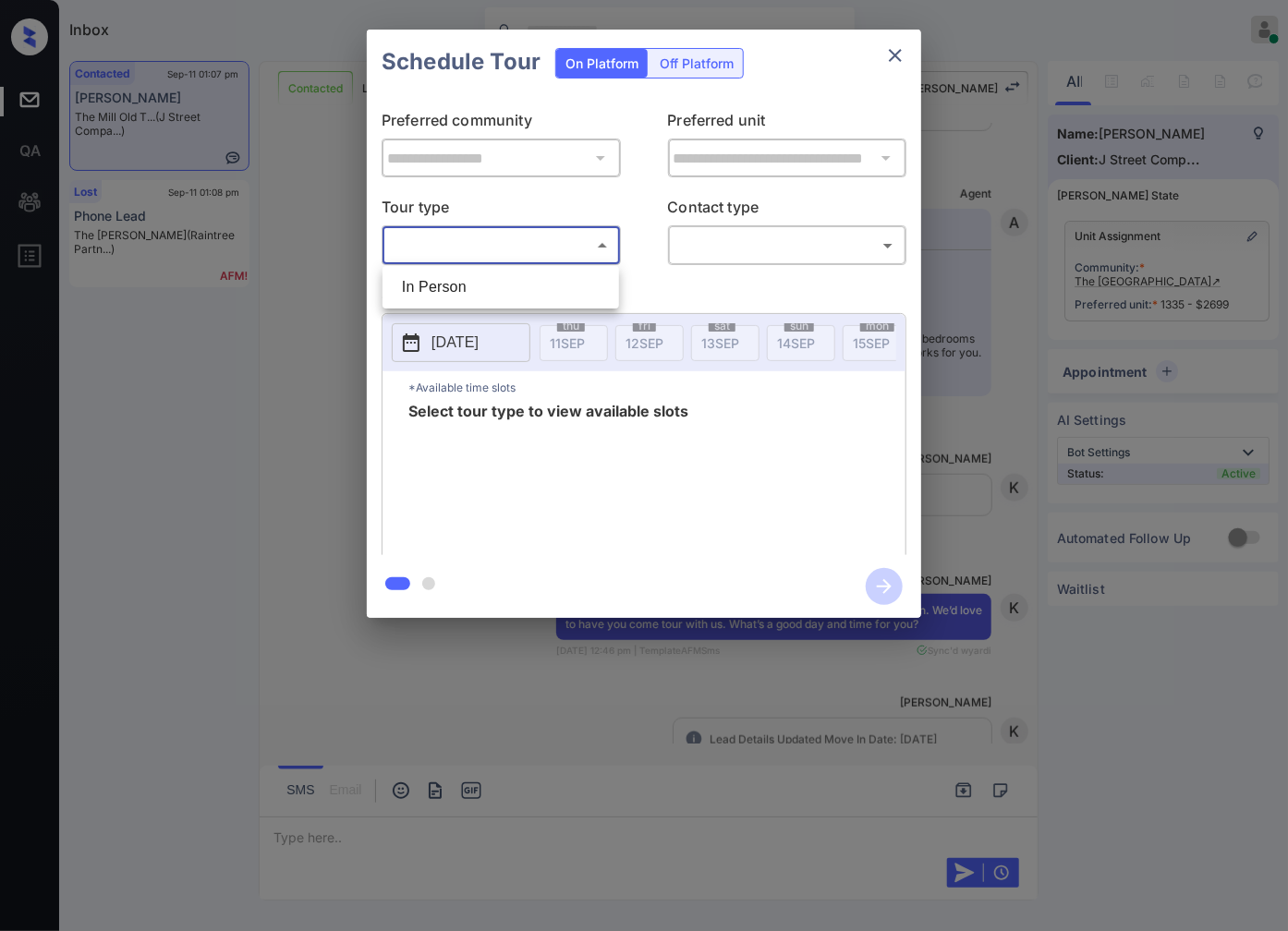
click at [558, 235] on body "Inbox [PERSON_NAME] Online Set yourself offline Set yourself on break Profile S…" at bounding box center [644, 466] width 1288 height 931
click at [559, 282] on li "In Person" at bounding box center [501, 286] width 228 height 33
type input "********"
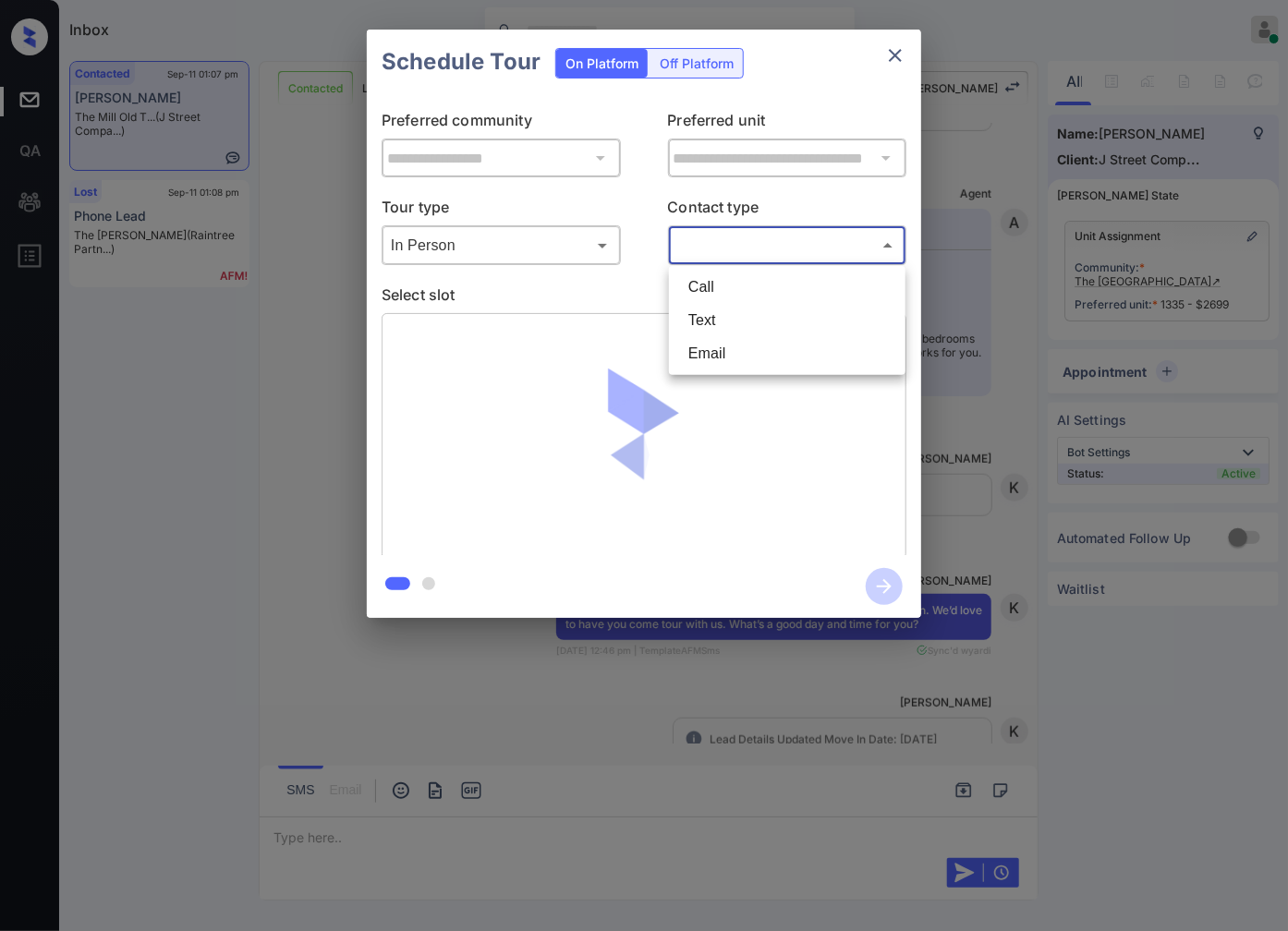
click at [779, 246] on body "Inbox [PERSON_NAME] Online Set yourself offline Set yourself on break Profile S…" at bounding box center [644, 466] width 1288 height 931
click at [755, 319] on li "Text" at bounding box center [787, 319] width 228 height 33
type input "****"
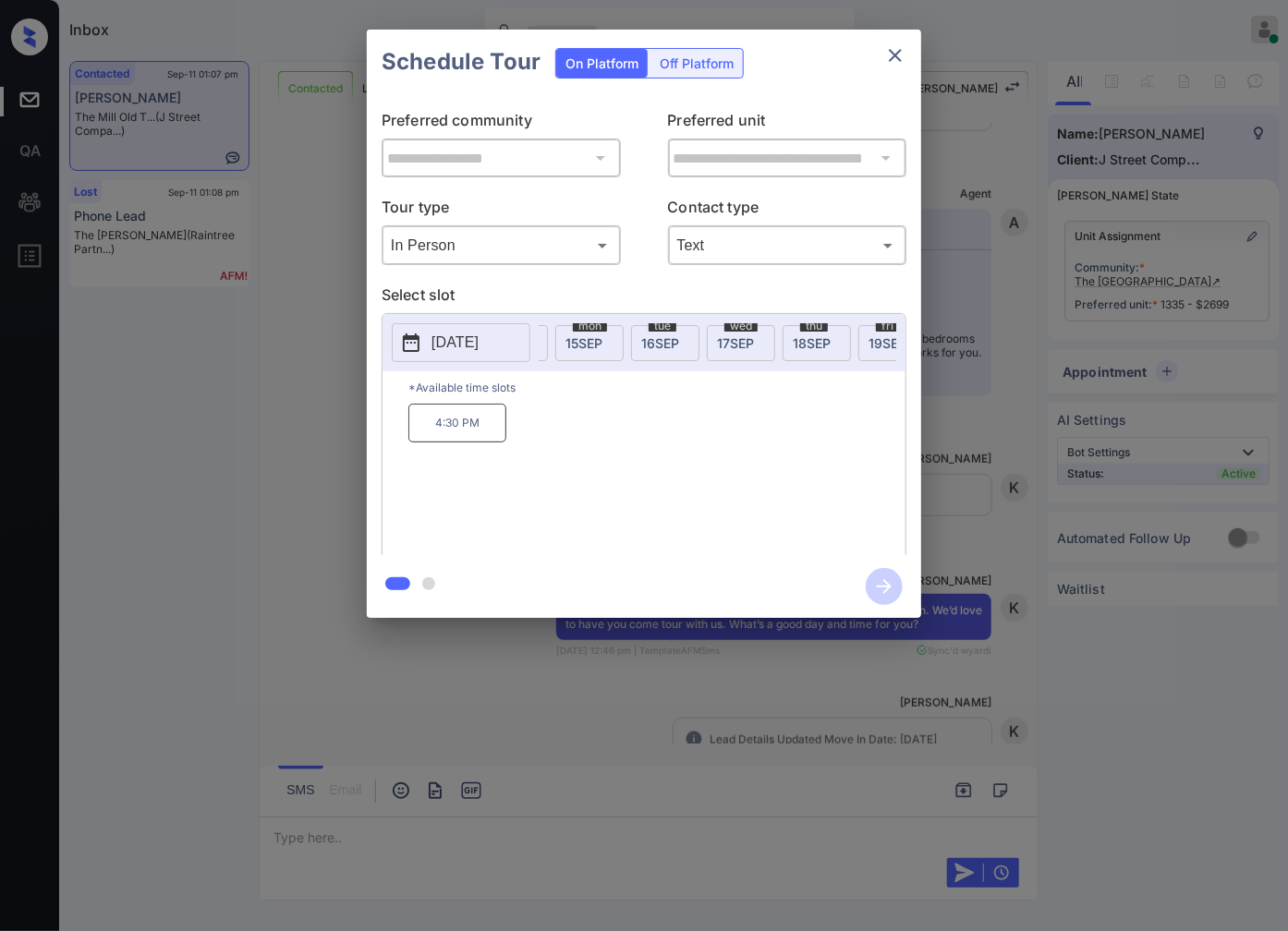
scroll to position [0, 328]
click at [854, 348] on span "19 SEP" at bounding box center [847, 343] width 38 height 16
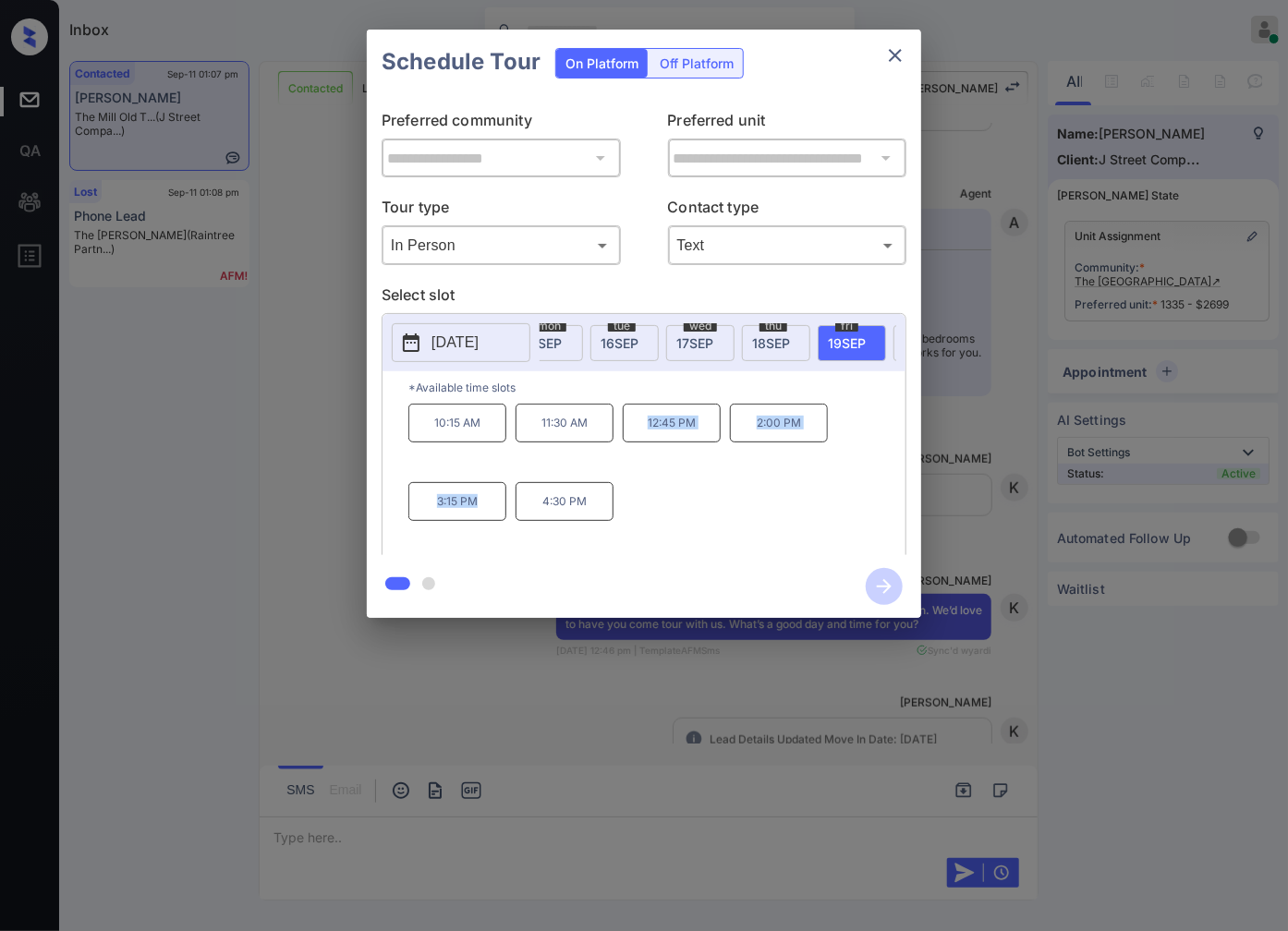
drag, startPoint x: 638, startPoint y: 440, endPoint x: 500, endPoint y: 529, distance: 164.2
click at [500, 529] on div "10:15 AM 11:30 AM 12:45 PM 2:00 PM 3:15 PM 4:30 PM" at bounding box center [656, 478] width 497 height 148
copy div "12:45 PM 2:00 PM 3:15 PM"
click at [491, 640] on div "**********" at bounding box center [644, 323] width 1288 height 648
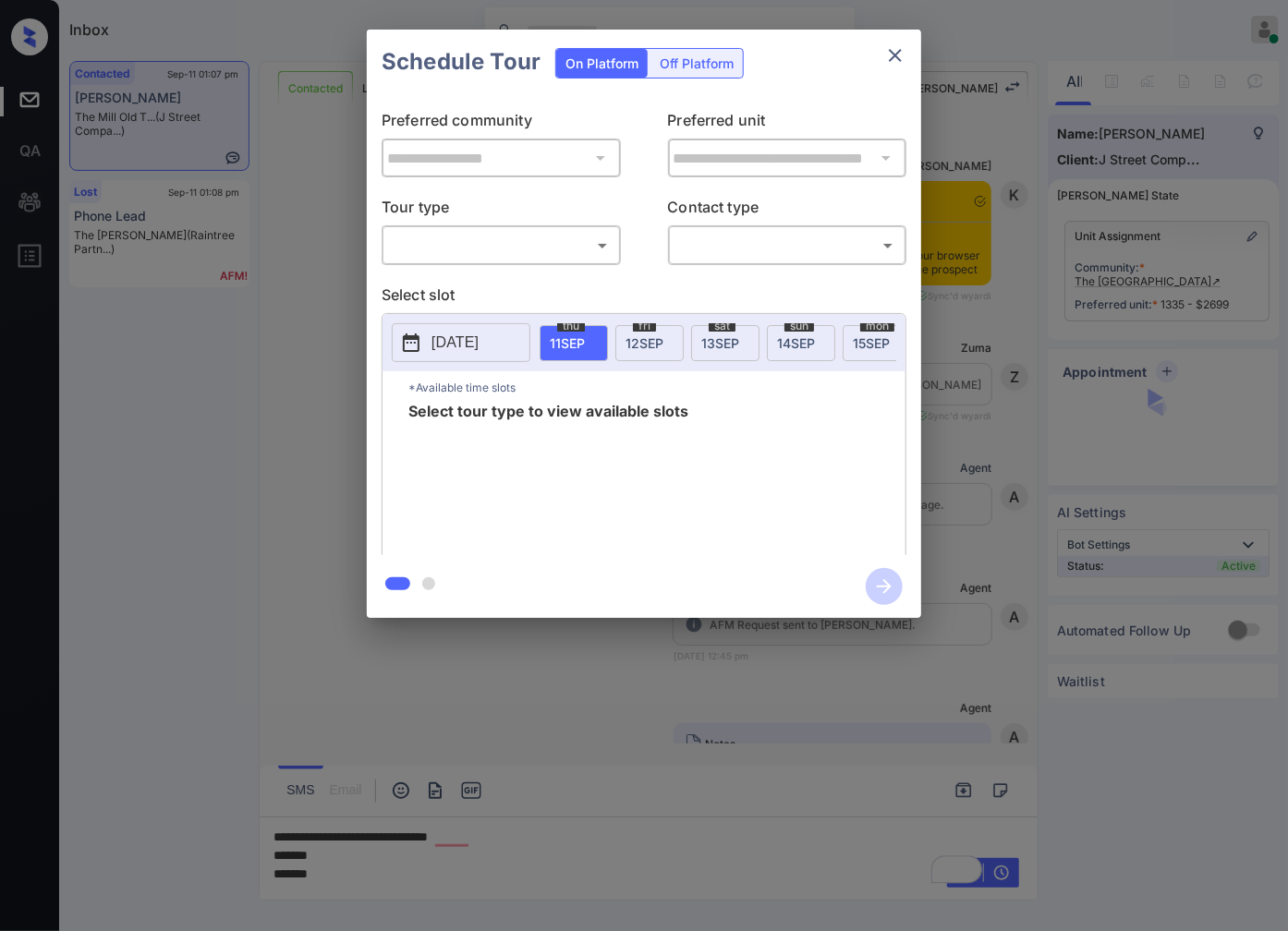
scroll to position [514, 0]
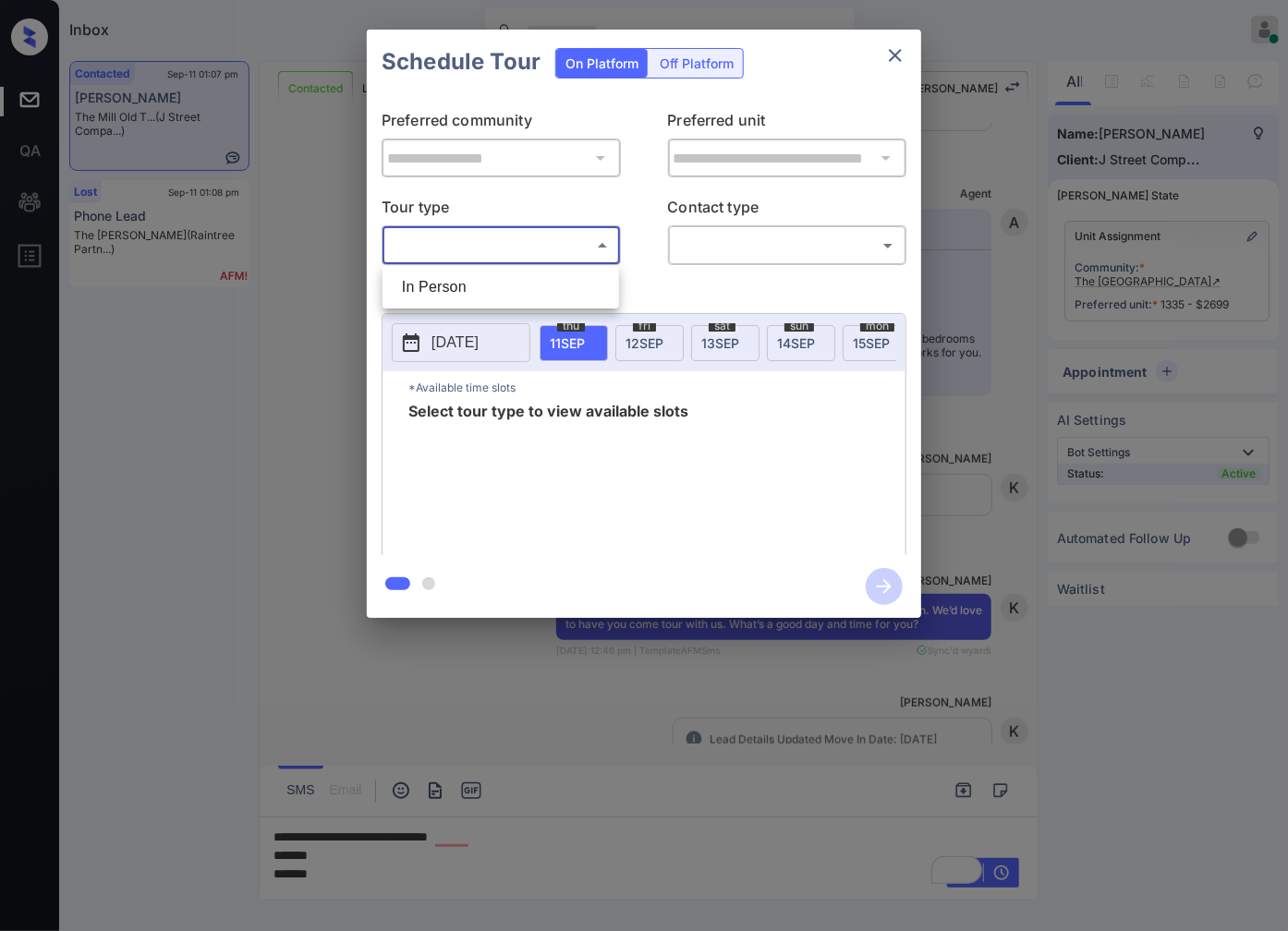
click at [523, 238] on body "Inbox Caroline Dacanay Online Set yourself offline Set yourself on break Profil…" at bounding box center [644, 466] width 1288 height 931
click at [528, 267] on ul "In Person" at bounding box center [500, 286] width 236 height 43
click at [533, 283] on li "In Person" at bounding box center [501, 286] width 228 height 33
type input "********"
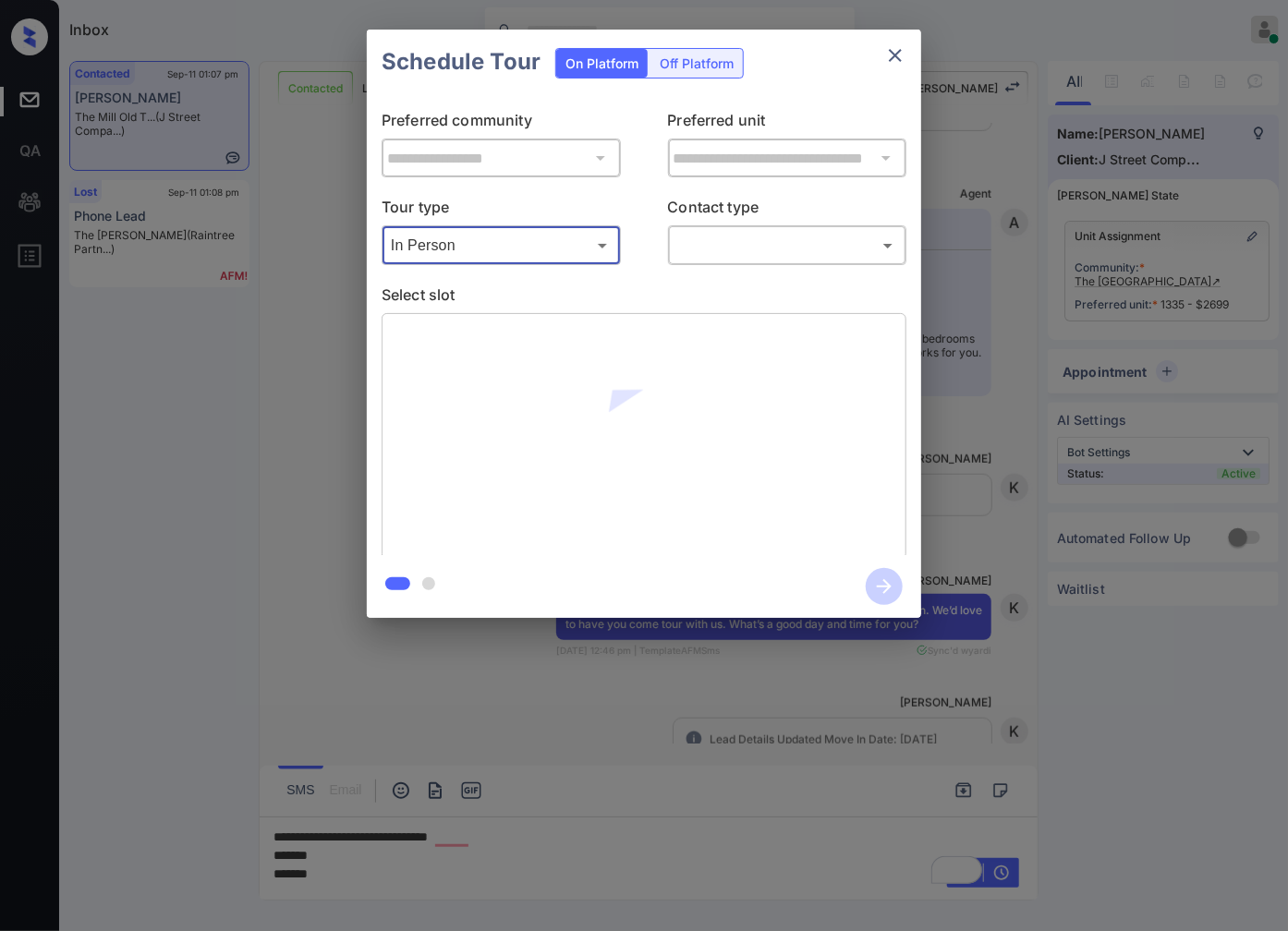
click at [745, 244] on body "Inbox Caroline Dacanay Online Set yourself offline Set yourself on break Profil…" at bounding box center [644, 466] width 1288 height 931
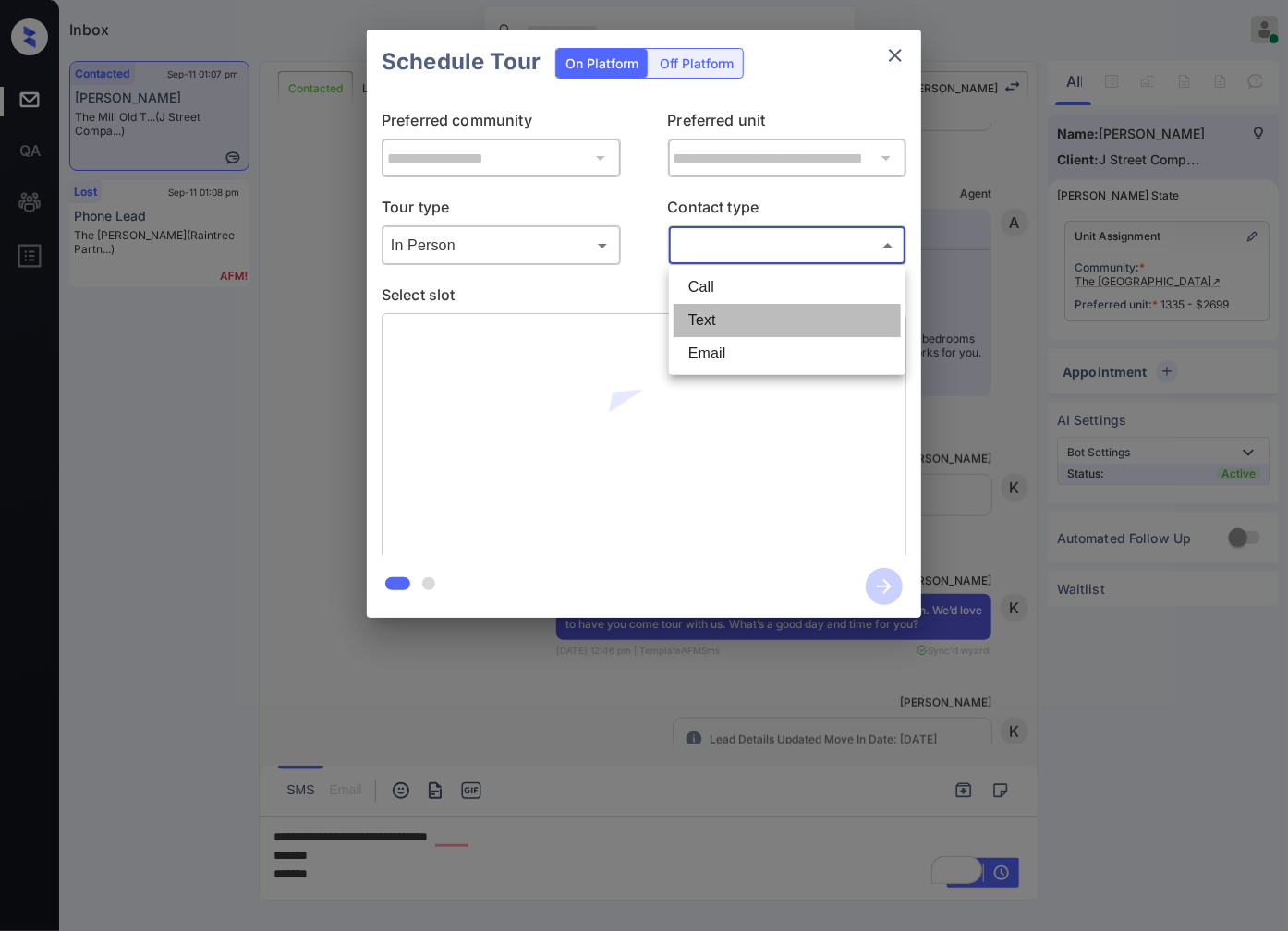
click at [766, 320] on li "Text" at bounding box center [787, 319] width 228 height 33
type input "****"
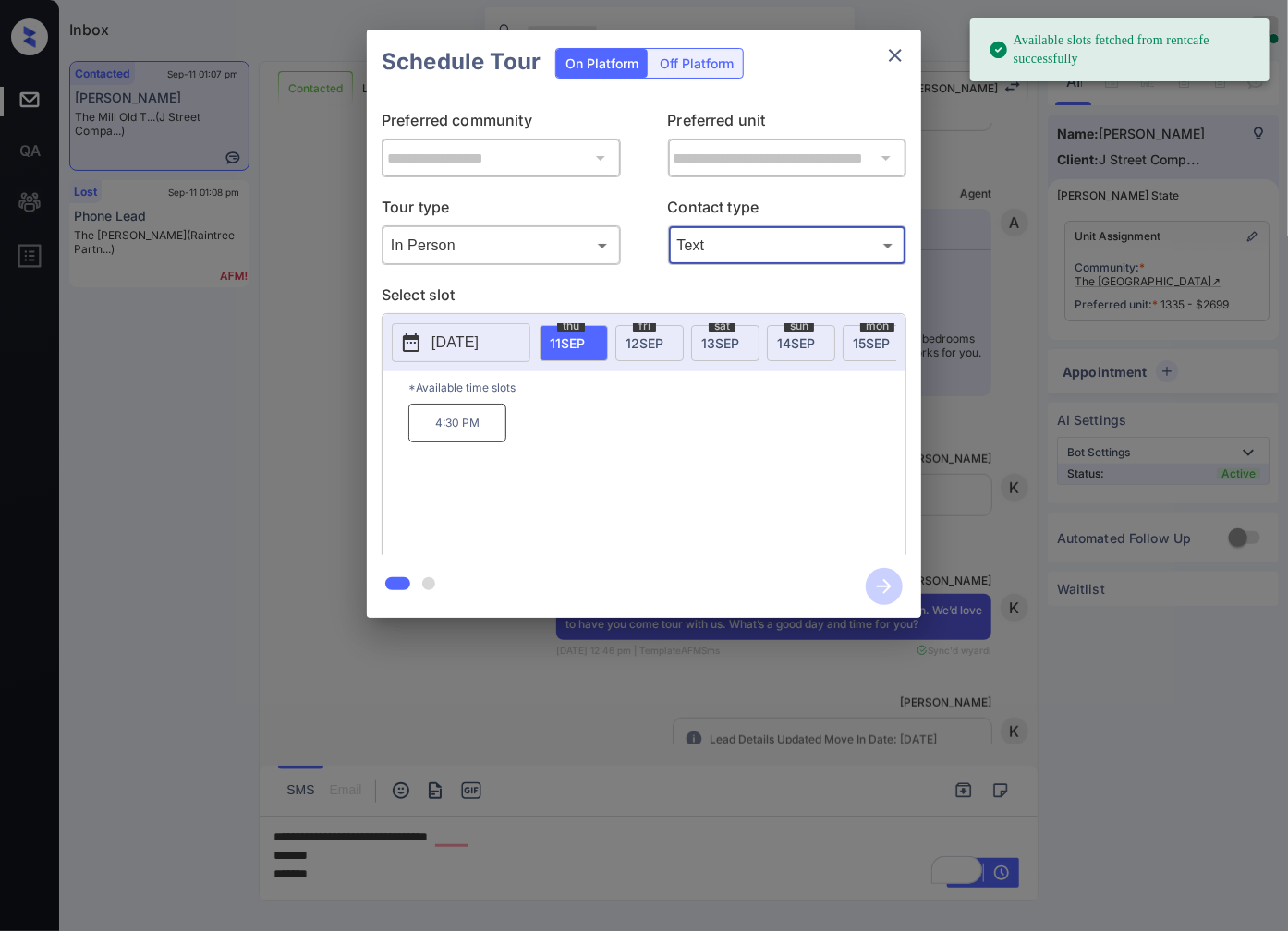
click at [469, 341] on p "2025-09-11" at bounding box center [455, 342] width 47 height 22
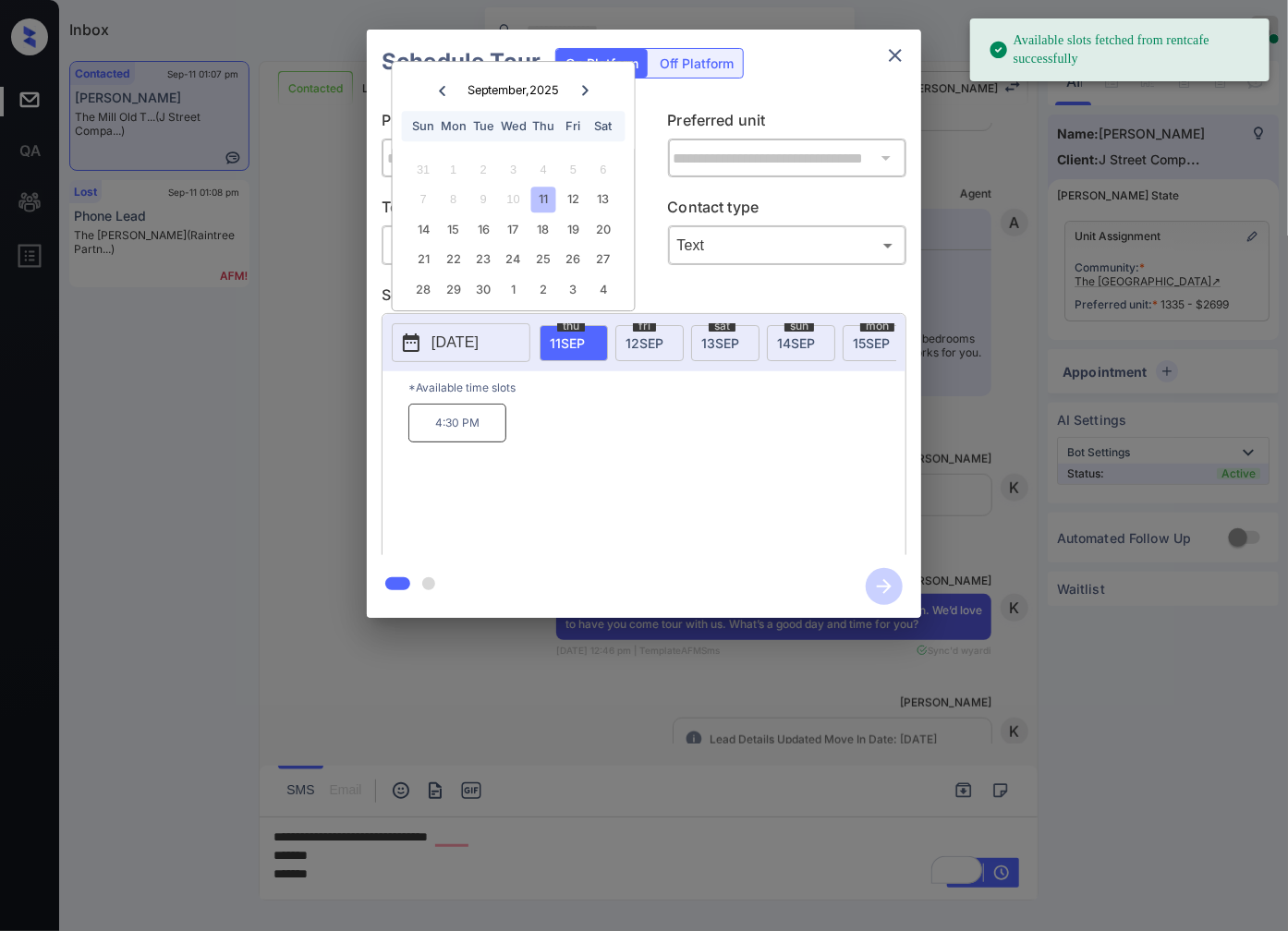
click at [587, 82] on div at bounding box center [585, 90] width 25 height 23
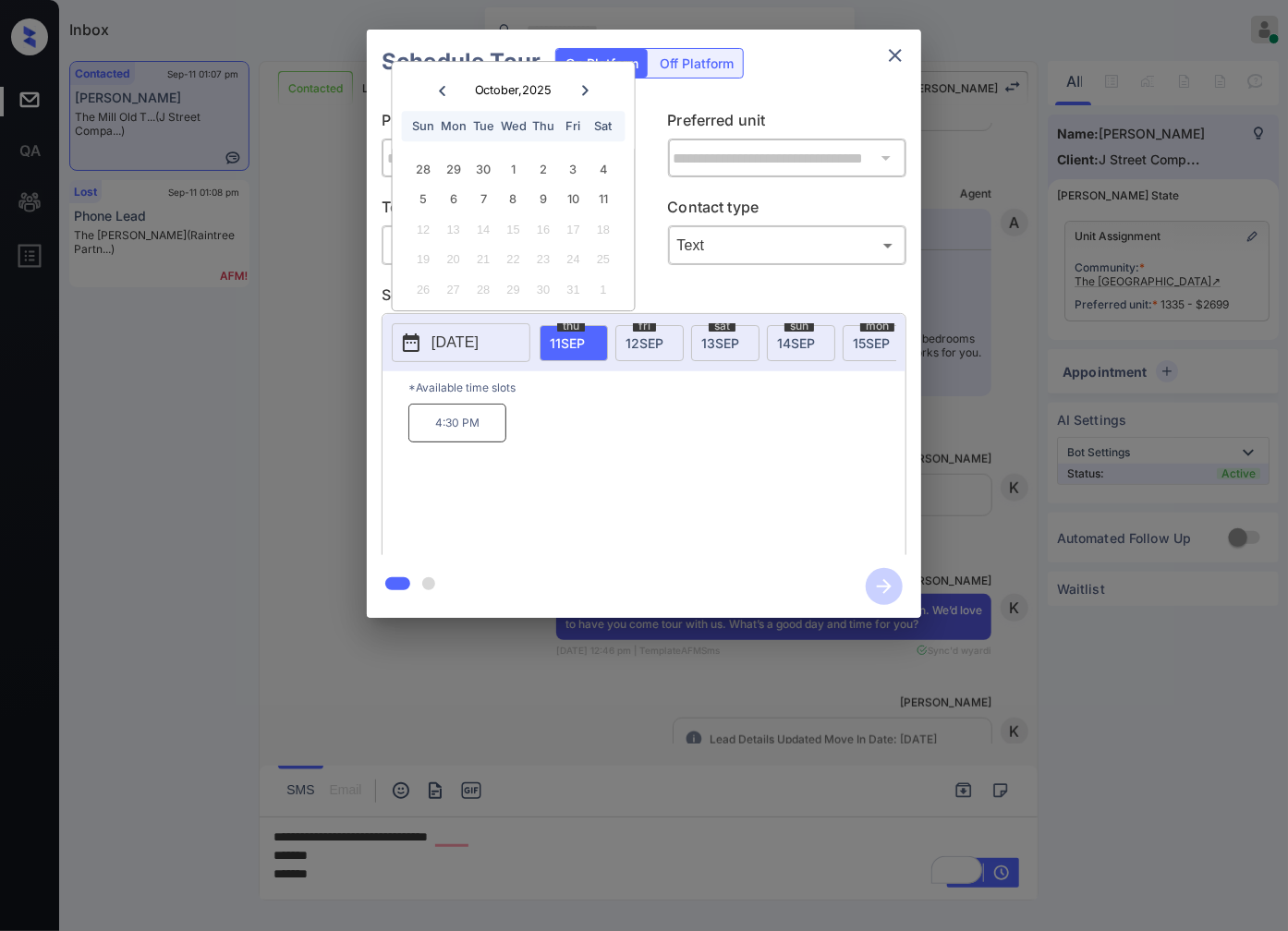
click at [360, 832] on div at bounding box center [644, 466] width 1288 height 931
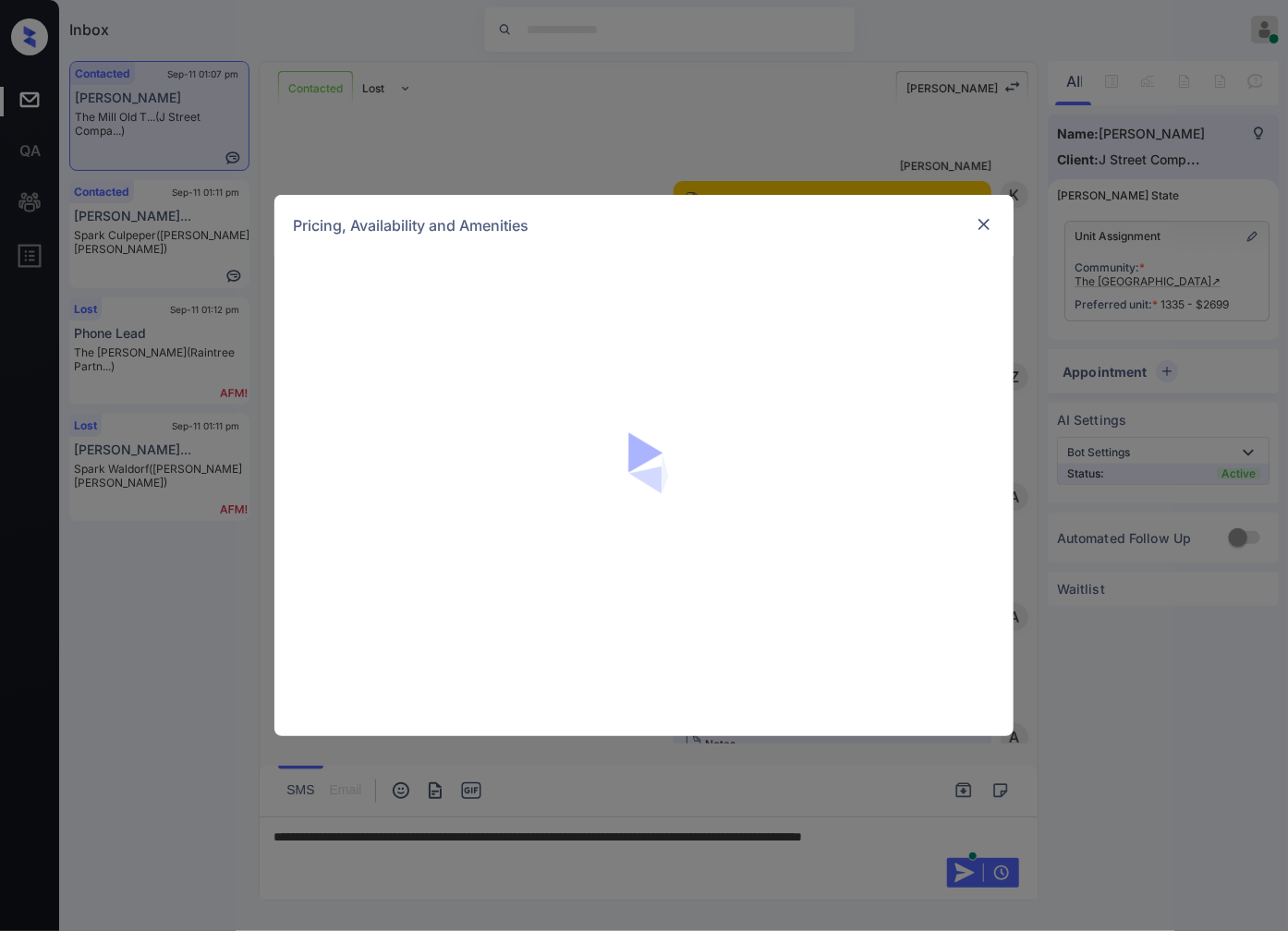
scroll to position [514, 0]
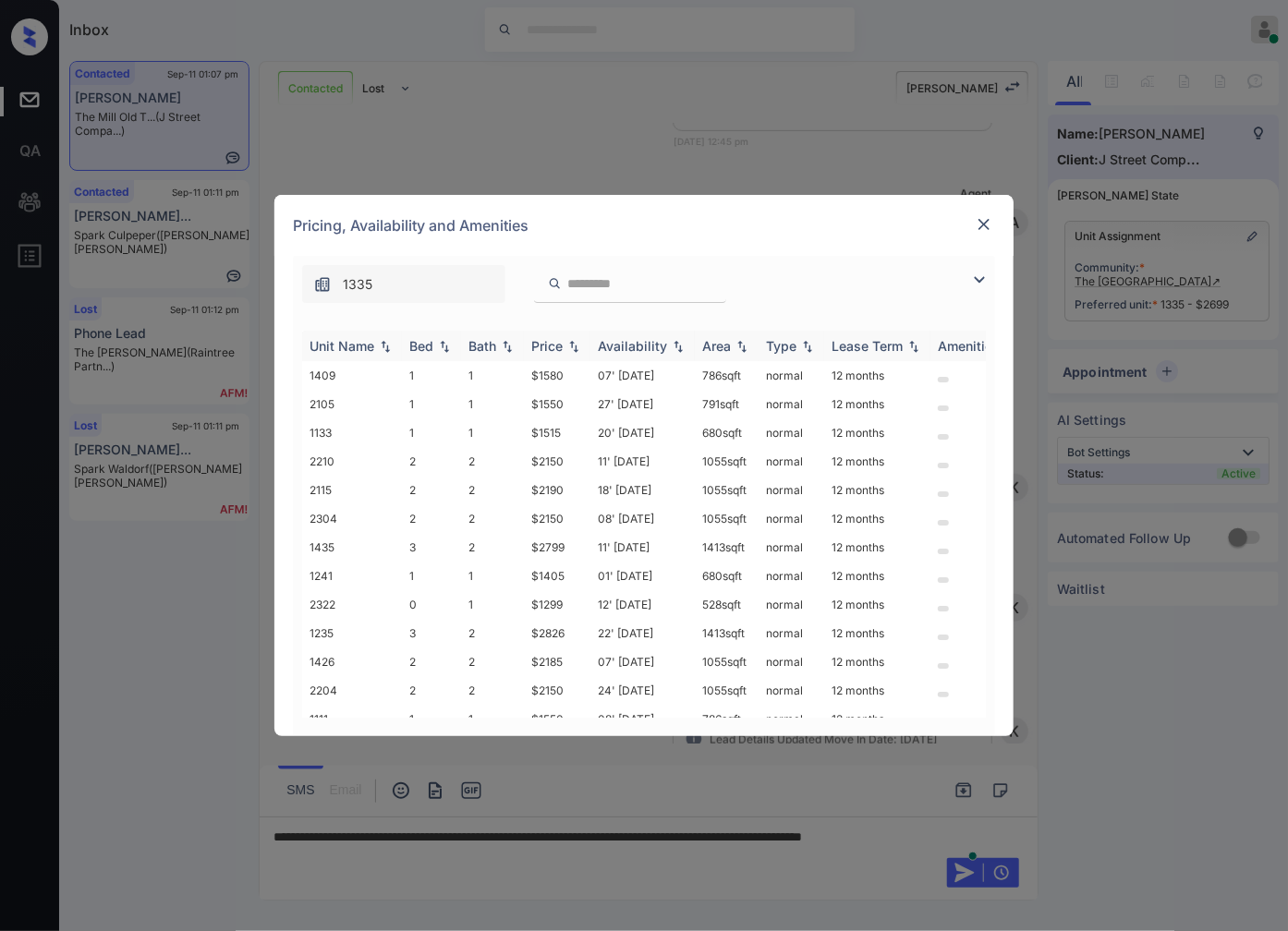
click at [576, 346] on img at bounding box center [573, 346] width 18 height 13
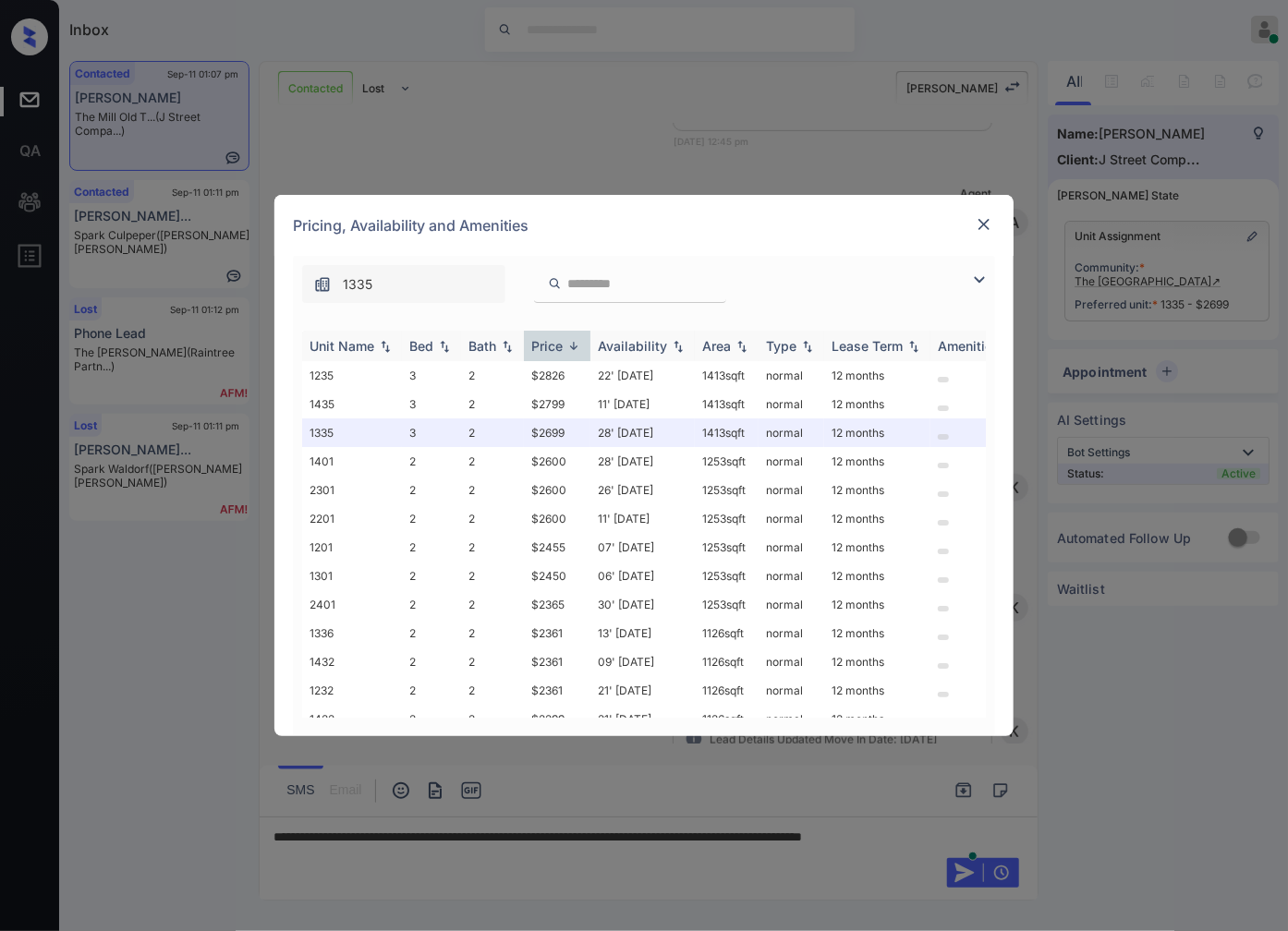
click at [576, 346] on img at bounding box center [573, 345] width 18 height 14
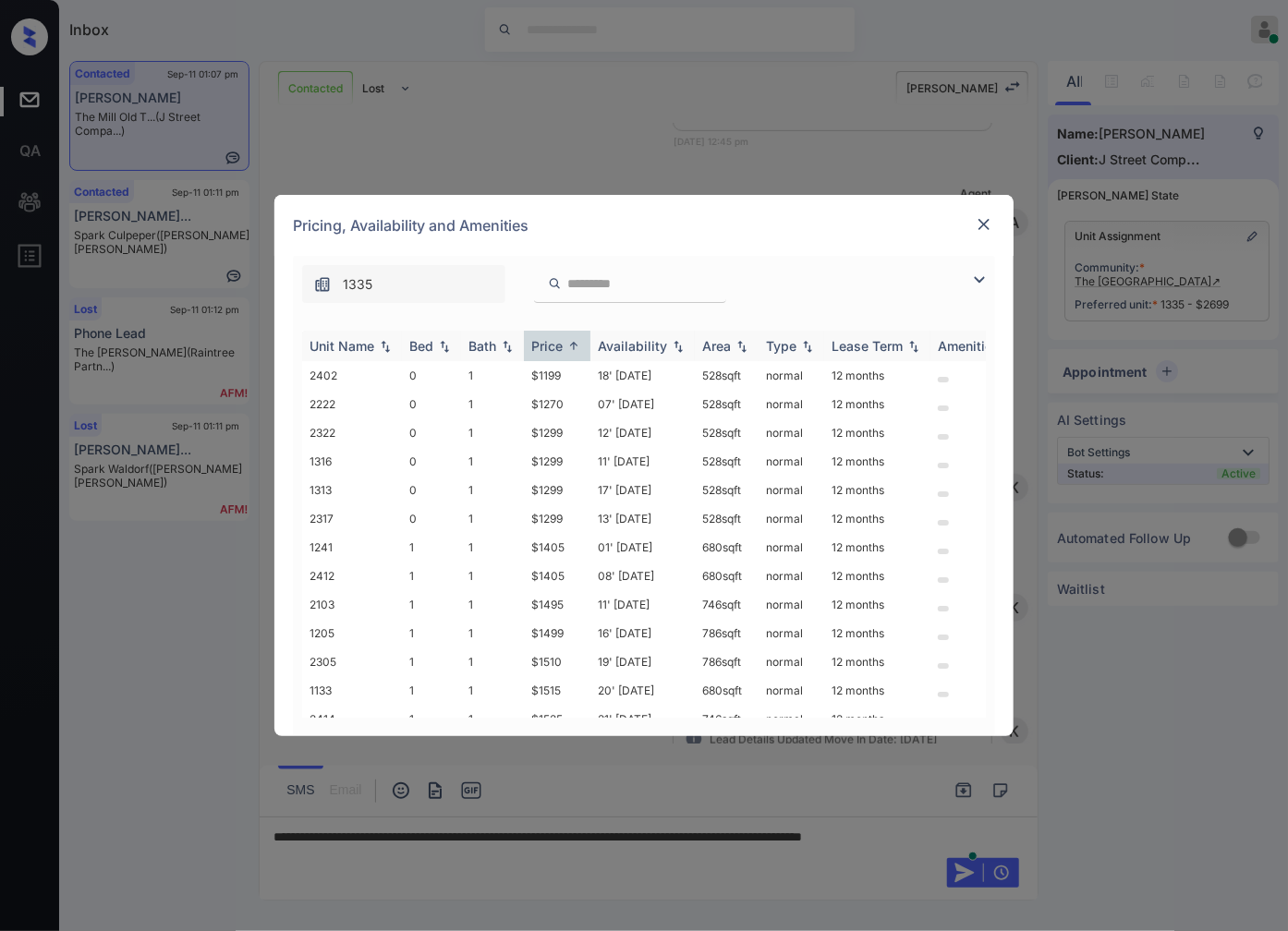
click at [576, 346] on img at bounding box center [573, 345] width 18 height 14
click at [576, 346] on img at bounding box center [573, 346] width 18 height 13
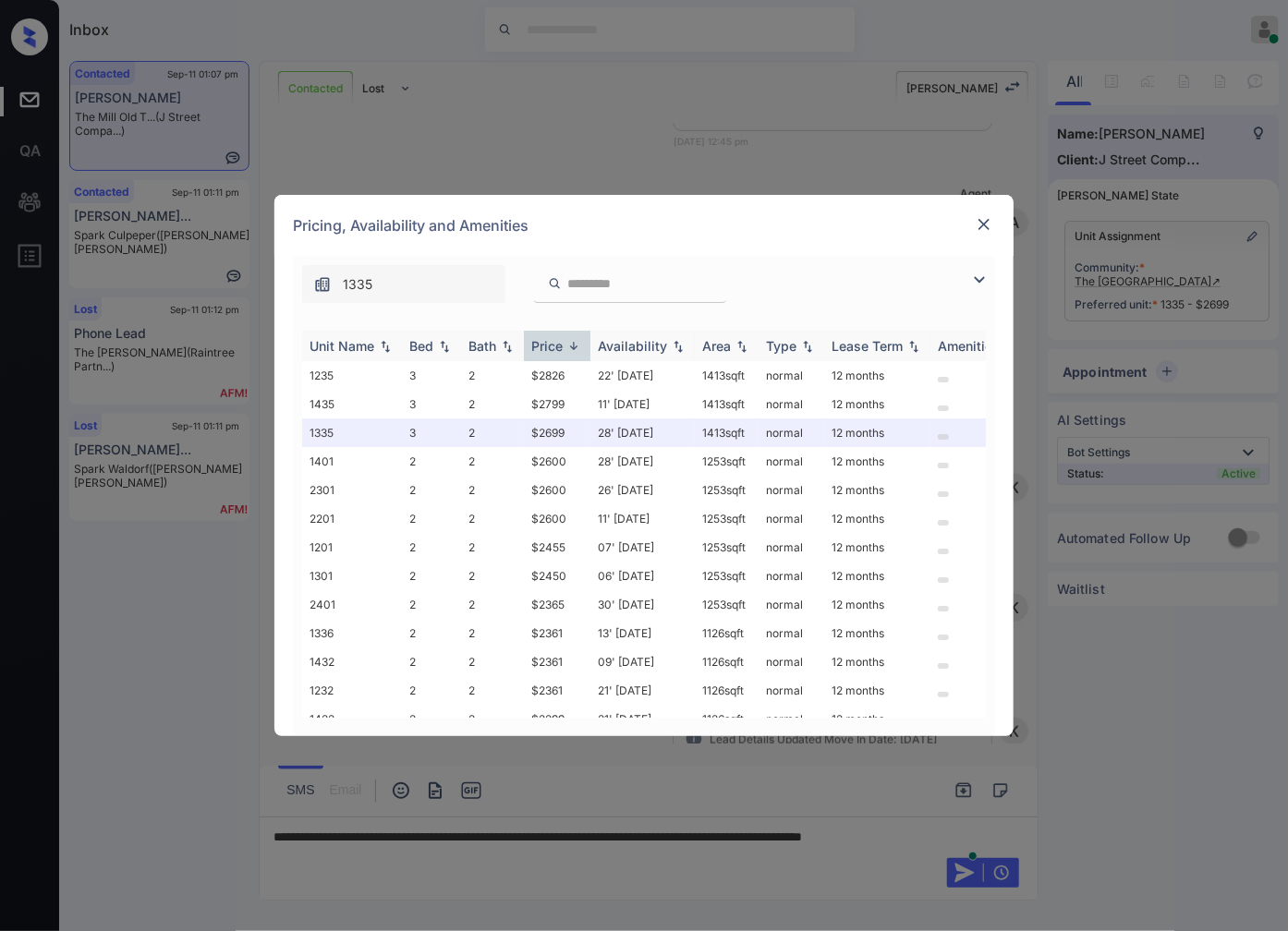
click at [576, 346] on img at bounding box center [573, 345] width 18 height 14
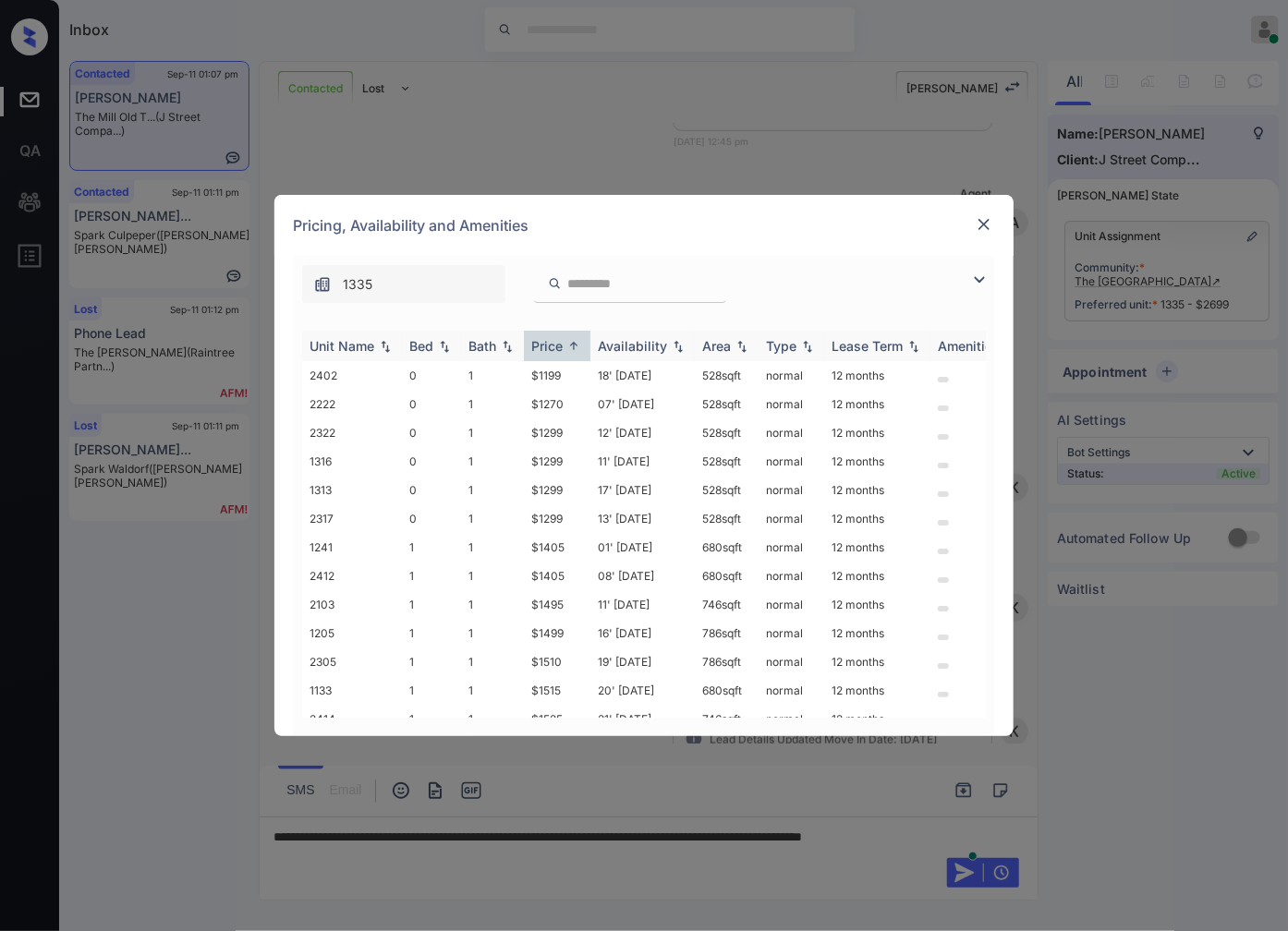
click at [576, 346] on img at bounding box center [573, 345] width 18 height 14
click at [576, 346] on img at bounding box center [573, 346] width 18 height 13
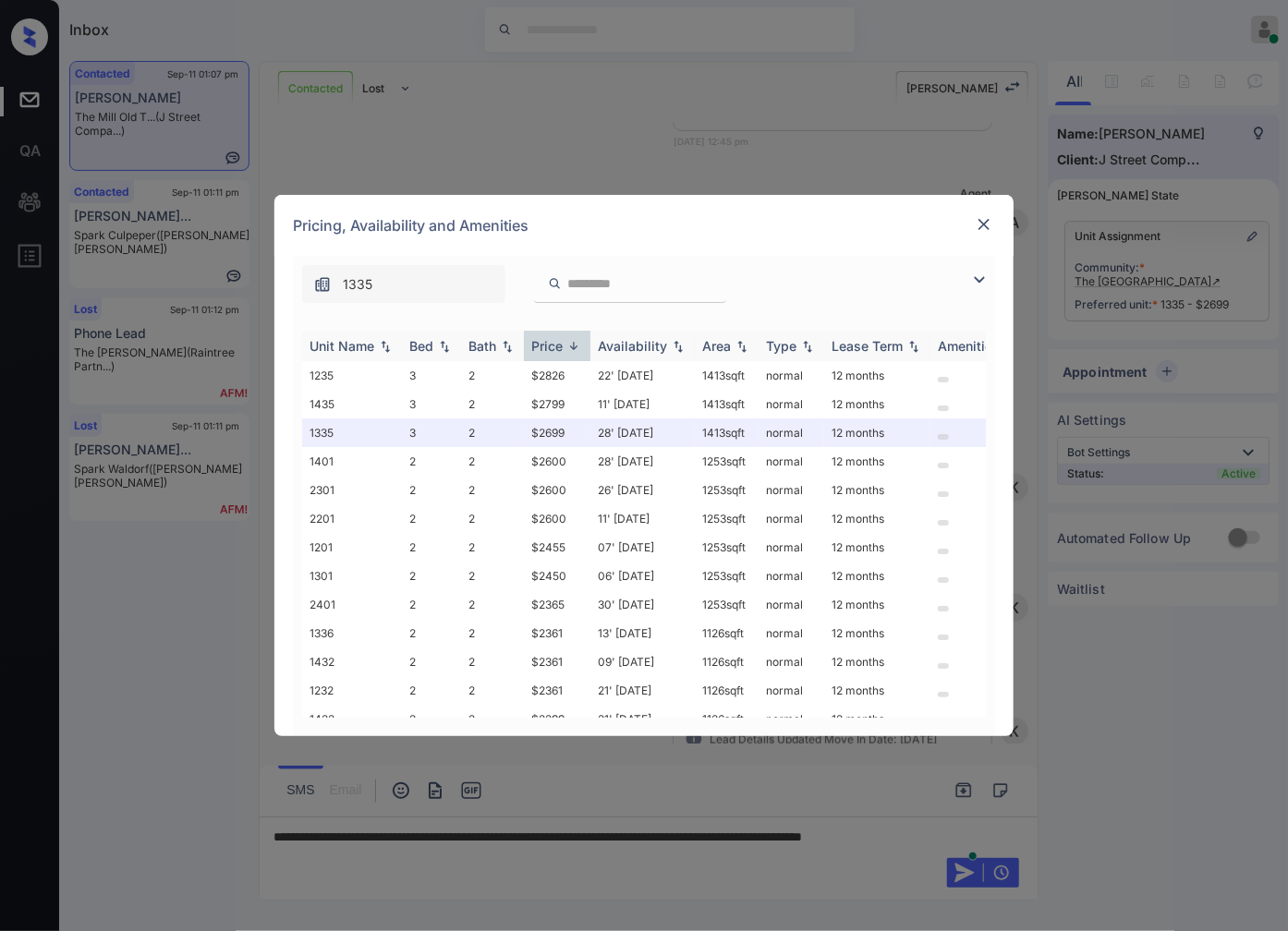
click at [576, 346] on img at bounding box center [573, 345] width 18 height 14
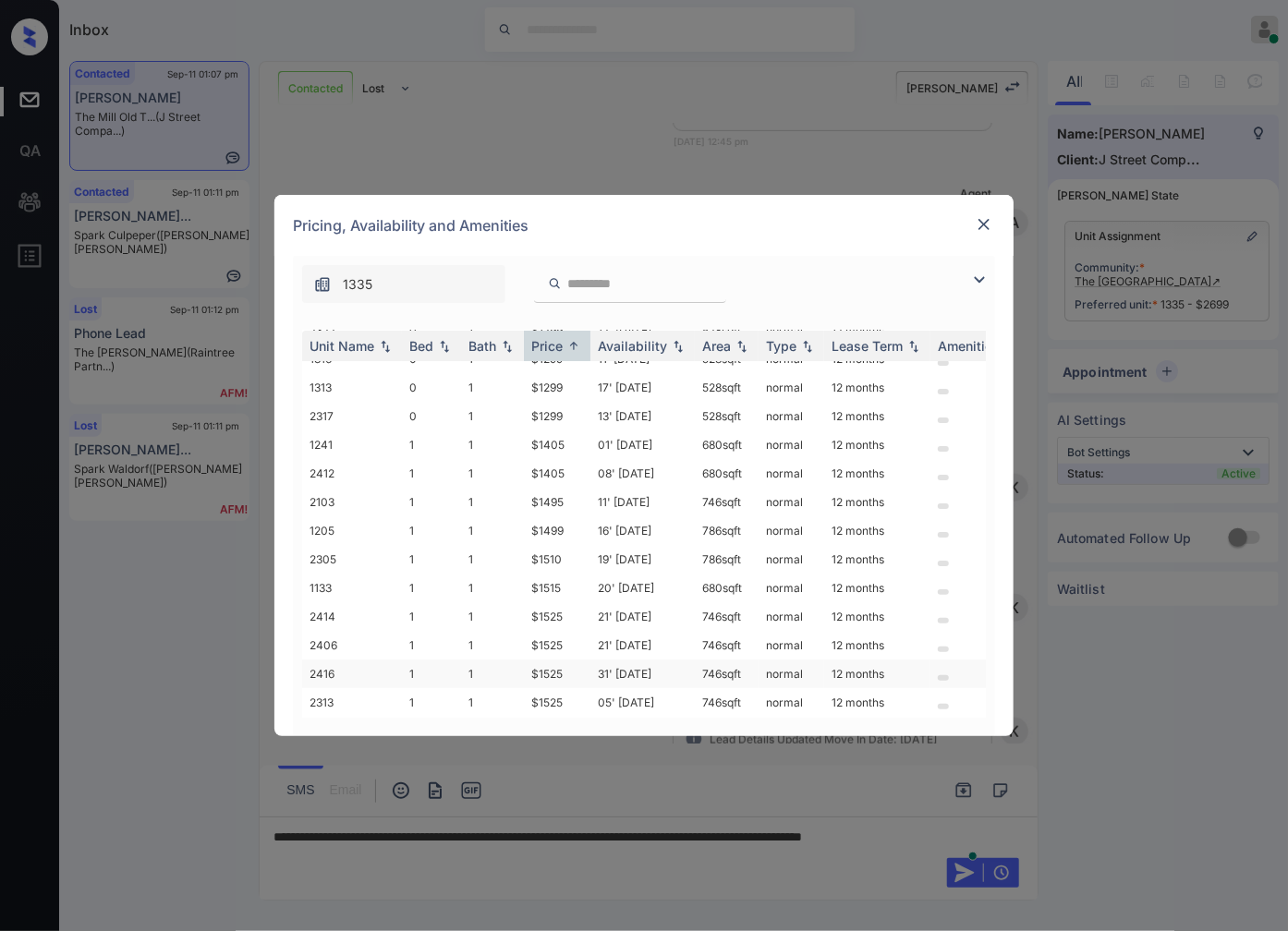
scroll to position [410, 0]
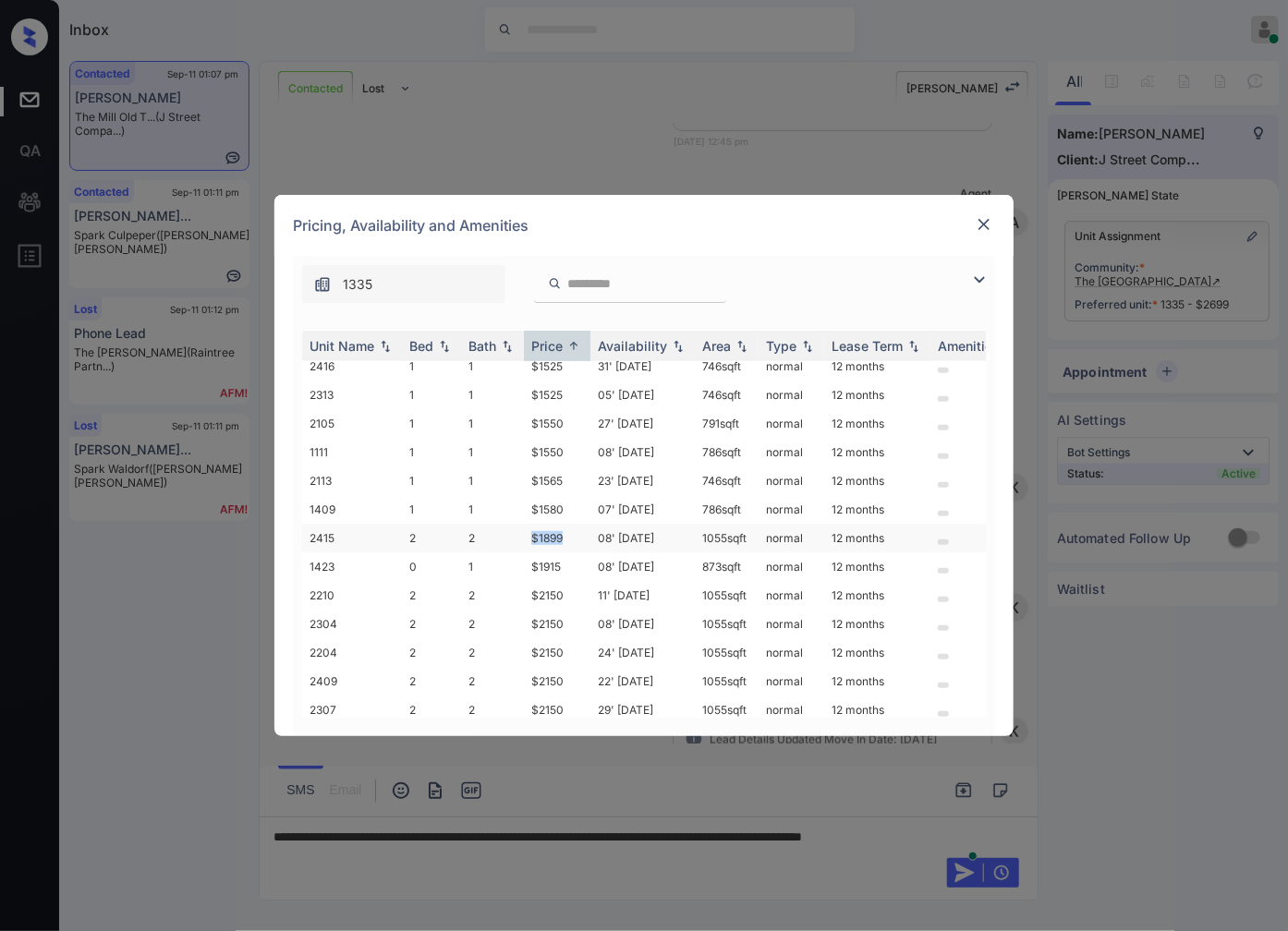
drag, startPoint x: 566, startPoint y: 520, endPoint x: 533, endPoint y: 530, distance: 34.5
click at [533, 530] on td "$1899" at bounding box center [557, 538] width 66 height 28
copy td "$1899"
click at [874, 844] on div "**********" at bounding box center [644, 466] width 1288 height 931
click at [769, 526] on td "normal" at bounding box center [791, 538] width 65 height 28
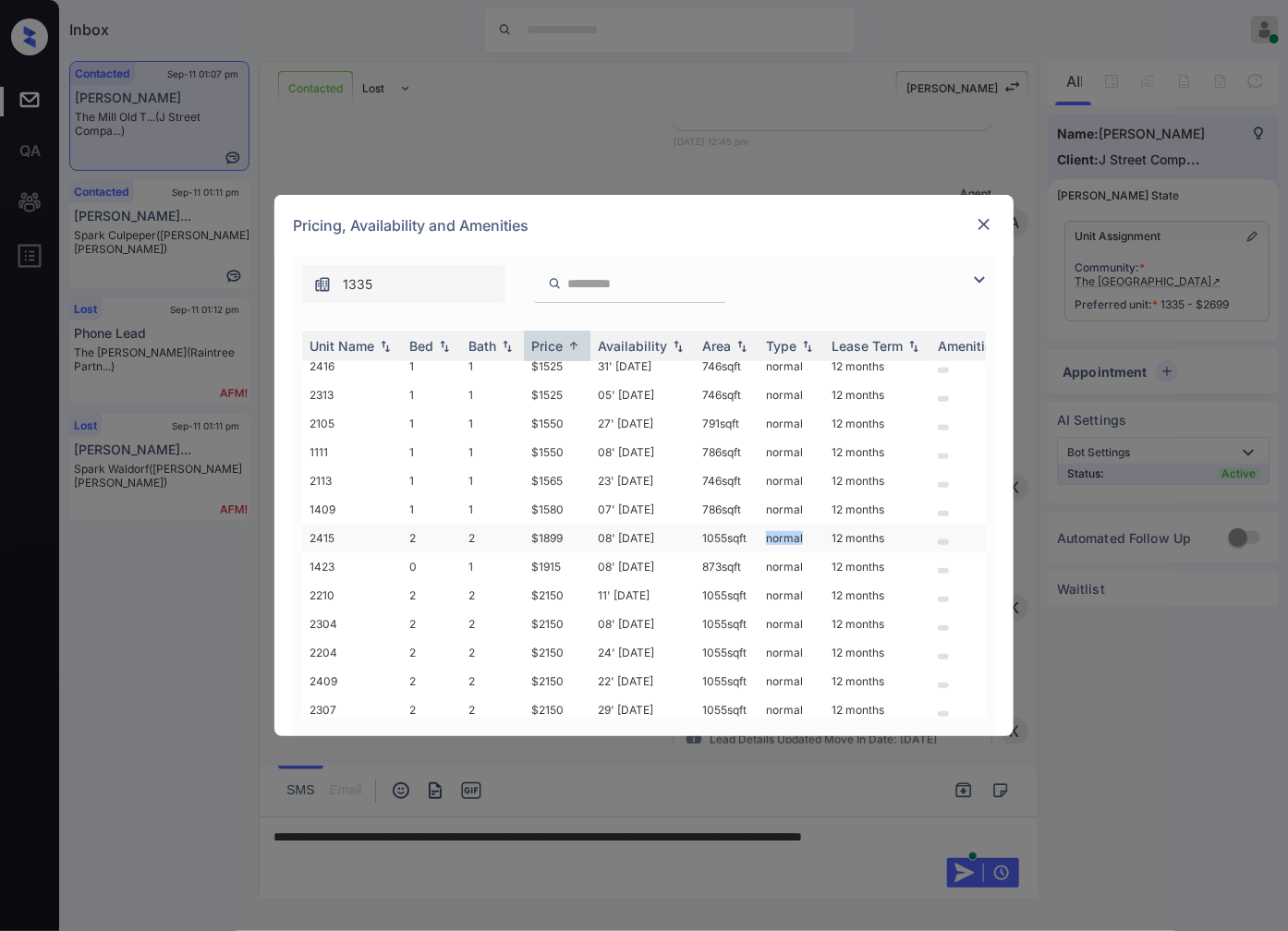
click at [769, 526] on td "normal" at bounding box center [791, 538] width 65 height 28
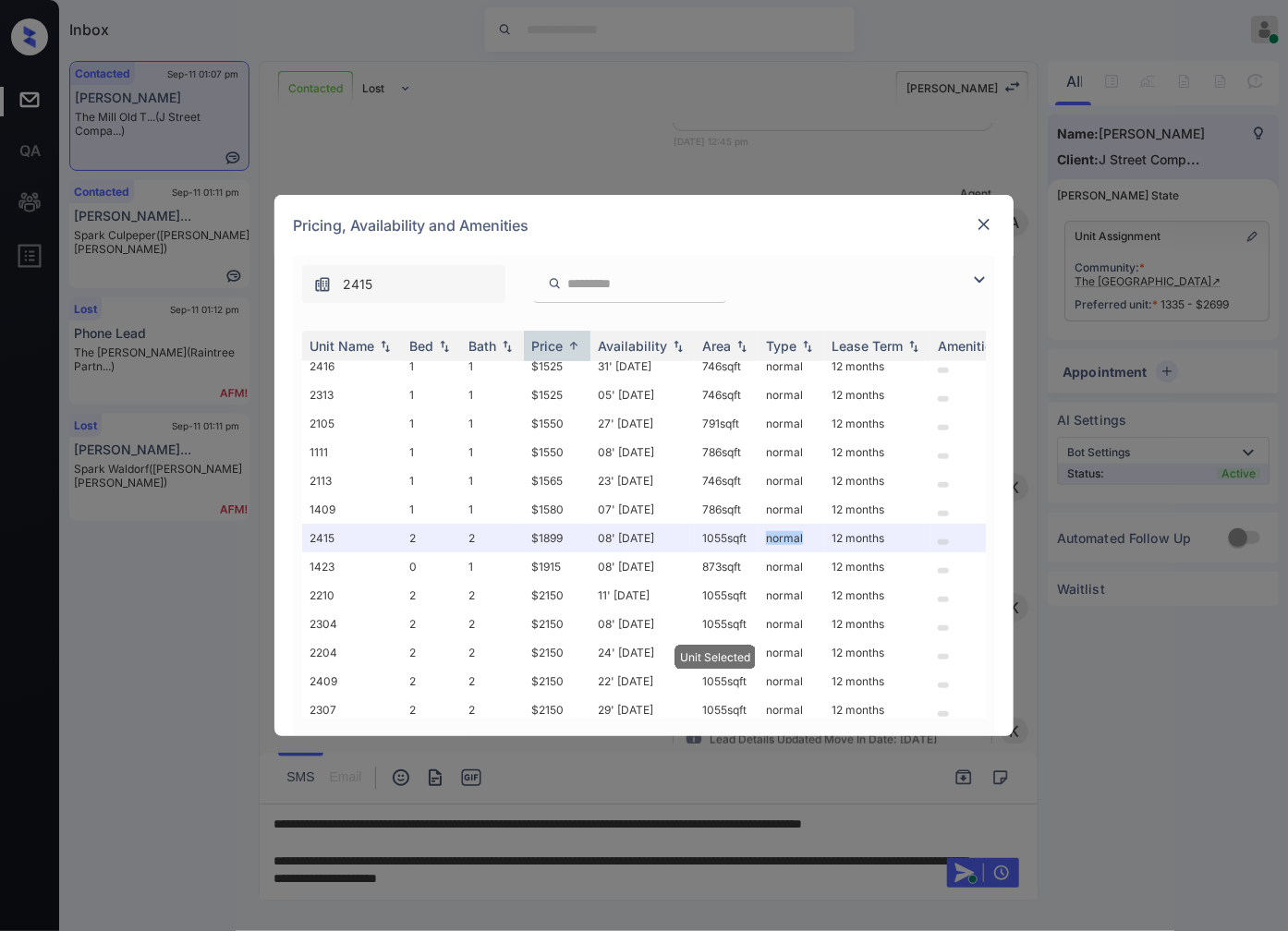
click at [988, 228] on img at bounding box center [984, 224] width 18 height 18
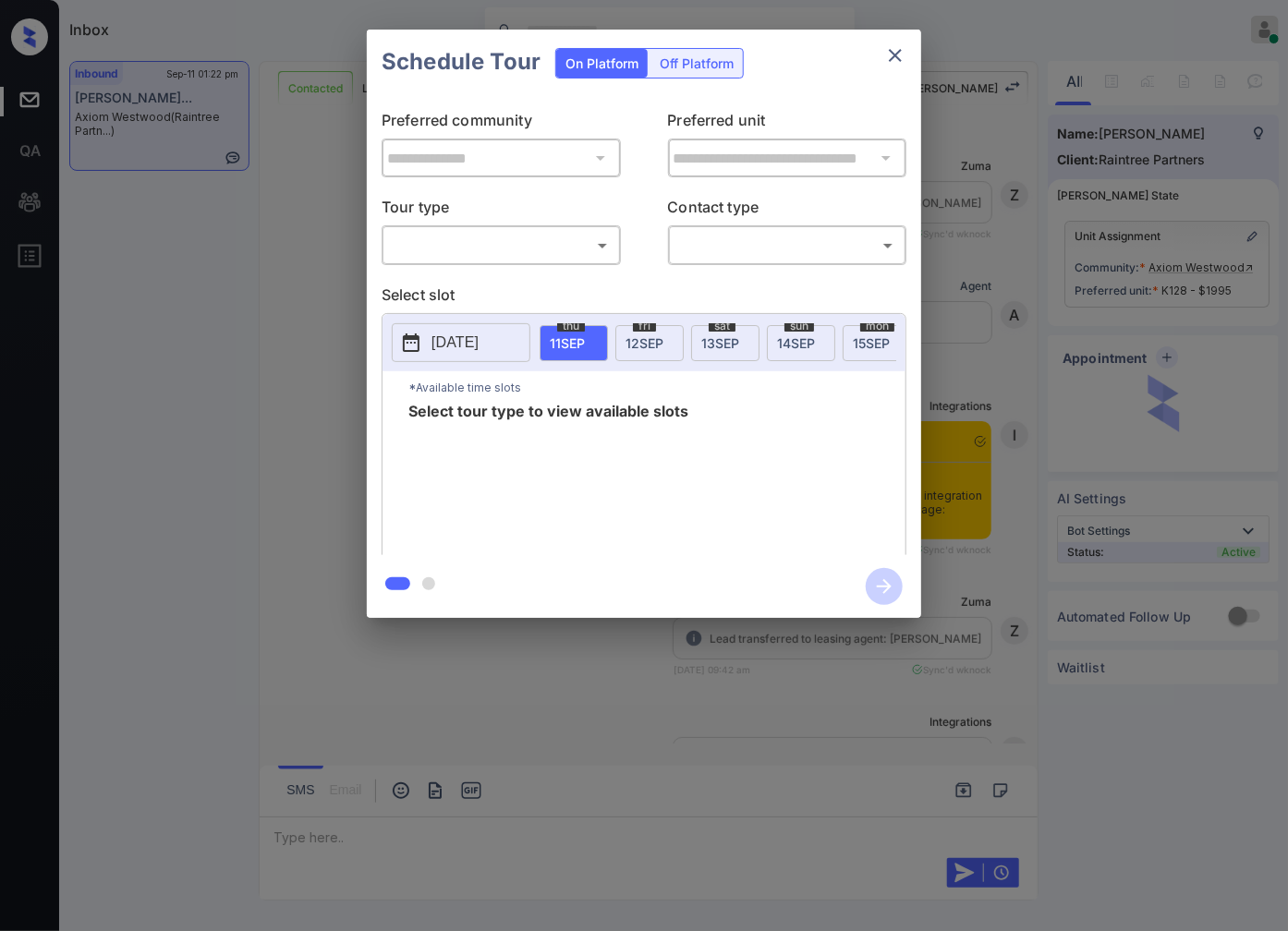
scroll to position [6048, 0]
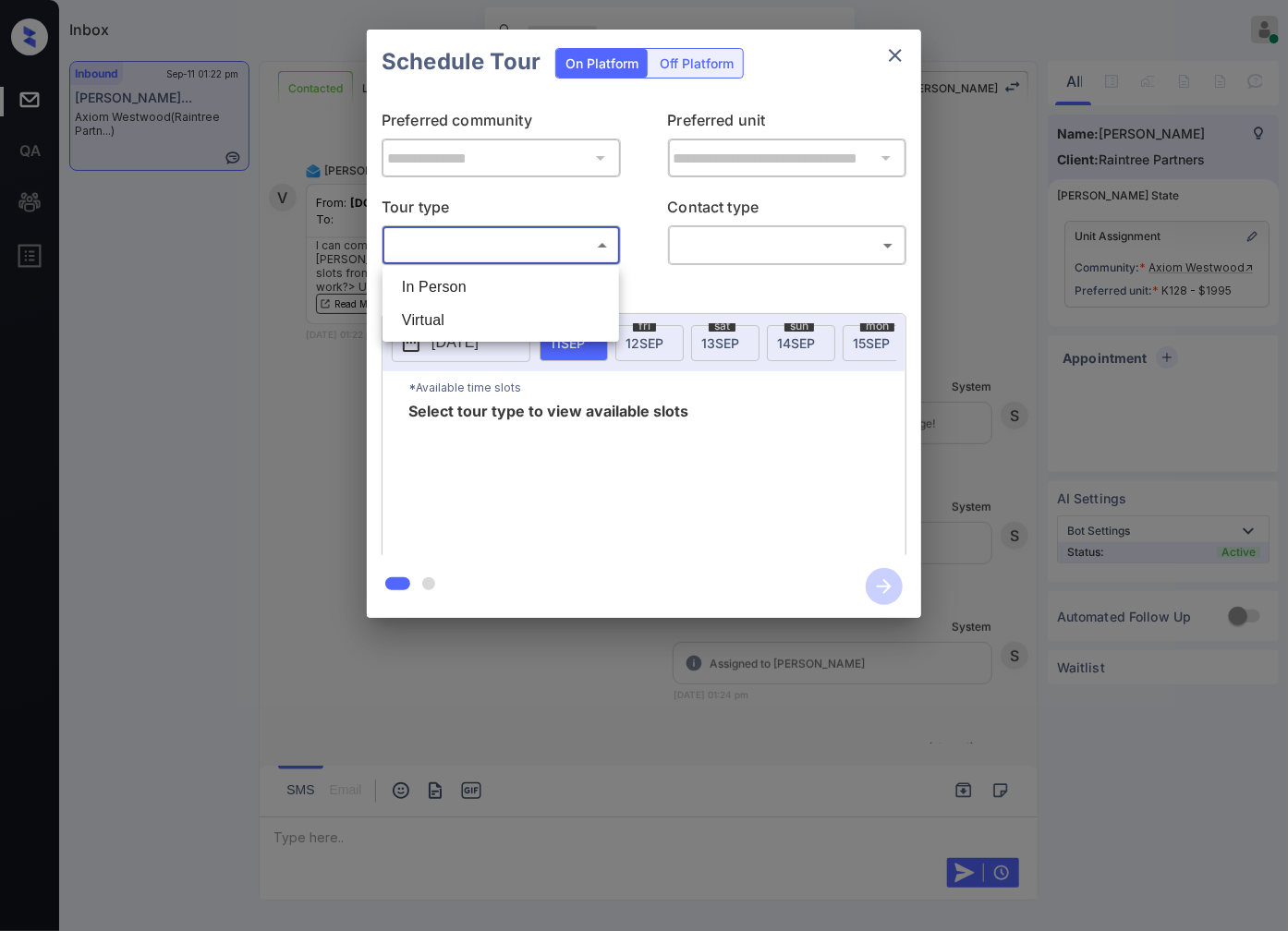
click at [497, 234] on body "Inbox Caroline Dacanay Online Set yourself offline Set yourself on break Profil…" at bounding box center [644, 466] width 1288 height 931
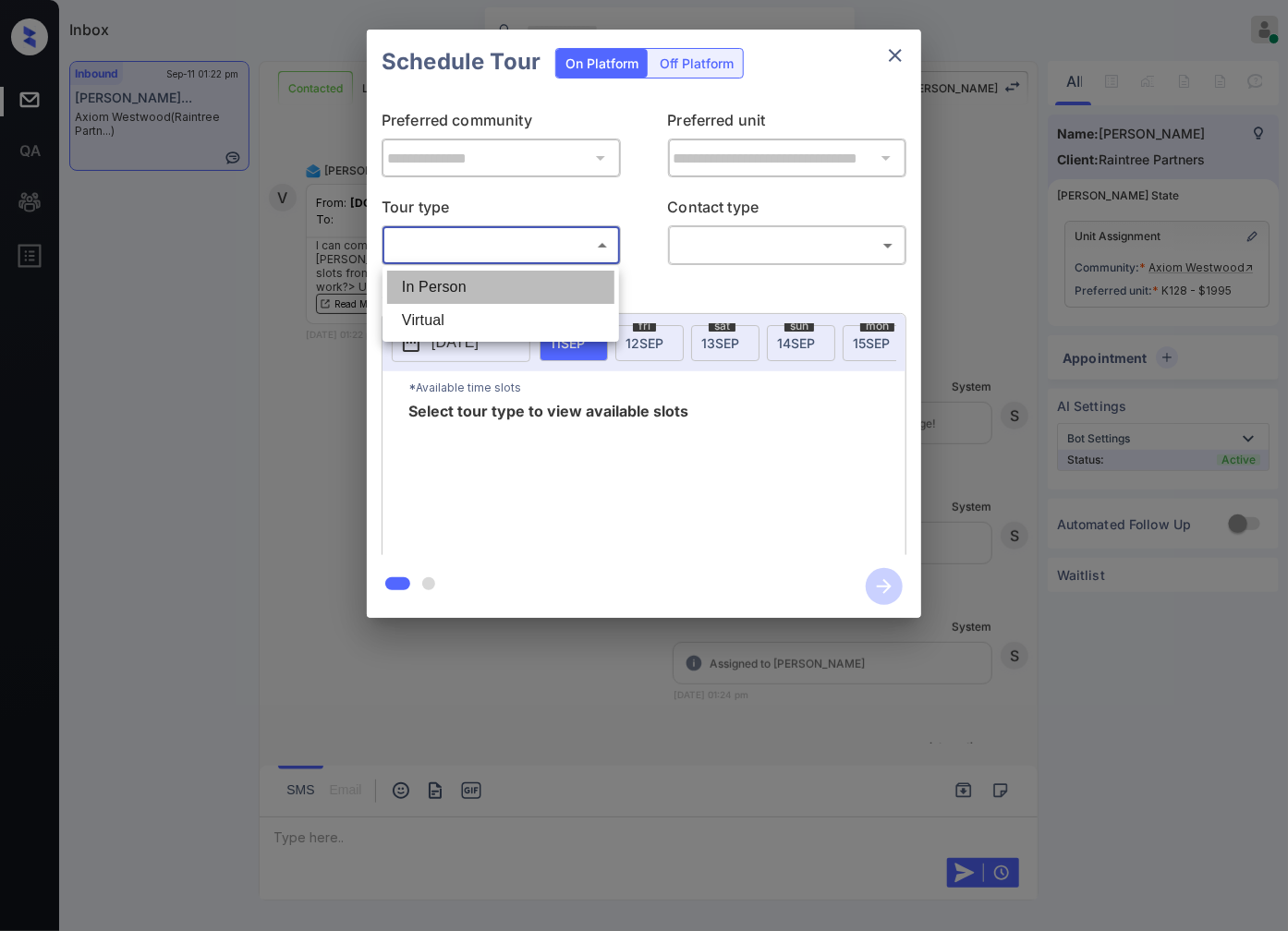
click at [499, 283] on li "In Person" at bounding box center [501, 286] width 228 height 33
type input "********"
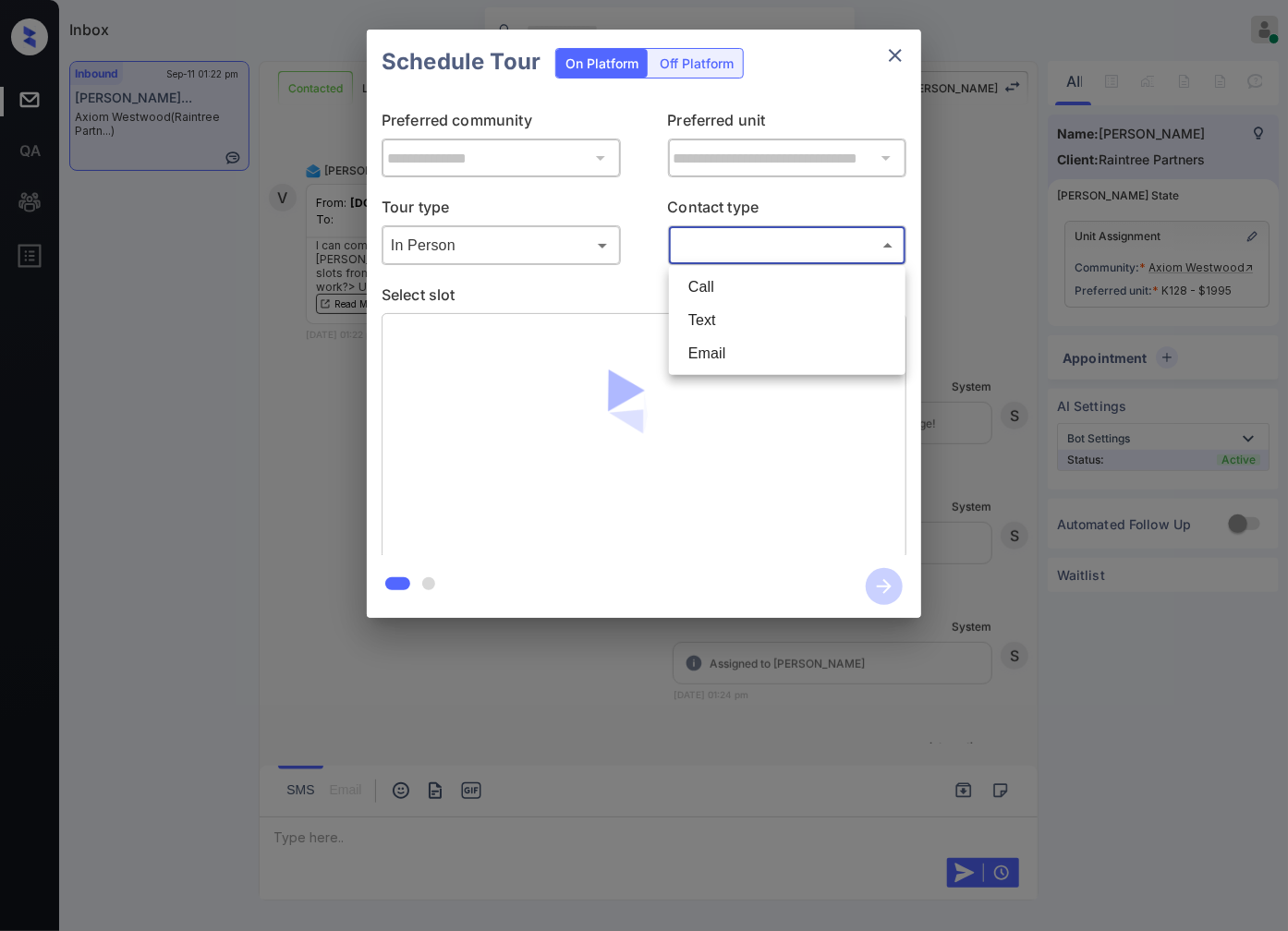
click at [782, 246] on body "Inbox Caroline Dacanay Online Set yourself offline Set yourself on break Profil…" at bounding box center [644, 466] width 1288 height 931
click at [735, 305] on li "Text" at bounding box center [787, 319] width 228 height 33
type input "****"
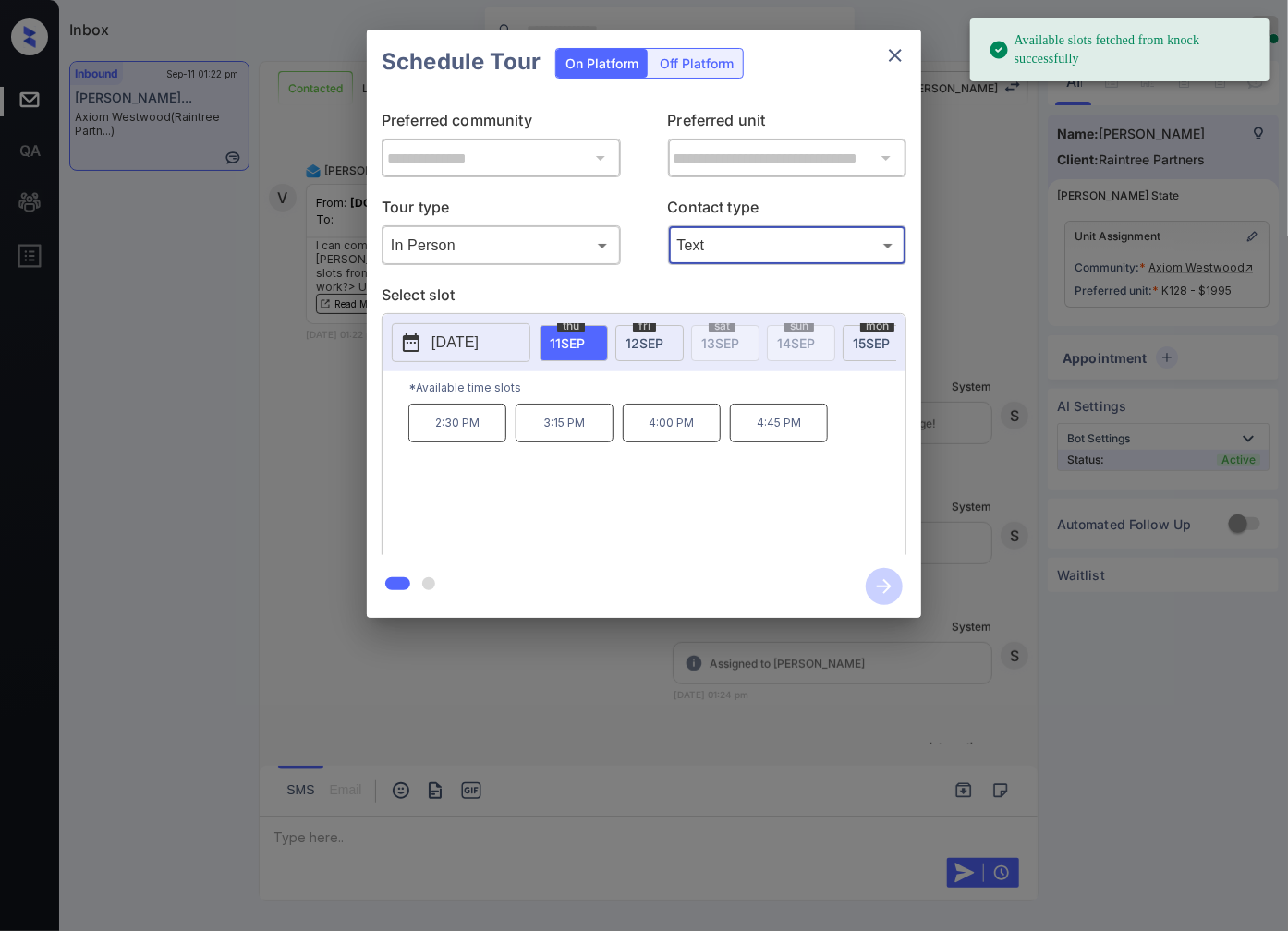
click at [652, 346] on span "12 SEP" at bounding box center [644, 343] width 38 height 16
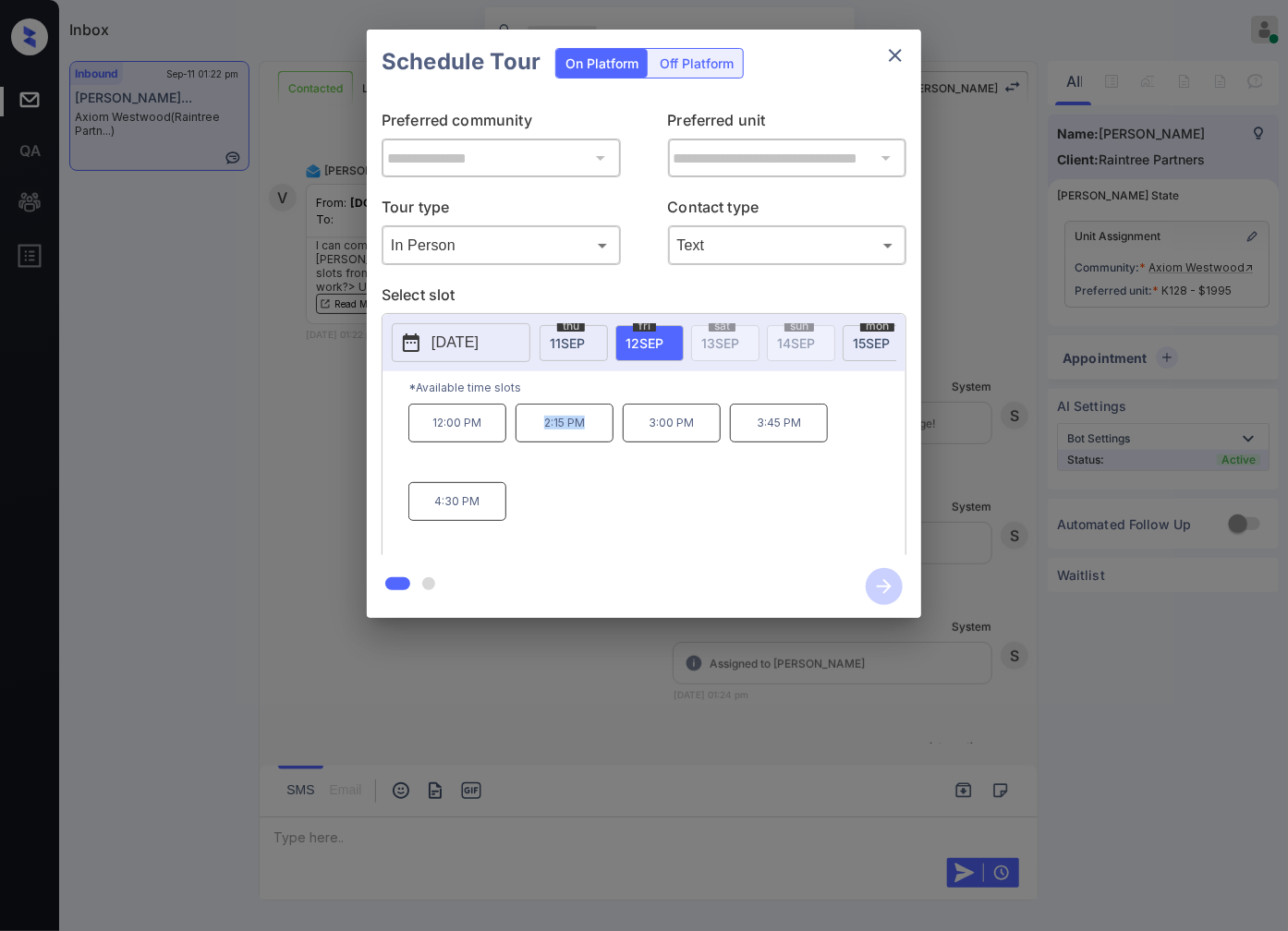
drag, startPoint x: 550, startPoint y: 435, endPoint x: 541, endPoint y: 435, distance: 9.0
click at [541, 435] on p "2:15 PM" at bounding box center [563, 423] width 98 height 39
copy p "2:15 PM"
drag, startPoint x: 806, startPoint y: 440, endPoint x: 756, endPoint y: 440, distance: 50.0
click at [756, 440] on p "3:45 PM" at bounding box center [778, 423] width 98 height 39
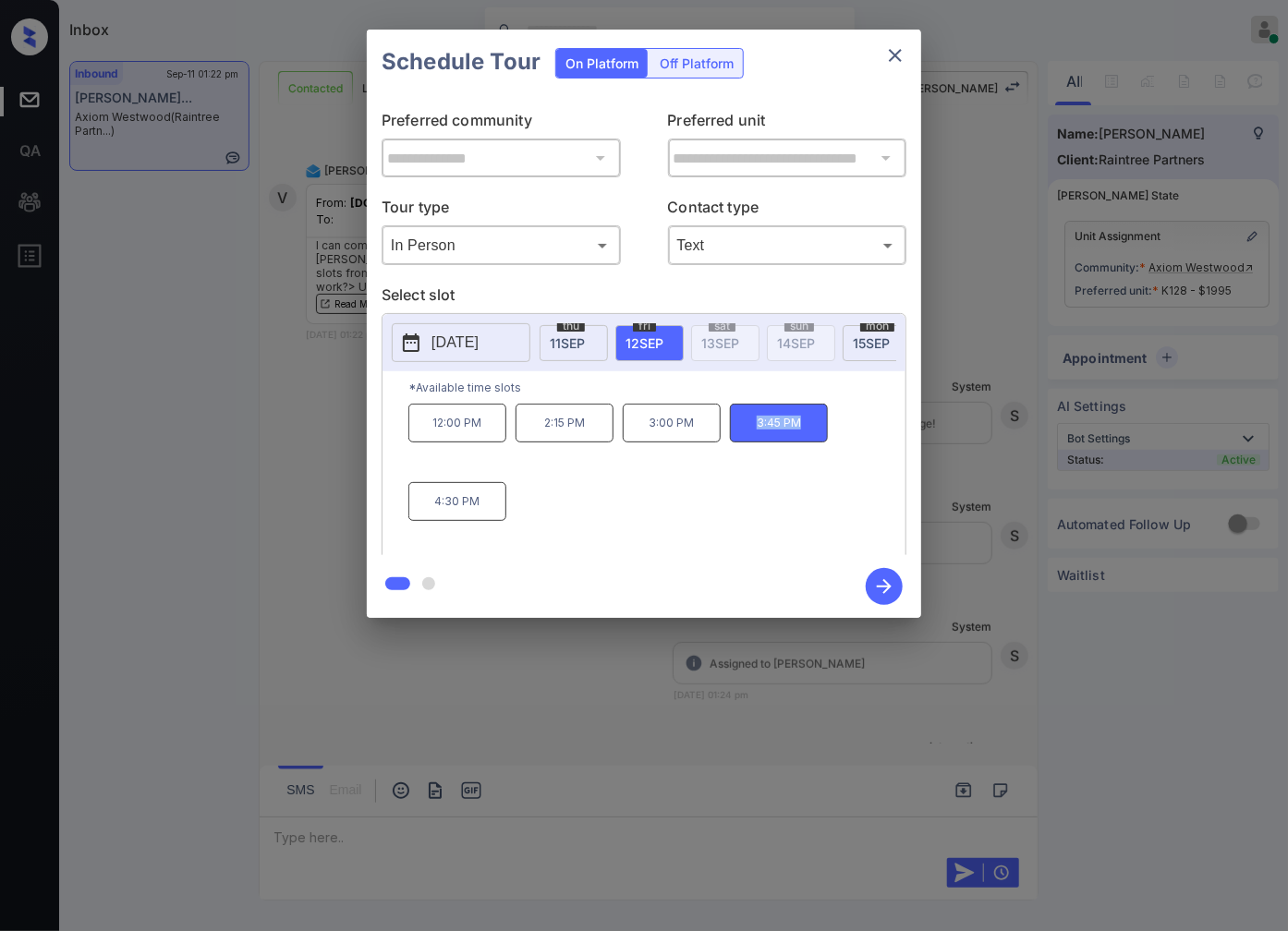
copy p "3:45 PM"
drag, startPoint x: 499, startPoint y: 511, endPoint x: 429, endPoint y: 517, distance: 70.3
click at [429, 517] on p "4:30 PM" at bounding box center [456, 501] width 98 height 39
copy p "4:30 PM"
click at [382, 690] on div at bounding box center [644, 466] width 1288 height 931
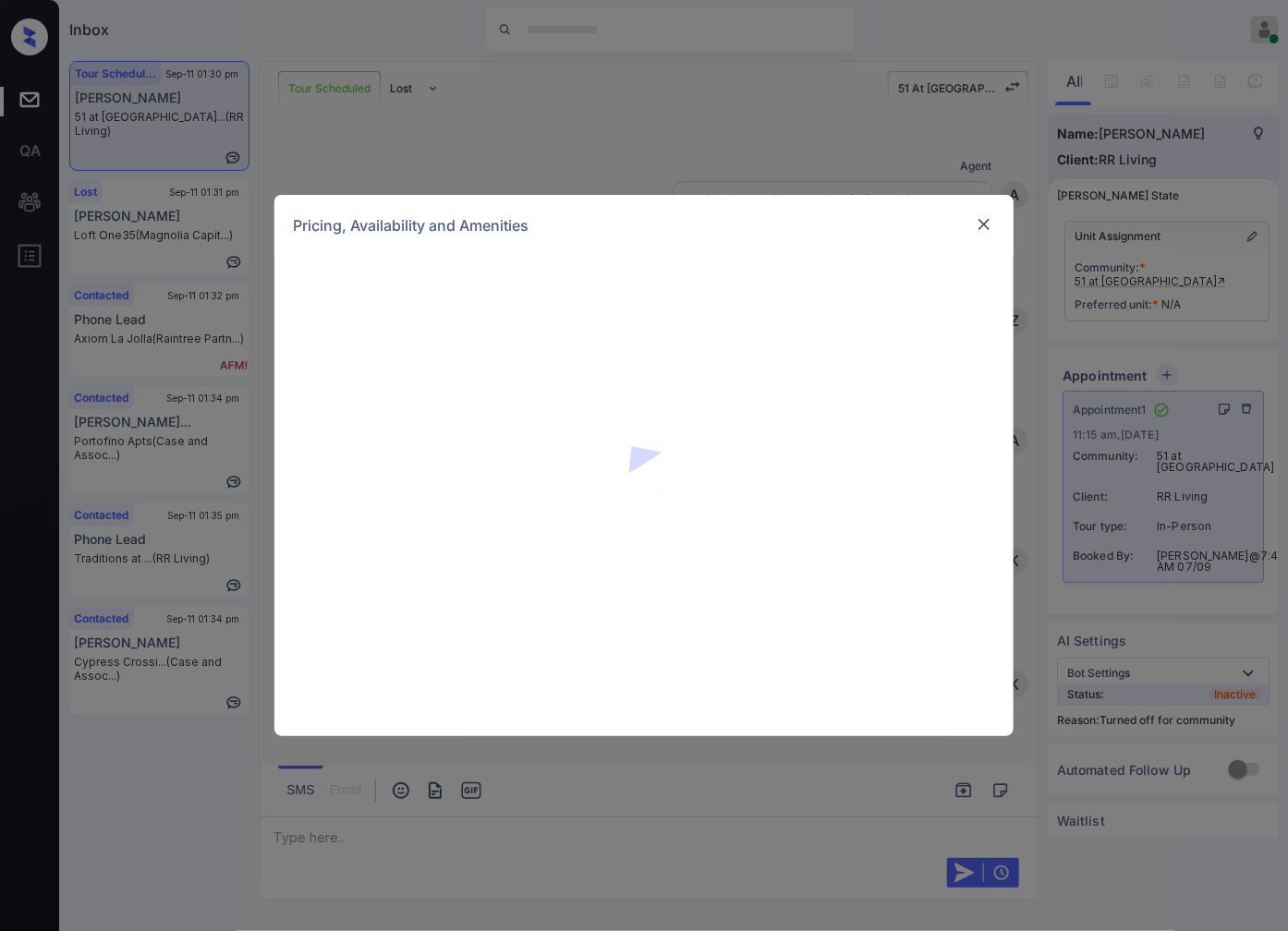
scroll to position [4263, 0]
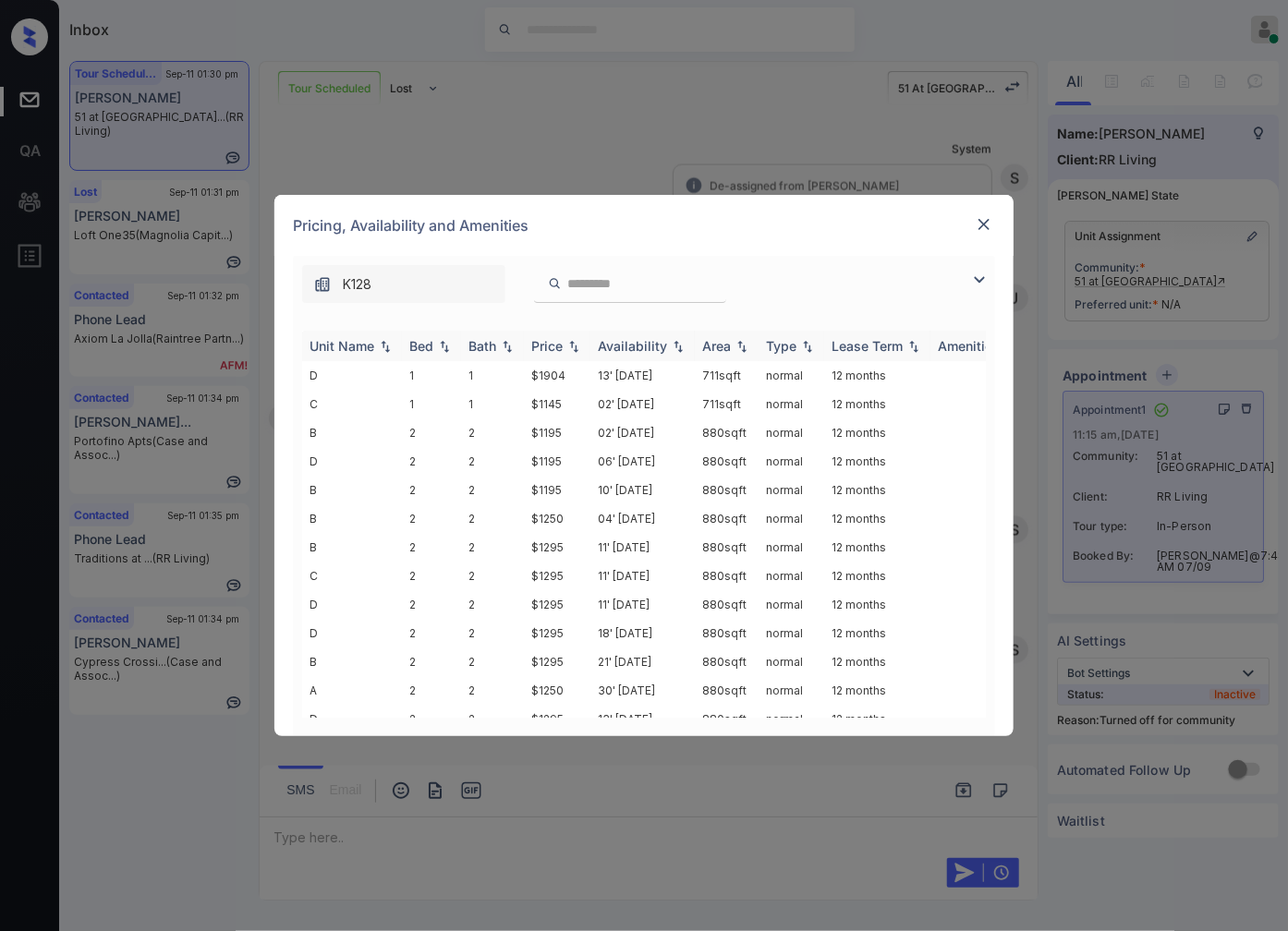
click at [571, 344] on img at bounding box center [573, 346] width 18 height 13
click at [571, 344] on img at bounding box center [573, 345] width 18 height 14
drag, startPoint x: 564, startPoint y: 370, endPoint x: 519, endPoint y: 366, distance: 45.2
click at [519, 366] on tr "C 1 1 $1145 02' [DATE] 711 sqft normal 12 months" at bounding box center [784, 375] width 966 height 28
copy tr "$1145"
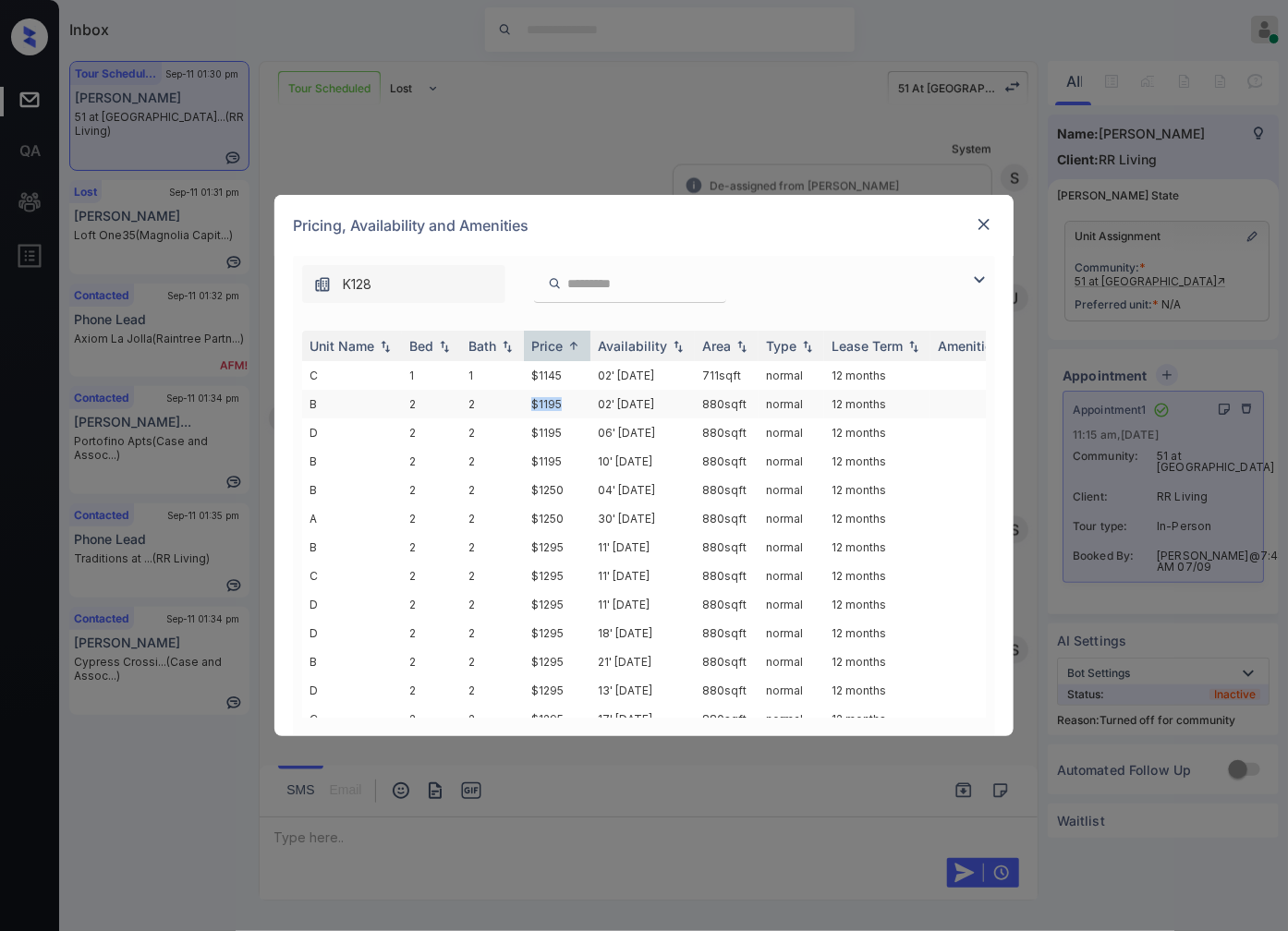
drag, startPoint x: 577, startPoint y: 401, endPoint x: 532, endPoint y: 405, distance: 45.2
click at [532, 405] on td "$1195" at bounding box center [557, 404] width 66 height 28
copy td "$1195"
click at [677, 832] on div "**********" at bounding box center [644, 466] width 1288 height 931
click at [496, 374] on td "1" at bounding box center [492, 375] width 63 height 28
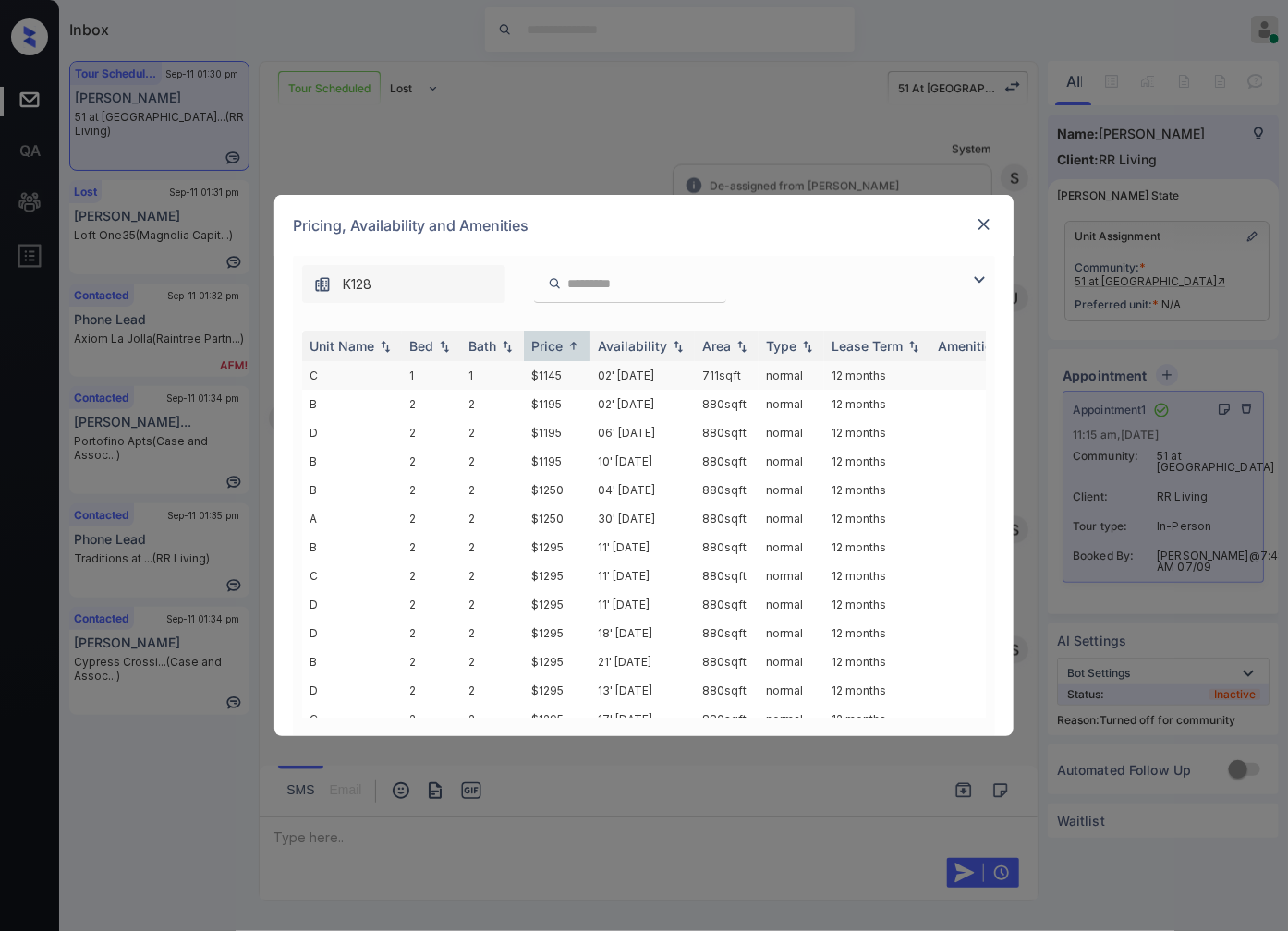
click at [496, 374] on td "1" at bounding box center [492, 375] width 63 height 28
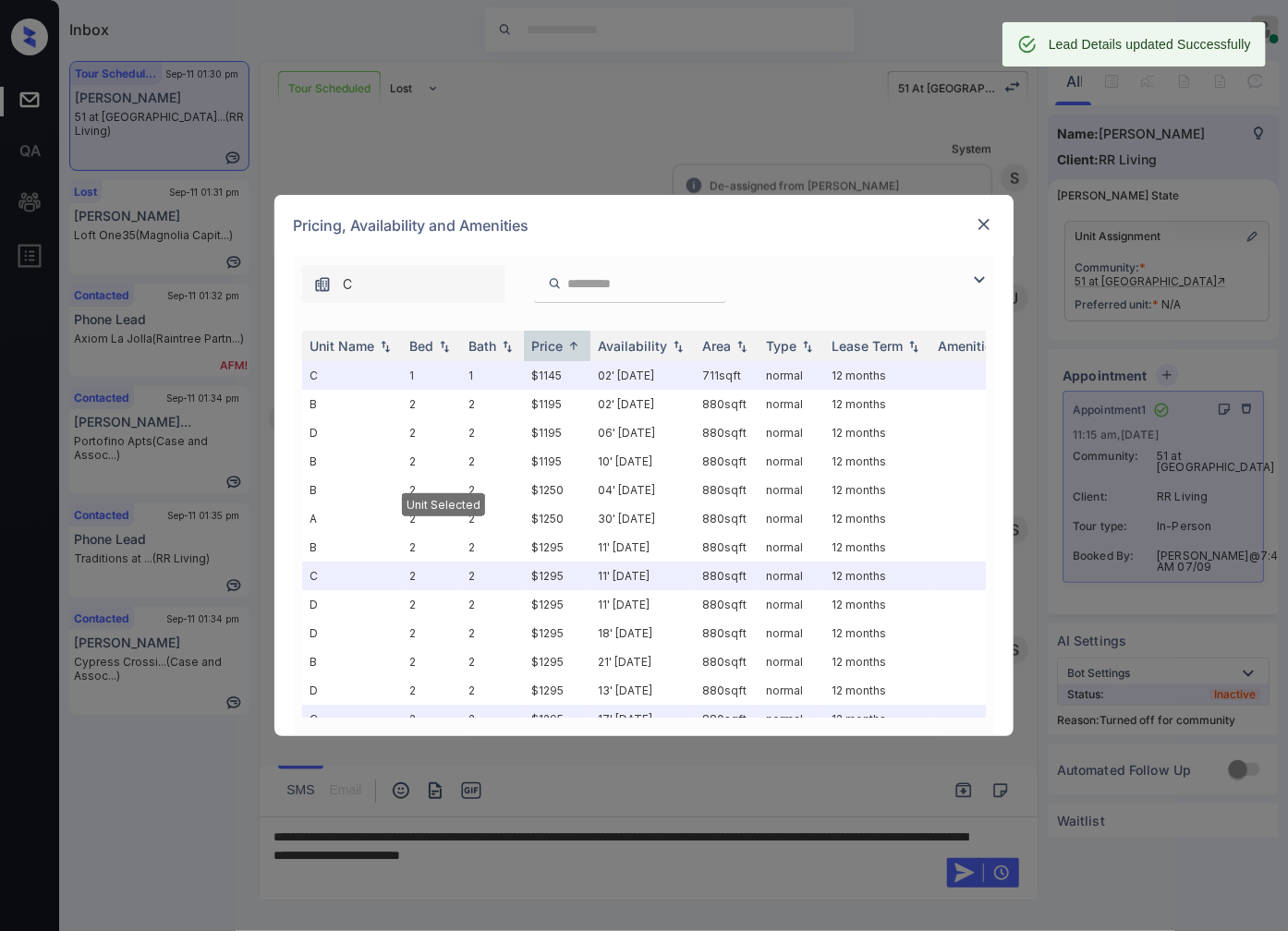
click at [984, 222] on img at bounding box center [984, 224] width 18 height 18
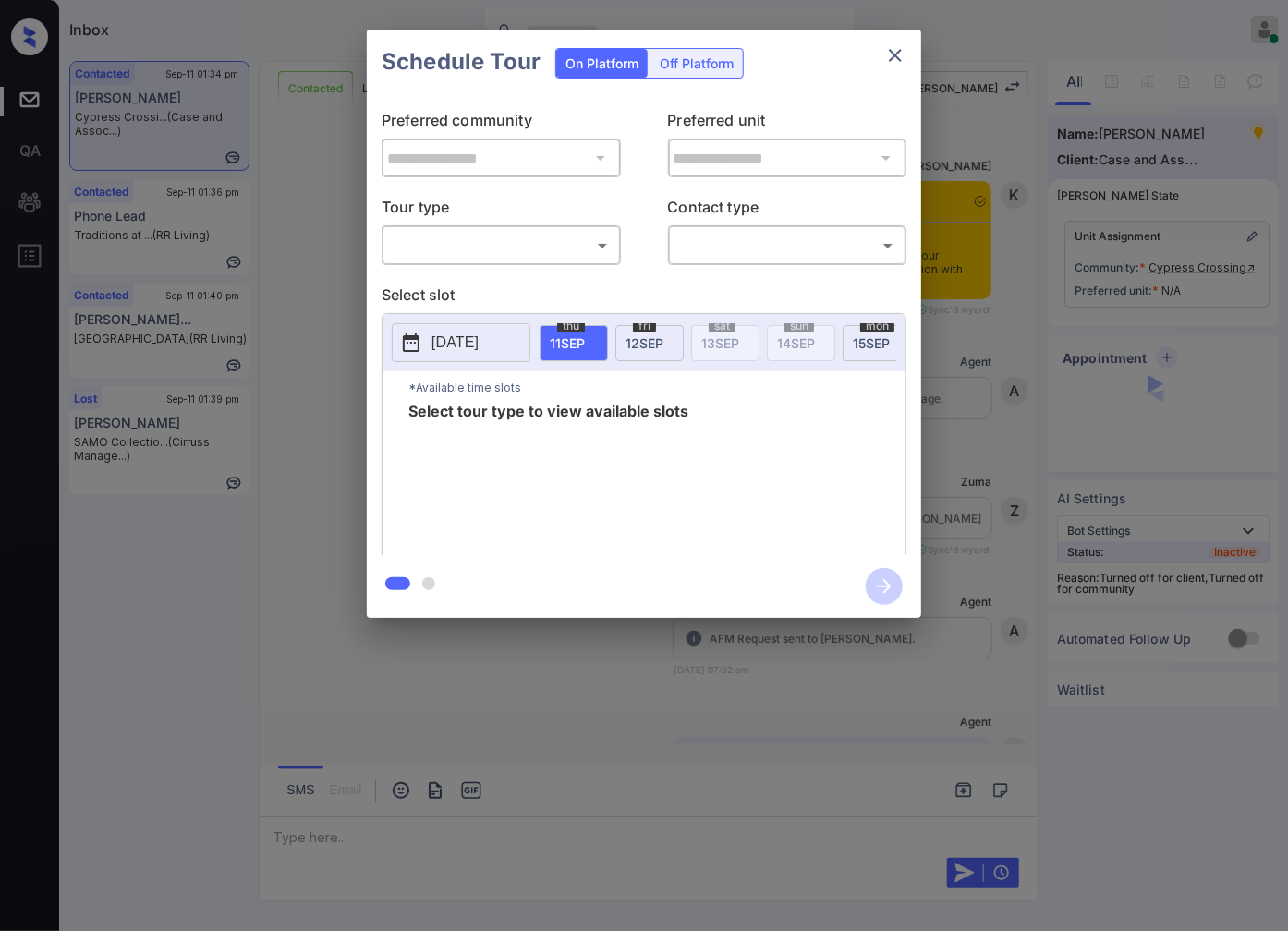
scroll to position [648, 0]
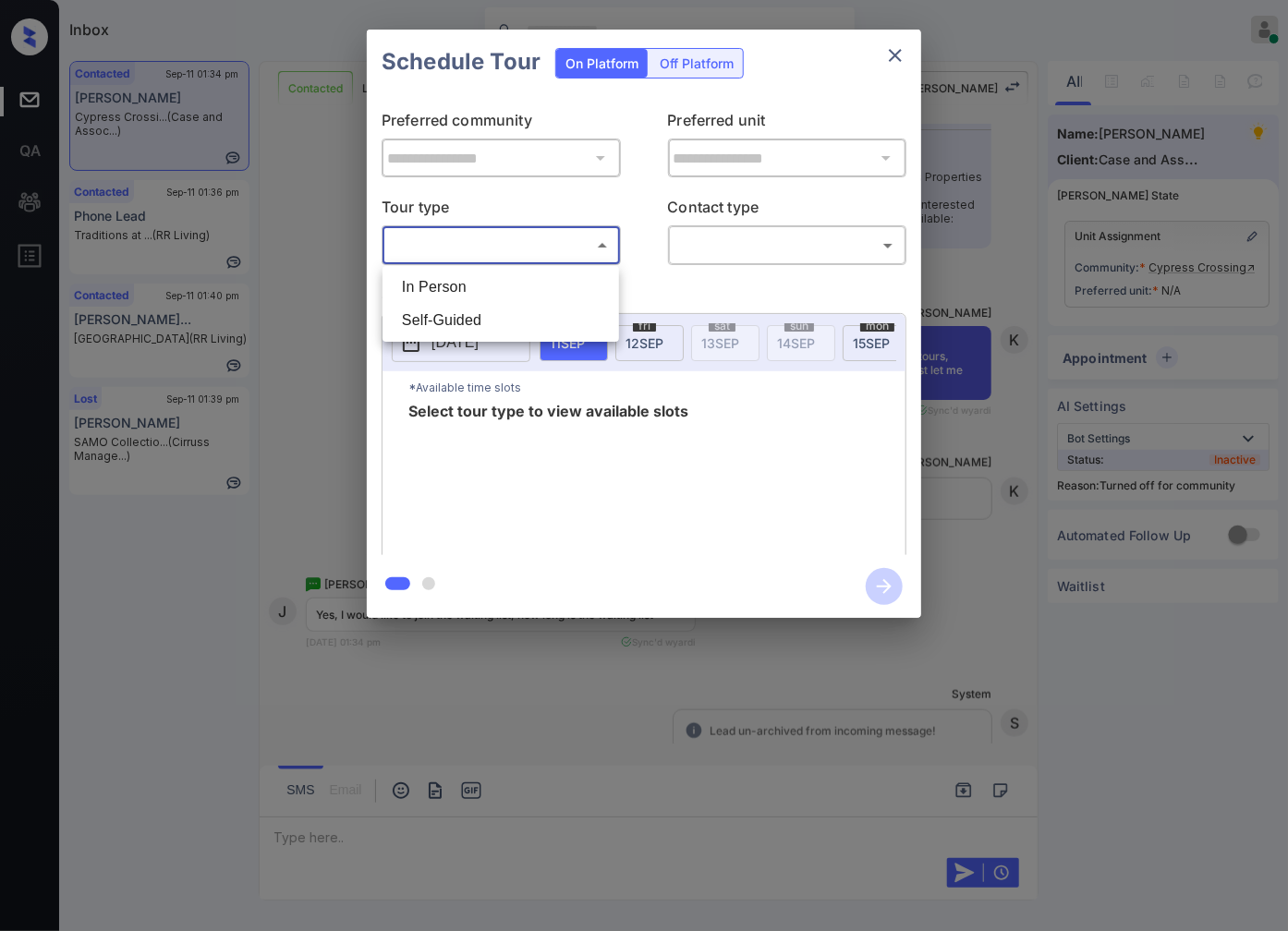
click at [578, 249] on body "Inbox [PERSON_NAME] Online Set yourself offline Set yourself on break Profile S…" at bounding box center [644, 466] width 1288 height 931
click at [583, 273] on li "In Person" at bounding box center [501, 286] width 228 height 33
type input "********"
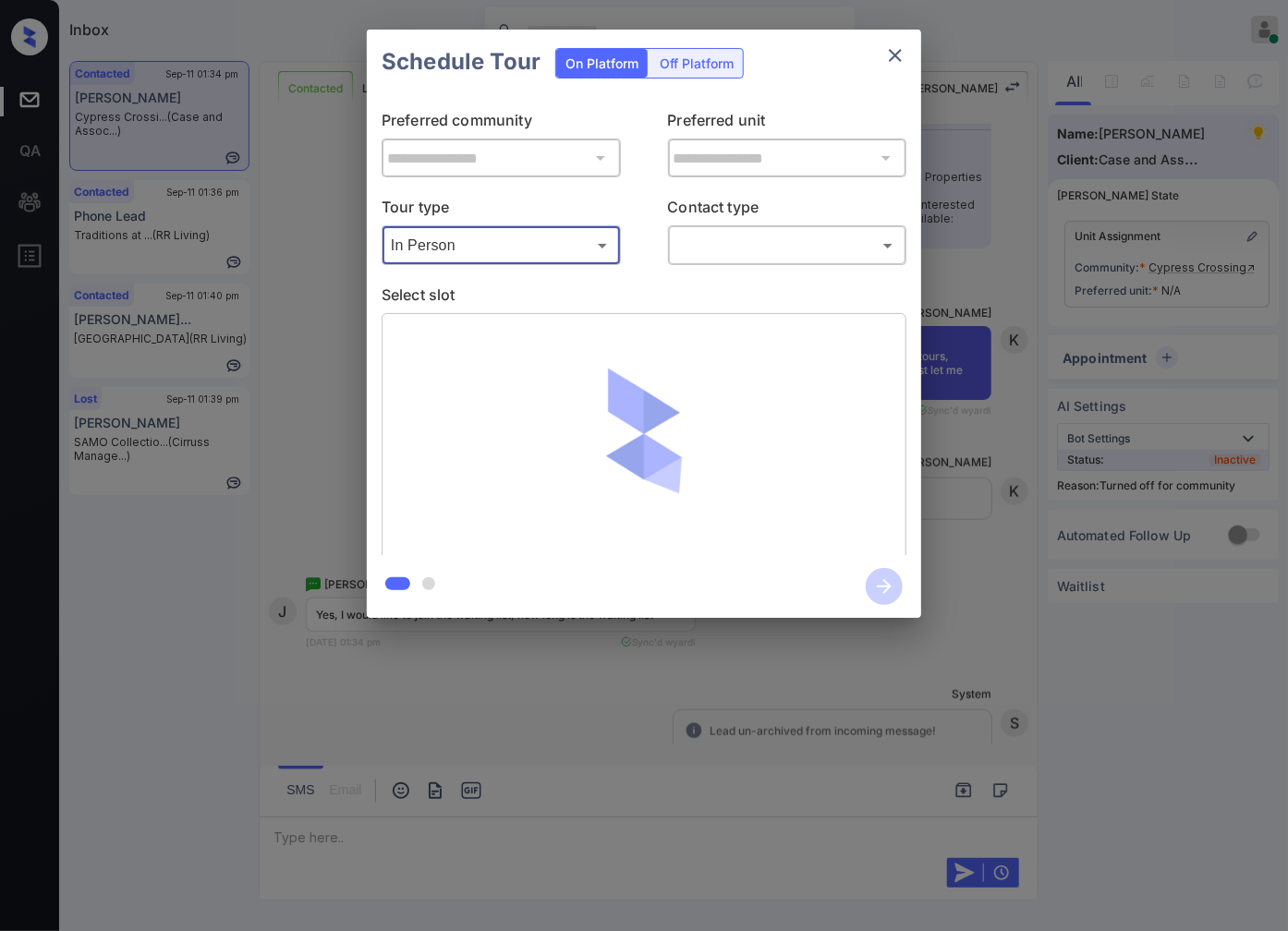
click at [737, 236] on body "Inbox Caroline Dacanay Online Set yourself offline Set yourself on break Profil…" at bounding box center [644, 466] width 1288 height 931
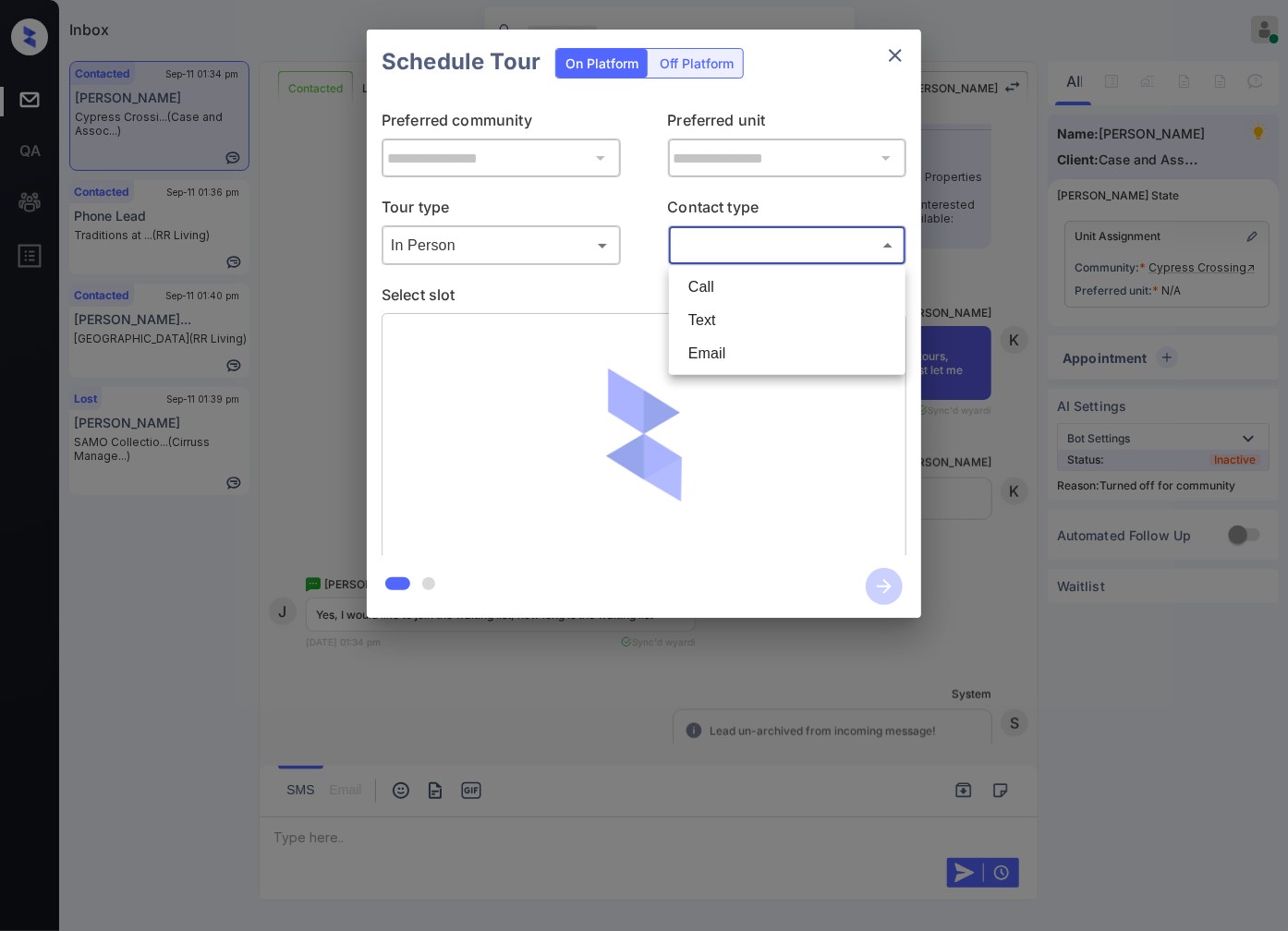
click at [752, 312] on li "Text" at bounding box center [787, 319] width 228 height 33
type input "****"
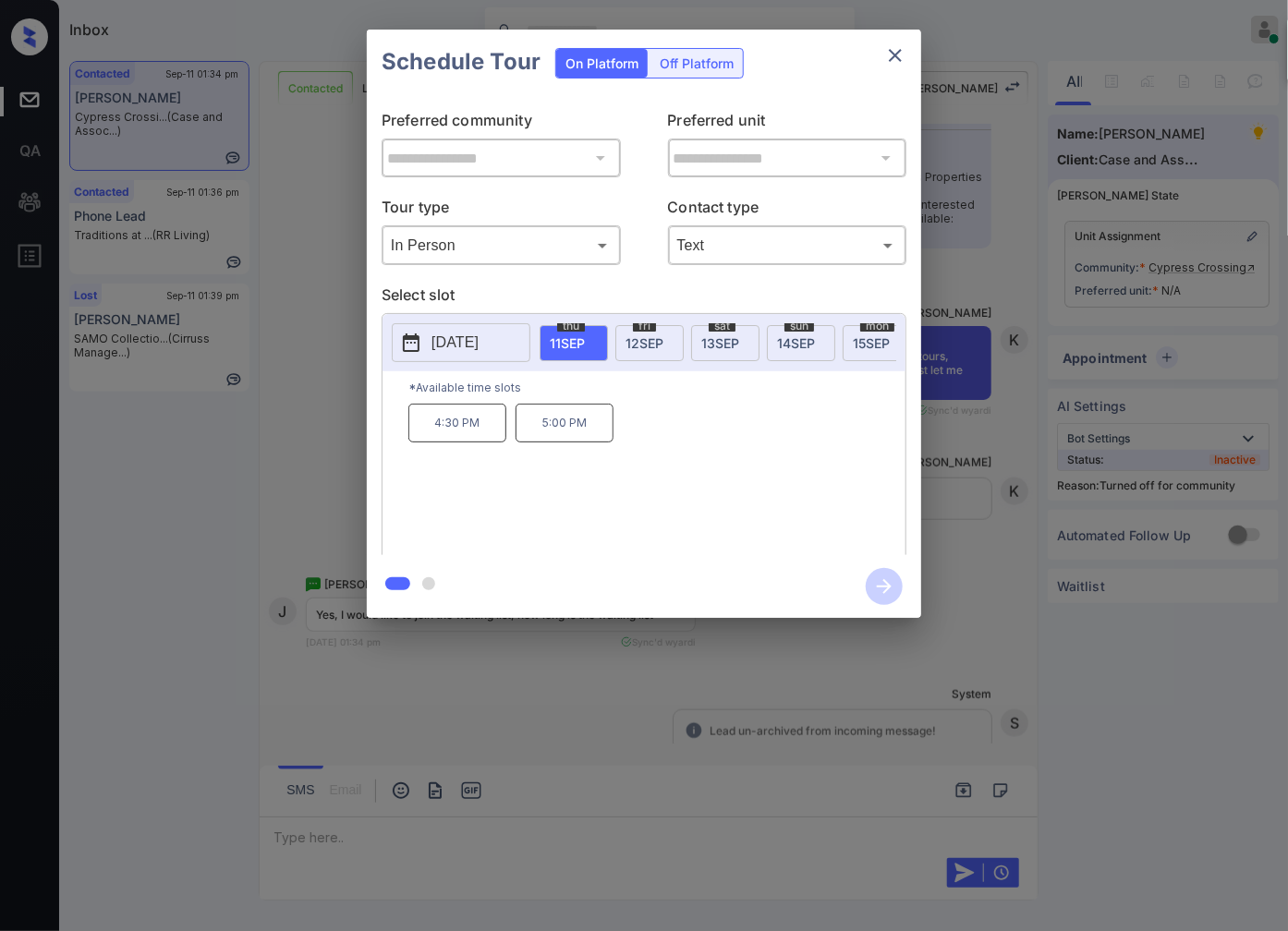
click at [972, 397] on div "**********" at bounding box center [644, 323] width 1288 height 648
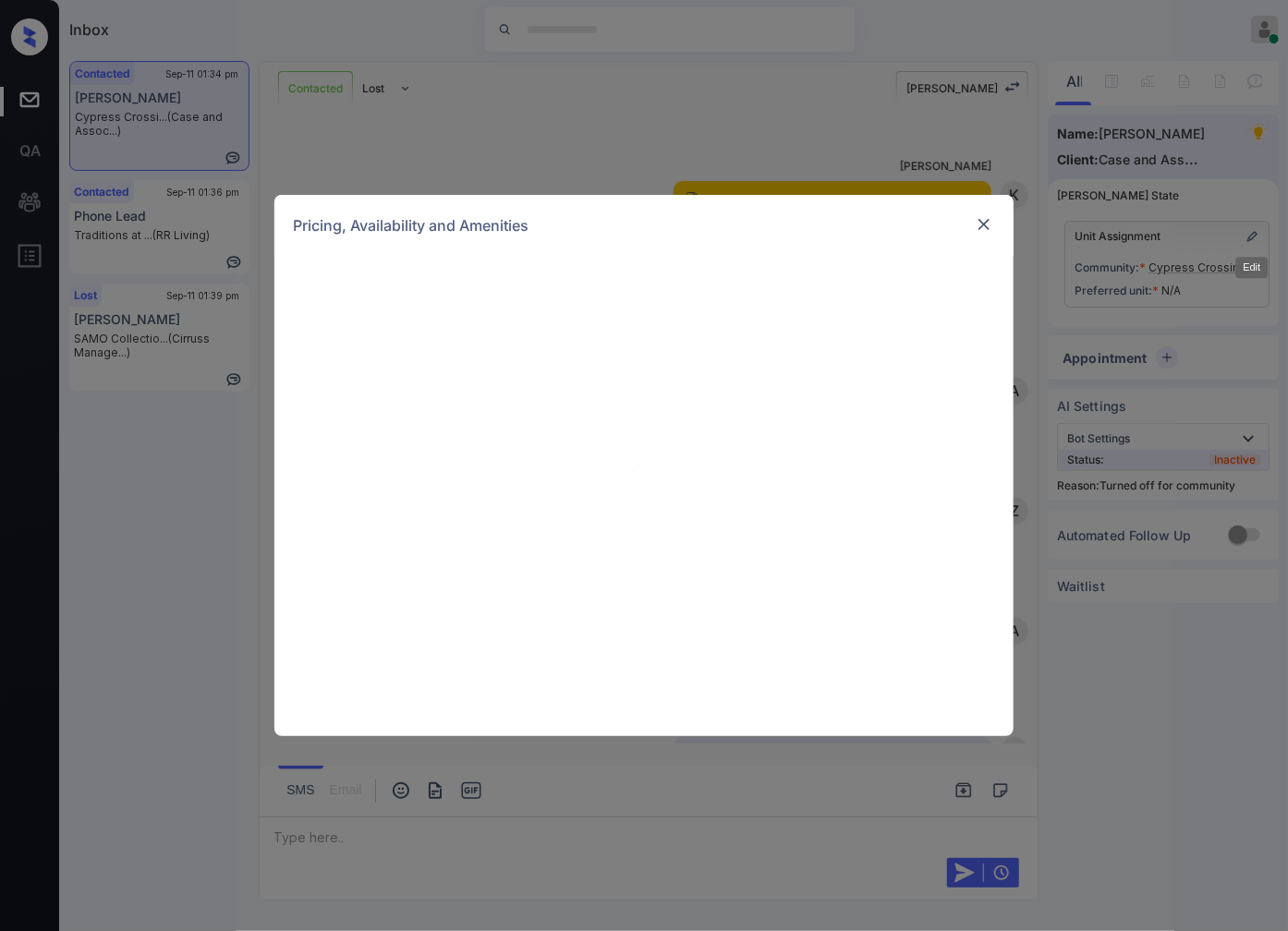
scroll to position [648, 0]
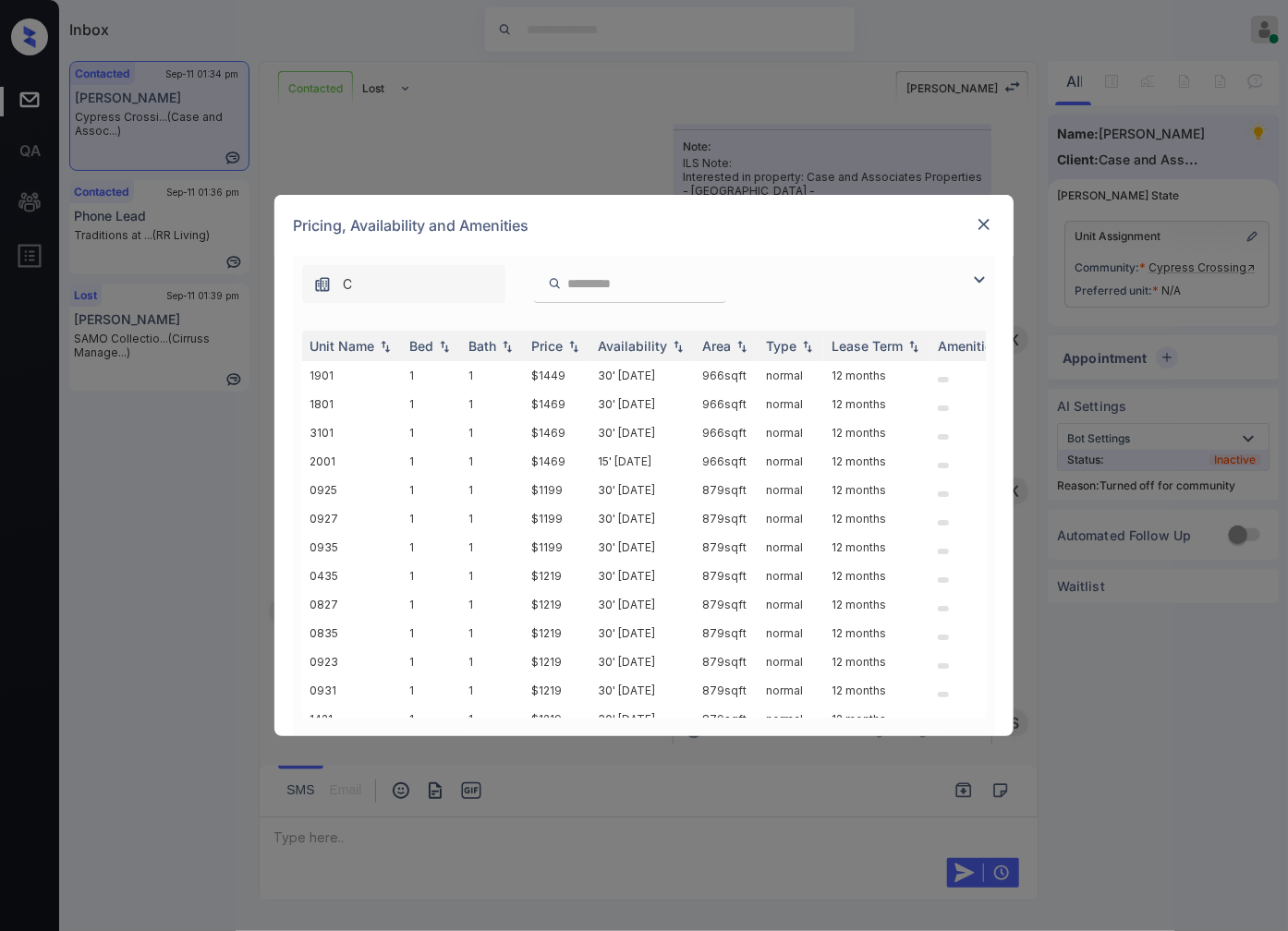
click at [900, 201] on div "Pricing, Availability and Amenities" at bounding box center [643, 226] width 739 height 61
click at [986, 219] on img at bounding box center [984, 224] width 18 height 18
